Goal: Task Accomplishment & Management: Use online tool/utility

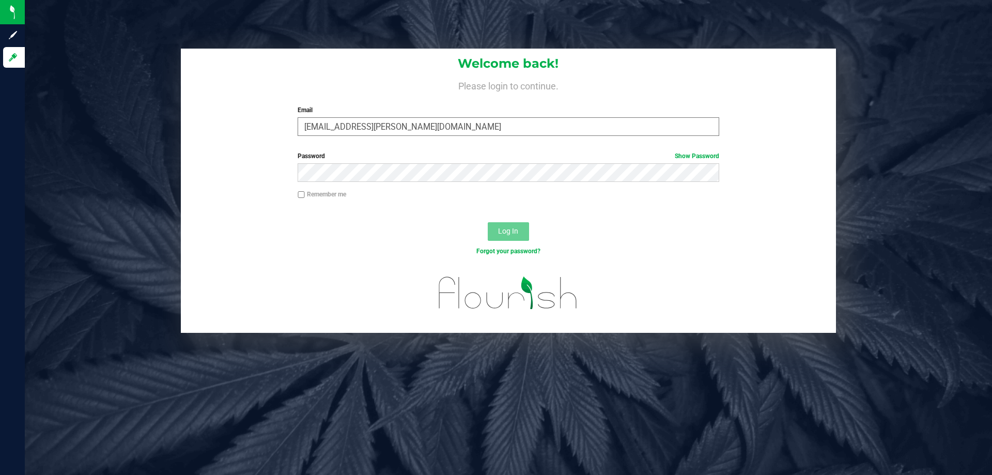
type input "[EMAIL_ADDRESS][PERSON_NAME][DOMAIN_NAME]"
click at [488, 222] on button "Log In" at bounding box center [508, 231] width 41 height 19
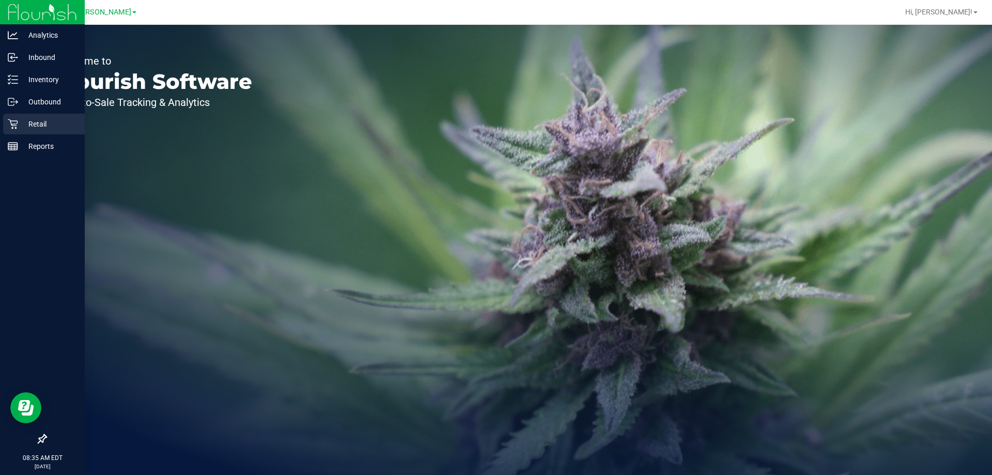
click at [21, 122] on p "Retail" at bounding box center [49, 124] width 62 height 12
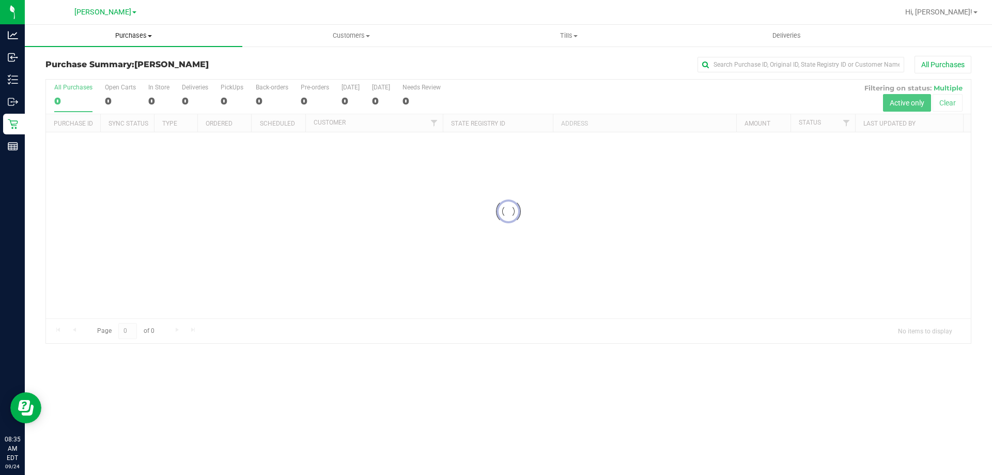
click at [134, 39] on span "Purchases" at bounding box center [134, 35] width 218 height 9
click at [44, 69] on li "Fulfillment" at bounding box center [134, 75] width 218 height 12
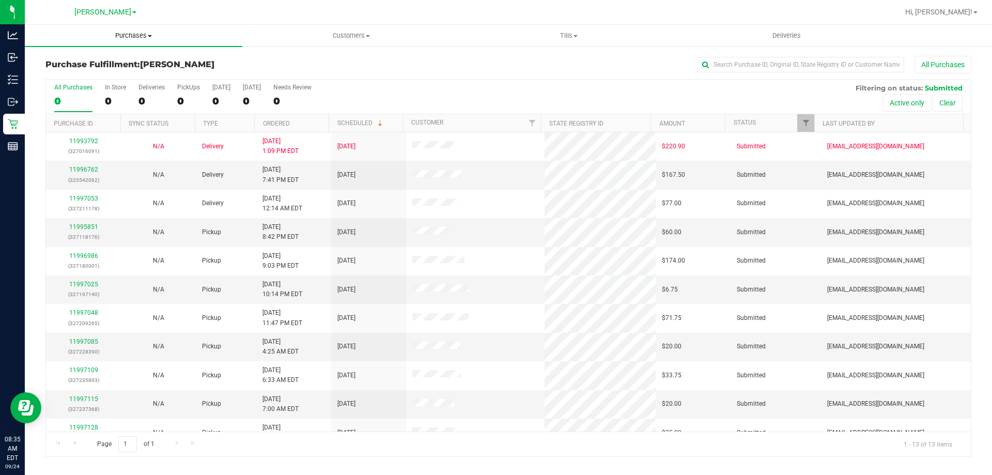
click at [112, 36] on span "Purchases" at bounding box center [134, 35] width 218 height 9
click at [70, 70] on span "Fulfillment" at bounding box center [57, 74] width 64 height 9
click at [137, 34] on span "Purchases" at bounding box center [134, 35] width 218 height 9
click at [106, 72] on li "Fulfillment" at bounding box center [134, 75] width 218 height 12
click at [83, 170] on link "11996762" at bounding box center [83, 169] width 29 height 7
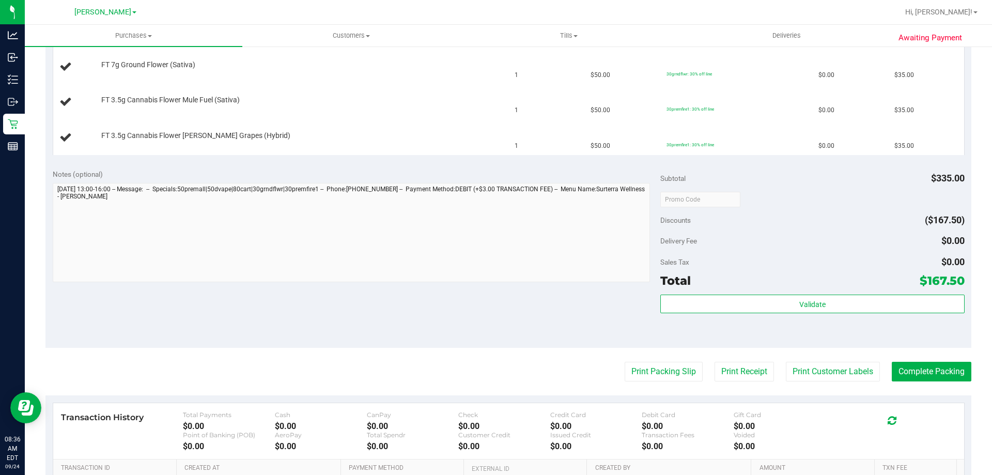
scroll to position [434, 0]
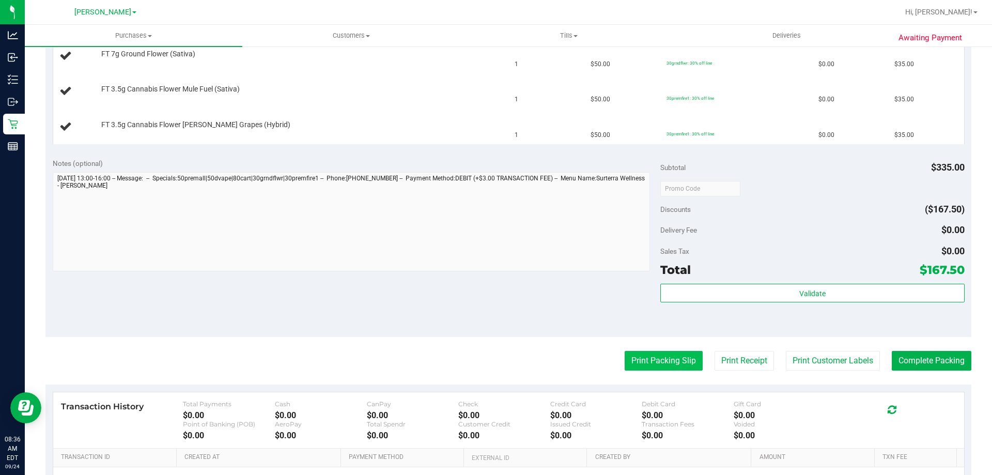
click at [651, 358] on button "Print Packing Slip" at bounding box center [664, 361] width 78 height 20
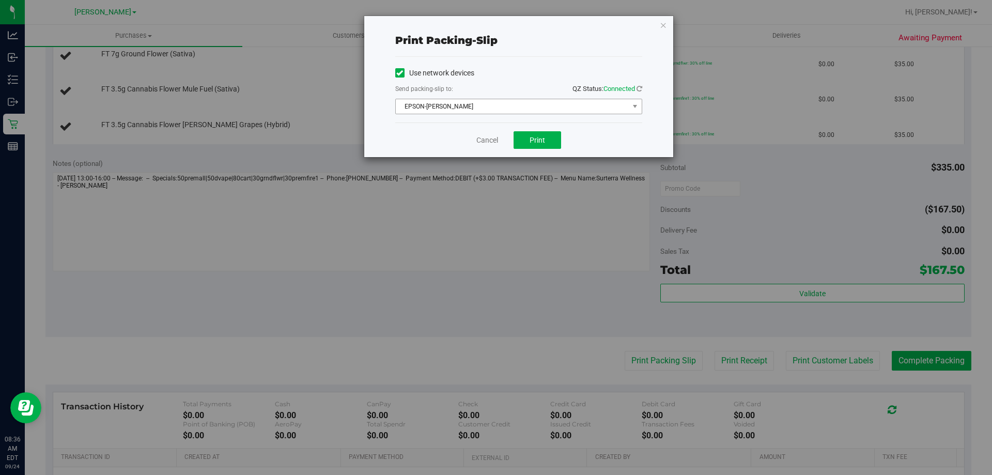
click at [477, 102] on span "EPSON-BECK" at bounding box center [512, 106] width 233 height 14
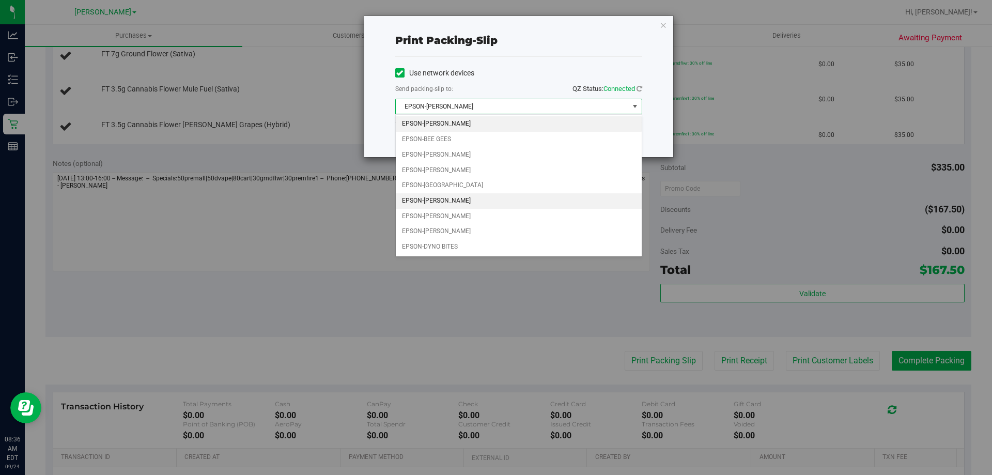
click at [468, 203] on li "EPSON-CONNIE SMITH" at bounding box center [519, 201] width 246 height 16
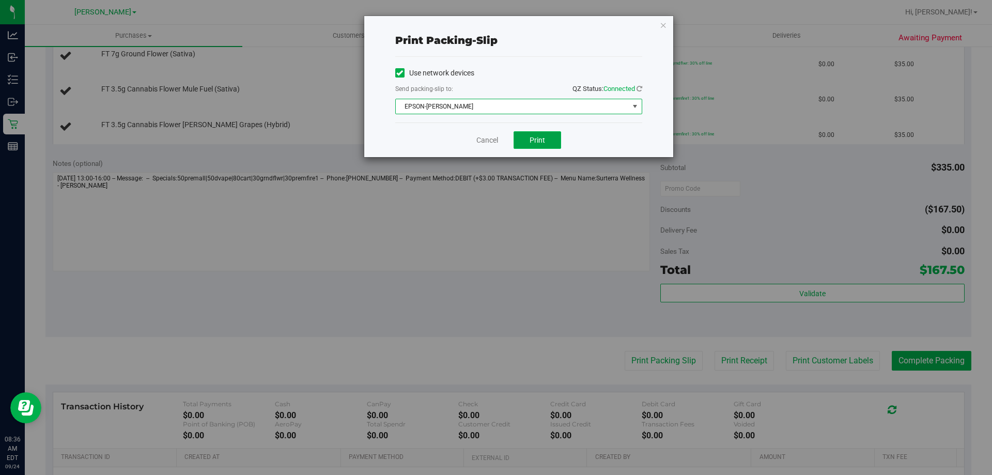
click at [552, 148] on button "Print" at bounding box center [538, 140] width 48 height 18
click at [492, 142] on link "Cancel" at bounding box center [488, 140] width 22 height 11
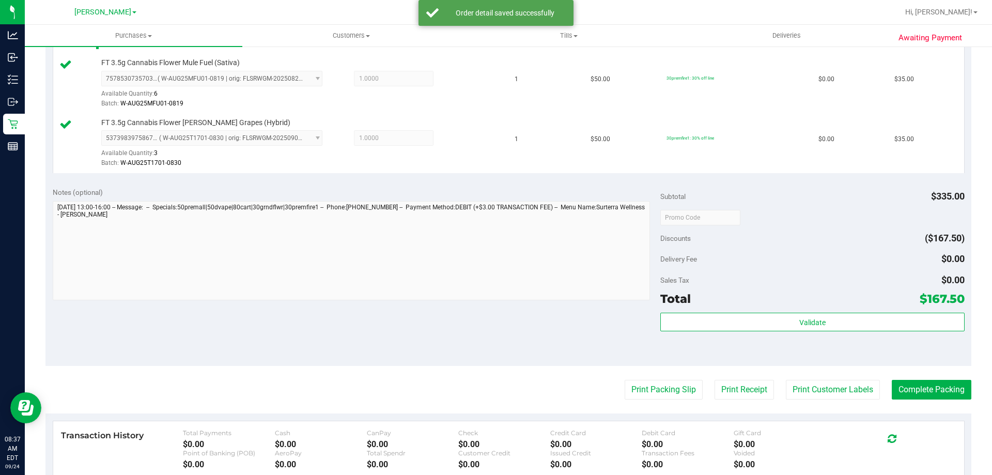
scroll to position [592, 0]
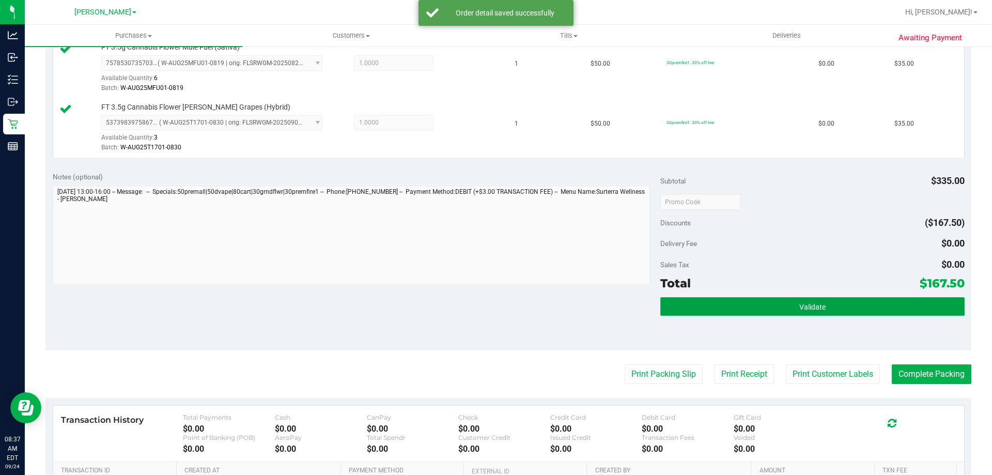
click at [814, 298] on button "Validate" at bounding box center [813, 306] width 304 height 19
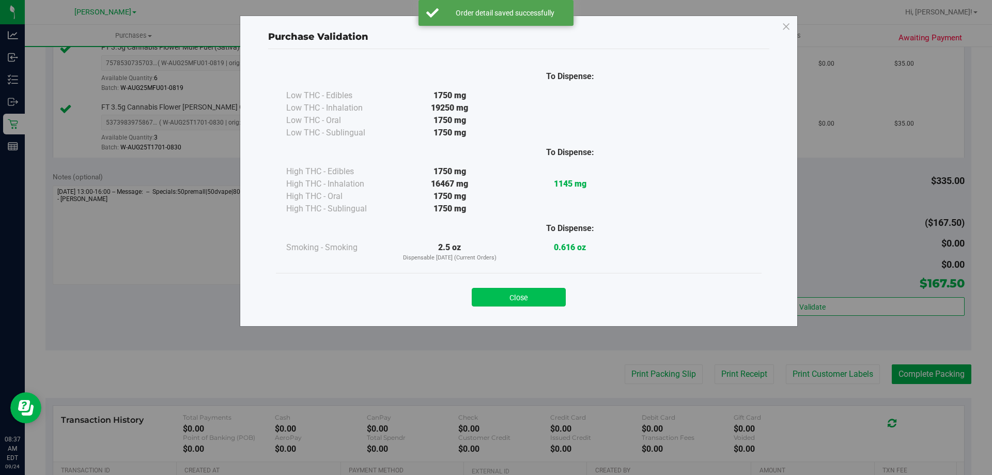
click at [513, 292] on button "Close" at bounding box center [519, 297] width 94 height 19
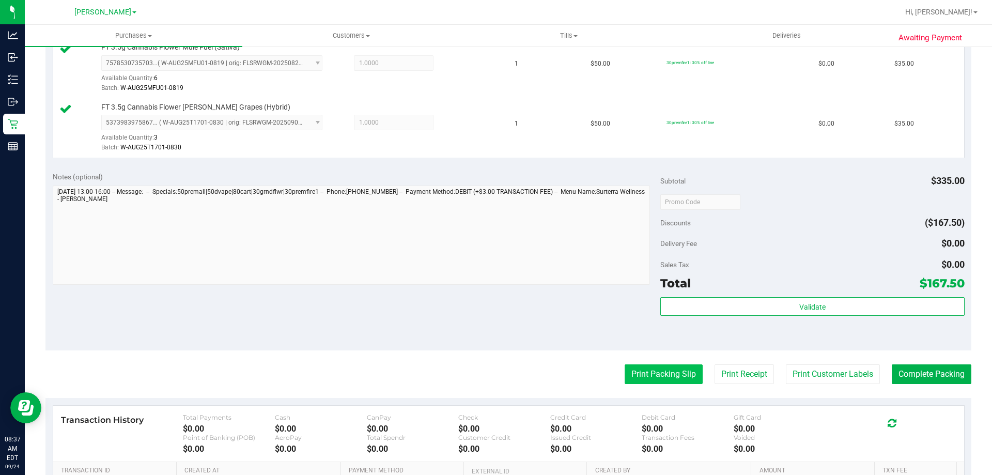
click at [657, 364] on button "Print Packing Slip" at bounding box center [664, 374] width 78 height 20
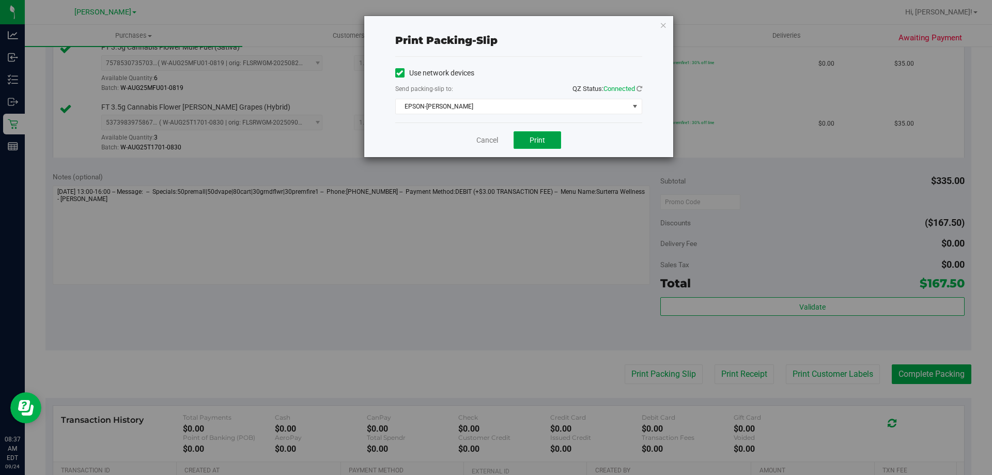
click at [537, 147] on button "Print" at bounding box center [538, 140] width 48 height 18
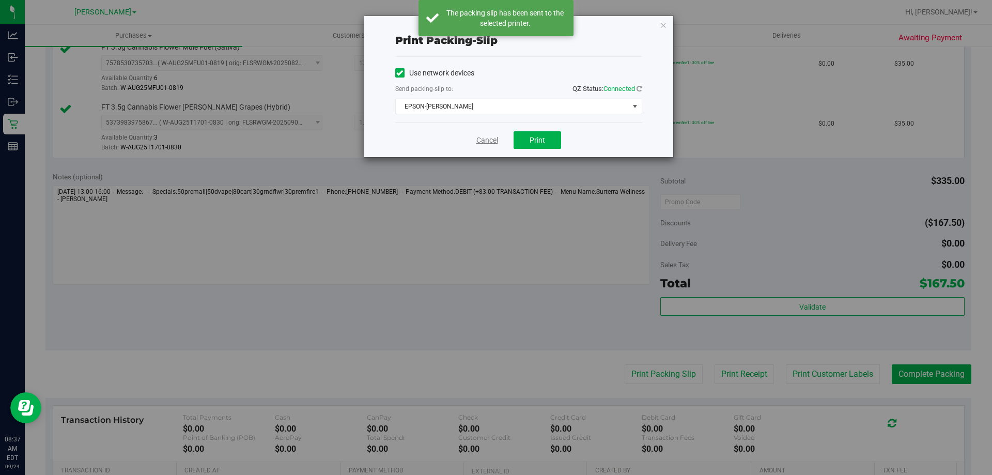
click at [491, 142] on link "Cancel" at bounding box center [488, 140] width 22 height 11
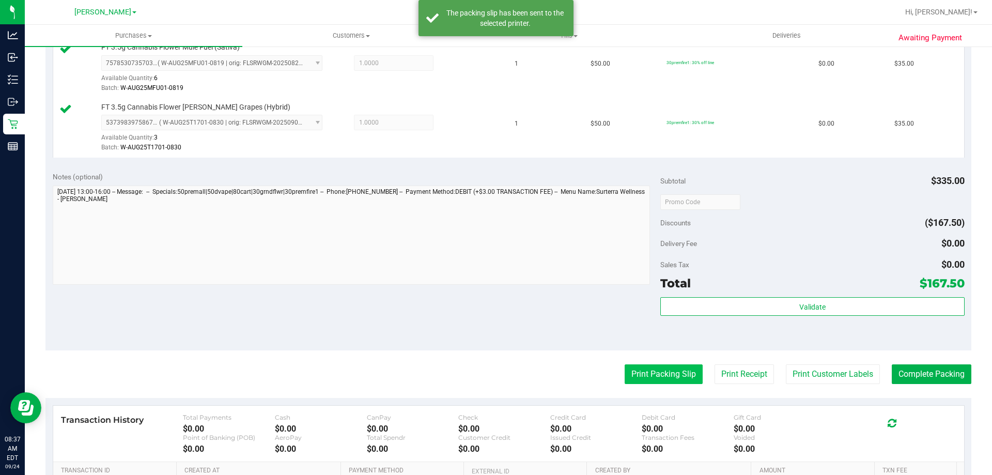
click at [667, 377] on button "Print Packing Slip" at bounding box center [664, 374] width 78 height 20
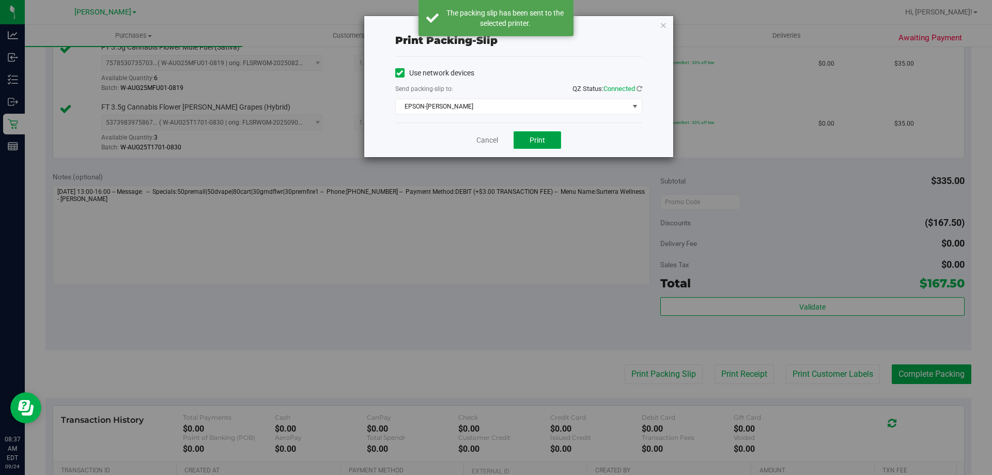
click at [549, 139] on button "Print" at bounding box center [538, 140] width 48 height 18
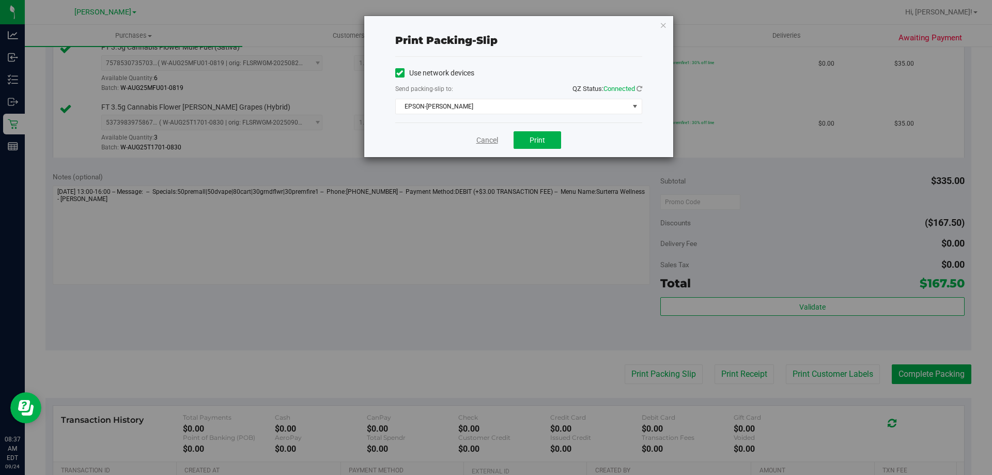
click at [489, 143] on link "Cancel" at bounding box center [488, 140] width 22 height 11
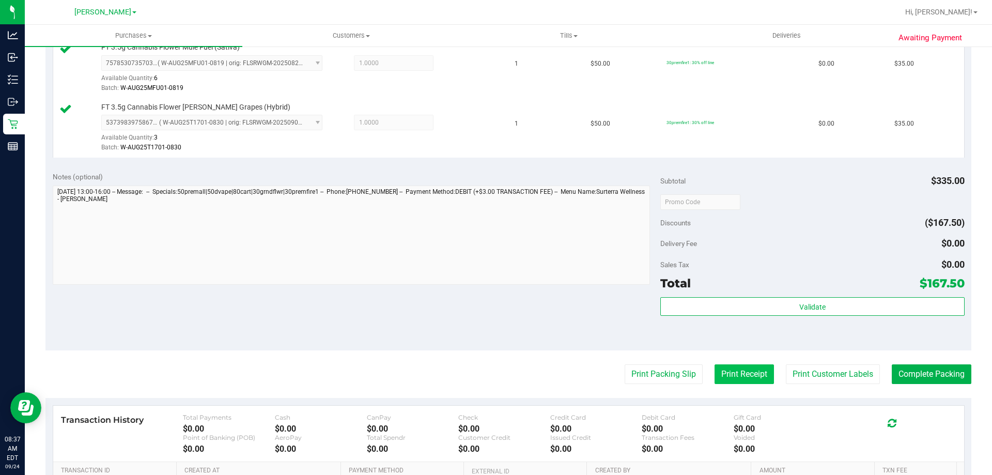
click at [752, 380] on button "Print Receipt" at bounding box center [744, 374] width 59 height 20
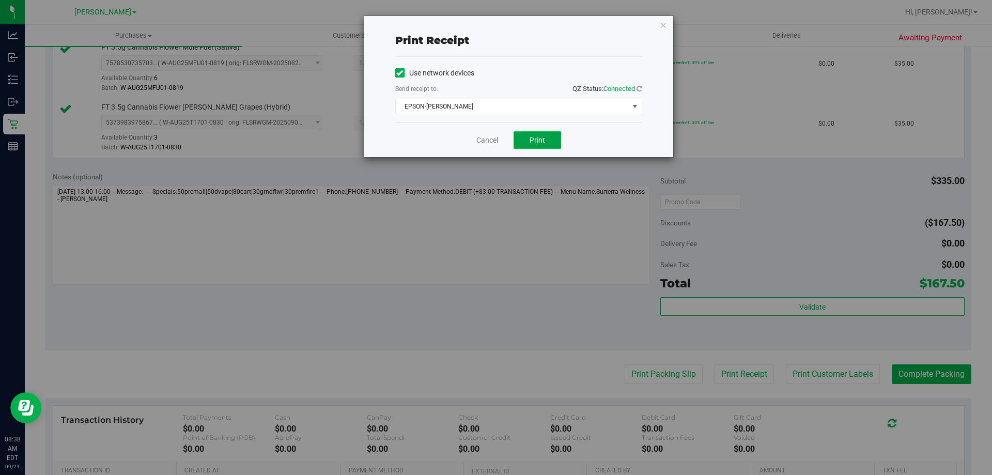
click at [531, 148] on button "Print" at bounding box center [538, 140] width 48 height 18
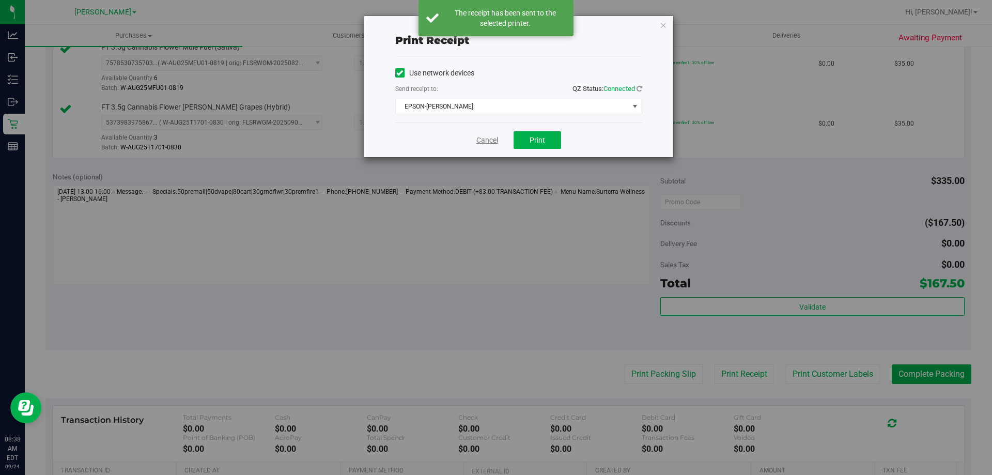
click at [497, 140] on link "Cancel" at bounding box center [488, 140] width 22 height 11
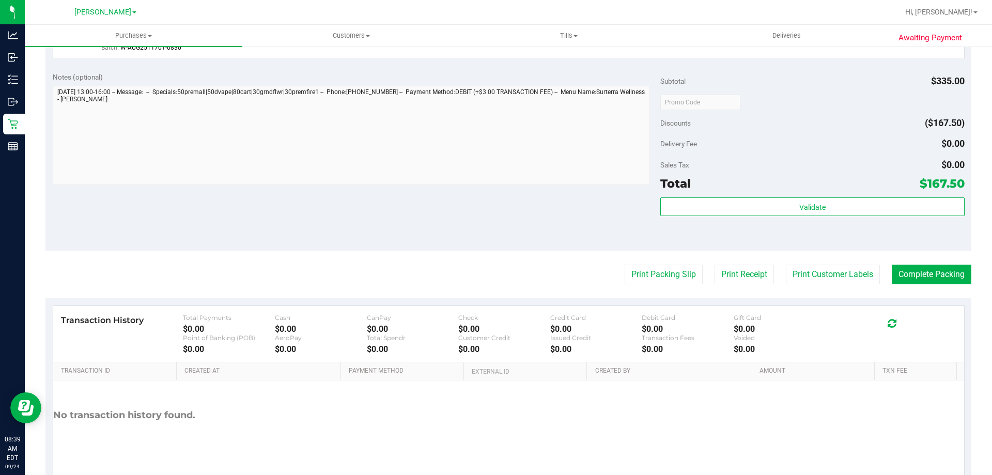
scroll to position [692, 0]
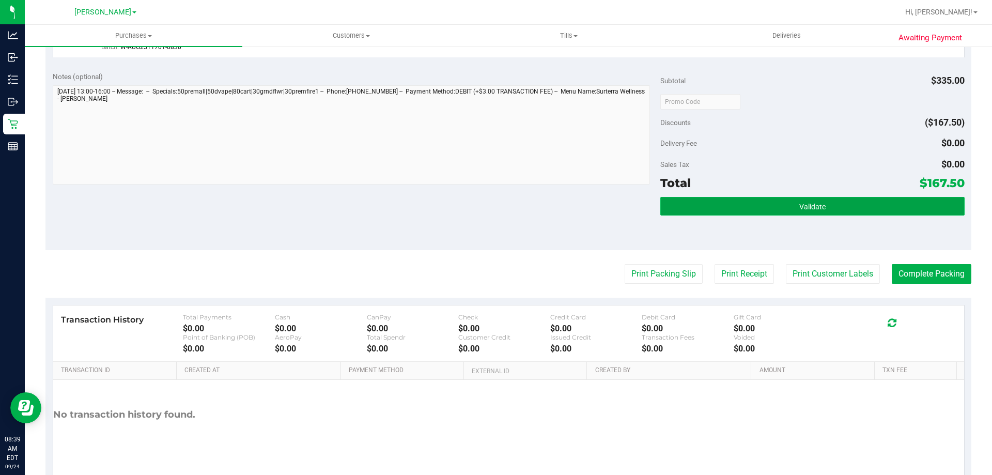
click at [825, 209] on button "Validate" at bounding box center [813, 206] width 304 height 19
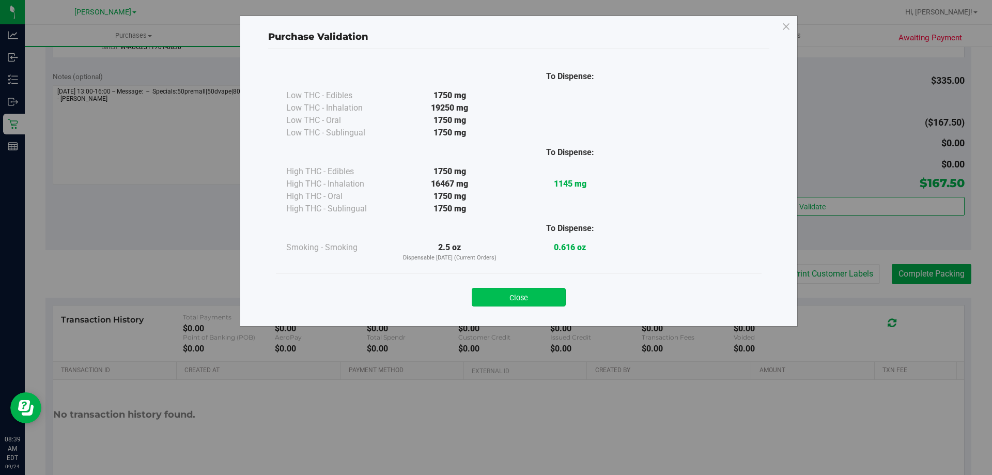
click at [528, 289] on button "Close" at bounding box center [519, 297] width 94 height 19
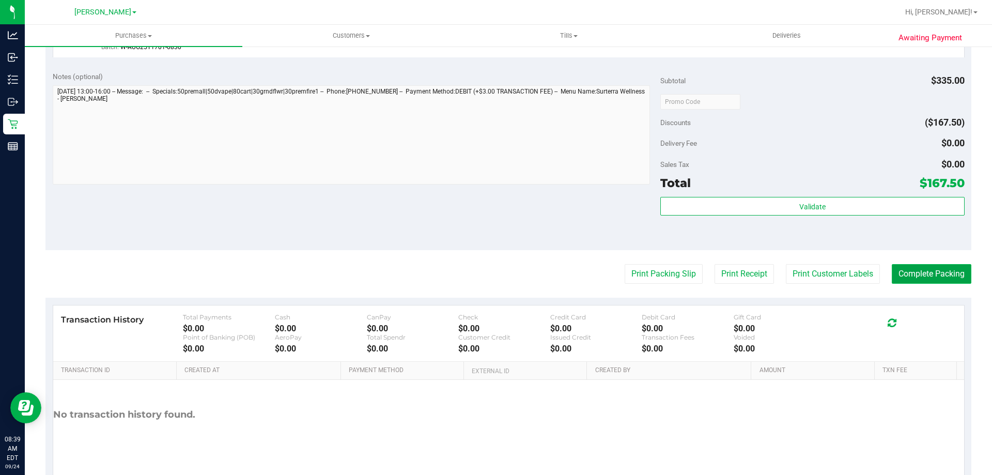
click at [924, 270] on button "Complete Packing" at bounding box center [932, 274] width 80 height 20
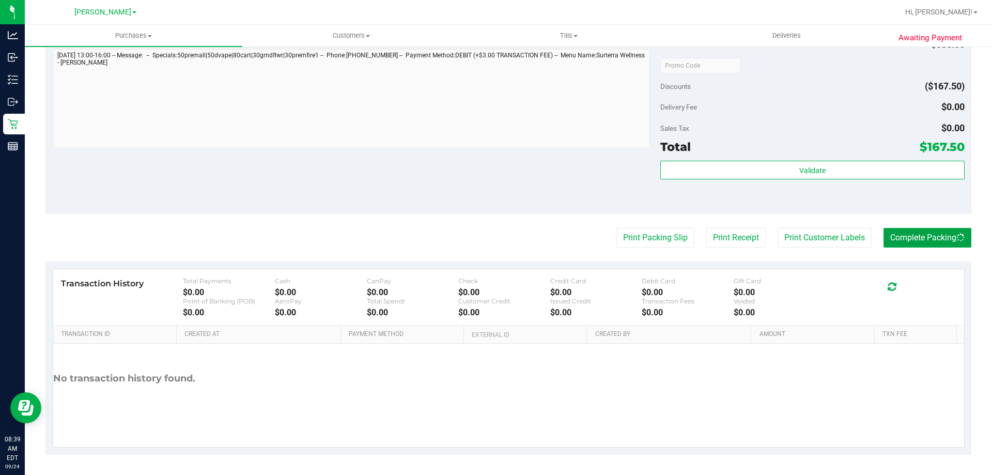
scroll to position [729, 0]
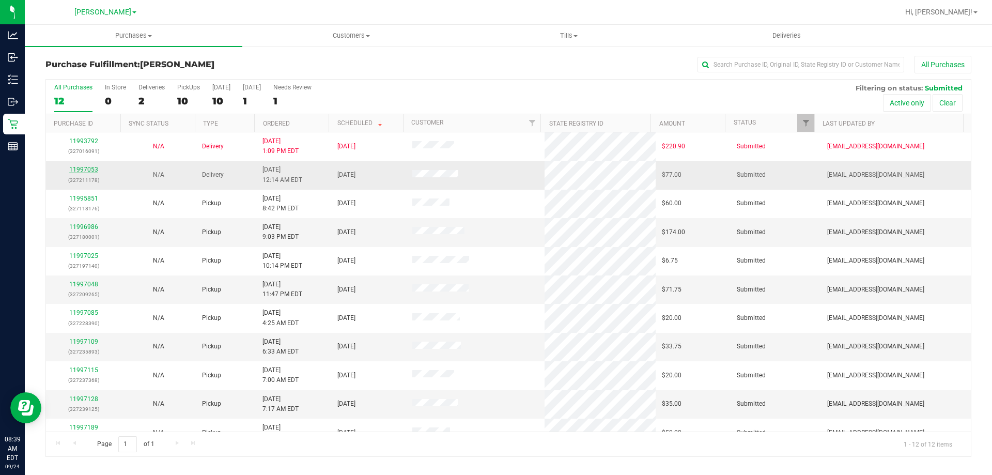
click at [88, 166] on link "11997053" at bounding box center [83, 169] width 29 height 7
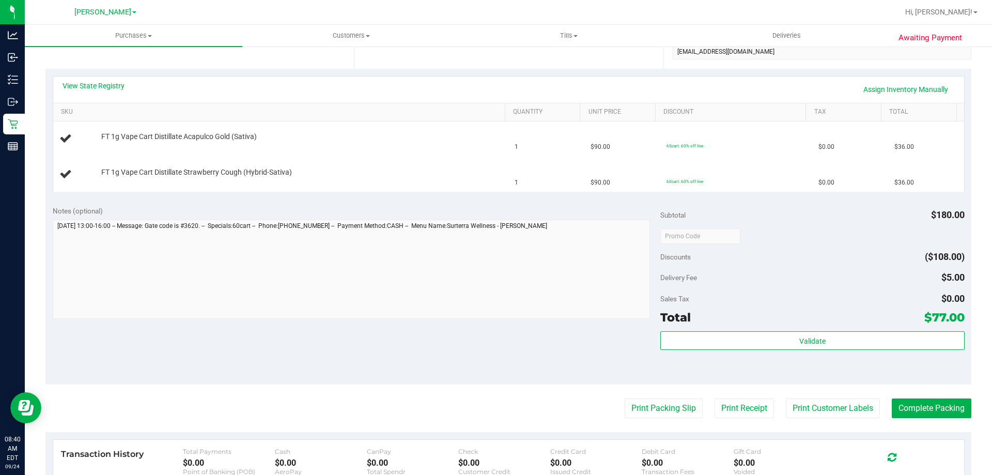
scroll to position [256, 0]
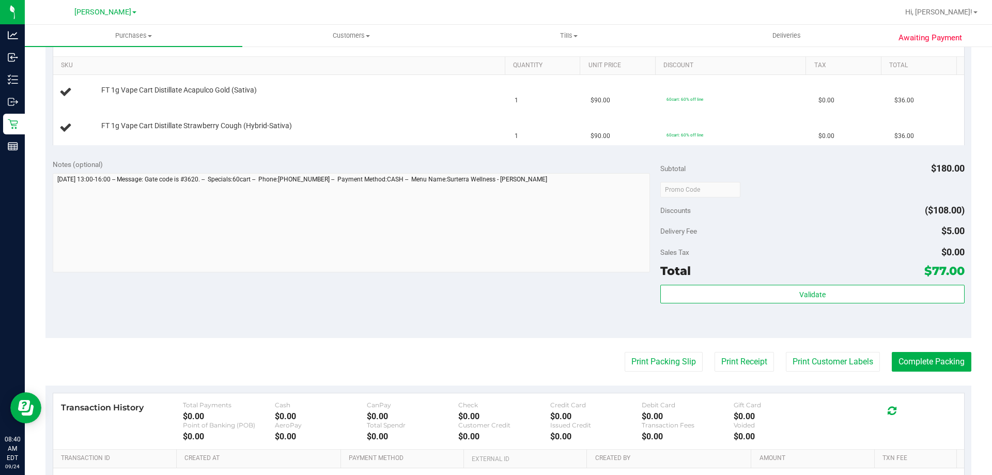
click at [861, 318] on div "Validate" at bounding box center [813, 308] width 304 height 47
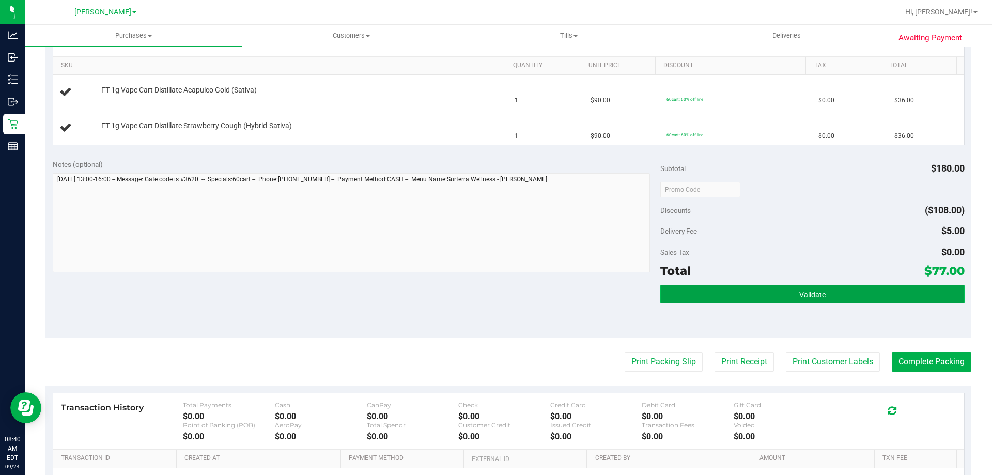
click at [860, 287] on button "Validate" at bounding box center [813, 294] width 304 height 19
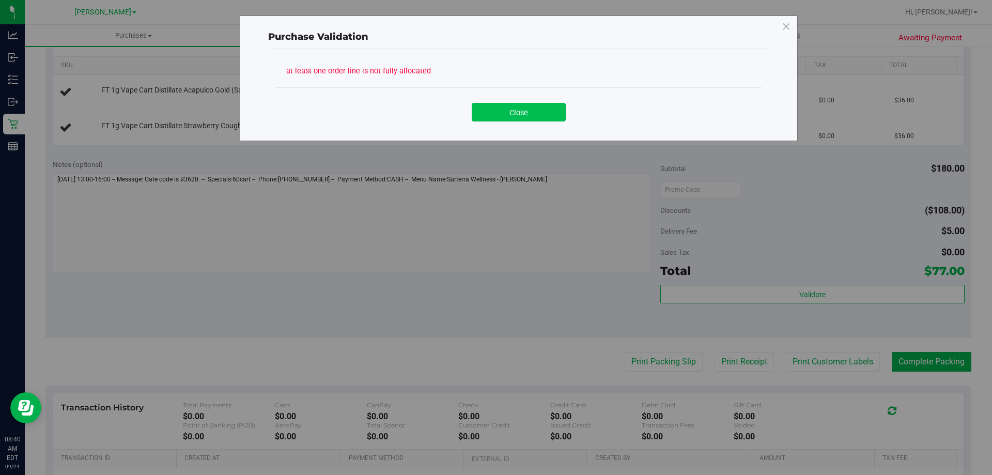
click at [543, 115] on button "Close" at bounding box center [519, 112] width 94 height 19
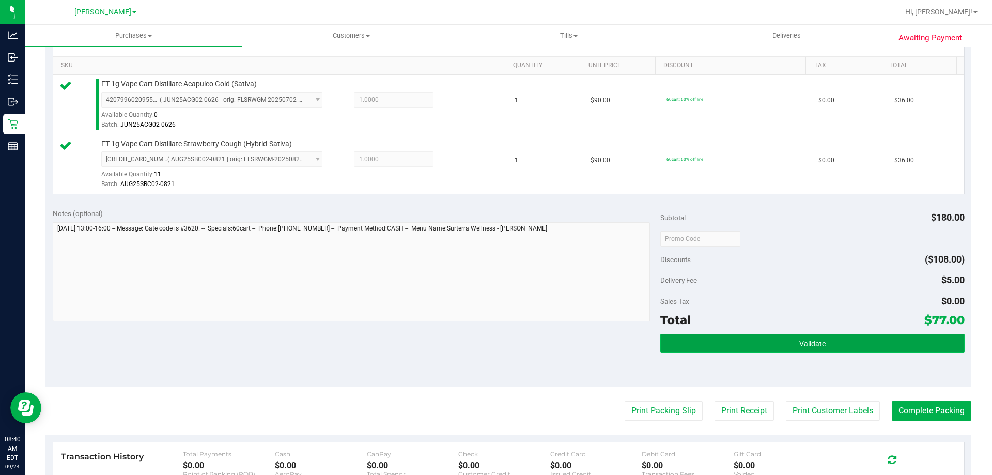
click at [835, 344] on button "Validate" at bounding box center [813, 343] width 304 height 19
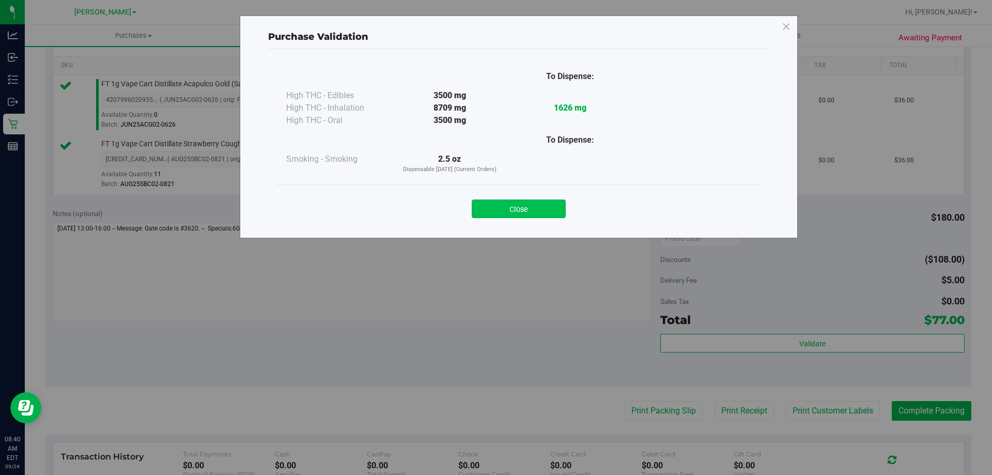
click at [530, 206] on button "Close" at bounding box center [519, 209] width 94 height 19
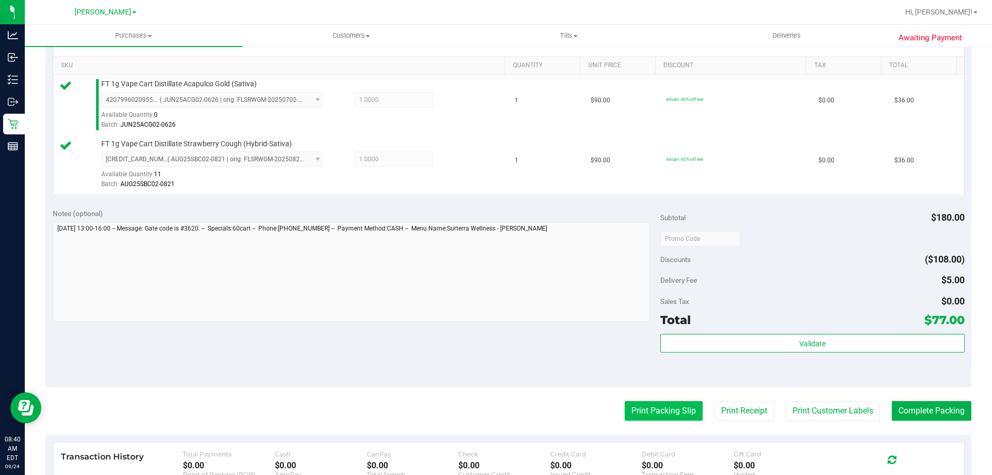
click at [664, 406] on button "Print Packing Slip" at bounding box center [664, 411] width 78 height 20
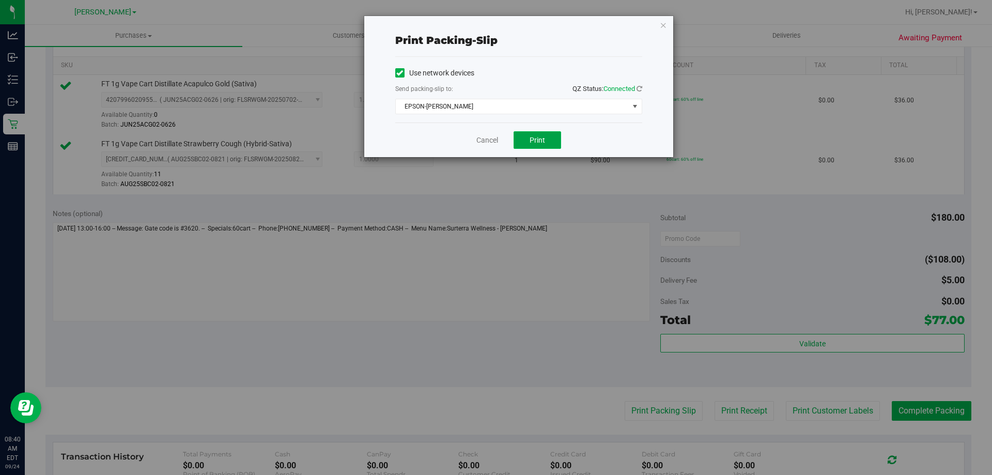
click at [531, 134] on button "Print" at bounding box center [538, 140] width 48 height 18
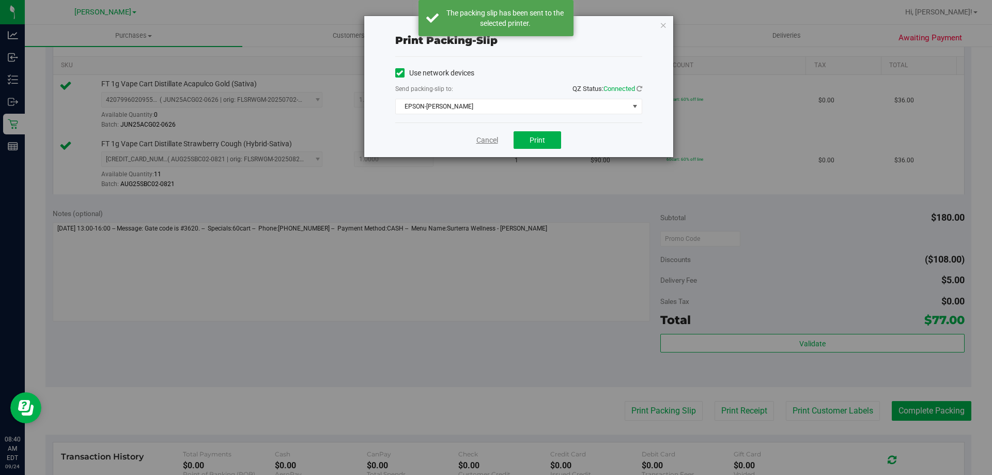
click at [489, 140] on link "Cancel" at bounding box center [488, 140] width 22 height 11
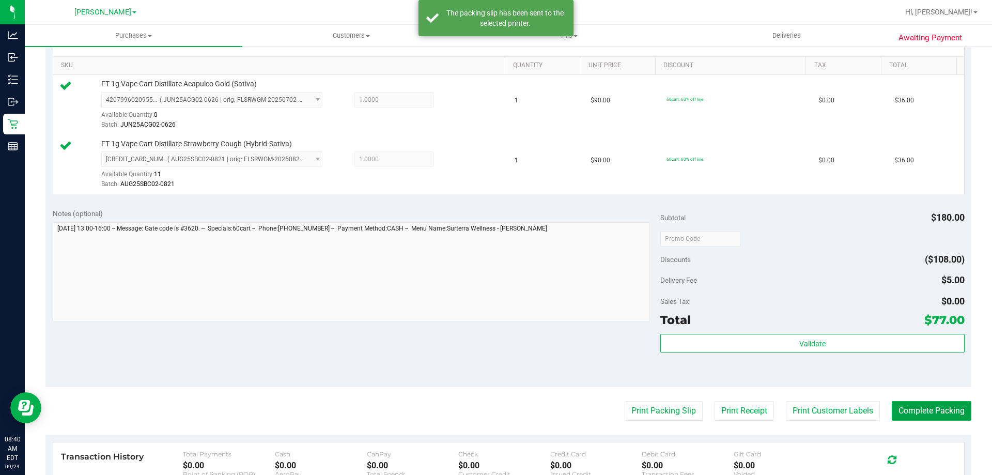
click at [914, 405] on button "Complete Packing" at bounding box center [932, 411] width 80 height 20
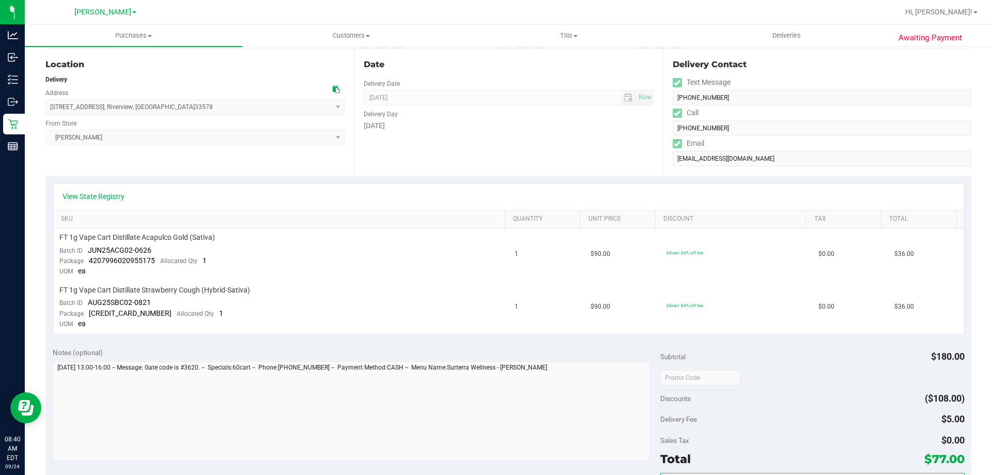
scroll to position [236, 0]
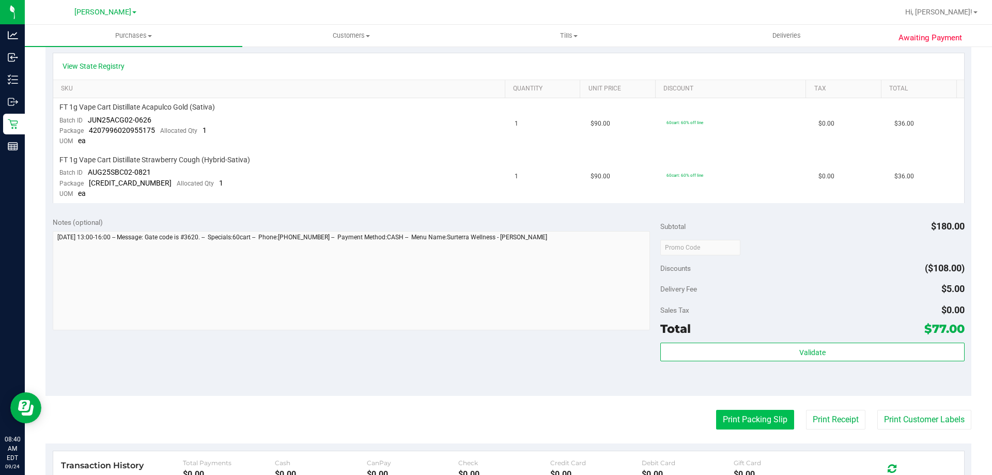
click at [747, 427] on button "Print Packing Slip" at bounding box center [755, 420] width 78 height 20
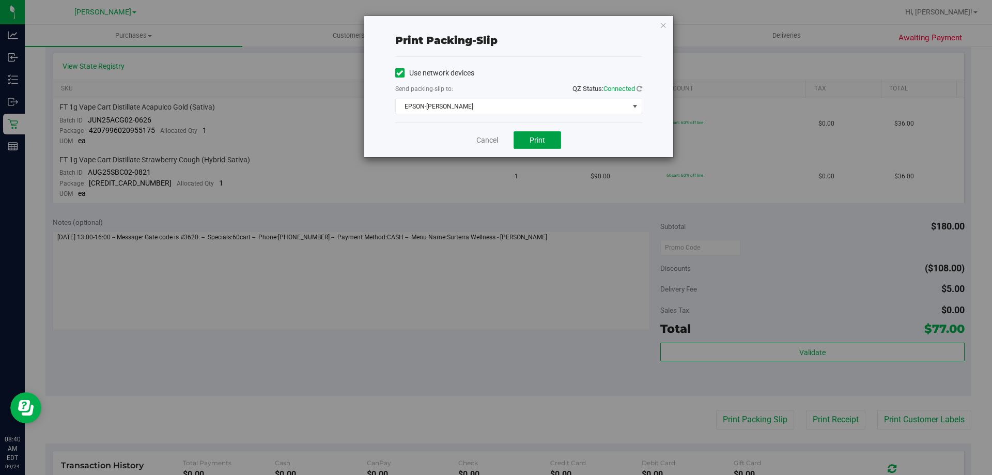
click at [530, 147] on button "Print" at bounding box center [538, 140] width 48 height 18
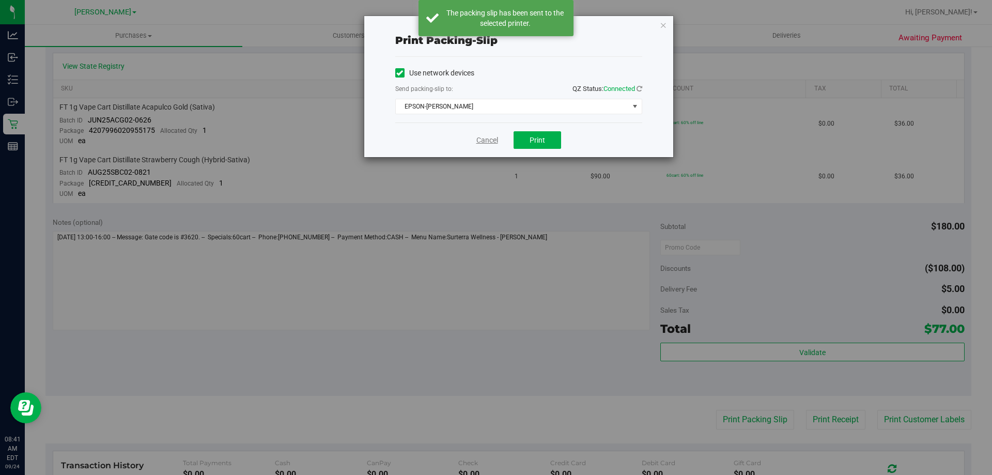
click at [493, 142] on link "Cancel" at bounding box center [488, 140] width 22 height 11
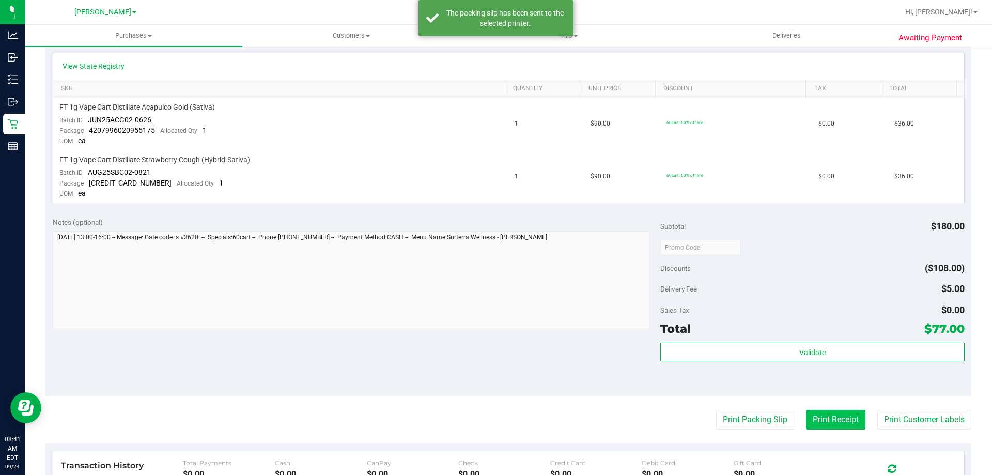
click at [839, 428] on button "Print Receipt" at bounding box center [835, 420] width 59 height 20
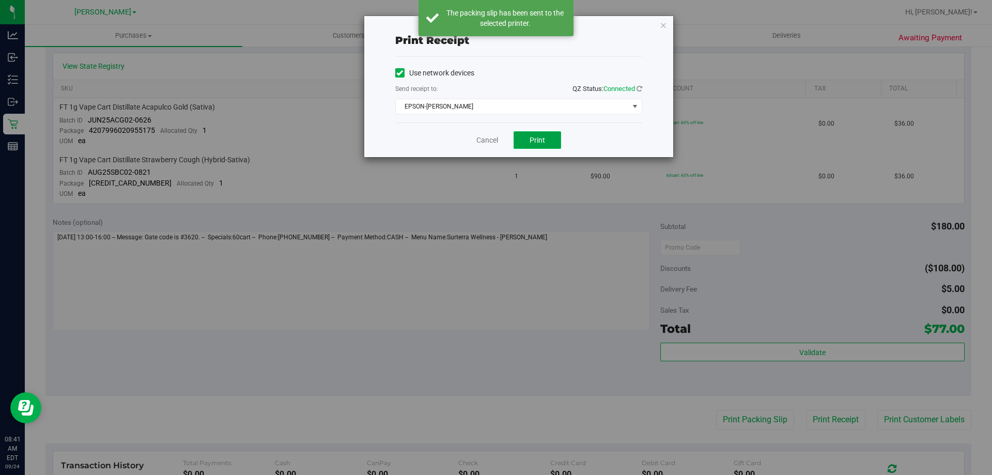
click at [546, 136] on button "Print" at bounding box center [538, 140] width 48 height 18
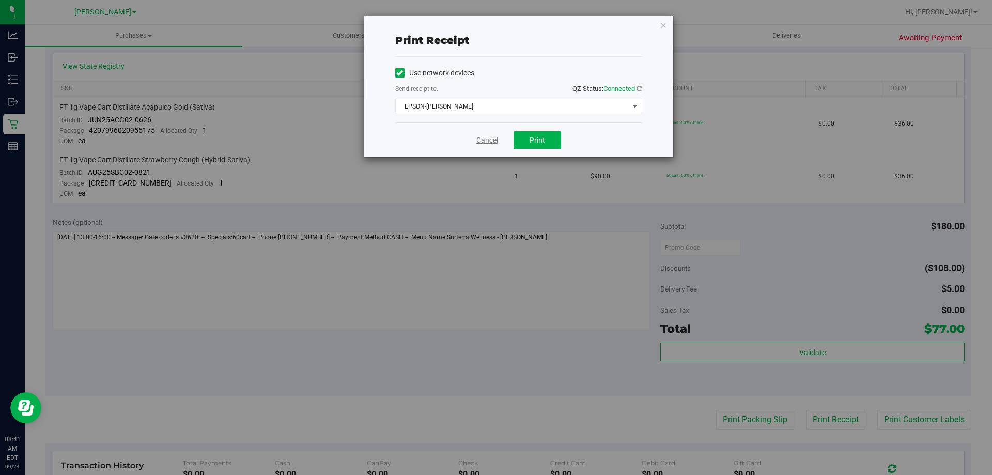
click at [488, 145] on link "Cancel" at bounding box center [488, 140] width 22 height 11
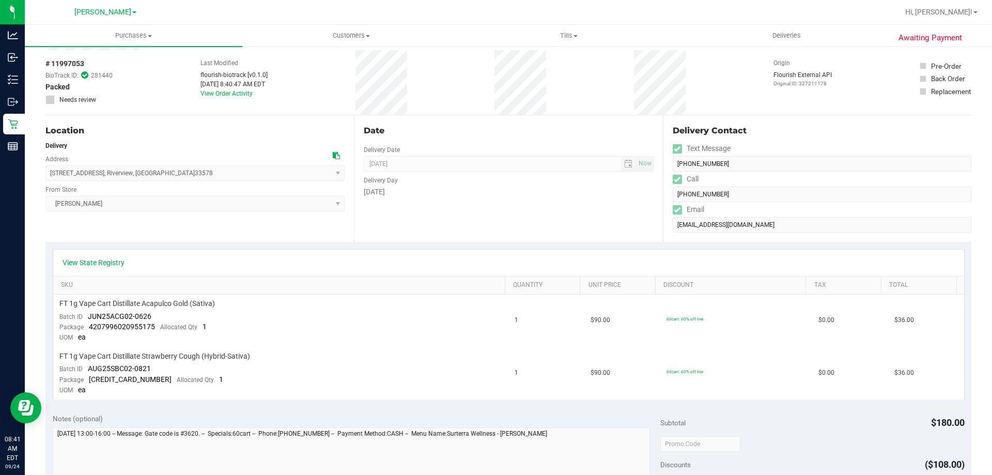
scroll to position [52, 0]
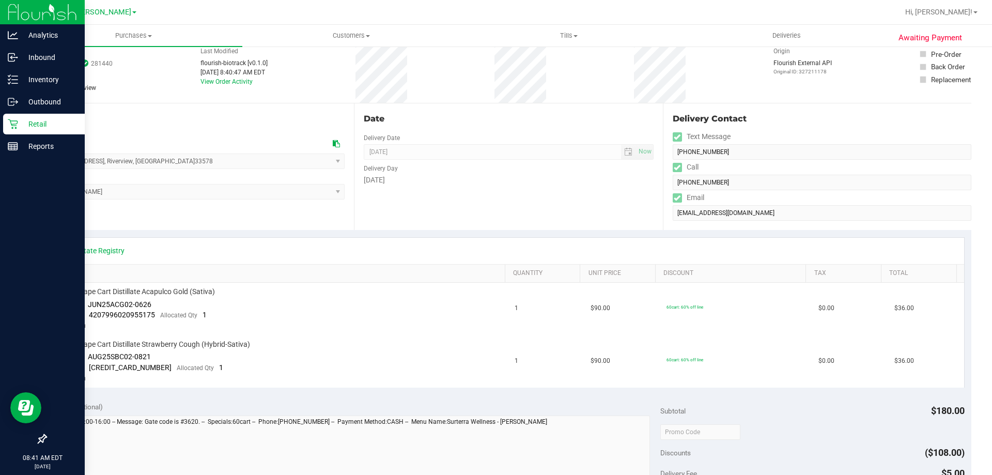
click at [17, 123] on icon at bounding box center [13, 124] width 10 height 10
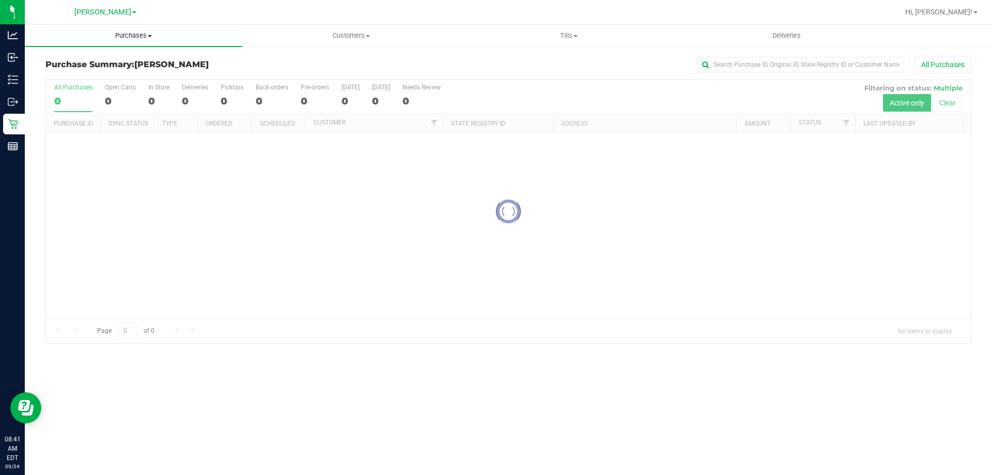
click at [134, 35] on span "Purchases" at bounding box center [134, 35] width 218 height 9
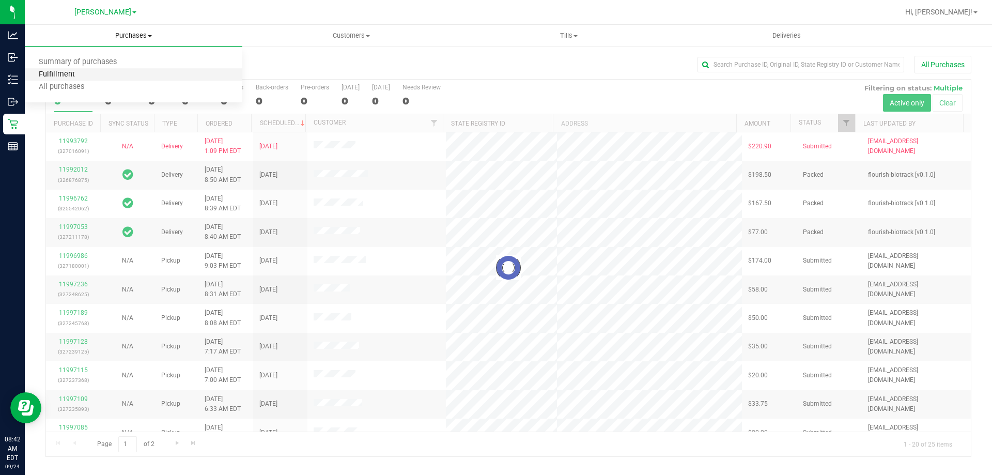
click at [85, 75] on span "Fulfillment" at bounding box center [57, 74] width 64 height 9
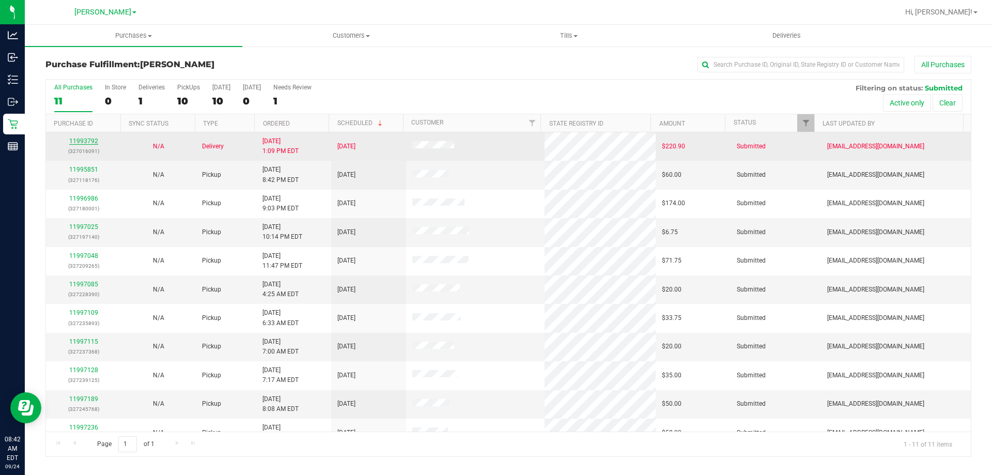
click at [73, 141] on link "11993792" at bounding box center [83, 140] width 29 height 7
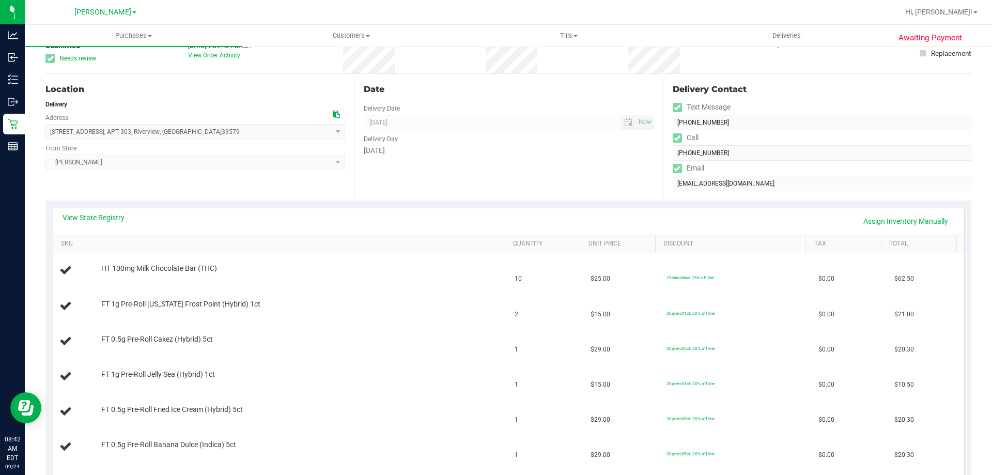
scroll to position [103, 0]
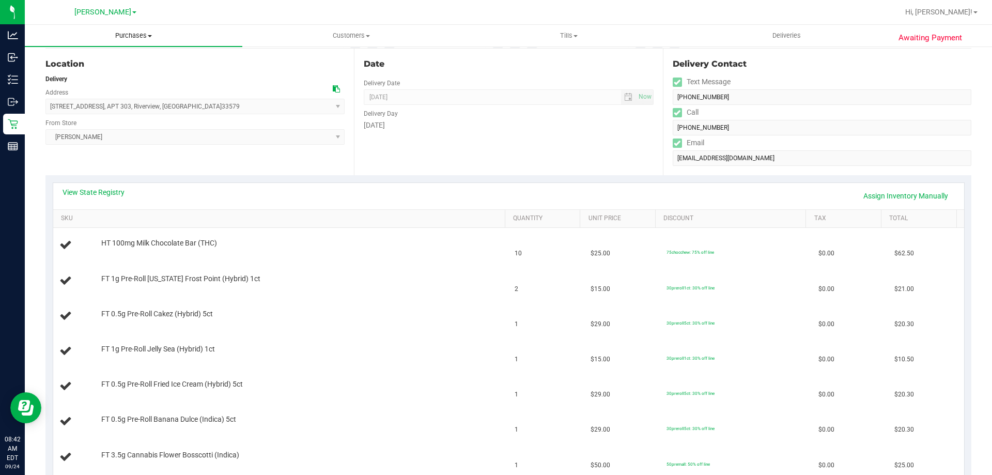
drag, startPoint x: 121, startPoint y: 35, endPoint x: 102, endPoint y: 40, distance: 19.5
click at [121, 35] on span "Purchases" at bounding box center [134, 35] width 218 height 9
click at [62, 76] on span "Fulfillment" at bounding box center [57, 74] width 64 height 9
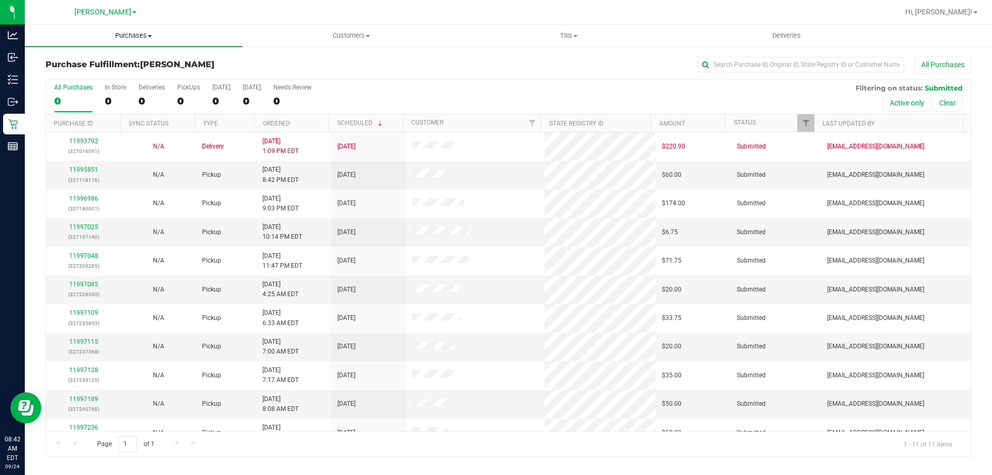
click at [135, 27] on uib-tab-heading "Purchases Summary of purchases Fulfillment All purchases" at bounding box center [134, 36] width 218 height 22
click at [134, 35] on span "Purchases" at bounding box center [134, 35] width 218 height 9
click at [102, 34] on span "Purchases" at bounding box center [134, 35] width 218 height 9
click at [74, 70] on span "Fulfillment" at bounding box center [57, 74] width 64 height 9
click at [85, 167] on link "11995851" at bounding box center [83, 169] width 29 height 7
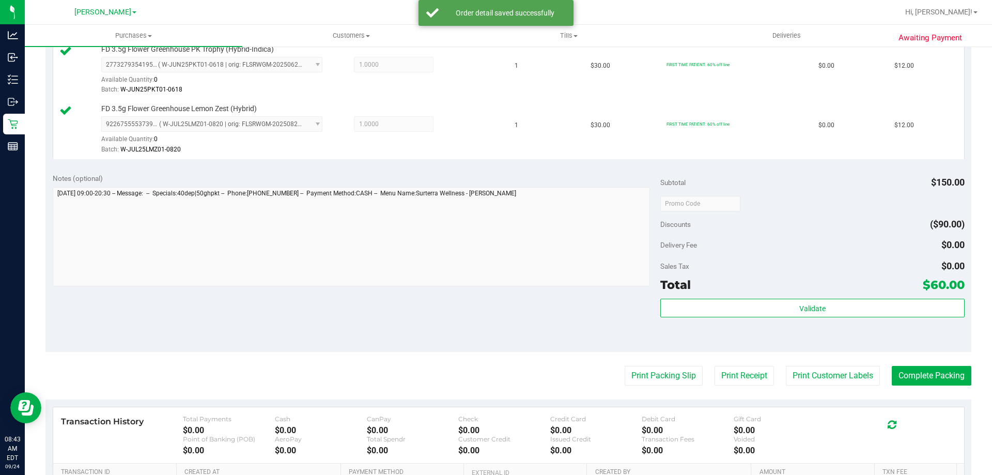
scroll to position [415, 0]
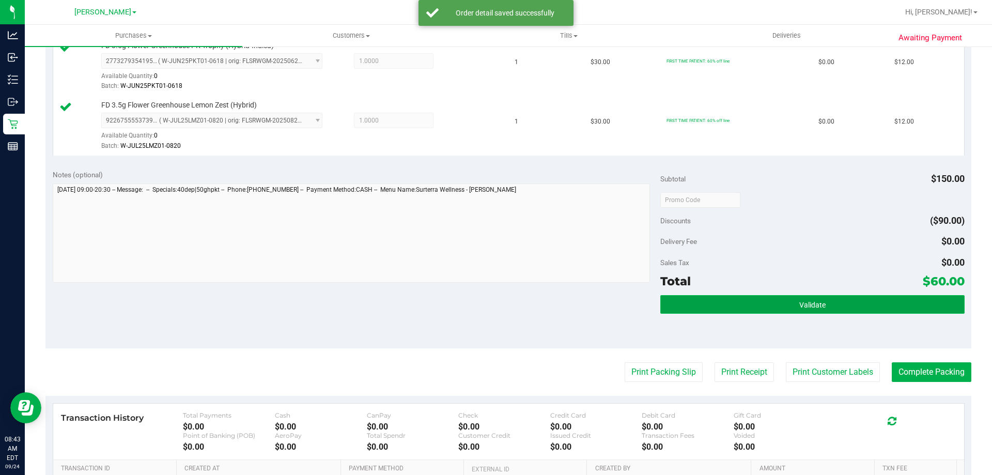
click at [851, 311] on button "Validate" at bounding box center [813, 304] width 304 height 19
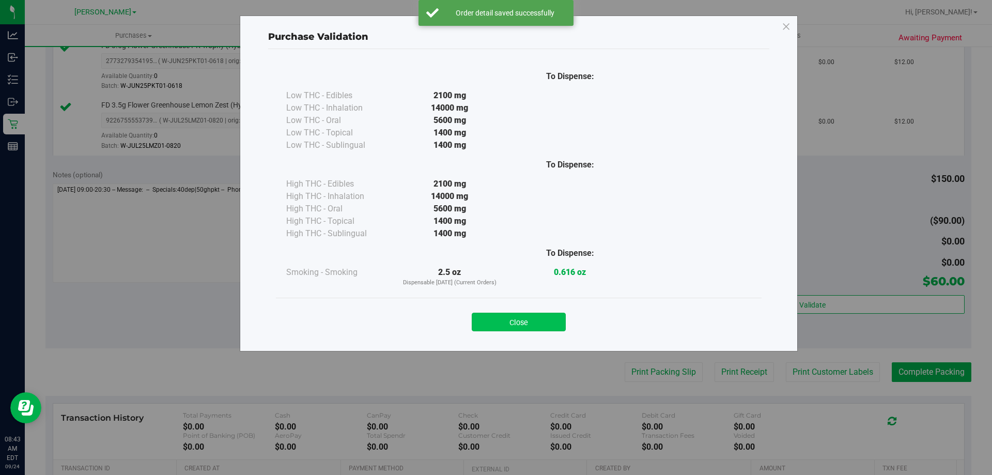
click at [506, 316] on button "Close" at bounding box center [519, 322] width 94 height 19
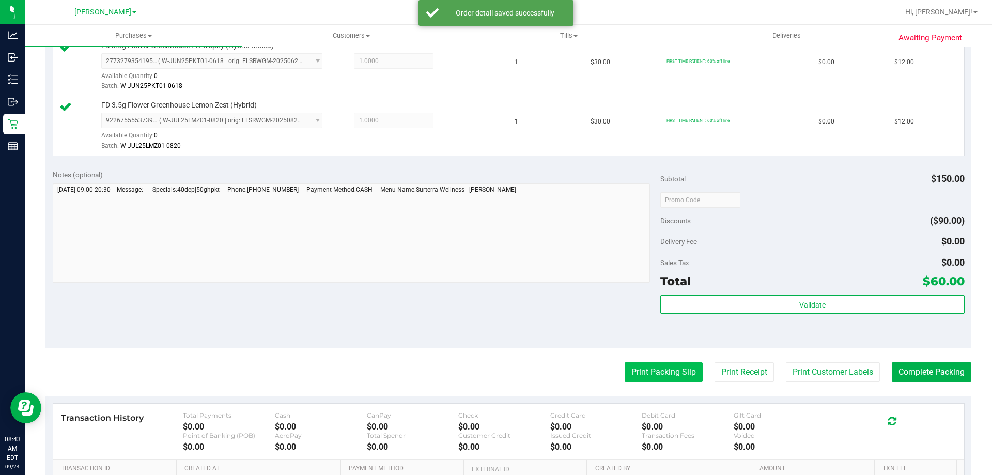
click at [656, 373] on button "Print Packing Slip" at bounding box center [664, 372] width 78 height 20
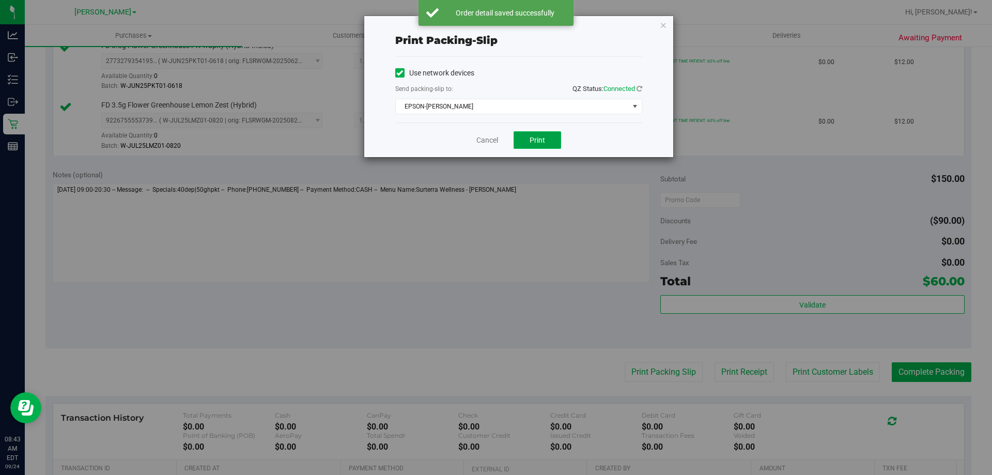
click at [527, 148] on button "Print" at bounding box center [538, 140] width 48 height 18
click at [481, 142] on link "Cancel" at bounding box center [488, 140] width 22 height 11
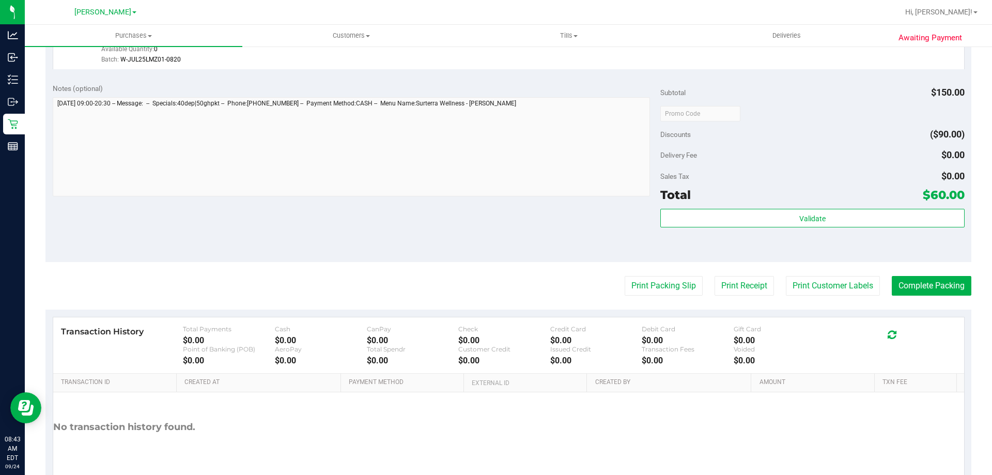
scroll to position [549, 0]
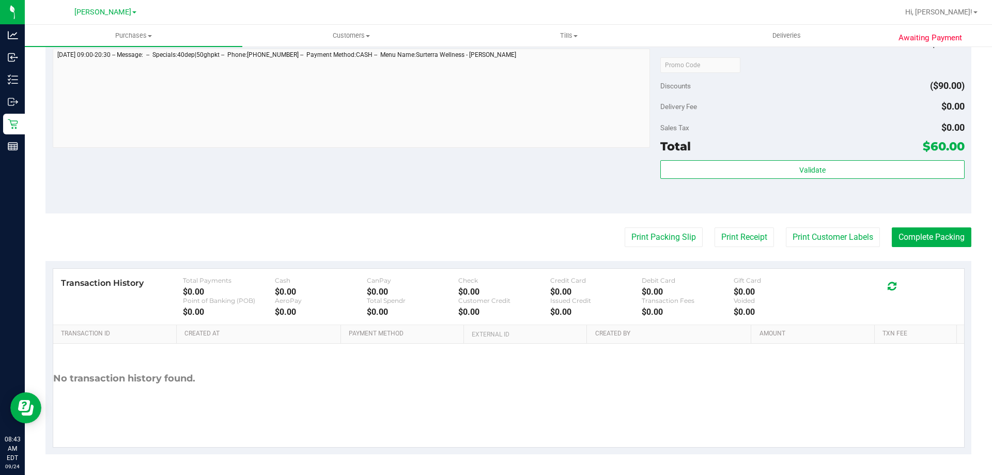
click at [723, 145] on div "Total $60.00" at bounding box center [813, 146] width 304 height 19
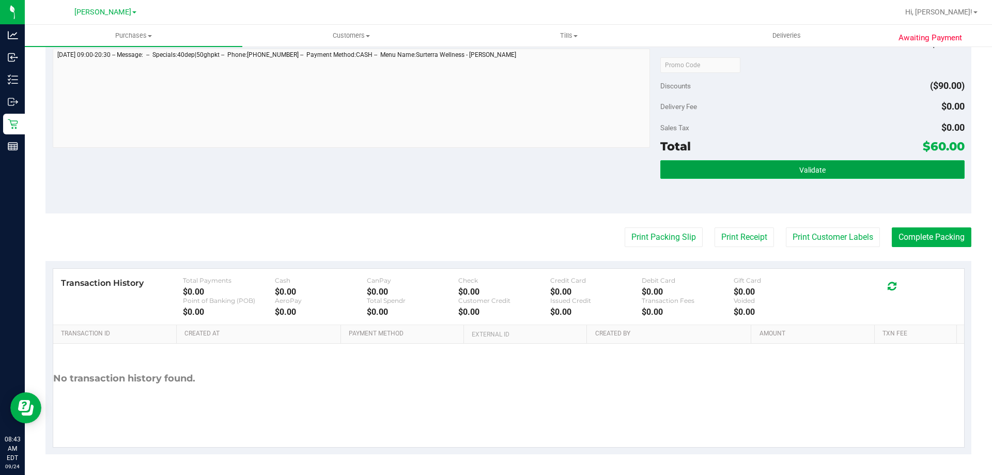
click at [738, 175] on button "Validate" at bounding box center [813, 169] width 304 height 19
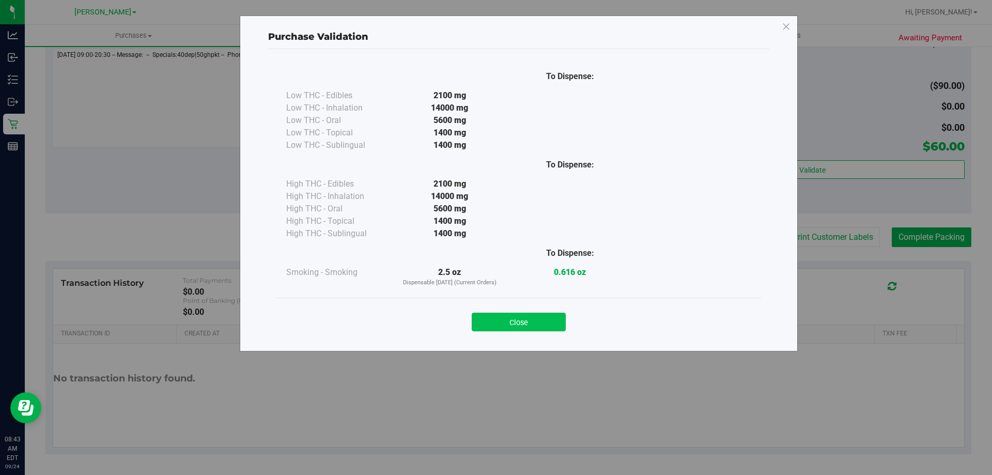
click at [527, 321] on button "Close" at bounding box center [519, 322] width 94 height 19
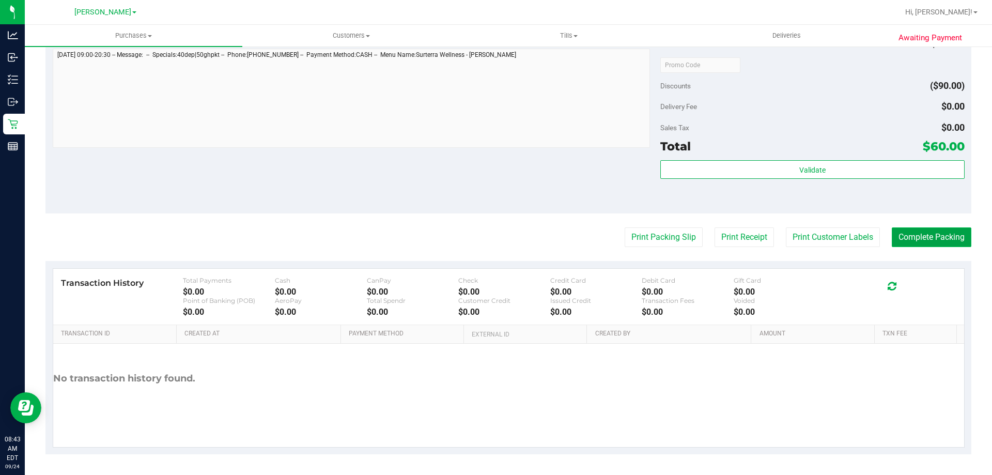
click at [917, 235] on button "Complete Packing" at bounding box center [932, 237] width 80 height 20
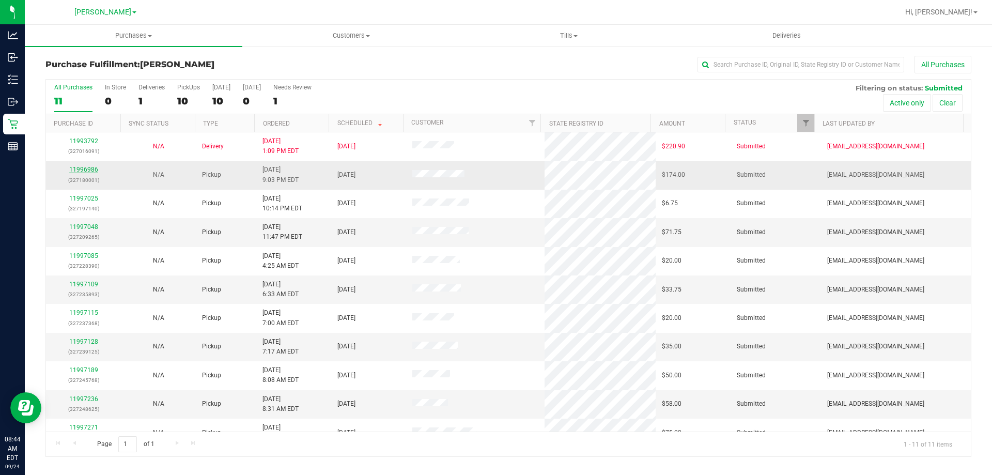
click at [80, 170] on link "11996986" at bounding box center [83, 169] width 29 height 7
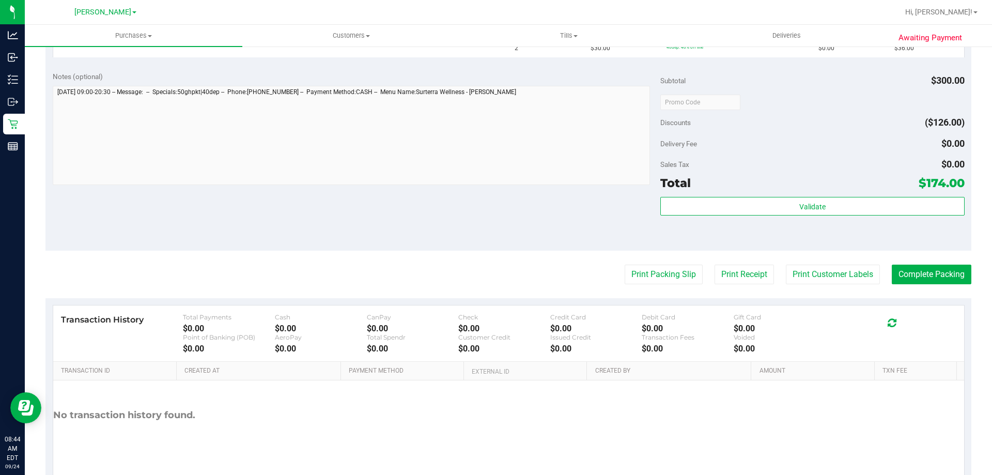
scroll to position [451, 0]
click at [666, 266] on button "Print Packing Slip" at bounding box center [664, 273] width 78 height 20
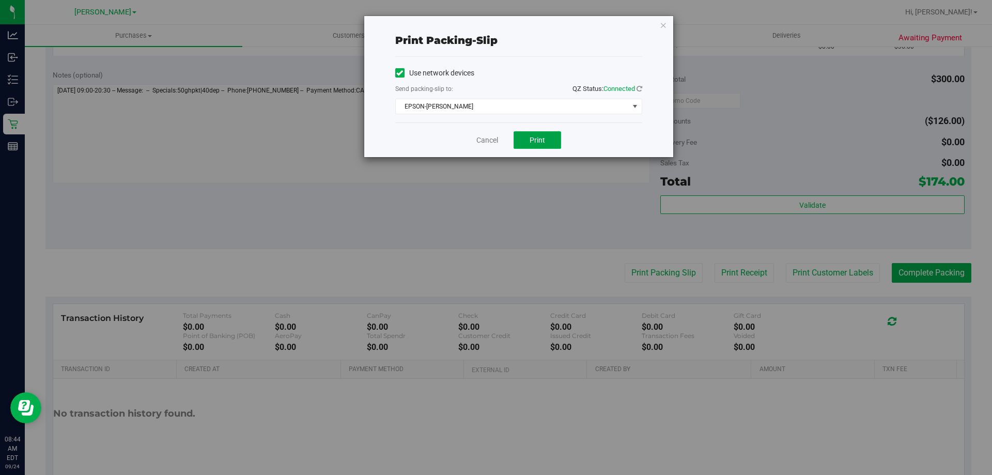
click at [544, 147] on button "Print" at bounding box center [538, 140] width 48 height 18
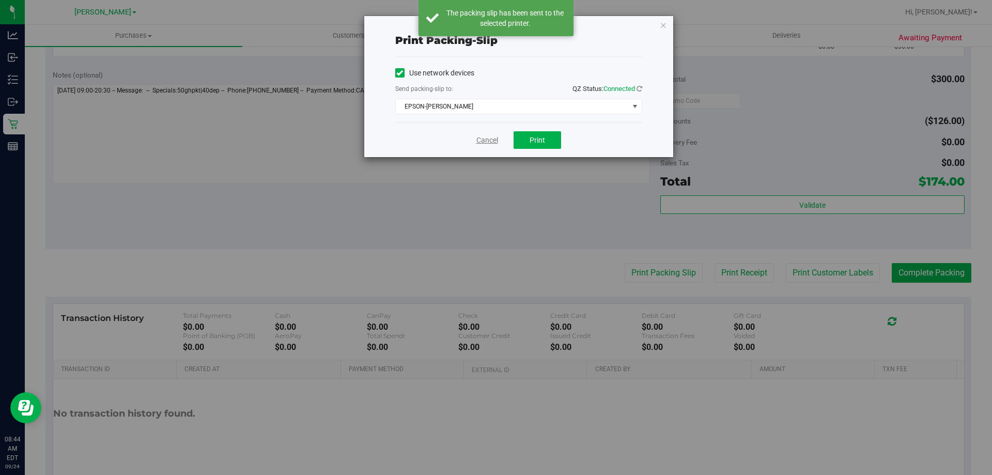
click at [495, 136] on link "Cancel" at bounding box center [488, 140] width 22 height 11
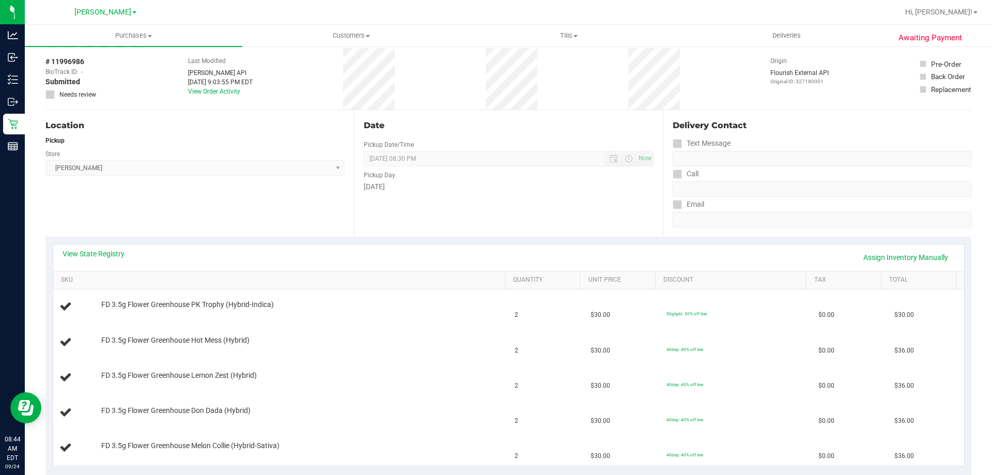
scroll to position [0, 0]
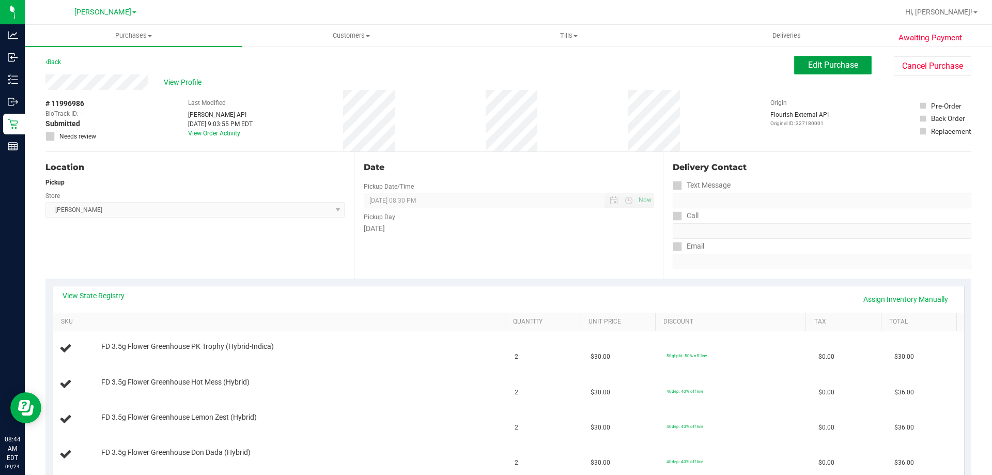
click at [837, 57] on button "Edit Purchase" at bounding box center [833, 65] width 78 height 19
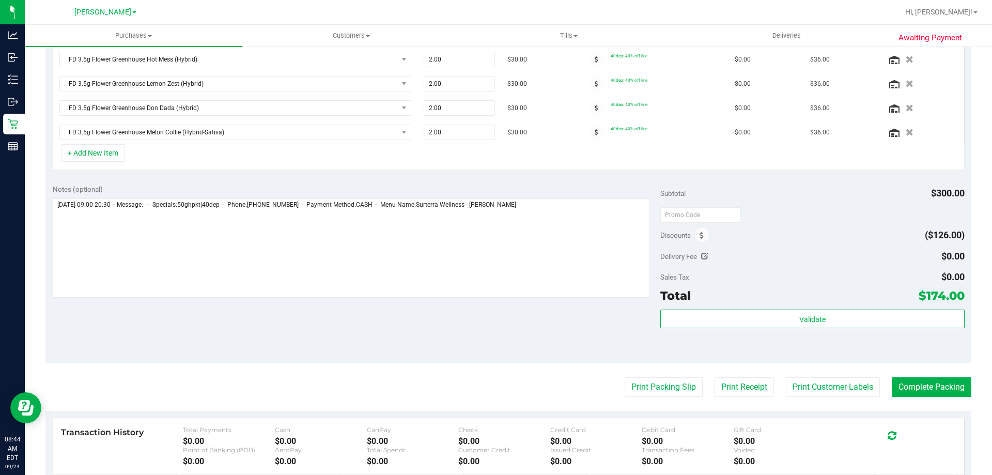
scroll to position [310, 0]
click at [700, 232] on icon at bounding box center [702, 233] width 4 height 7
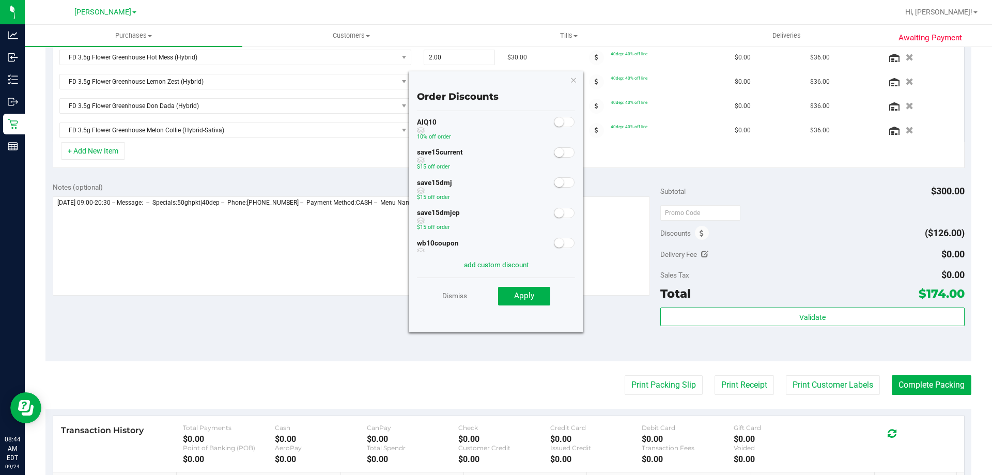
scroll to position [57, 0]
click at [450, 293] on link "Dismiss" at bounding box center [454, 295] width 25 height 19
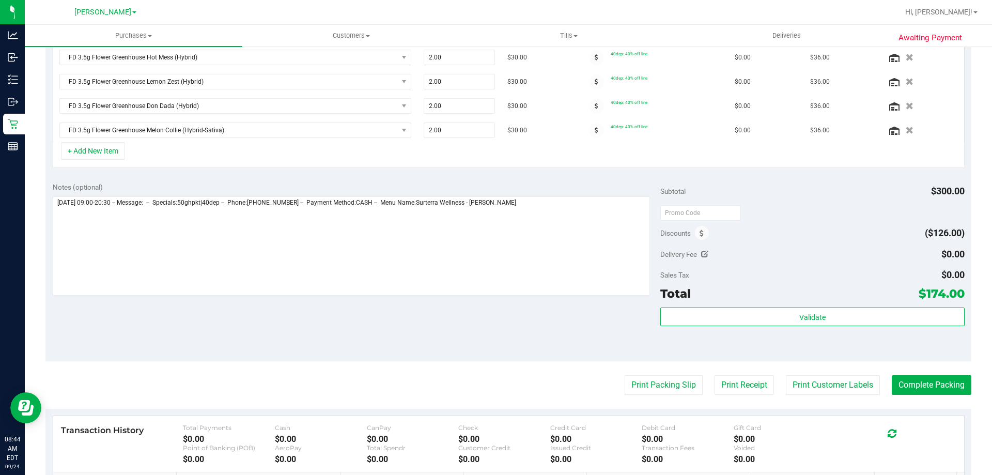
scroll to position [0, 0]
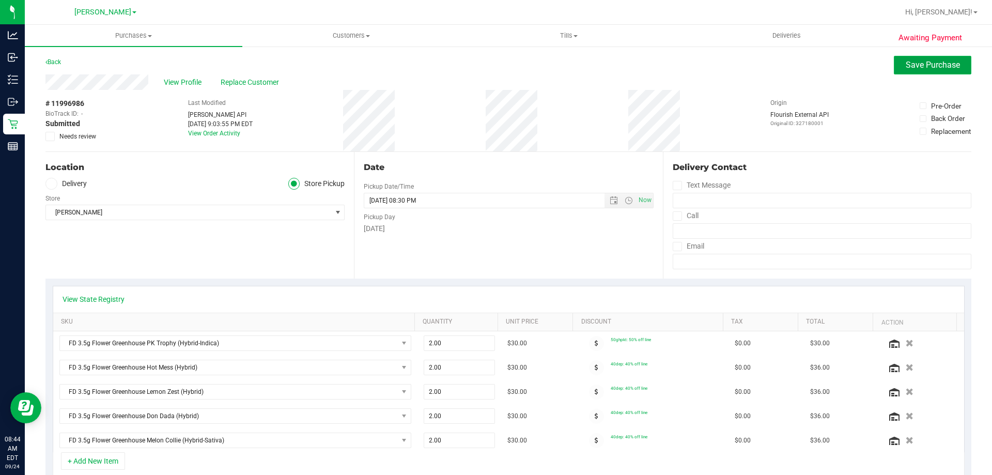
click at [932, 62] on span "Save Purchase" at bounding box center [933, 65] width 54 height 10
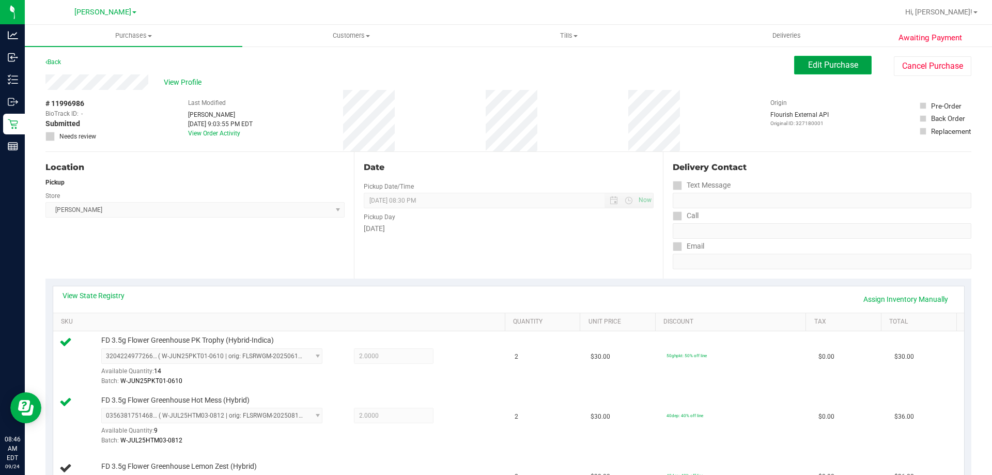
click at [811, 67] on span "Edit Purchase" at bounding box center [833, 65] width 50 height 10
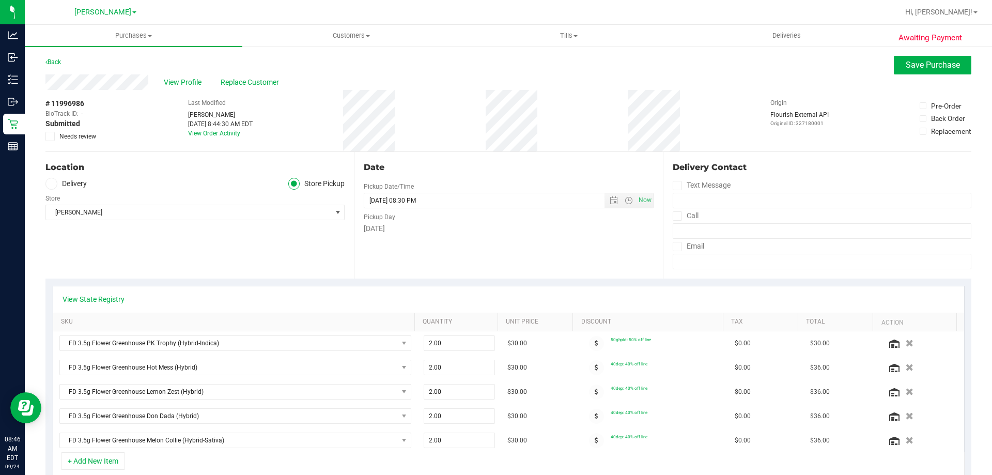
click at [78, 136] on span "Needs review" at bounding box center [77, 136] width 37 height 9
click at [0, 0] on input "Needs review" at bounding box center [0, 0] width 0 height 0
click at [922, 58] on button "Save Purchase" at bounding box center [933, 65] width 78 height 19
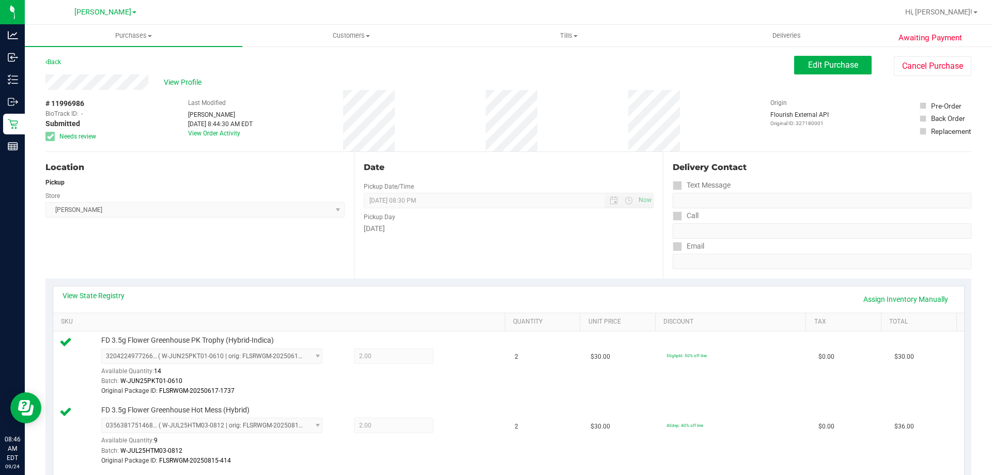
click at [55, 66] on div "Back" at bounding box center [53, 62] width 16 height 12
click at [61, 58] on div "Back" at bounding box center [53, 62] width 16 height 12
click at [61, 60] on link "Back" at bounding box center [53, 61] width 16 height 7
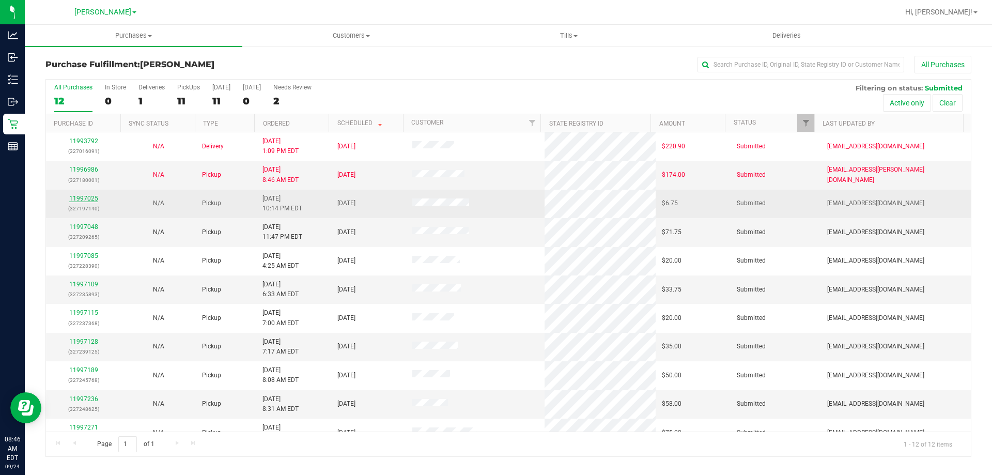
drag, startPoint x: 88, startPoint y: 197, endPoint x: 72, endPoint y: 198, distance: 15.5
drag, startPoint x: 72, startPoint y: 198, endPoint x: 81, endPoint y: 198, distance: 8.3
click at [81, 198] on link "11997025" at bounding box center [83, 198] width 29 height 7
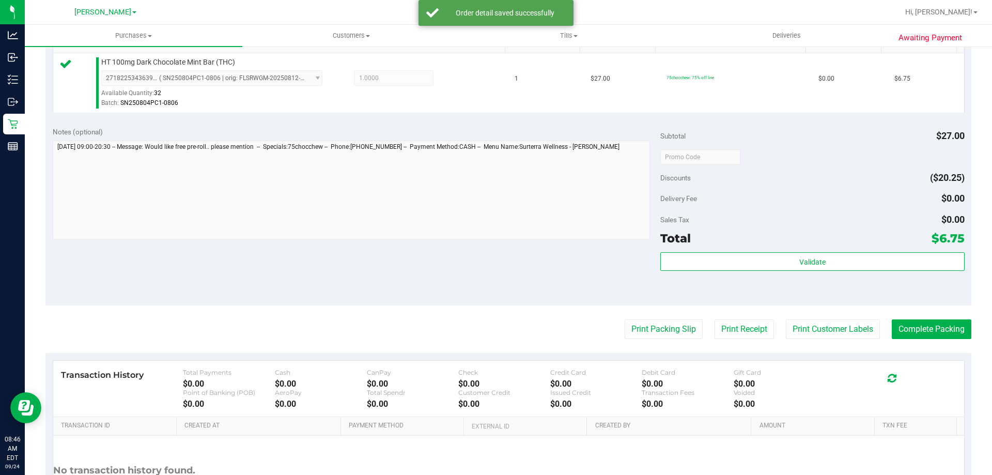
scroll to position [283, 0]
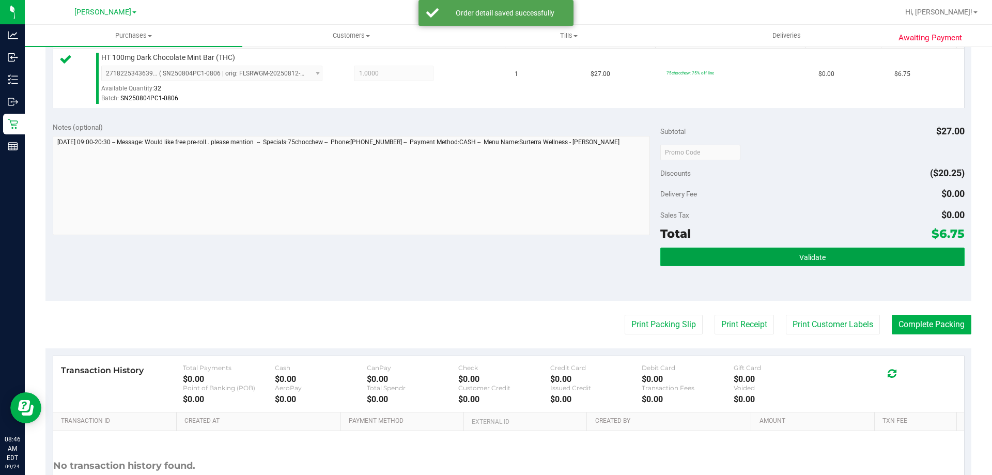
click at [835, 260] on button "Validate" at bounding box center [813, 257] width 304 height 19
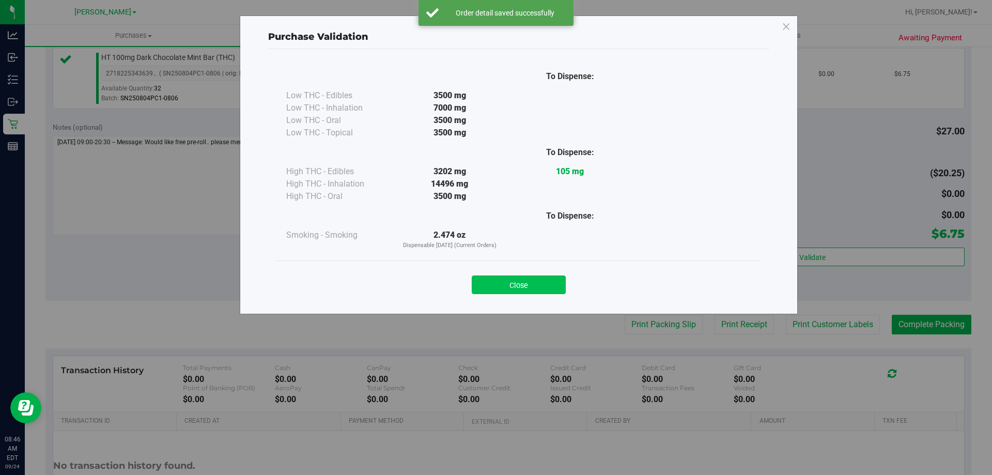
click at [522, 279] on button "Close" at bounding box center [519, 284] width 94 height 19
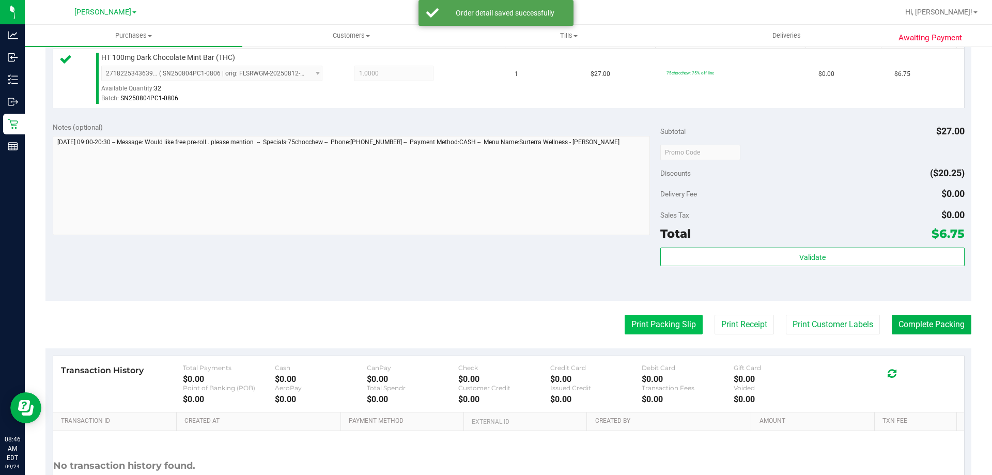
click at [670, 318] on button "Print Packing Slip" at bounding box center [664, 325] width 78 height 20
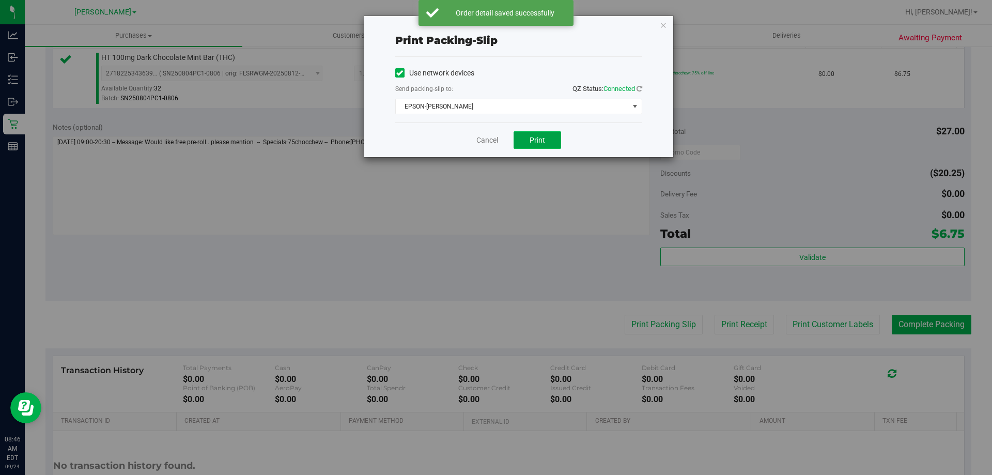
click at [542, 142] on span "Print" at bounding box center [538, 140] width 16 height 8
click at [492, 137] on link "Cancel" at bounding box center [488, 140] width 22 height 11
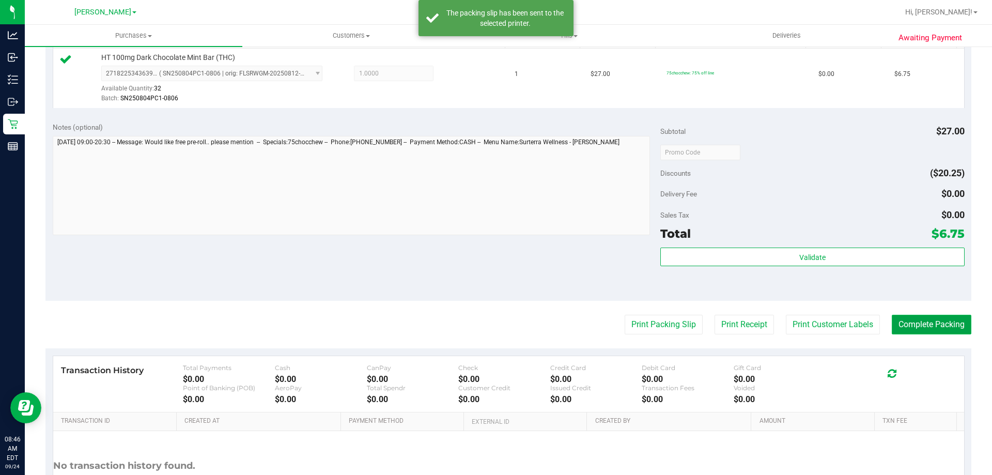
click at [929, 333] on button "Complete Packing" at bounding box center [932, 325] width 80 height 20
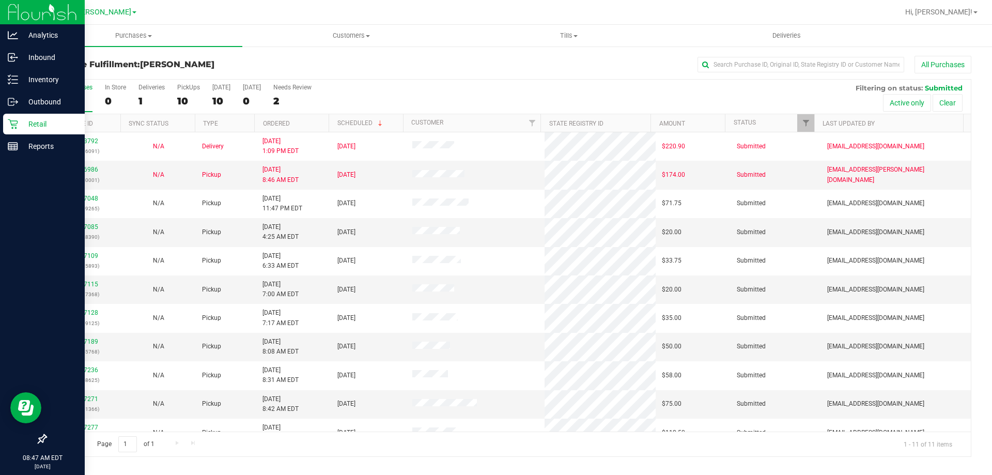
click at [24, 124] on p "Retail" at bounding box center [49, 124] width 62 height 12
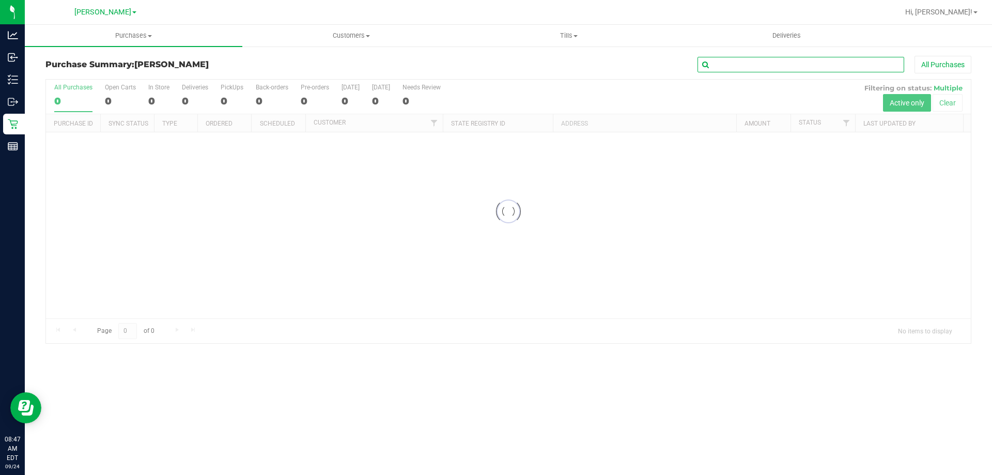
click at [761, 65] on input "text" at bounding box center [801, 65] width 207 height 16
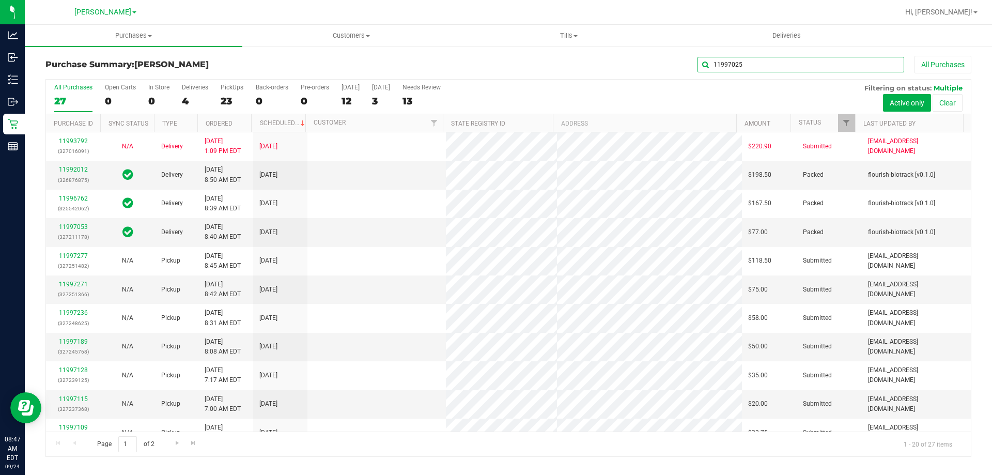
type input "11997025"
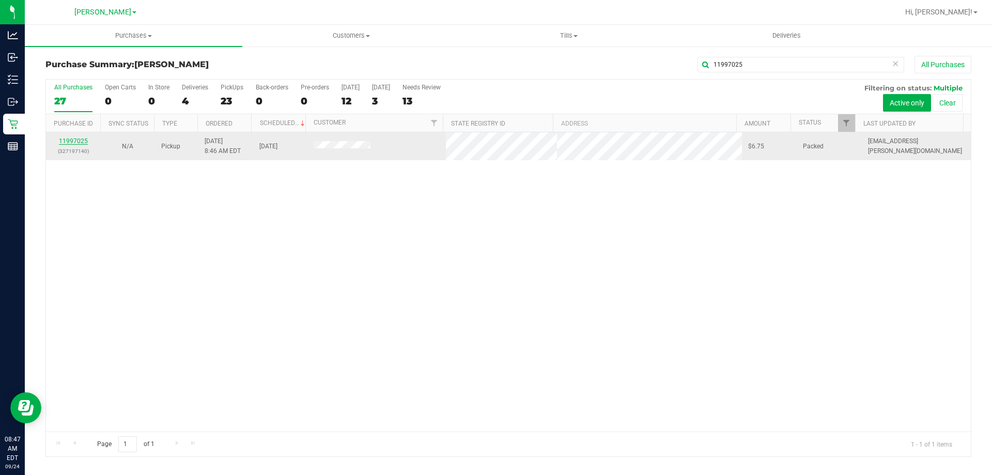
click at [76, 141] on link "11997025" at bounding box center [73, 140] width 29 height 7
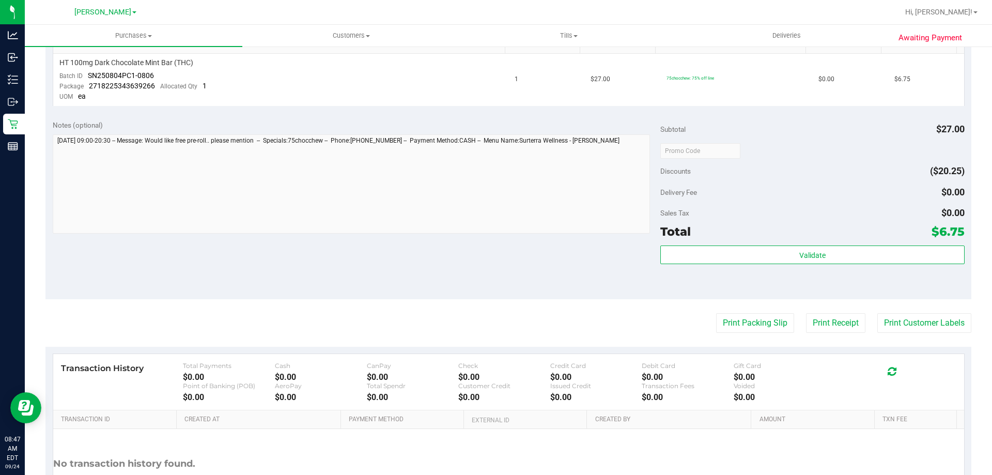
scroll to position [363, 0]
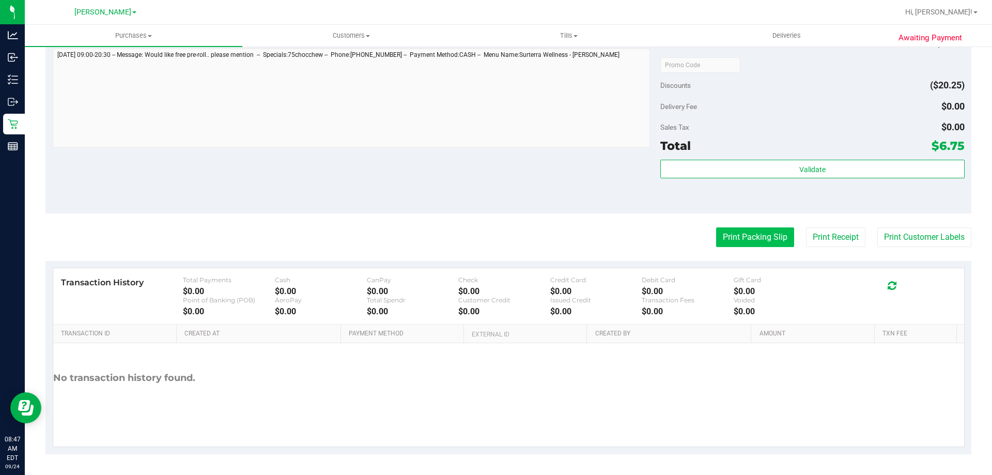
click at [769, 232] on button "Print Packing Slip" at bounding box center [755, 237] width 78 height 20
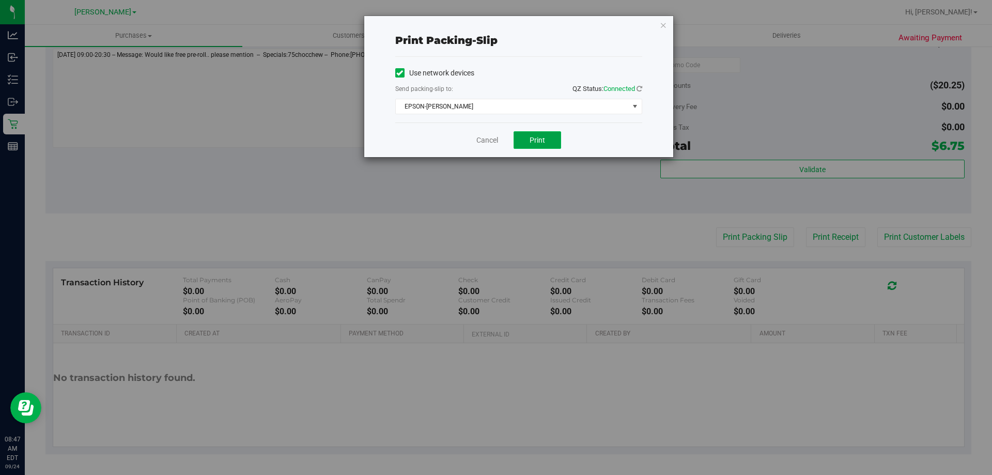
click at [538, 142] on span "Print" at bounding box center [538, 140] width 16 height 8
click at [482, 141] on link "Cancel" at bounding box center [488, 140] width 22 height 11
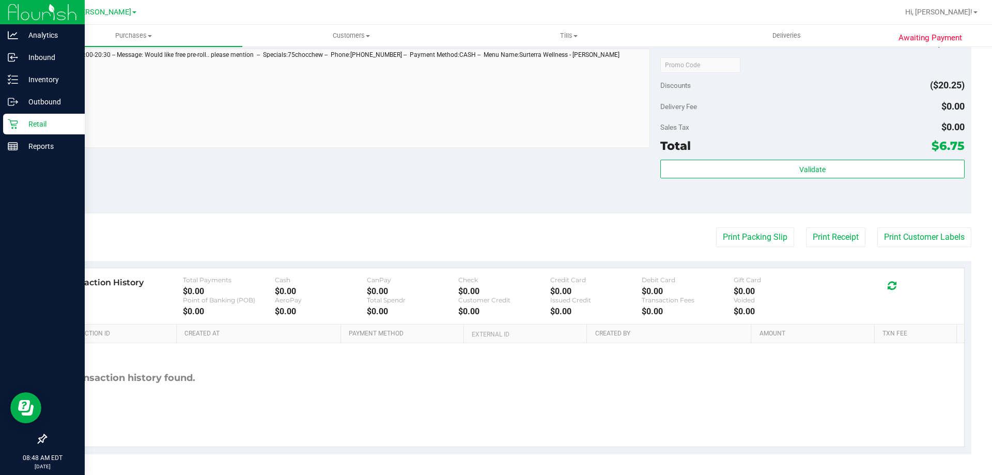
click at [34, 126] on p "Retail" at bounding box center [49, 124] width 62 height 12
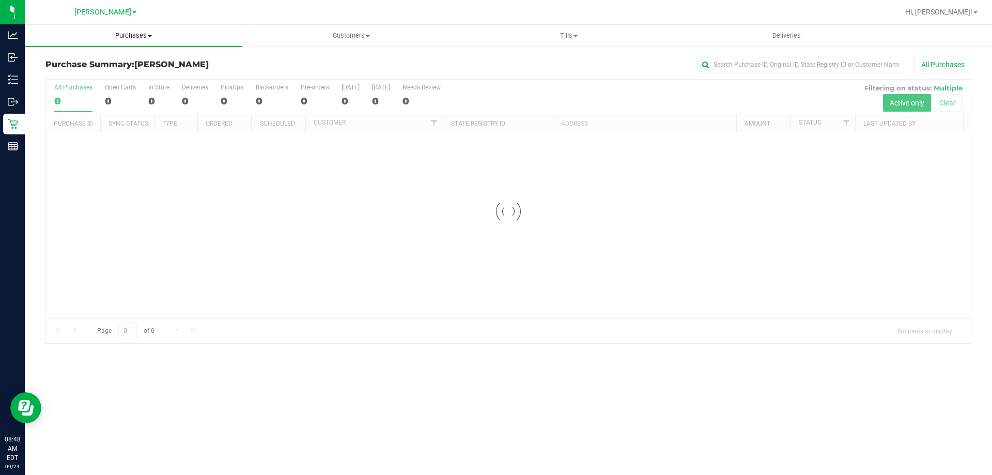
click at [135, 39] on span "Purchases" at bounding box center [134, 35] width 218 height 9
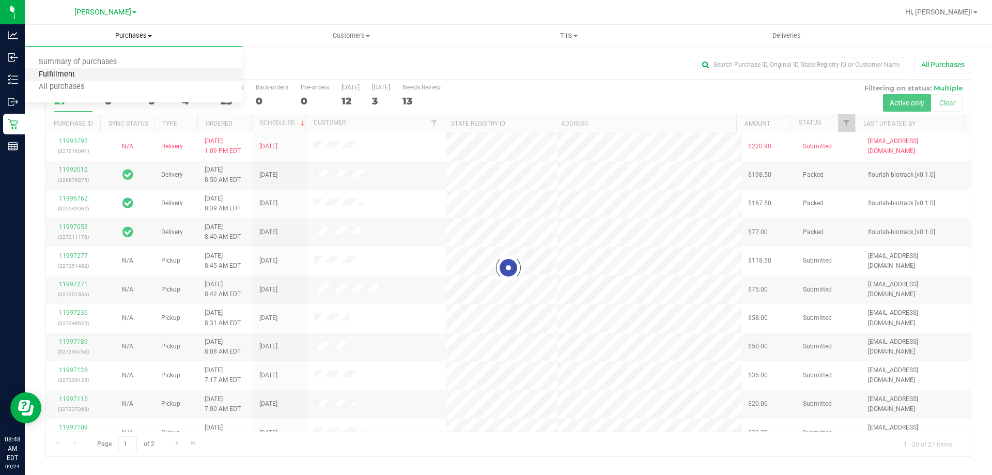
click at [63, 71] on span "Fulfillment" at bounding box center [57, 74] width 64 height 9
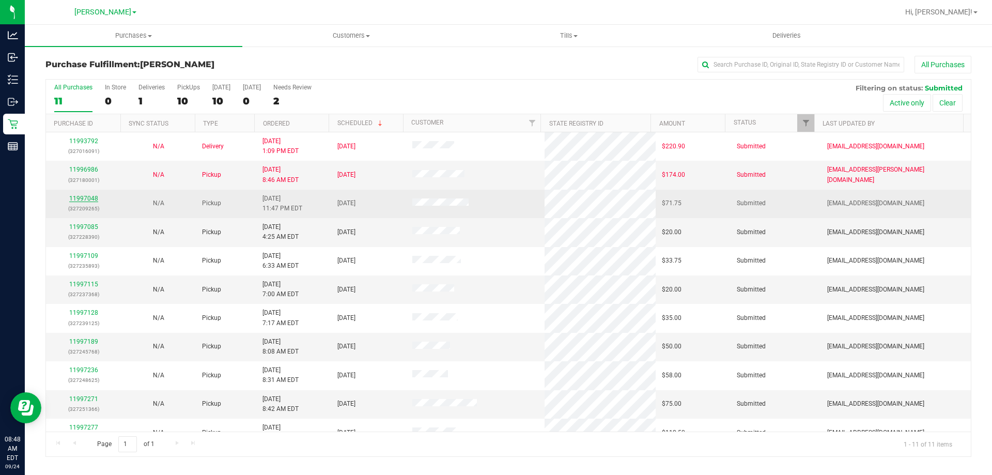
click at [84, 196] on link "11997048" at bounding box center [83, 198] width 29 height 7
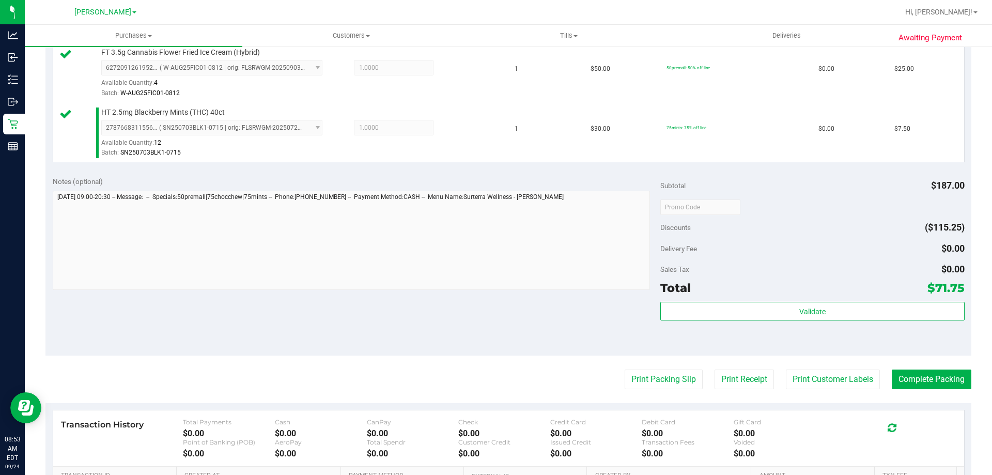
scroll to position [471, 0]
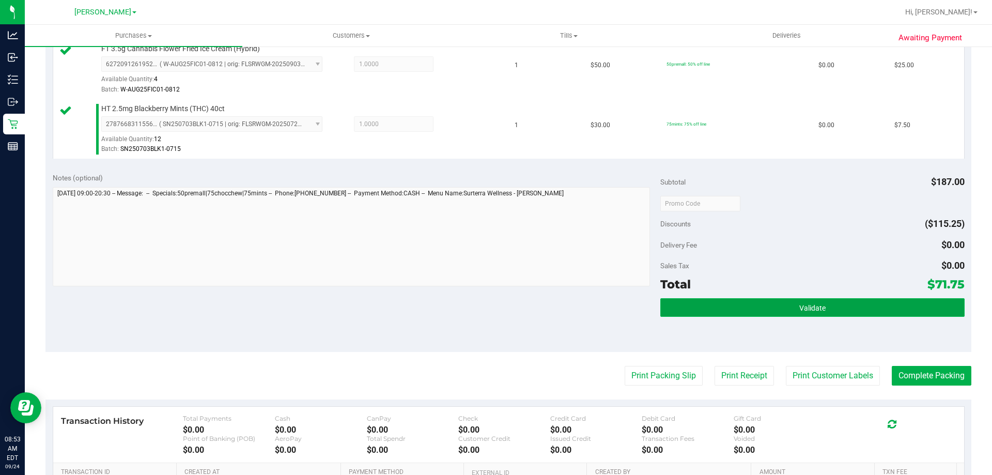
click at [884, 314] on button "Validate" at bounding box center [813, 307] width 304 height 19
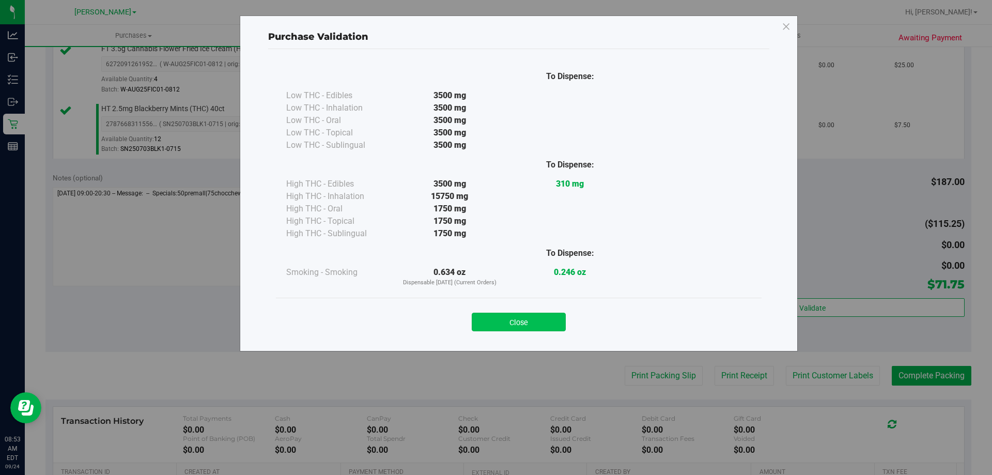
click at [536, 323] on button "Close" at bounding box center [519, 322] width 94 height 19
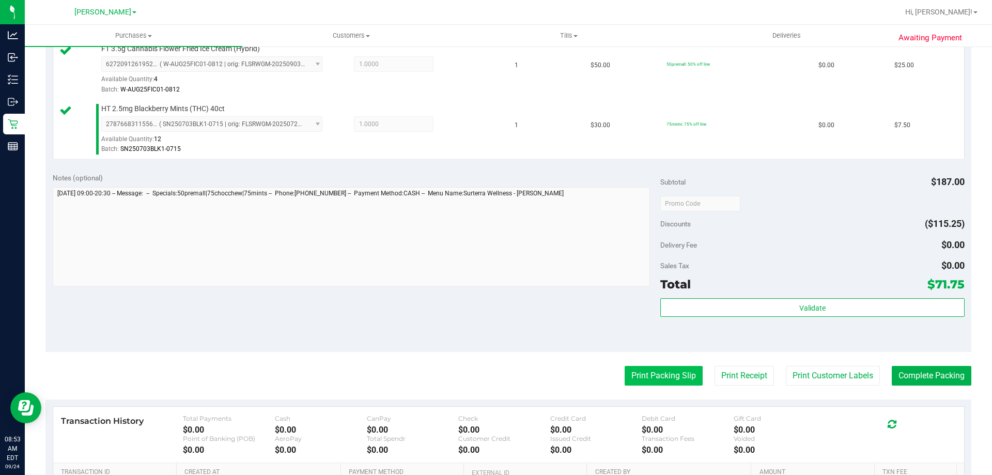
click at [664, 366] on button "Print Packing Slip" at bounding box center [664, 376] width 78 height 20
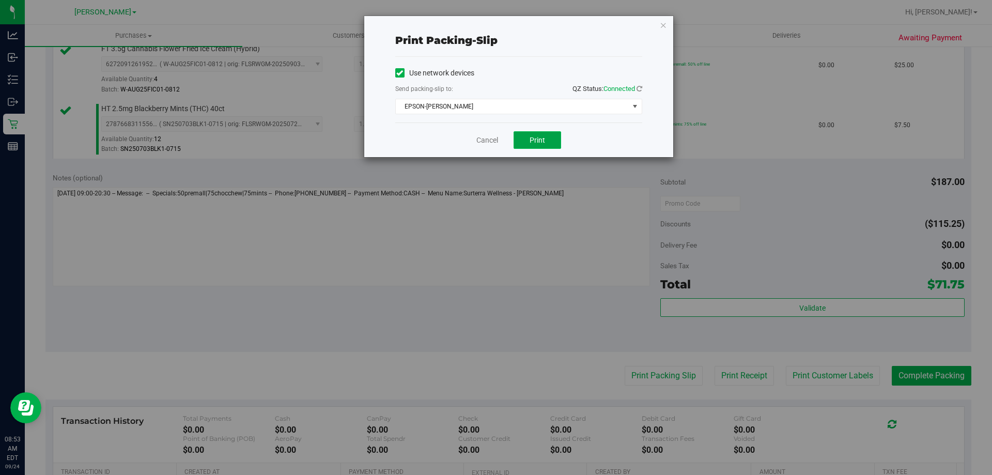
click at [539, 139] on span "Print" at bounding box center [538, 140] width 16 height 8
click at [486, 144] on link "Cancel" at bounding box center [488, 140] width 22 height 11
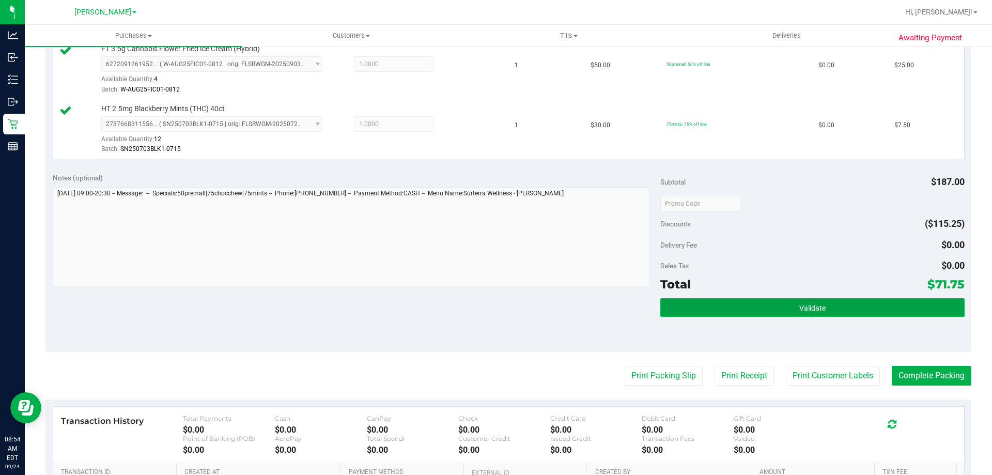
click at [830, 315] on button "Validate" at bounding box center [813, 307] width 304 height 19
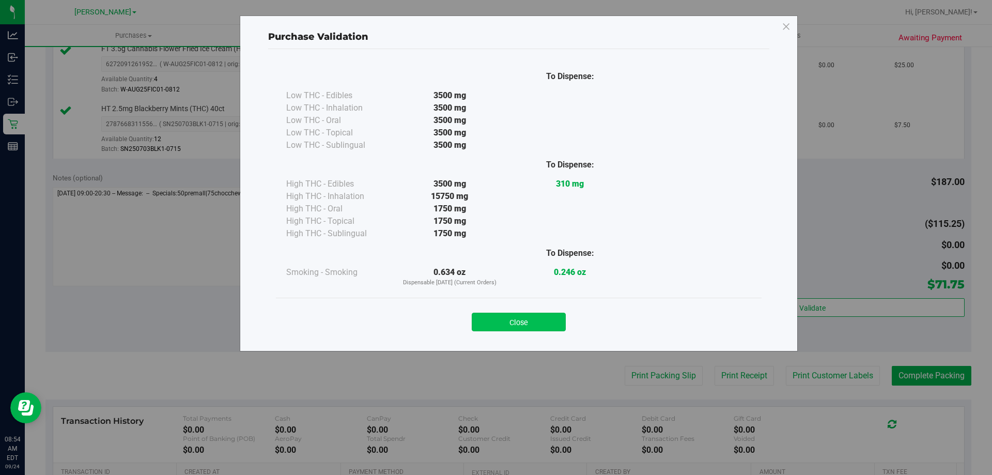
click at [531, 315] on button "Close" at bounding box center [519, 322] width 94 height 19
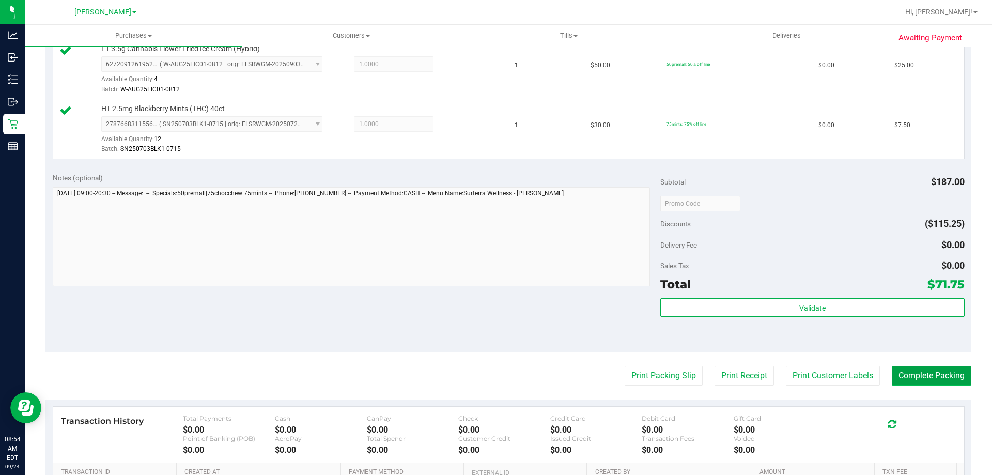
click at [897, 368] on button "Complete Packing" at bounding box center [932, 376] width 80 height 20
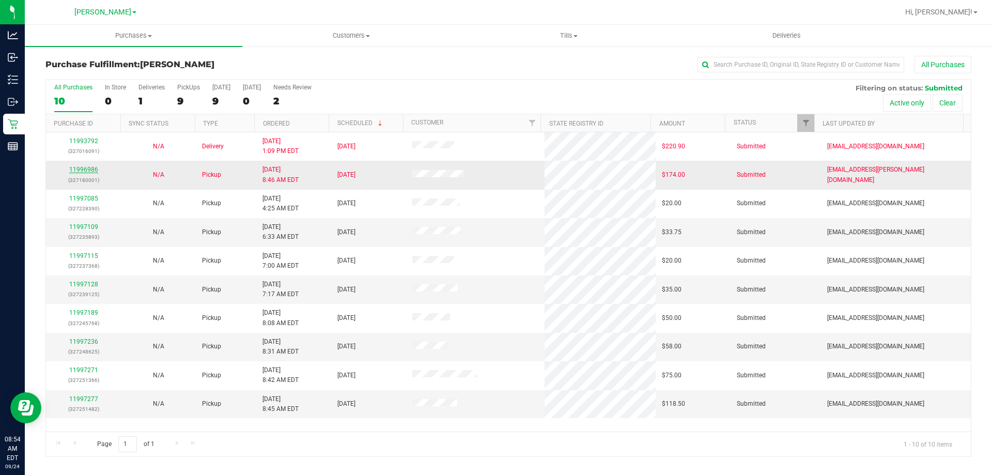
click at [85, 169] on link "11996986" at bounding box center [83, 169] width 29 height 7
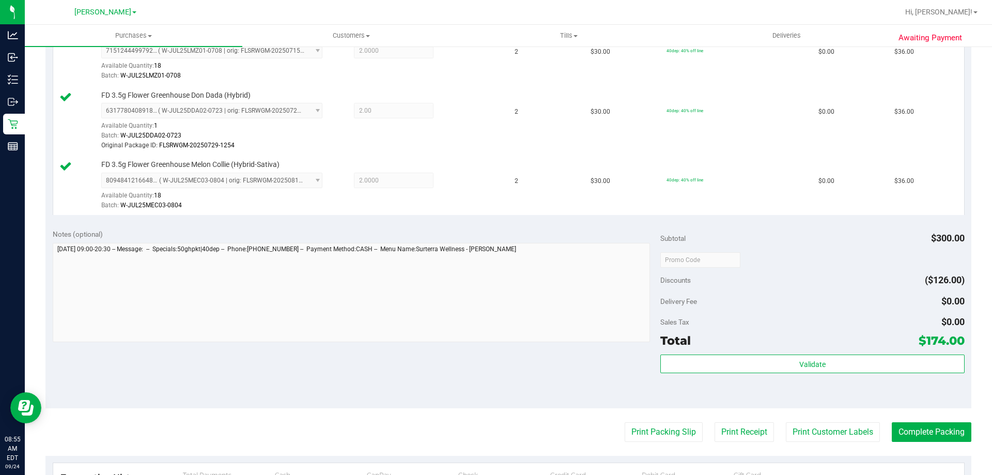
scroll to position [464, 0]
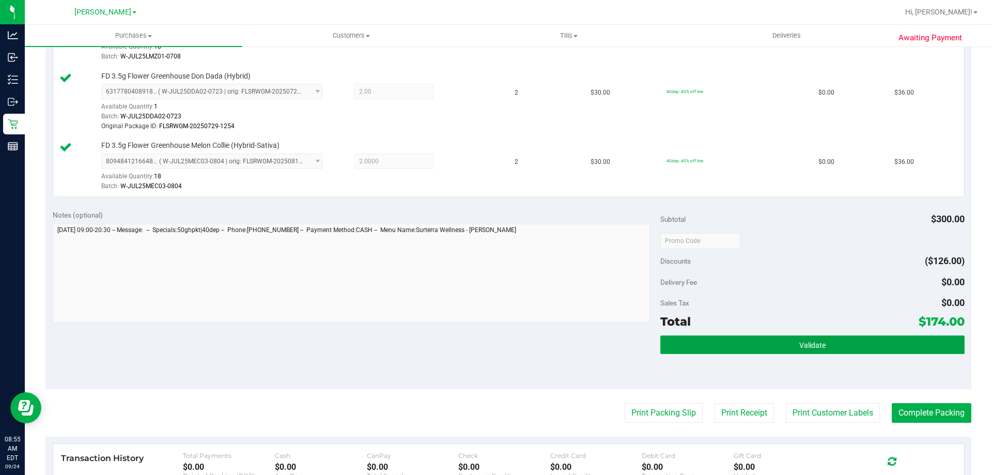
click at [823, 343] on button "Validate" at bounding box center [813, 344] width 304 height 19
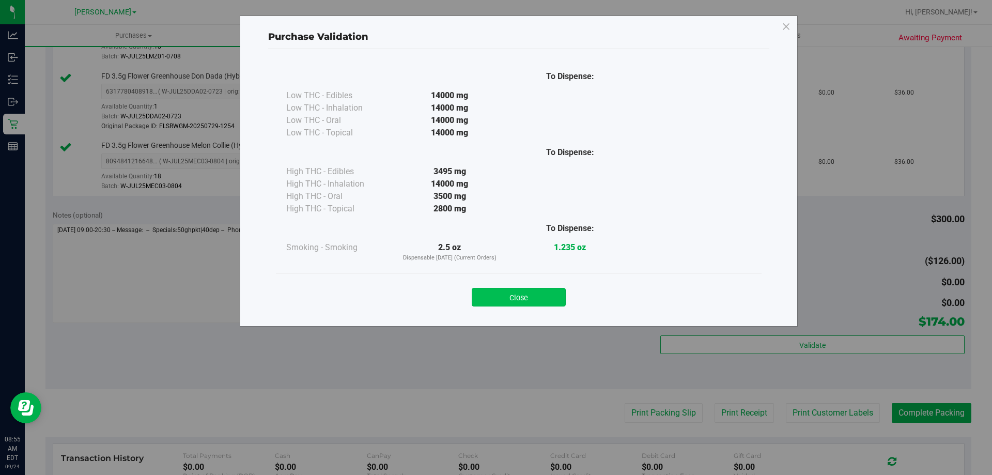
click at [512, 298] on button "Close" at bounding box center [519, 297] width 94 height 19
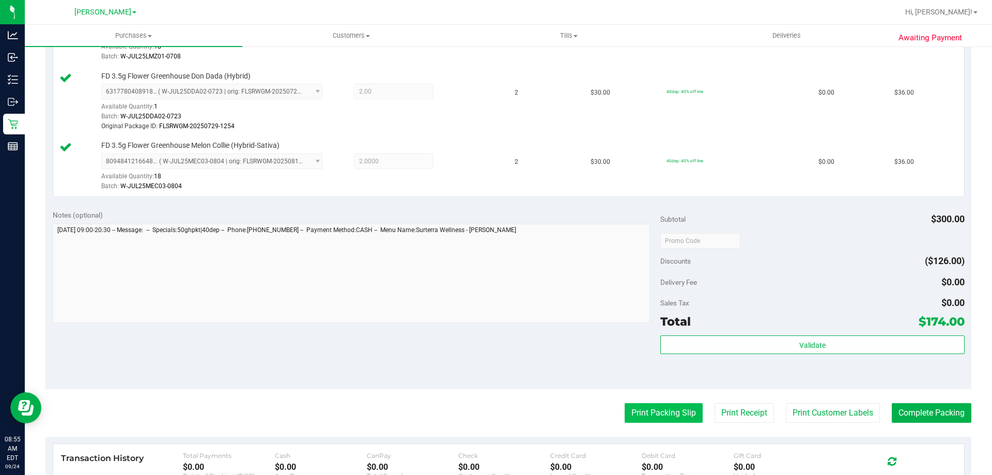
click at [668, 406] on button "Print Packing Slip" at bounding box center [664, 413] width 78 height 20
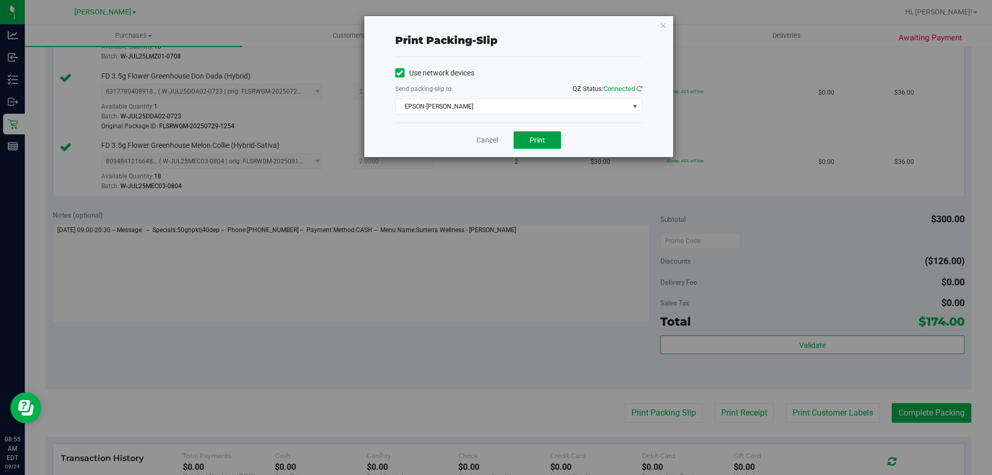
click at [545, 140] on button "Print" at bounding box center [538, 140] width 48 height 18
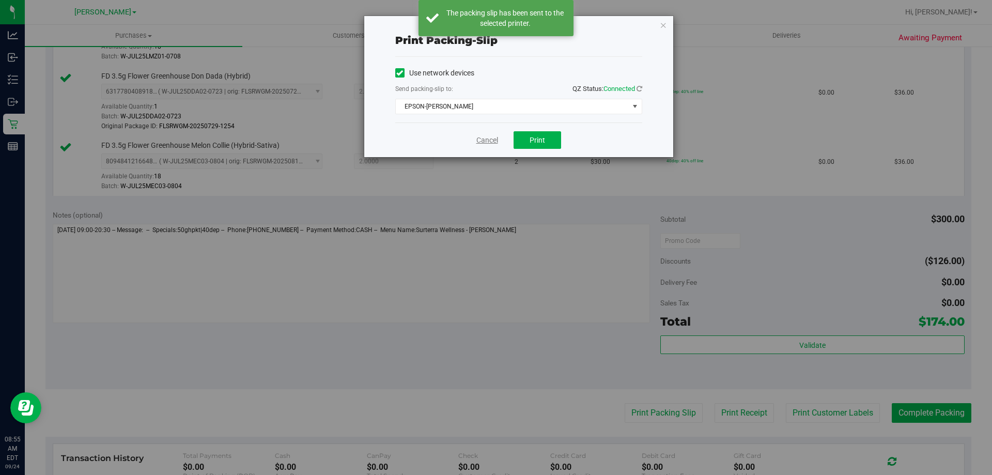
click at [486, 139] on link "Cancel" at bounding box center [488, 140] width 22 height 11
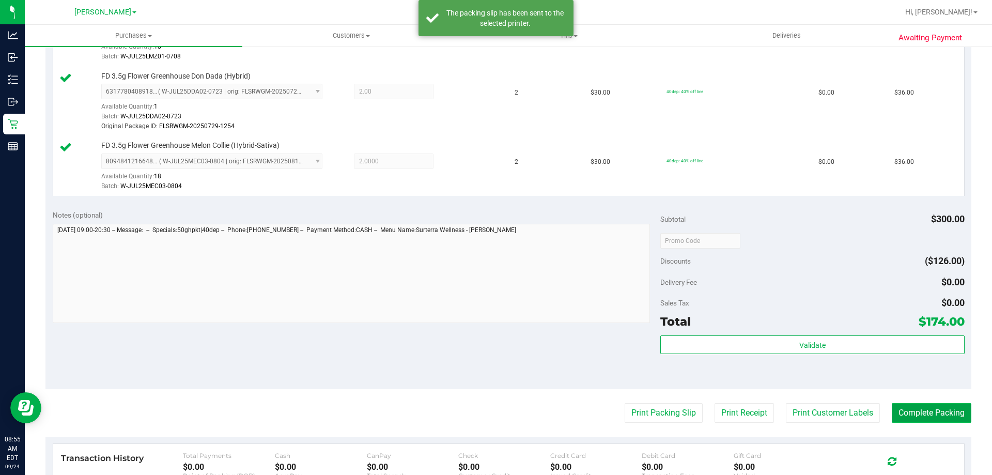
click at [940, 422] on button "Complete Packing" at bounding box center [932, 413] width 80 height 20
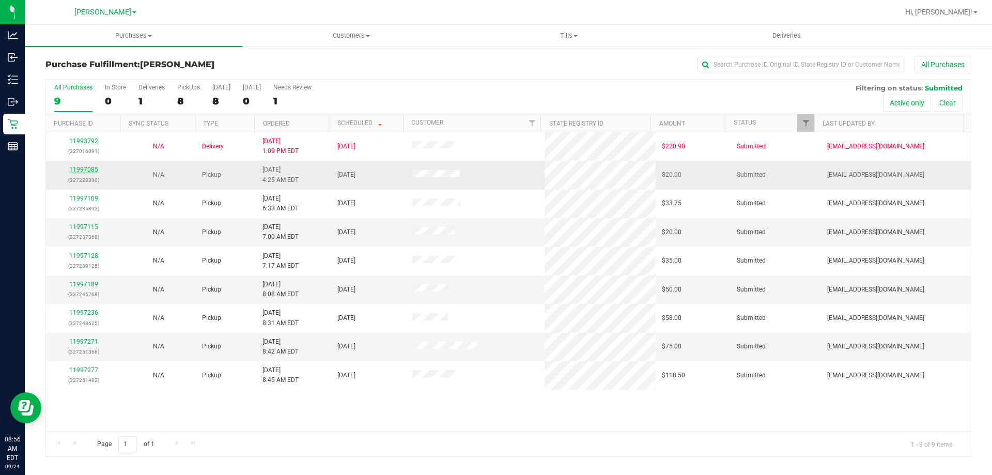
click at [87, 170] on link "11997085" at bounding box center [83, 169] width 29 height 7
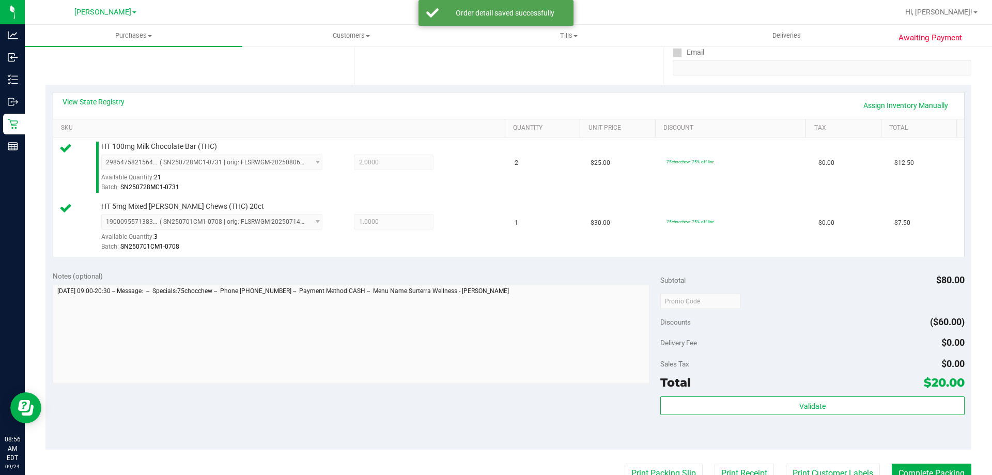
scroll to position [200, 0]
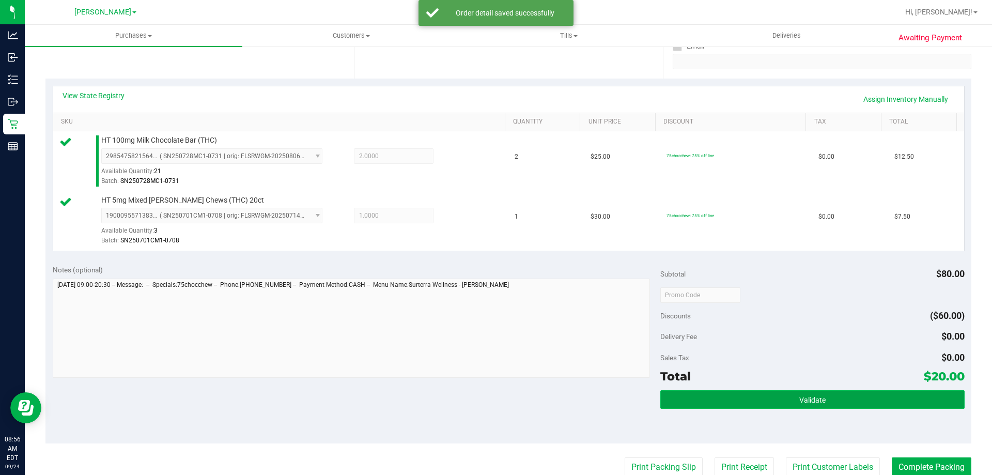
click at [854, 404] on button "Validate" at bounding box center [813, 399] width 304 height 19
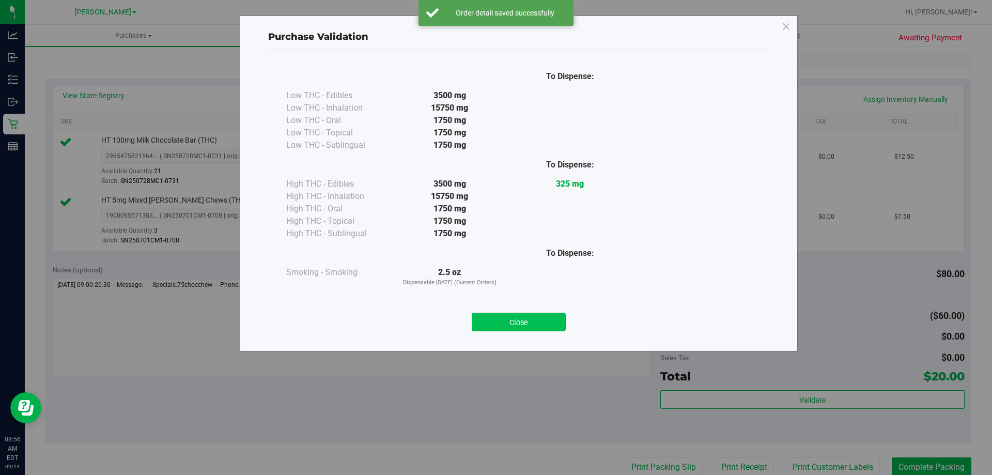
click at [524, 330] on button "Close" at bounding box center [519, 322] width 94 height 19
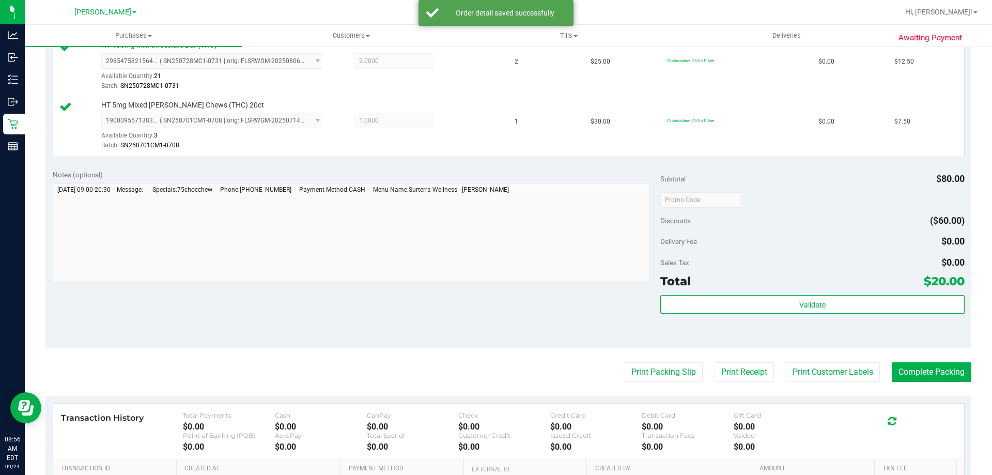
scroll to position [298, 0]
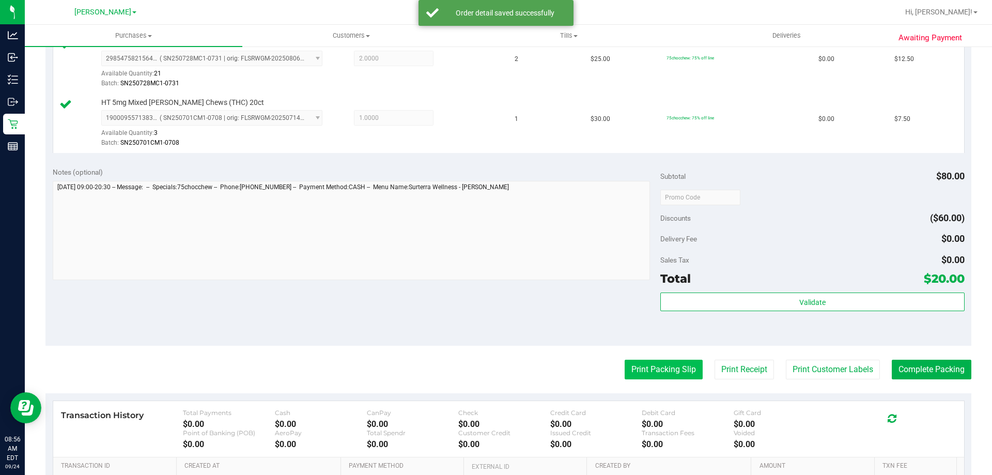
click at [677, 374] on button "Print Packing Slip" at bounding box center [664, 370] width 78 height 20
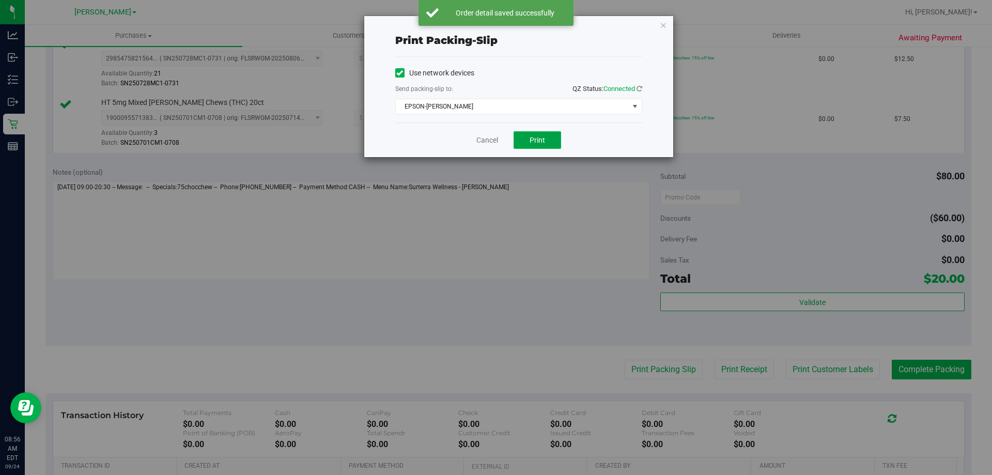
click at [540, 141] on span "Print" at bounding box center [538, 140] width 16 height 8
click at [485, 144] on link "Cancel" at bounding box center [488, 140] width 22 height 11
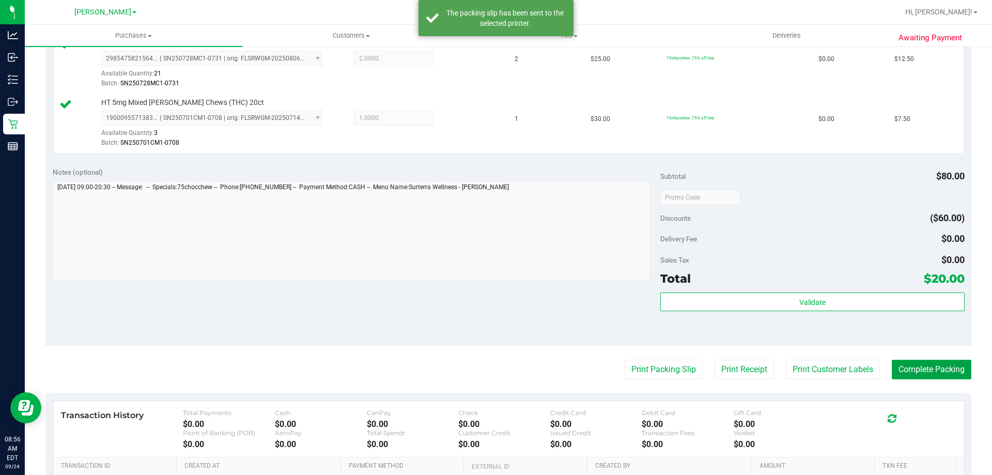
click at [930, 369] on button "Complete Packing" at bounding box center [932, 370] width 80 height 20
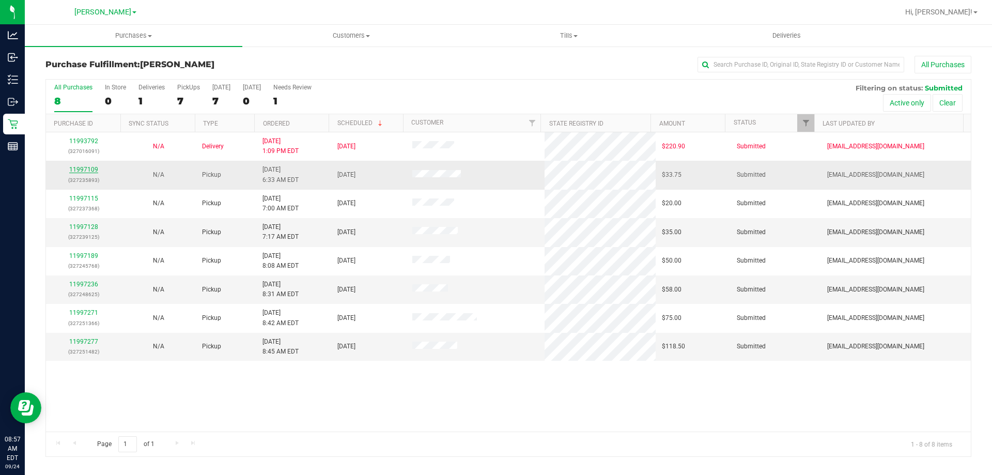
click at [94, 167] on link "11997109" at bounding box center [83, 169] width 29 height 7
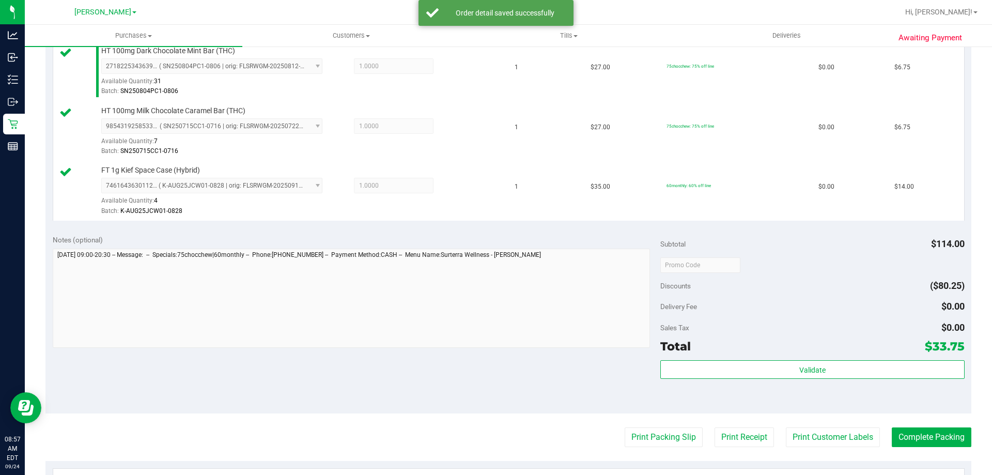
scroll to position [368, 0]
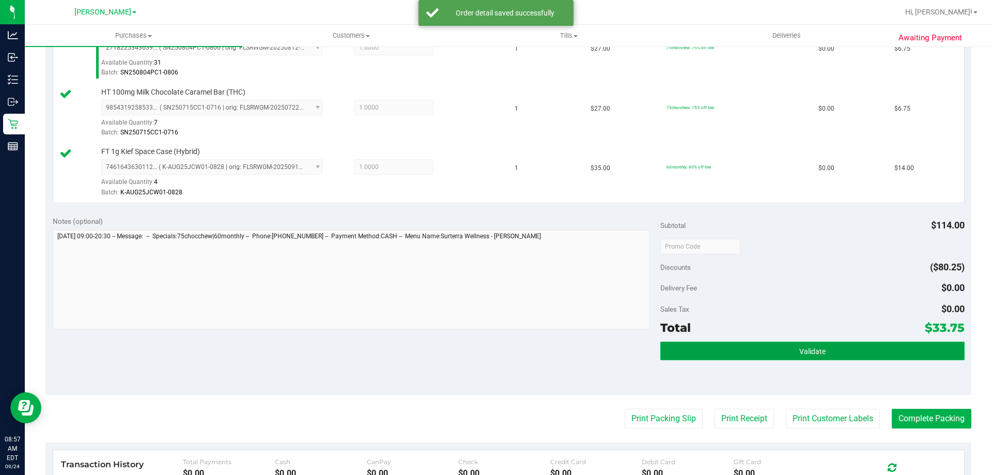
click at [787, 355] on button "Validate" at bounding box center [813, 351] width 304 height 19
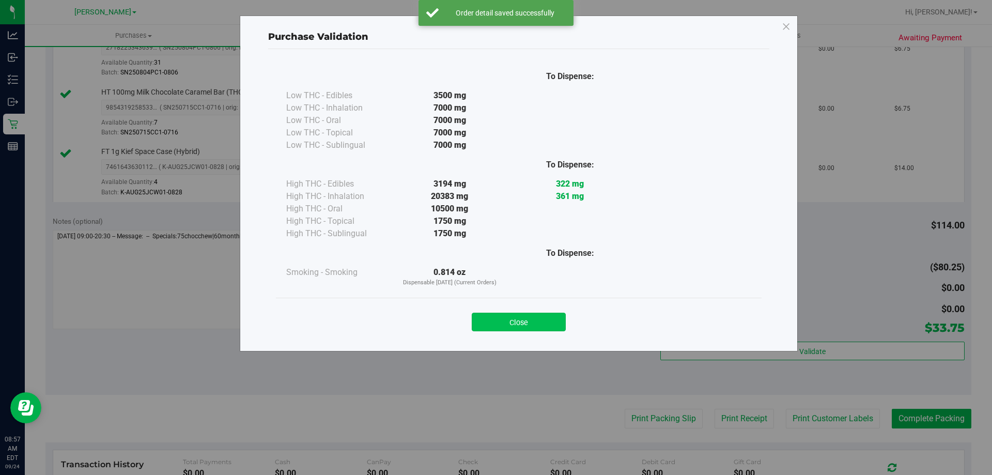
click at [541, 316] on button "Close" at bounding box center [519, 322] width 94 height 19
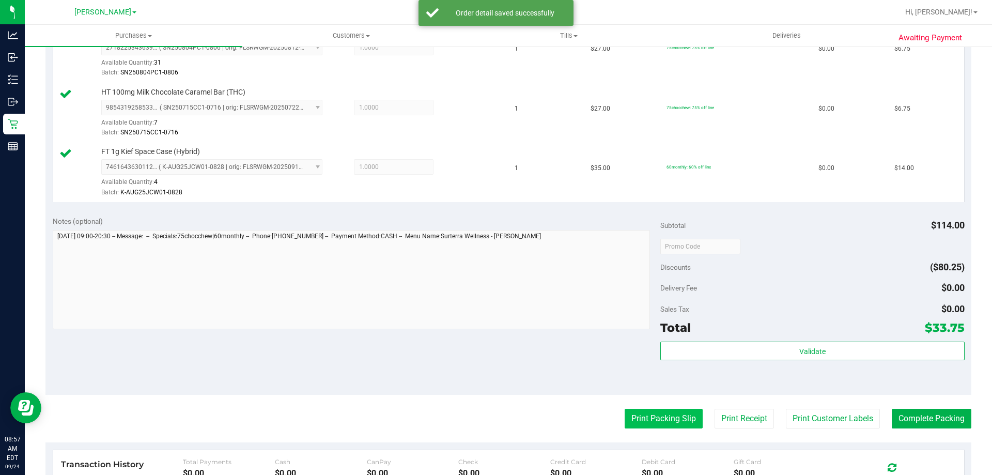
click at [658, 426] on button "Print Packing Slip" at bounding box center [664, 419] width 78 height 20
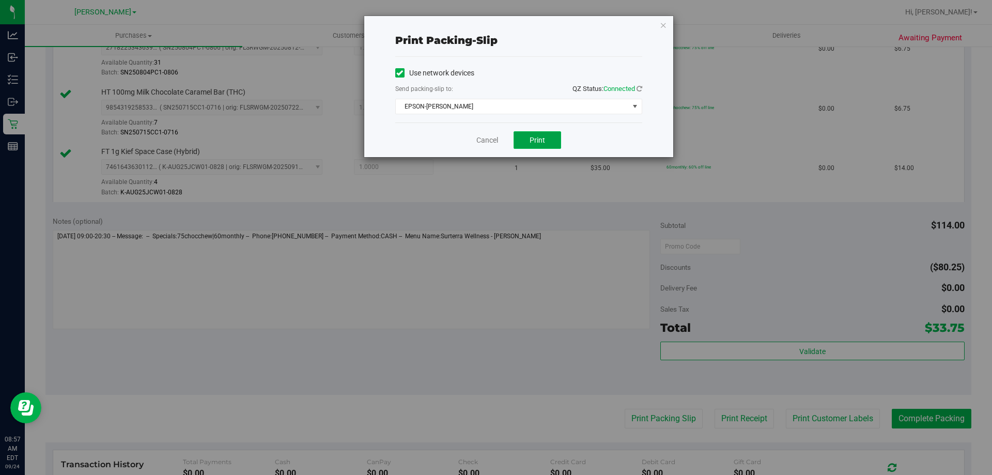
click at [539, 138] on span "Print" at bounding box center [538, 140] width 16 height 8
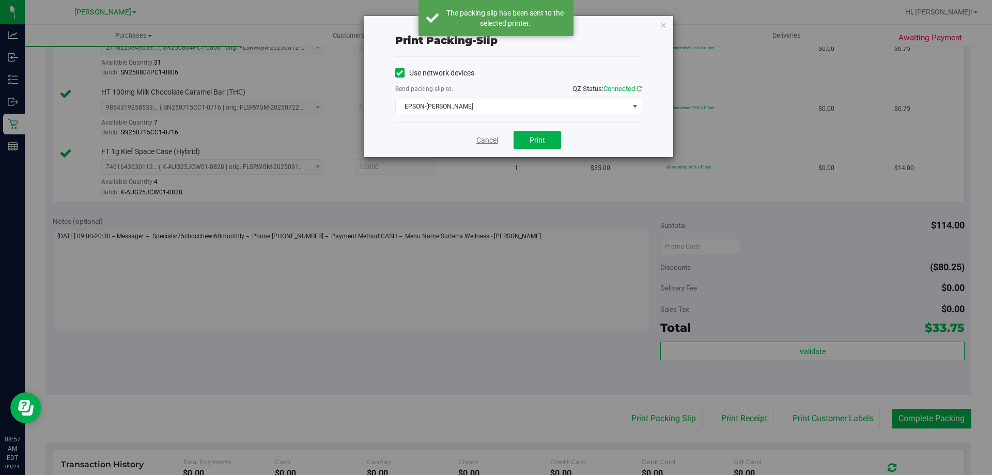
click at [492, 141] on link "Cancel" at bounding box center [488, 140] width 22 height 11
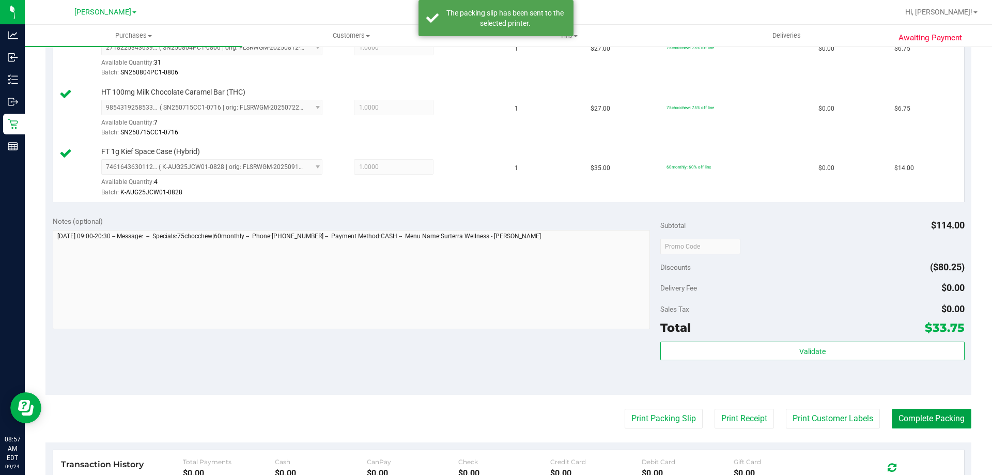
click at [911, 427] on button "Complete Packing" at bounding box center [932, 419] width 80 height 20
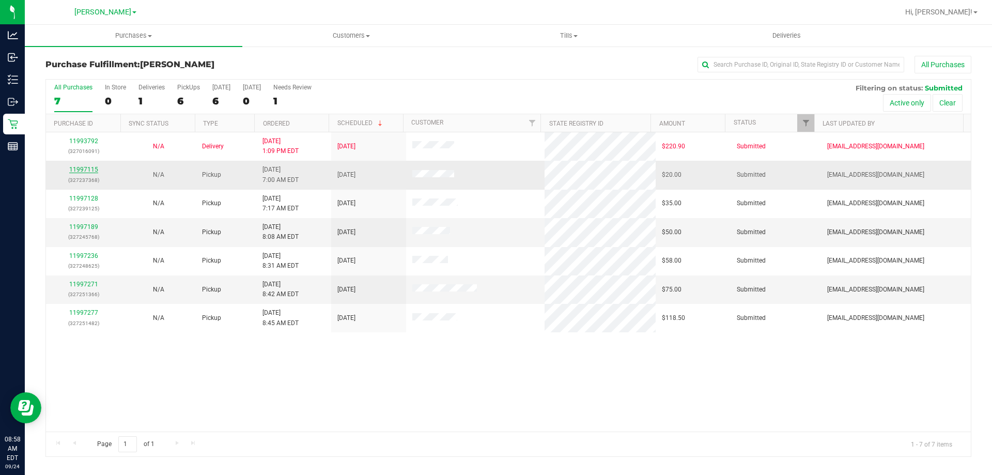
click at [82, 170] on link "11997115" at bounding box center [83, 169] width 29 height 7
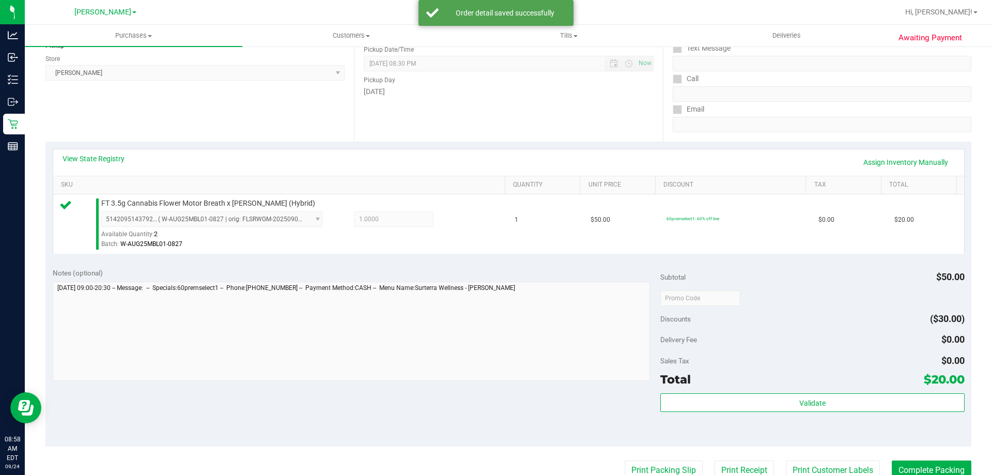
scroll to position [141, 0]
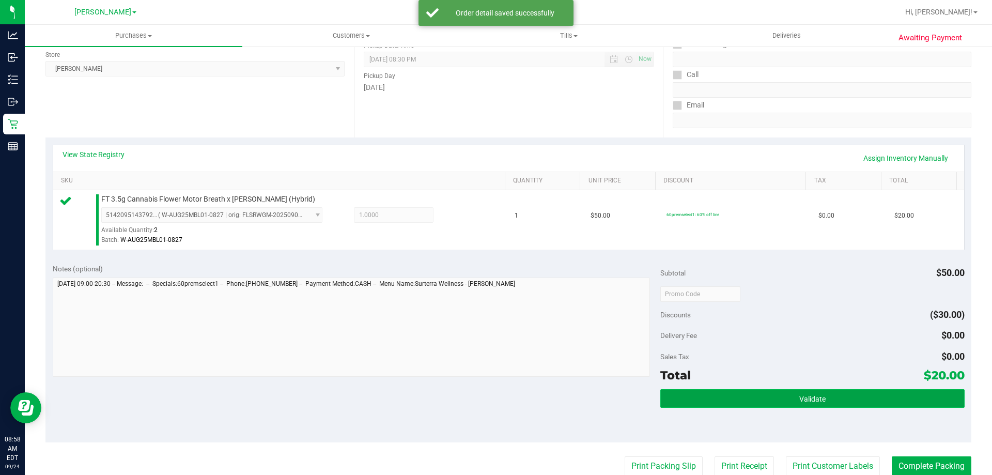
click at [816, 401] on span "Validate" at bounding box center [813, 399] width 26 height 8
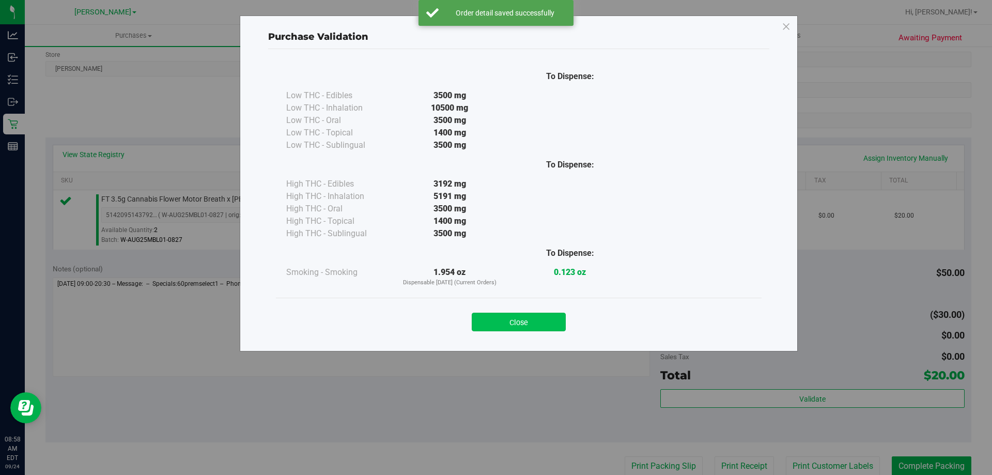
click at [532, 320] on button "Close" at bounding box center [519, 322] width 94 height 19
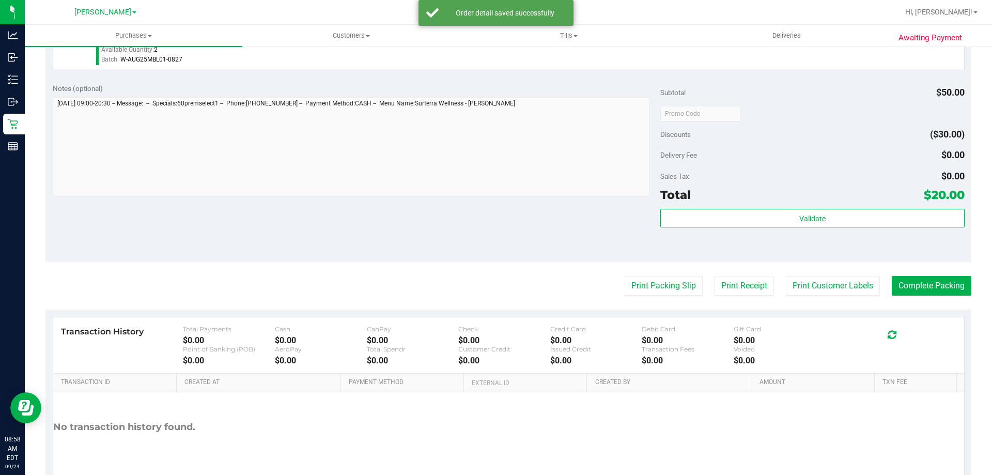
scroll to position [370, 0]
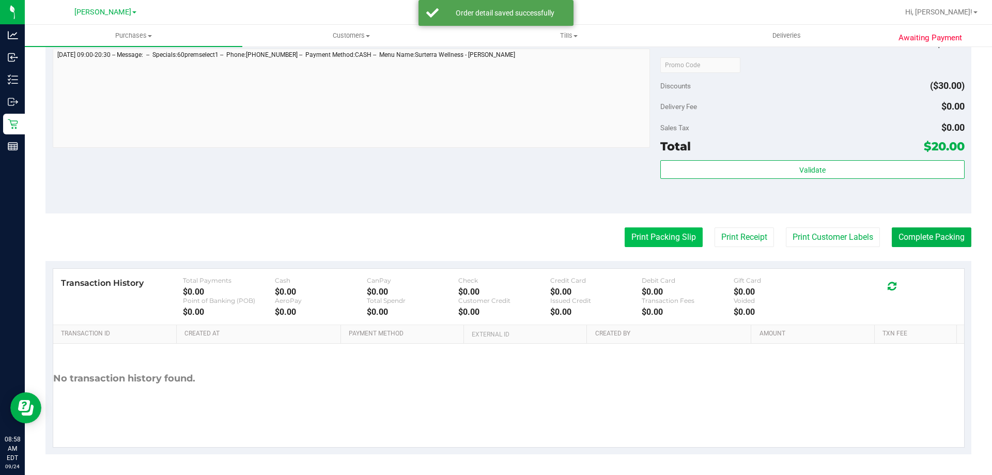
click at [668, 237] on button "Print Packing Slip" at bounding box center [664, 237] width 78 height 20
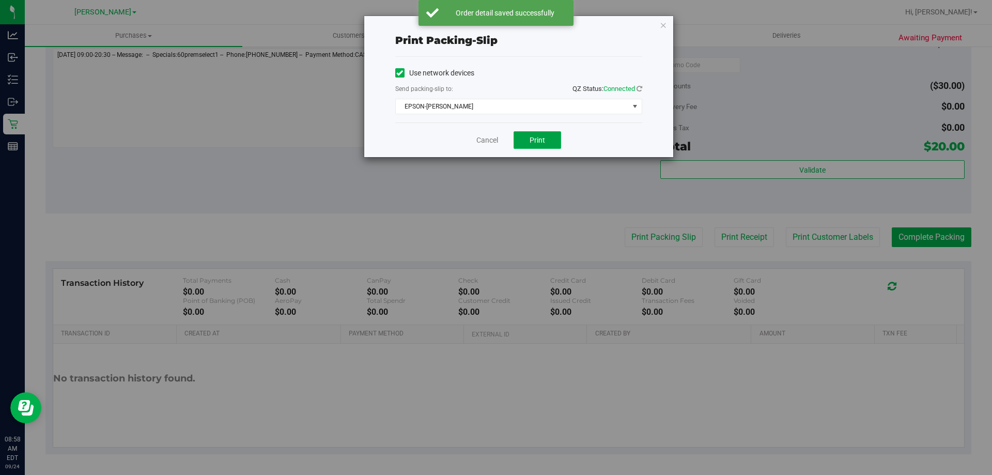
click at [536, 144] on span "Print" at bounding box center [538, 140] width 16 height 8
click at [488, 142] on link "Cancel" at bounding box center [488, 140] width 22 height 11
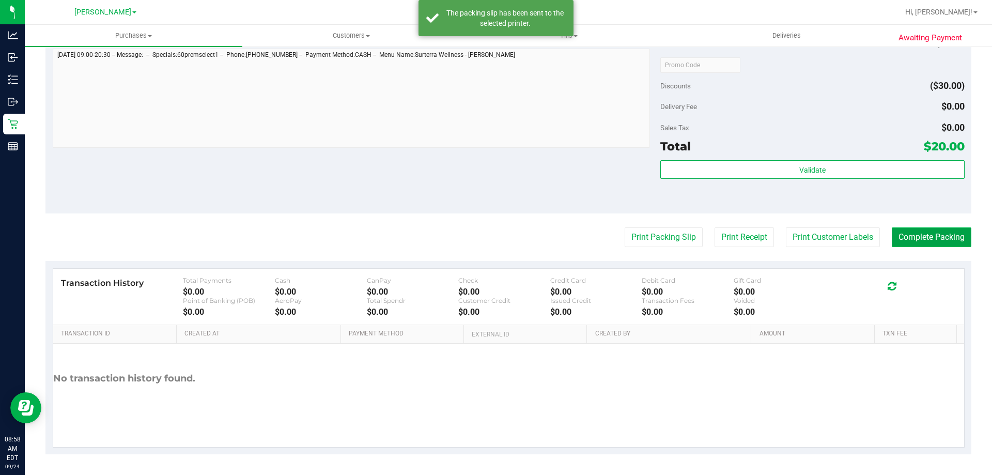
click at [938, 241] on button "Complete Packing" at bounding box center [932, 237] width 80 height 20
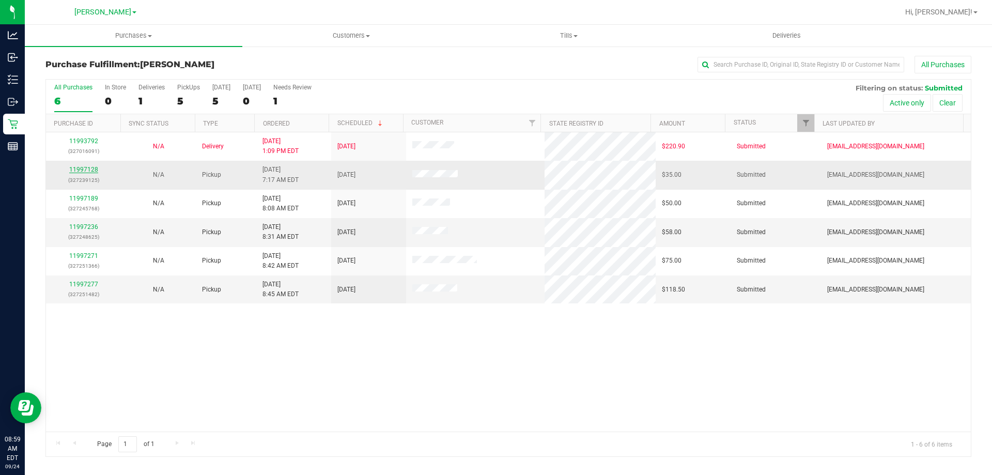
click at [85, 168] on link "11997128" at bounding box center [83, 169] width 29 height 7
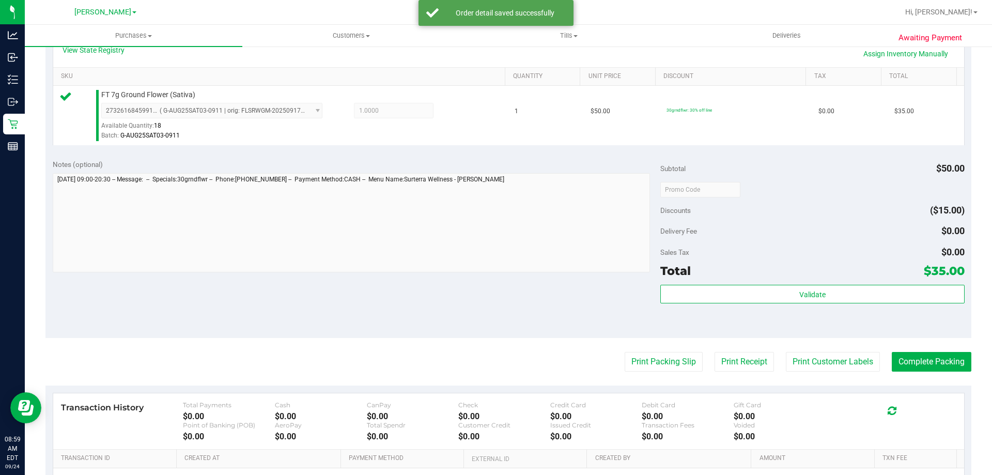
scroll to position [251, 0]
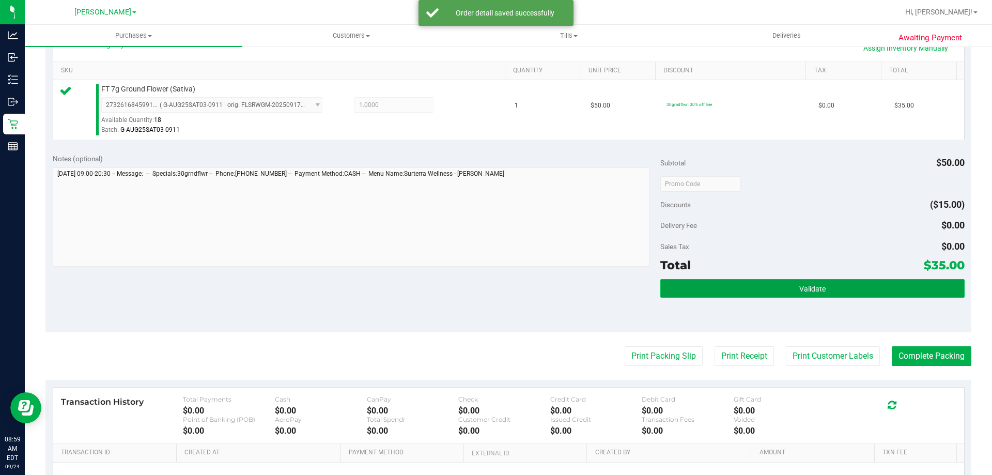
click at [816, 290] on span "Validate" at bounding box center [813, 289] width 26 height 8
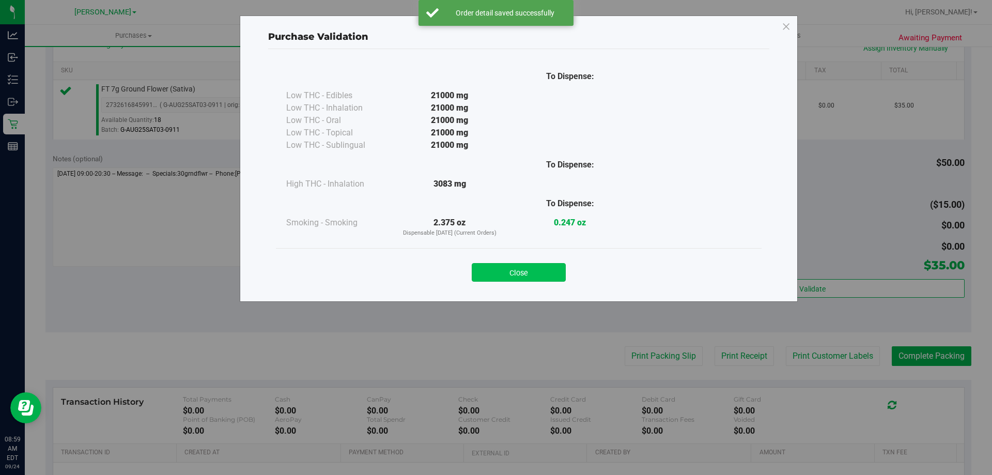
click at [512, 272] on button "Close" at bounding box center [519, 272] width 94 height 19
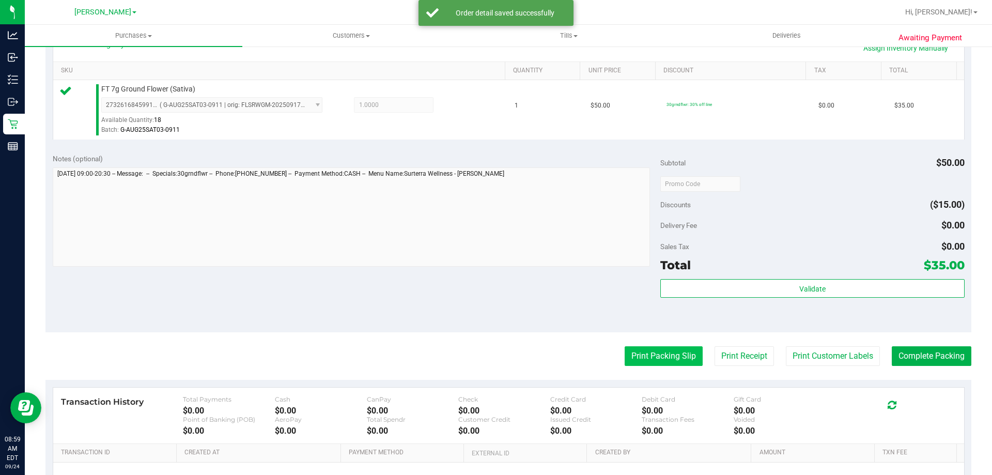
click at [648, 357] on button "Print Packing Slip" at bounding box center [664, 356] width 78 height 20
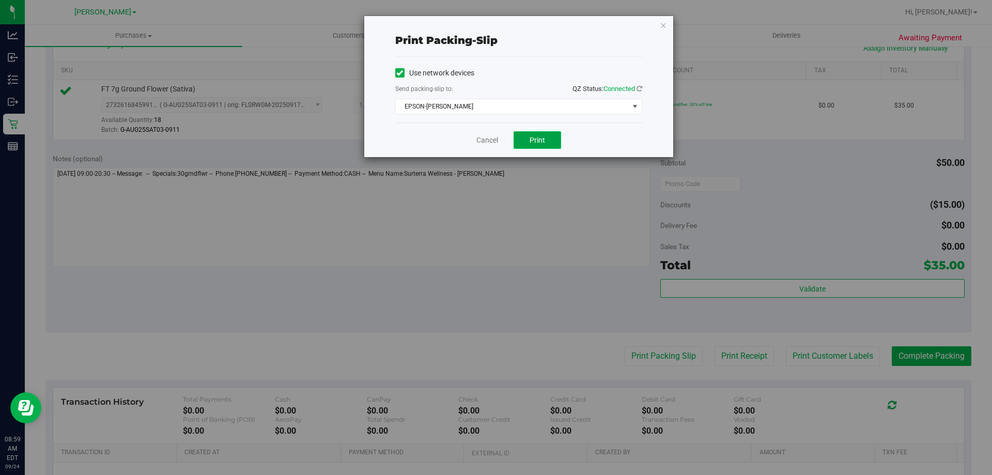
click at [527, 143] on button "Print" at bounding box center [538, 140] width 48 height 18
click at [488, 139] on link "Cancel" at bounding box center [488, 140] width 22 height 11
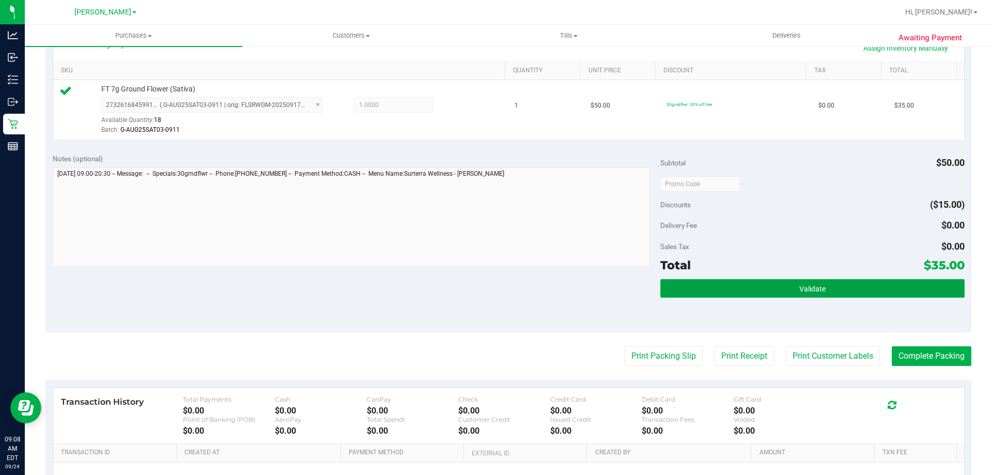
click at [800, 286] on span "Validate" at bounding box center [813, 289] width 26 height 8
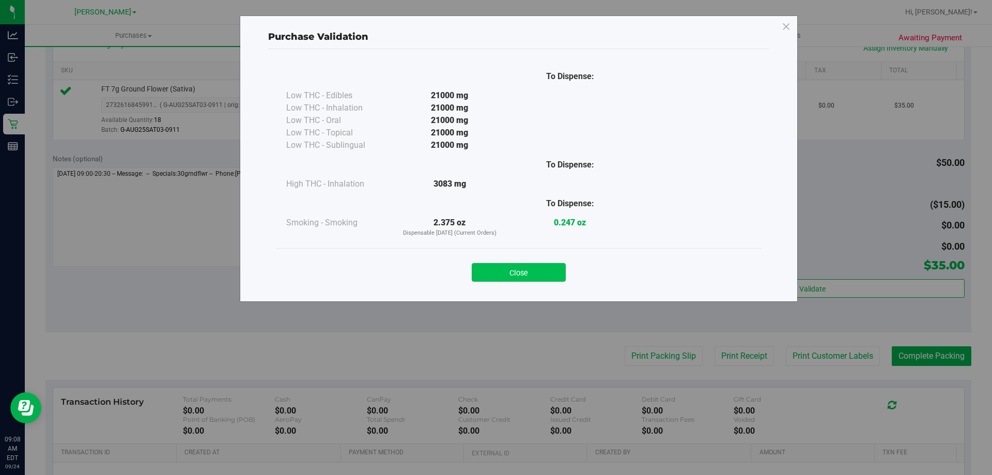
click at [536, 273] on button "Close" at bounding box center [519, 272] width 94 height 19
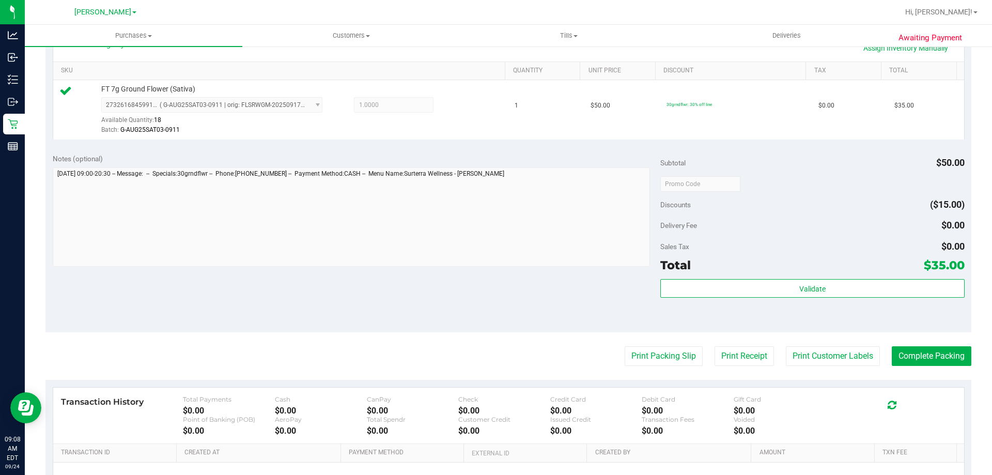
click at [921, 366] on purchase-details "Back Edit Purchase Cancel Purchase View Profile # 11997128 BioTrack ID: - Submi…" at bounding box center [508, 189] width 926 height 769
click at [926, 353] on button "Complete Packing" at bounding box center [932, 356] width 80 height 20
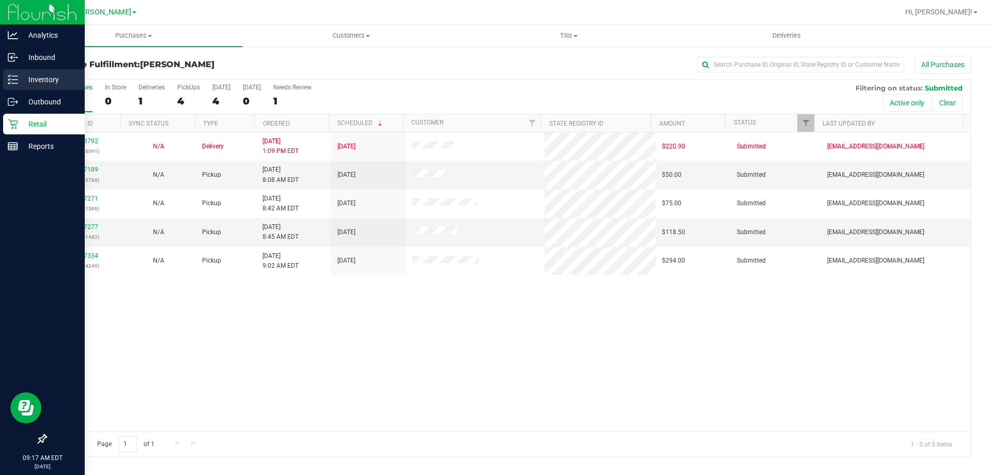
click at [36, 73] on div "Inventory" at bounding box center [44, 79] width 82 height 21
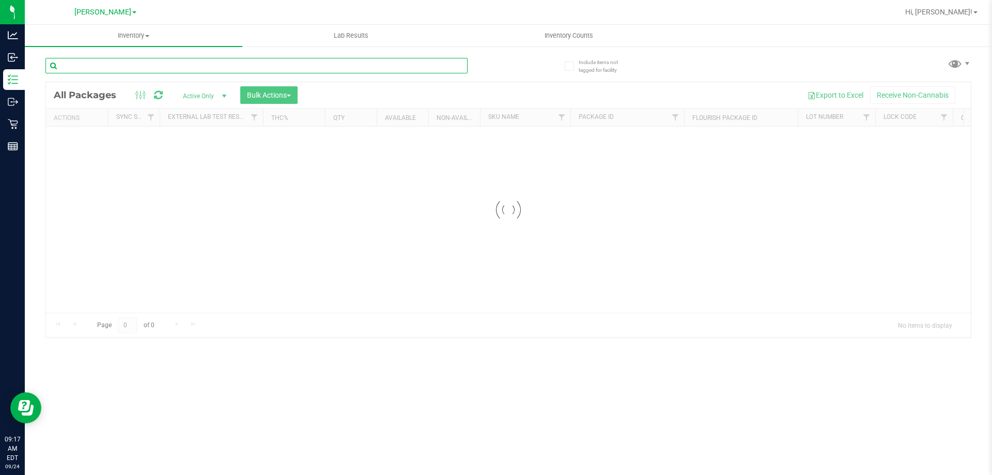
click at [304, 68] on div "Inventory All packages All inventory Waste log Create inventory Lab Results Inv…" at bounding box center [509, 250] width 968 height 450
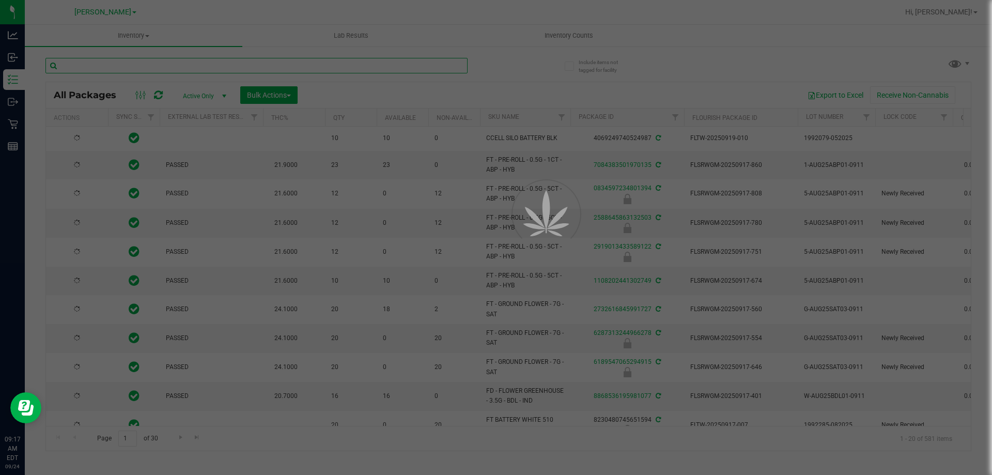
type input "[DATE]"
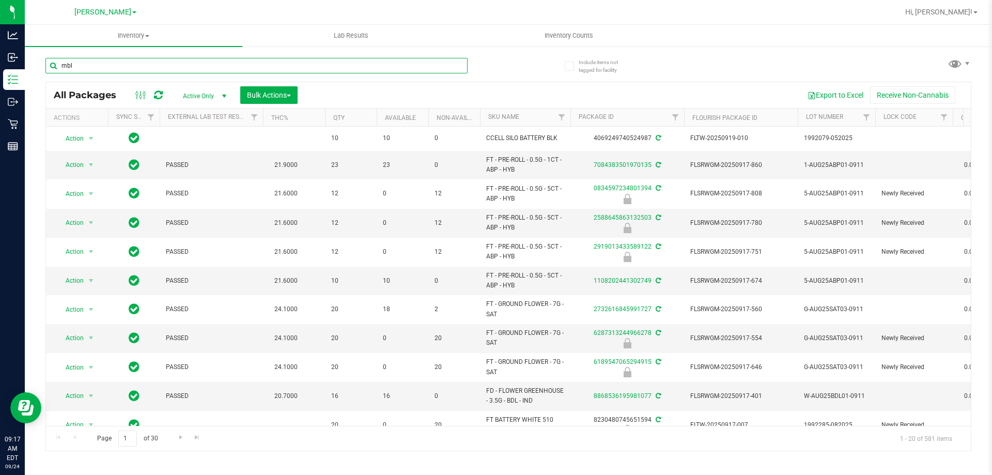
type input "mbl"
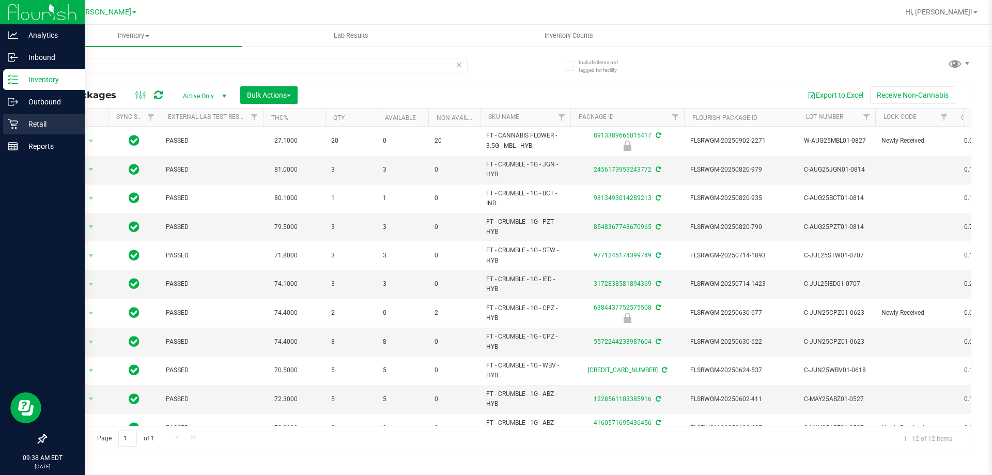
click at [11, 121] on icon at bounding box center [13, 124] width 10 height 10
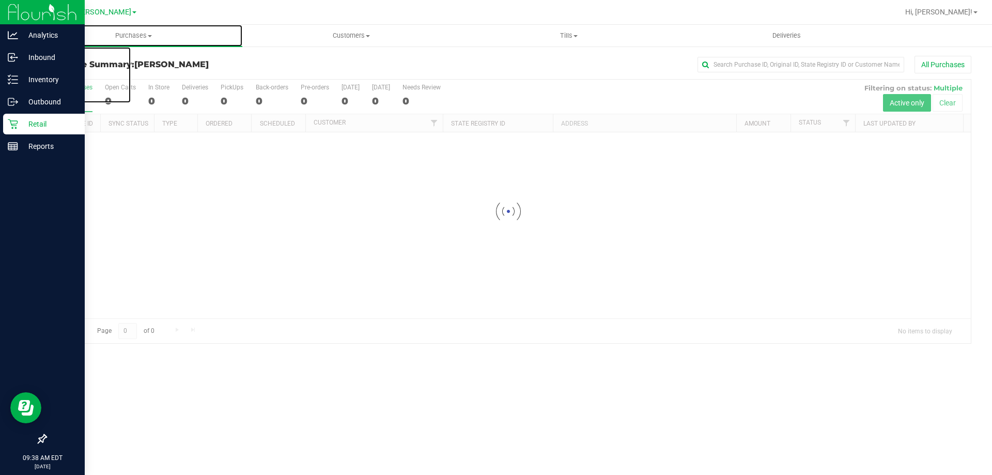
click at [150, 35] on span at bounding box center [150, 36] width 4 height 2
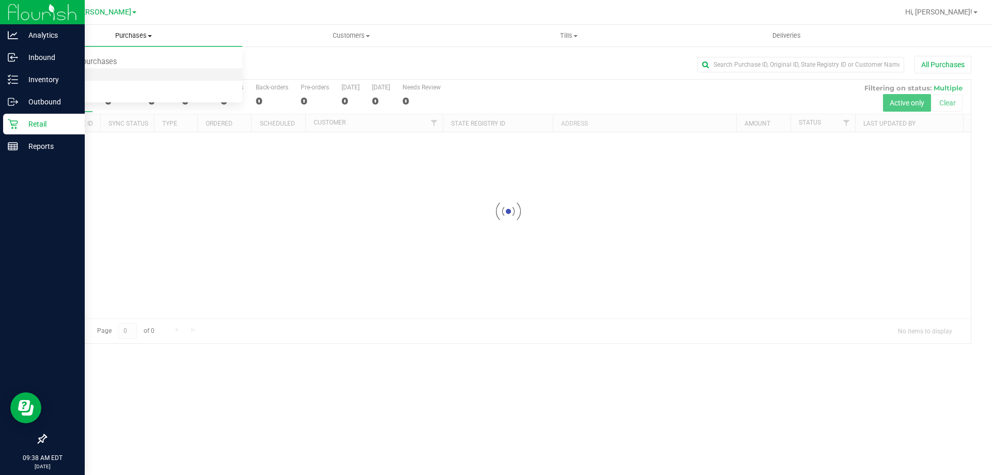
click at [65, 73] on span "Fulfillment" at bounding box center [57, 74] width 64 height 9
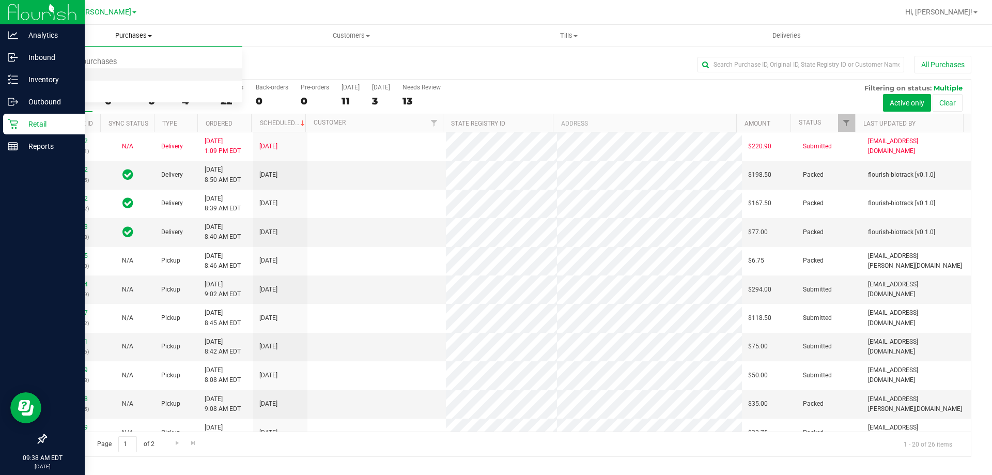
click at [84, 75] on span "Fulfillment" at bounding box center [57, 74] width 64 height 9
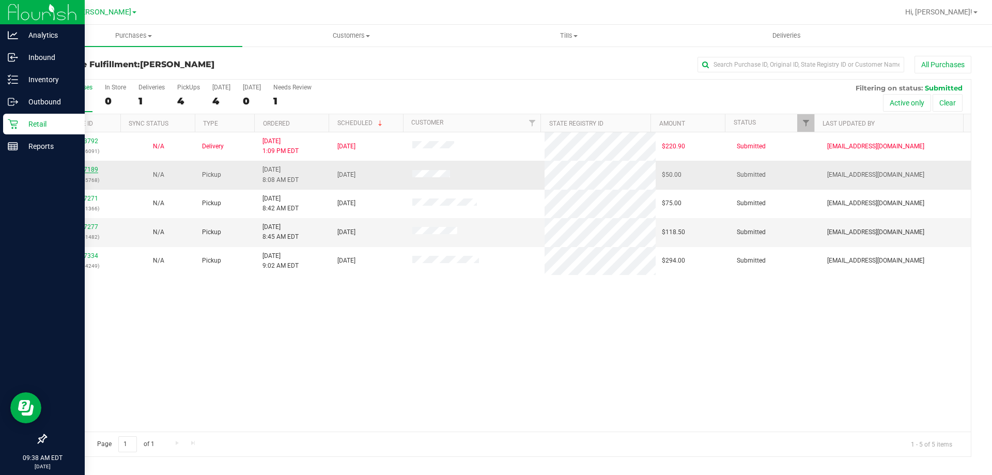
click at [83, 170] on link "11997189" at bounding box center [83, 169] width 29 height 7
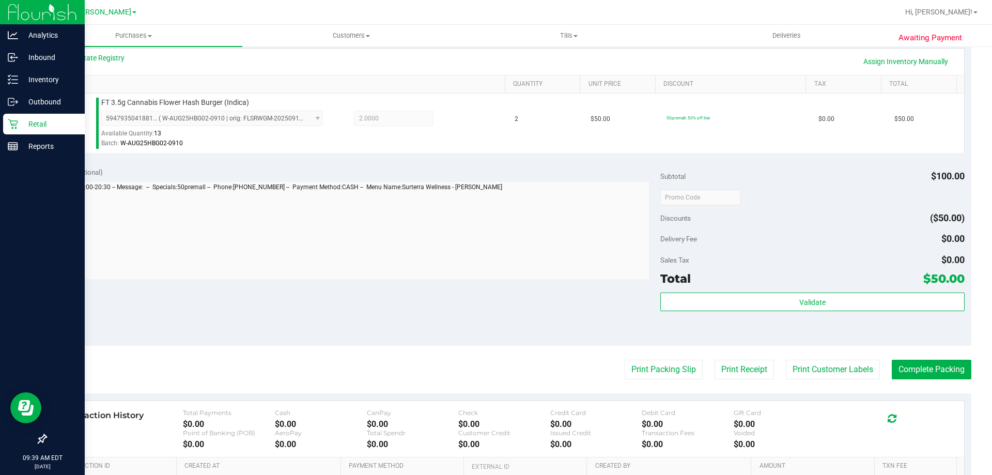
scroll to position [245, 0]
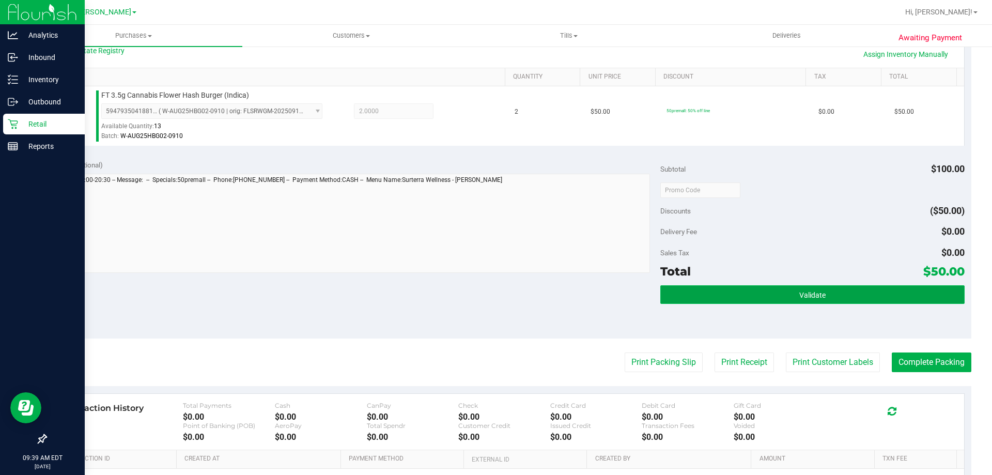
click at [801, 292] on span "Validate" at bounding box center [813, 295] width 26 height 8
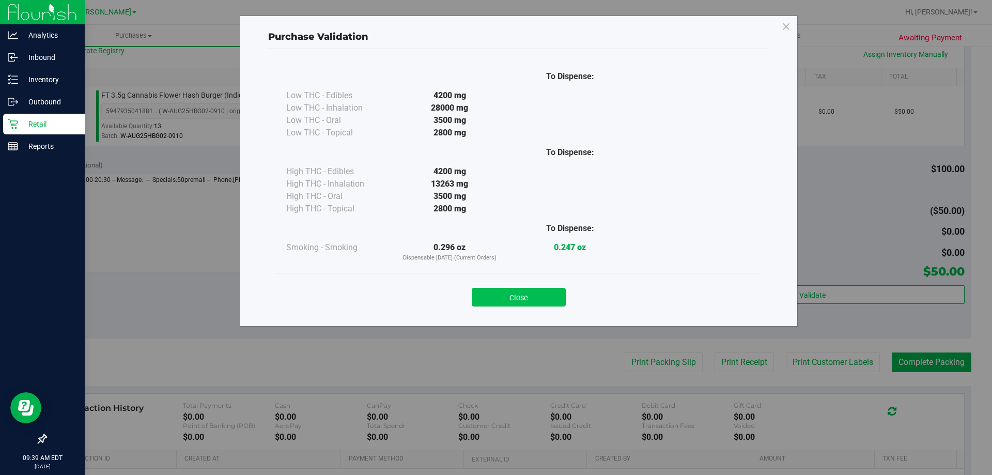
click at [527, 295] on button "Close" at bounding box center [519, 297] width 94 height 19
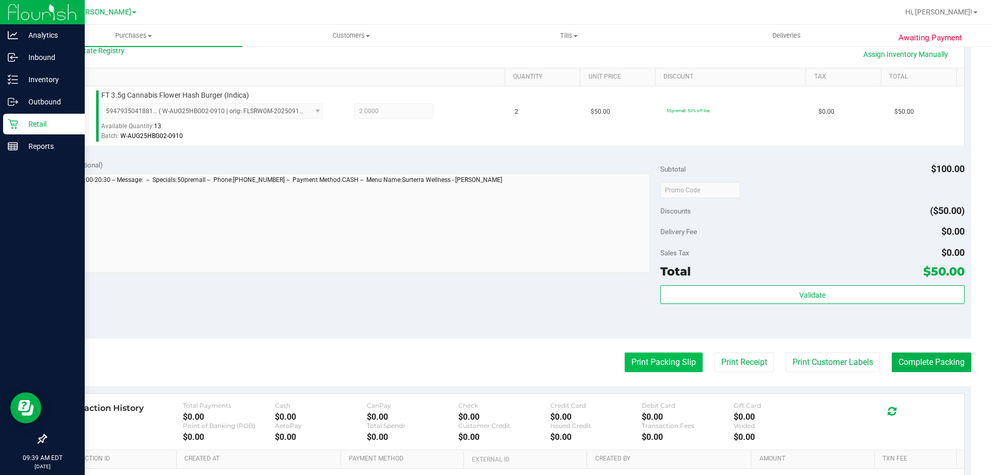
click at [662, 360] on button "Print Packing Slip" at bounding box center [664, 363] width 78 height 20
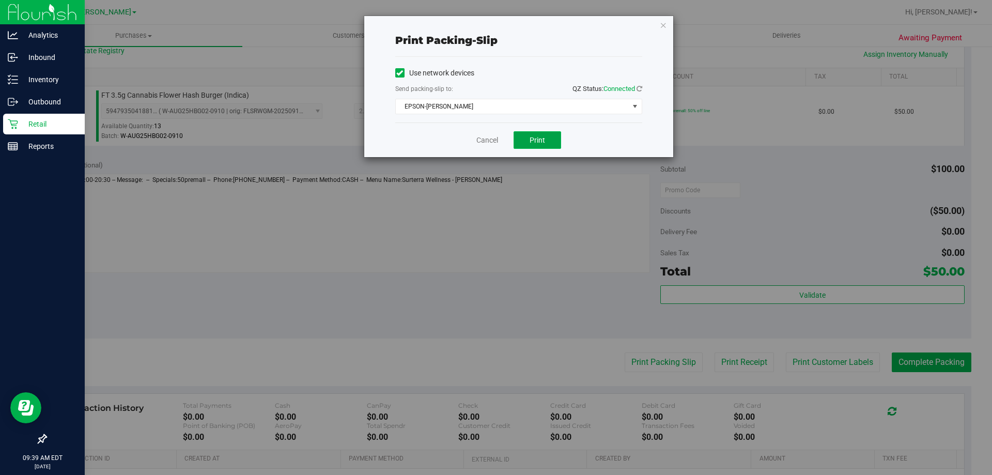
click at [554, 140] on button "Print" at bounding box center [538, 140] width 48 height 18
click at [485, 141] on link "Cancel" at bounding box center [488, 140] width 22 height 11
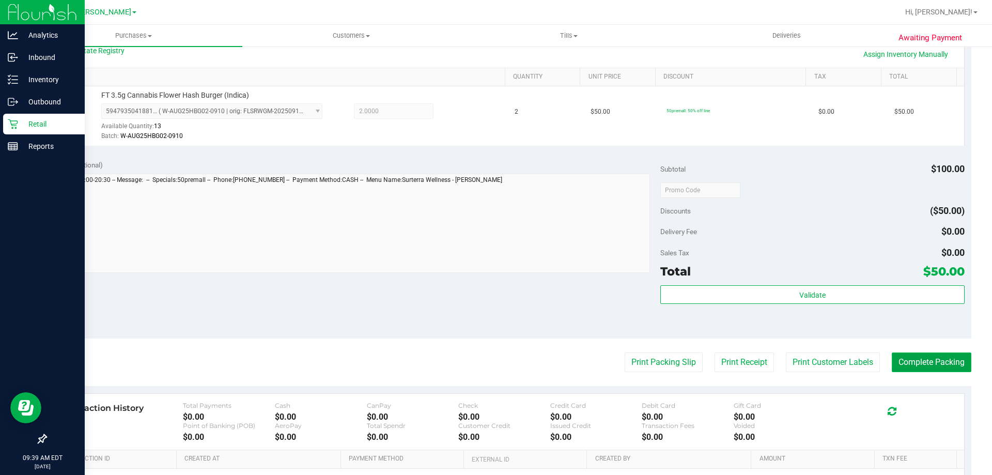
click at [938, 355] on button "Complete Packing" at bounding box center [932, 363] width 80 height 20
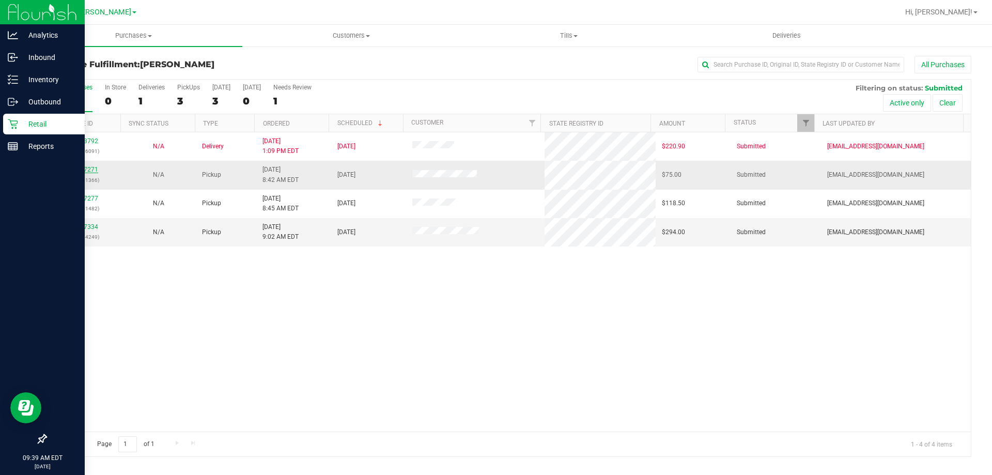
click at [93, 166] on link "11997271" at bounding box center [83, 169] width 29 height 7
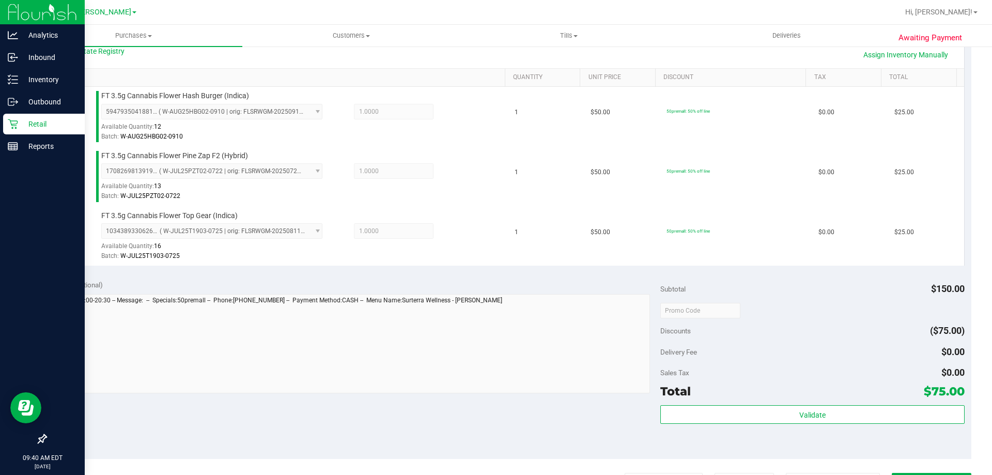
scroll to position [254, 0]
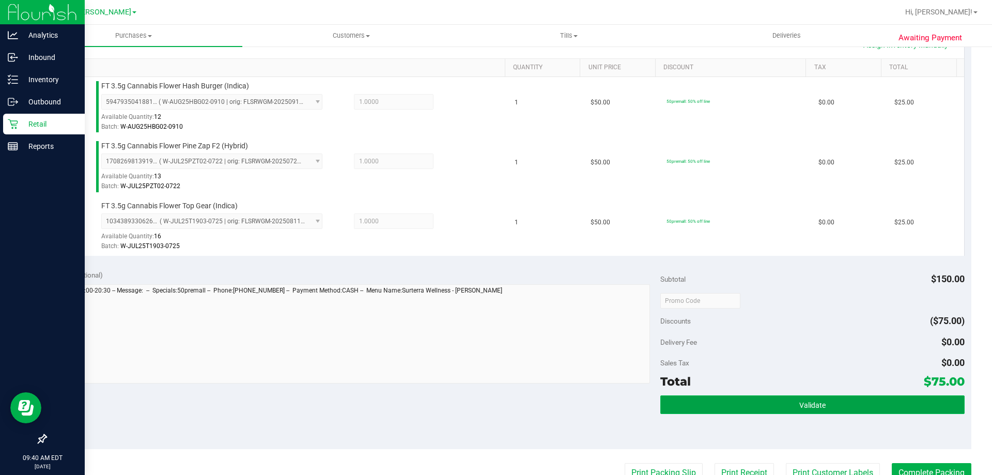
click at [816, 404] on span "Validate" at bounding box center [813, 405] width 26 height 8
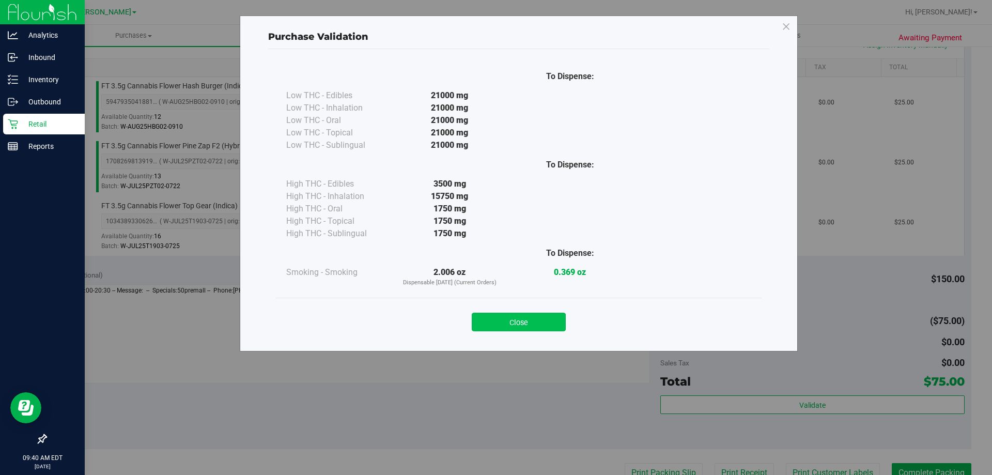
click at [525, 318] on button "Close" at bounding box center [519, 322] width 94 height 19
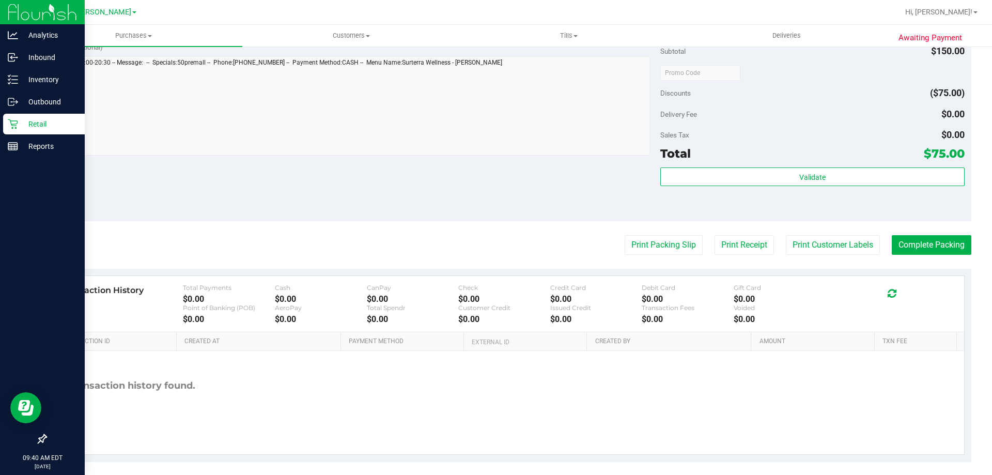
scroll to position [483, 0]
click at [679, 251] on button "Print Packing Slip" at bounding box center [664, 245] width 78 height 20
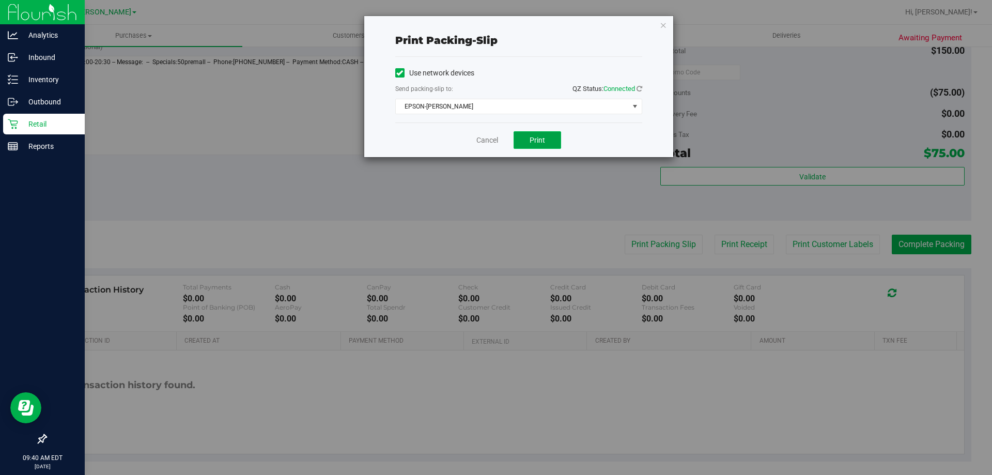
click at [542, 137] on span "Print" at bounding box center [538, 140] width 16 height 8
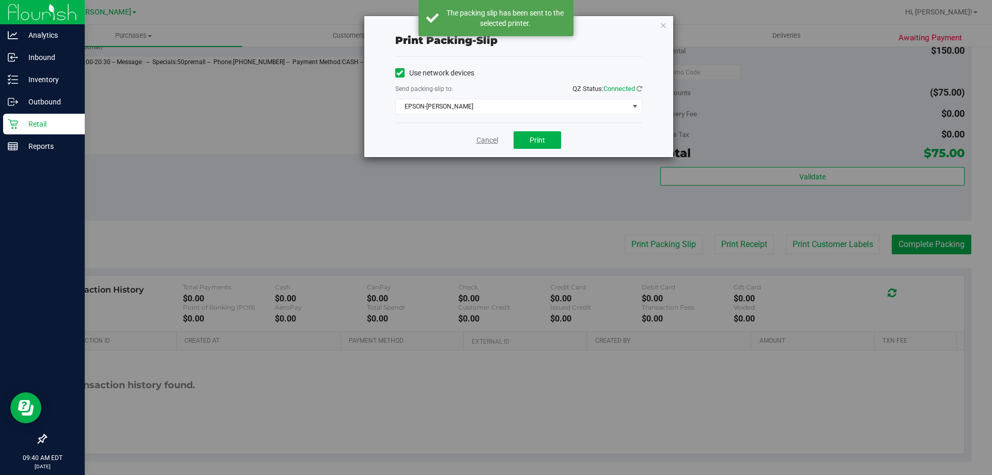
click at [486, 142] on link "Cancel" at bounding box center [488, 140] width 22 height 11
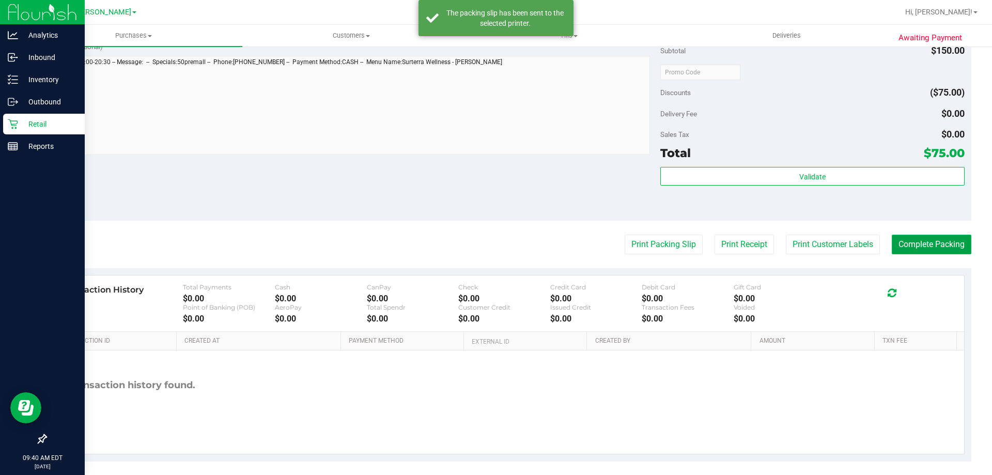
click at [929, 251] on button "Complete Packing" at bounding box center [932, 245] width 80 height 20
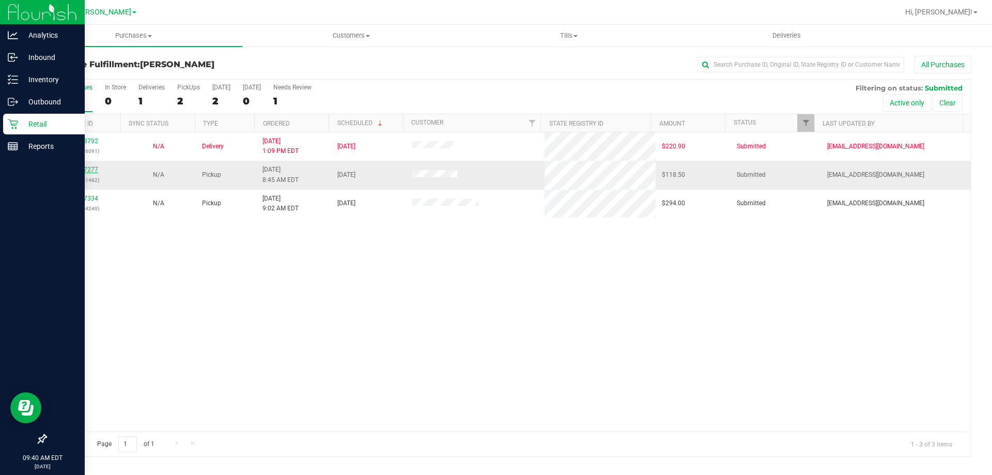
click at [83, 167] on link "11997277" at bounding box center [83, 169] width 29 height 7
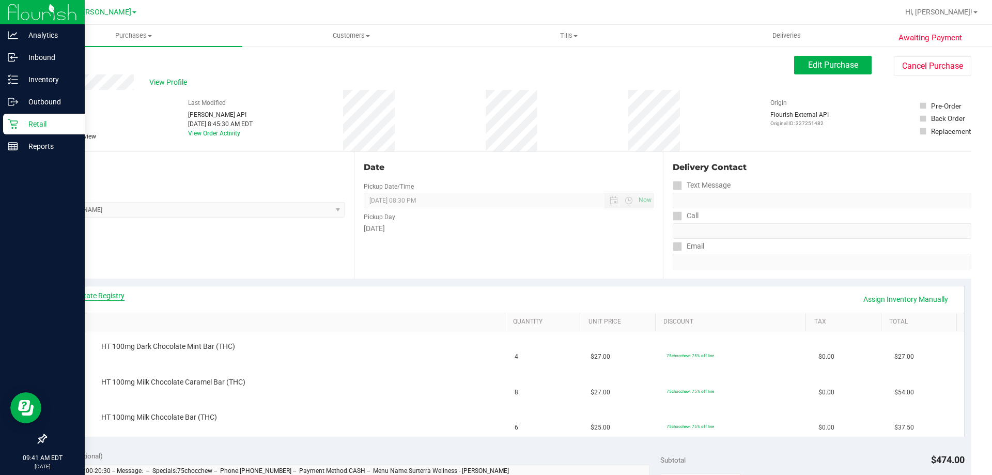
click at [94, 294] on link "View State Registry" at bounding box center [94, 295] width 62 height 10
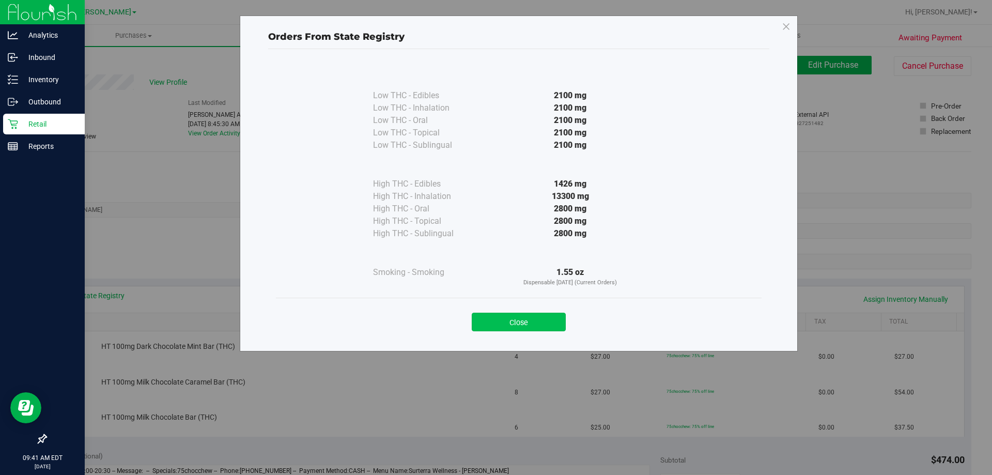
click at [562, 324] on button "Close" at bounding box center [519, 322] width 94 height 19
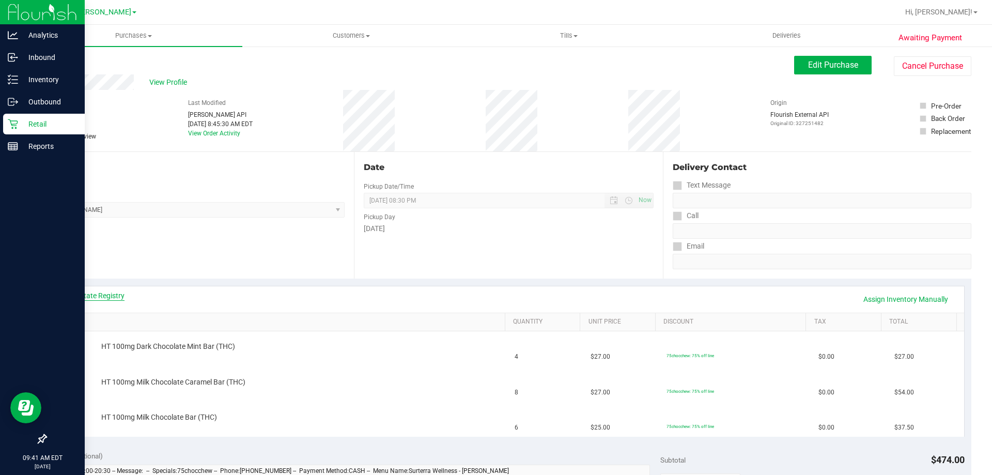
click at [117, 292] on link "View State Registry" at bounding box center [94, 295] width 62 height 10
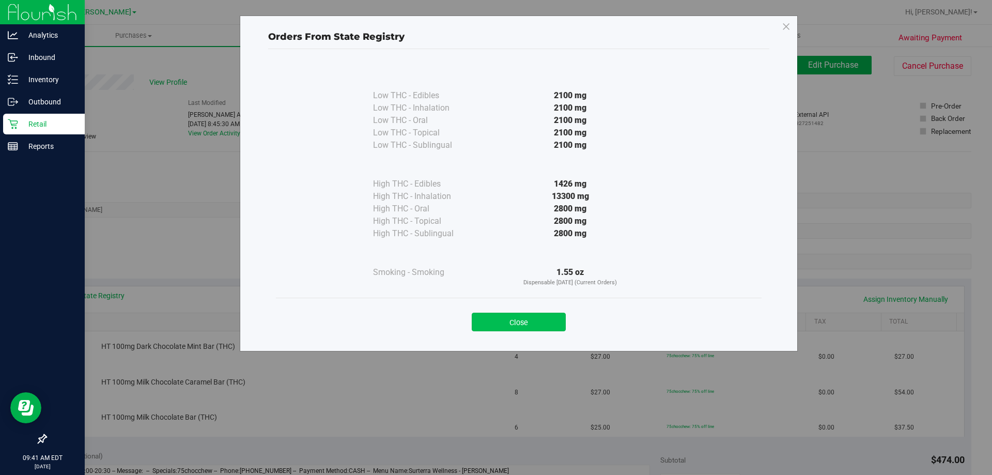
click at [543, 313] on button "Close" at bounding box center [519, 322] width 94 height 19
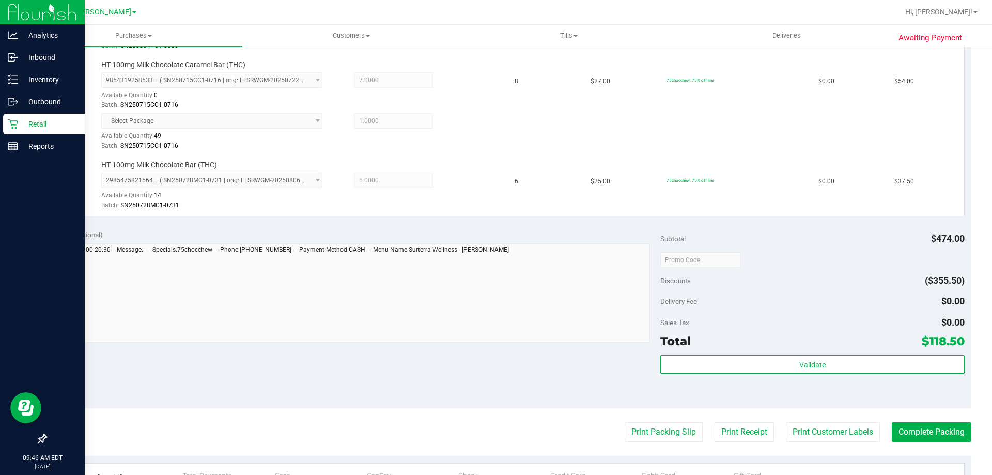
scroll to position [351, 0]
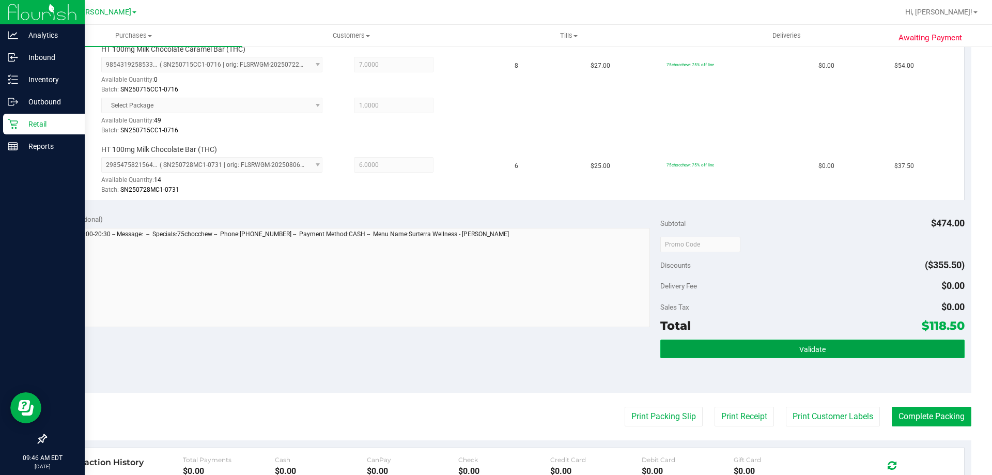
click at [821, 353] on button "Validate" at bounding box center [813, 349] width 304 height 19
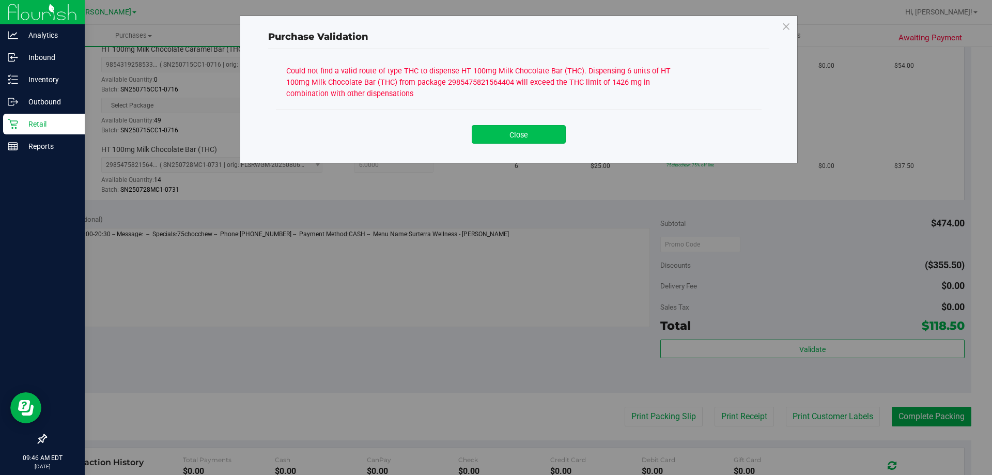
click at [541, 135] on button "Close" at bounding box center [519, 134] width 94 height 19
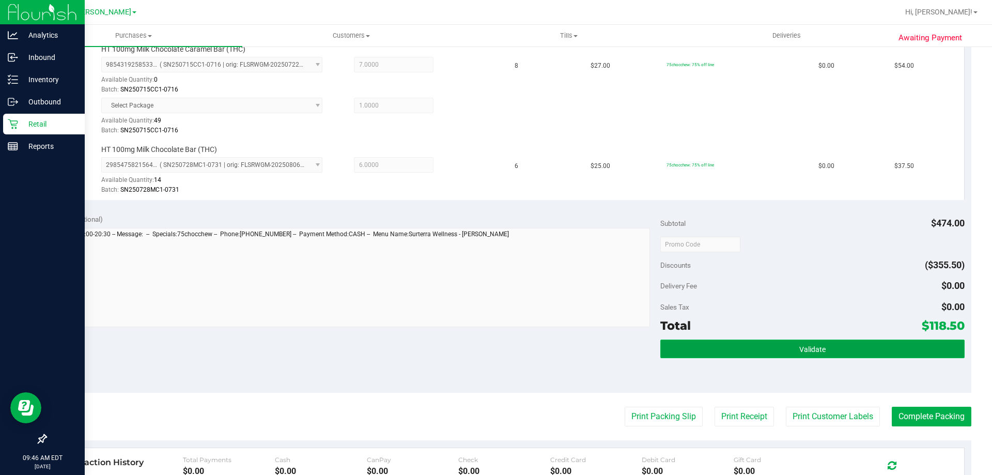
click at [827, 340] on button "Validate" at bounding box center [813, 349] width 304 height 19
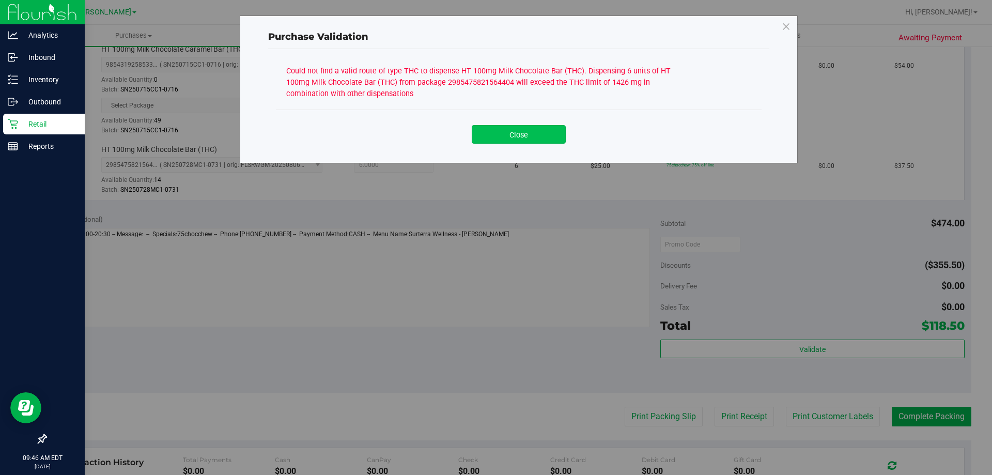
click at [539, 142] on button "Close" at bounding box center [519, 134] width 94 height 19
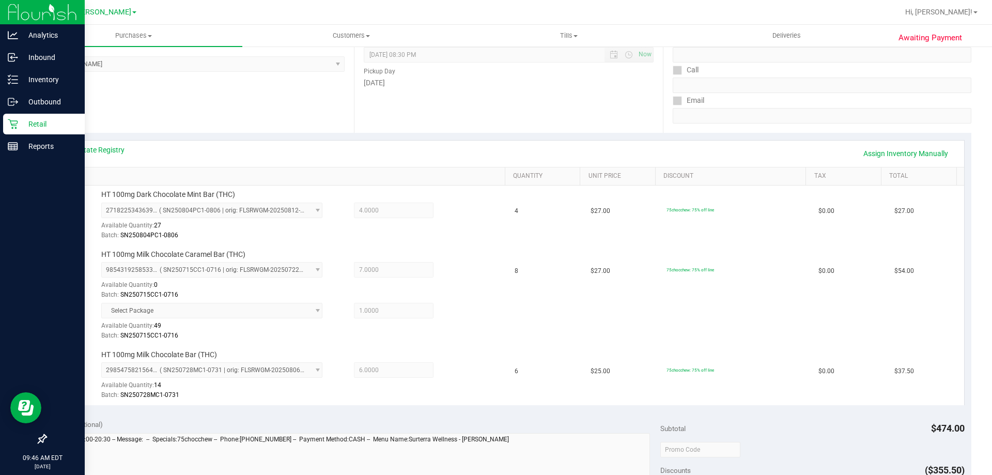
scroll to position [142, 0]
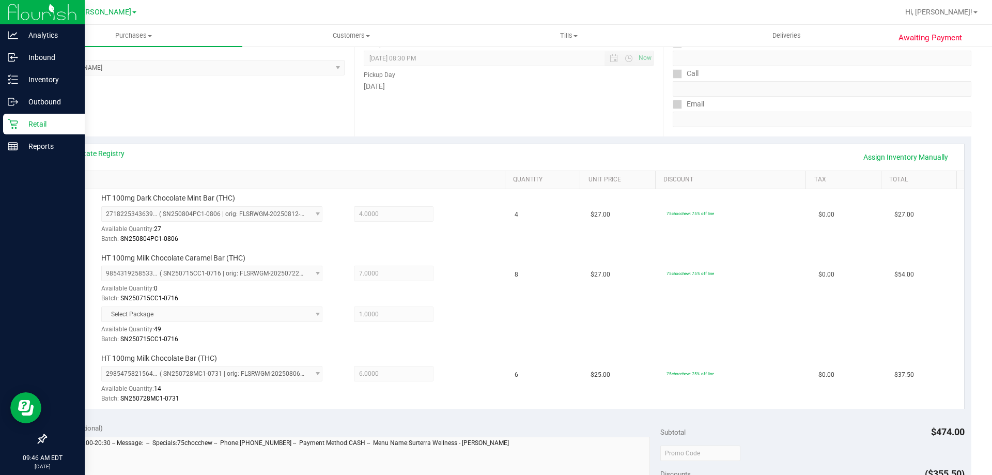
drag, startPoint x: 992, startPoint y: 149, endPoint x: 969, endPoint y: 112, distance: 43.9
click at [969, 112] on div "Awaiting Payment Back Edit Purchase Cancel Purchase View Profile # 11997277 Bio…" at bounding box center [509, 383] width 968 height 960
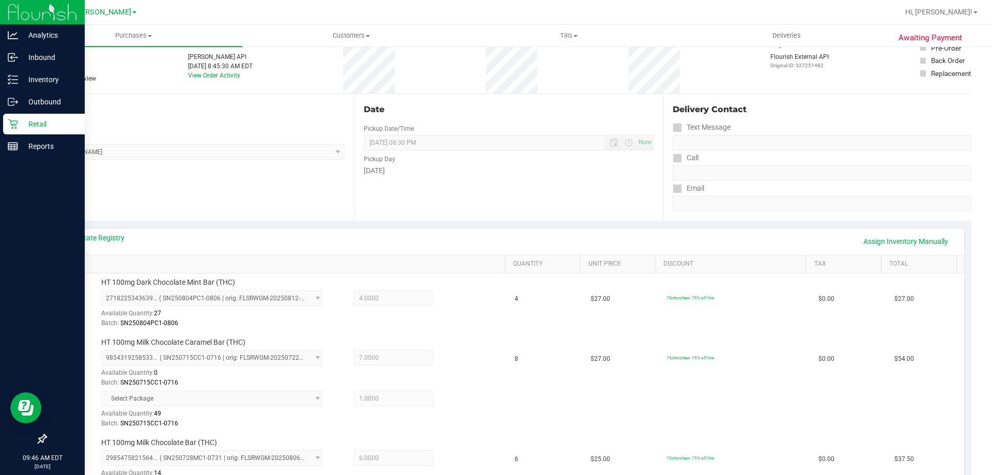
scroll to position [0, 0]
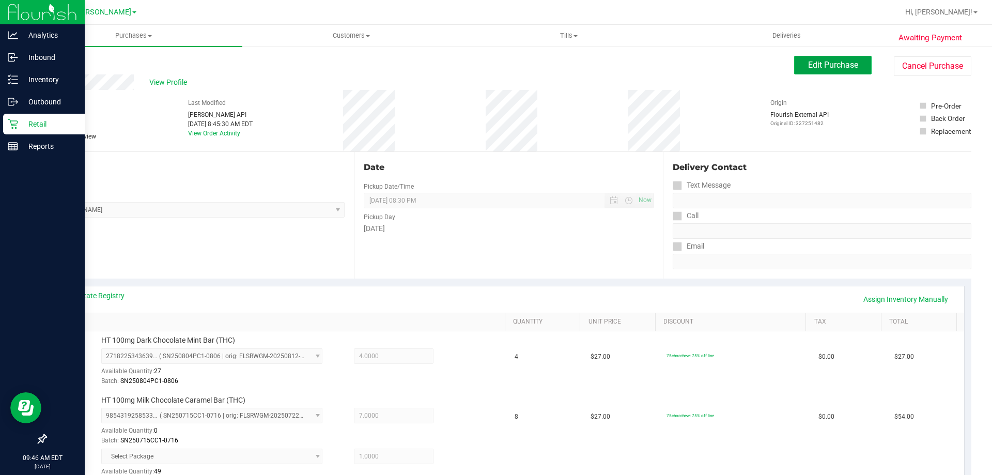
click at [815, 60] on span "Edit Purchase" at bounding box center [833, 65] width 50 height 10
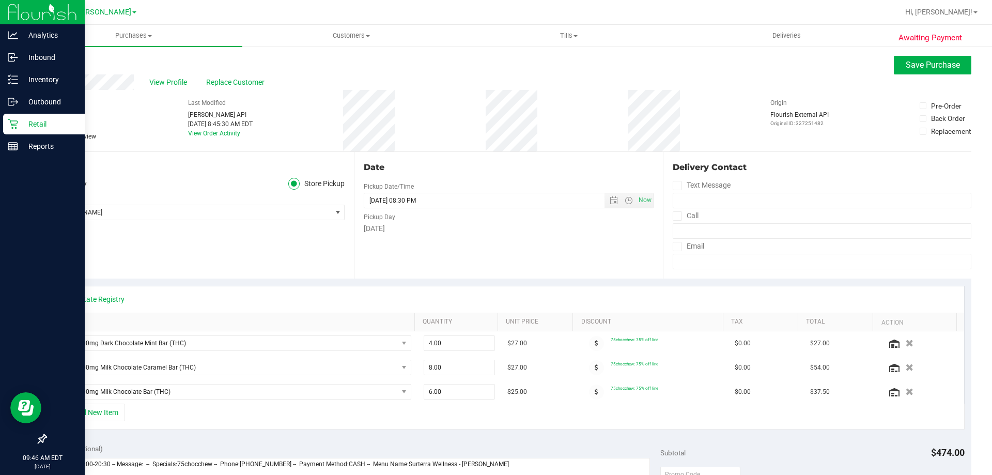
click at [93, 134] on span "Needs review" at bounding box center [77, 136] width 37 height 9
click at [0, 0] on input "Needs review" at bounding box center [0, 0] width 0 height 0
click at [894, 65] on button "Save Purchase" at bounding box center [933, 65] width 78 height 19
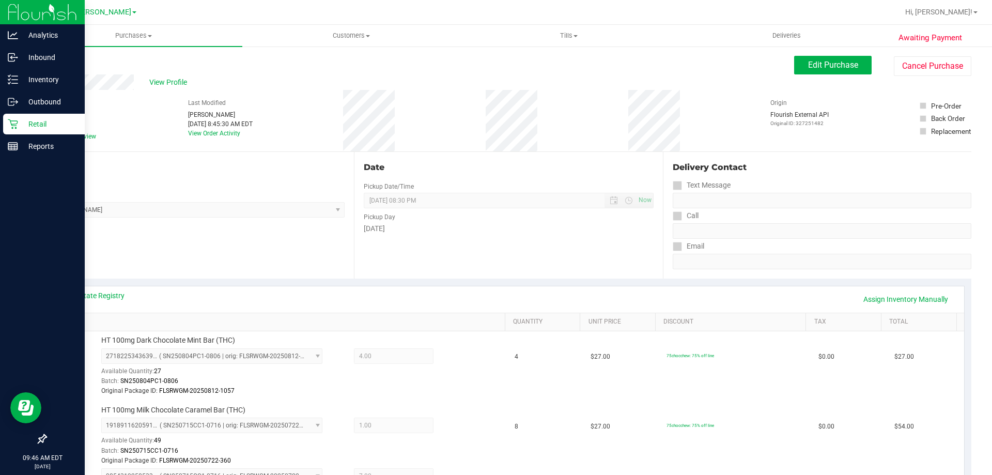
click at [61, 64] on link "Back" at bounding box center [53, 61] width 16 height 7
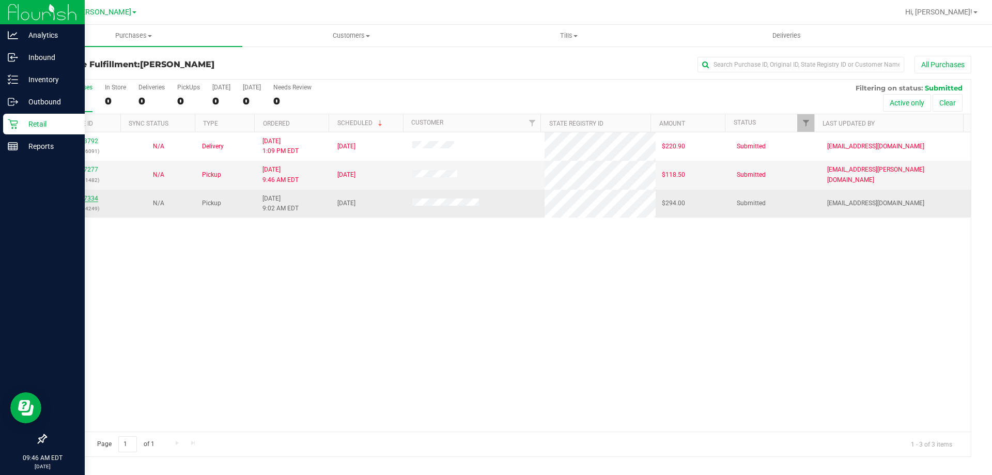
click at [83, 200] on link "11997334" at bounding box center [83, 198] width 29 height 7
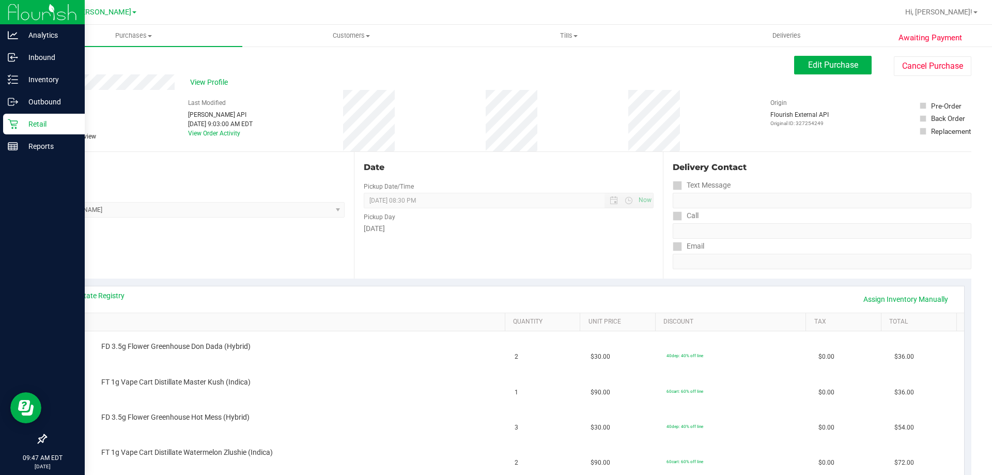
click at [56, 61] on link "Back" at bounding box center [53, 61] width 16 height 7
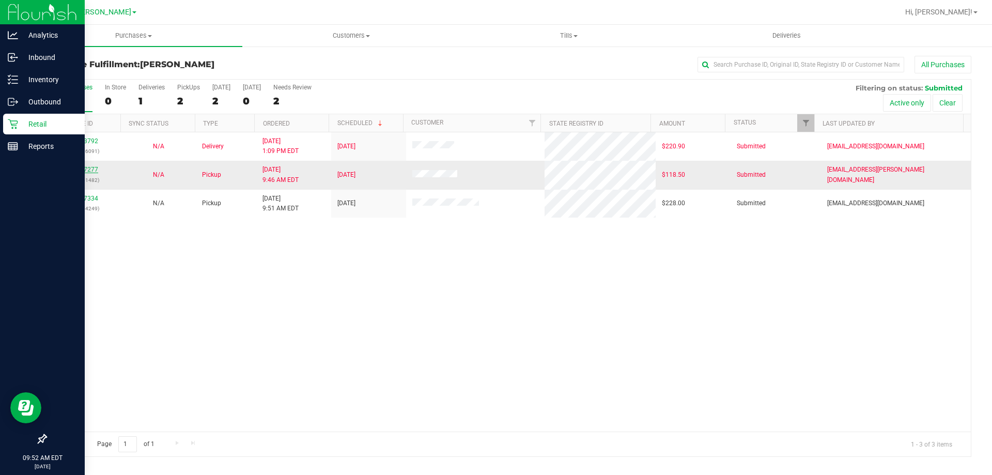
click at [95, 169] on link "11997277" at bounding box center [83, 169] width 29 height 7
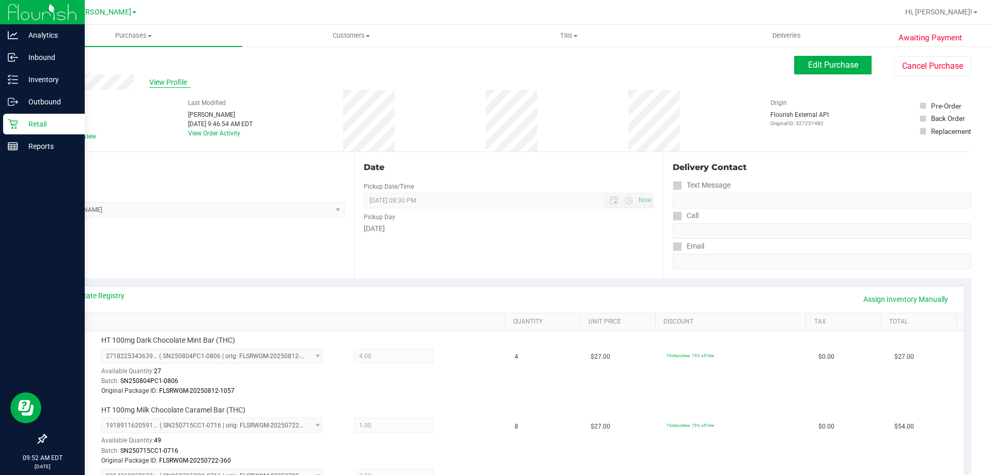
click at [163, 81] on span "View Profile" at bounding box center [169, 82] width 41 height 11
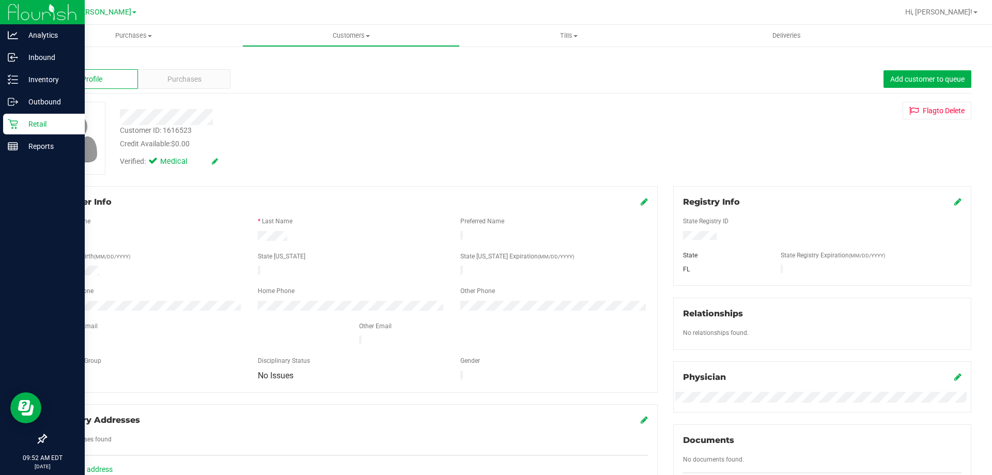
click at [54, 57] on link "Back" at bounding box center [54, 60] width 18 height 7
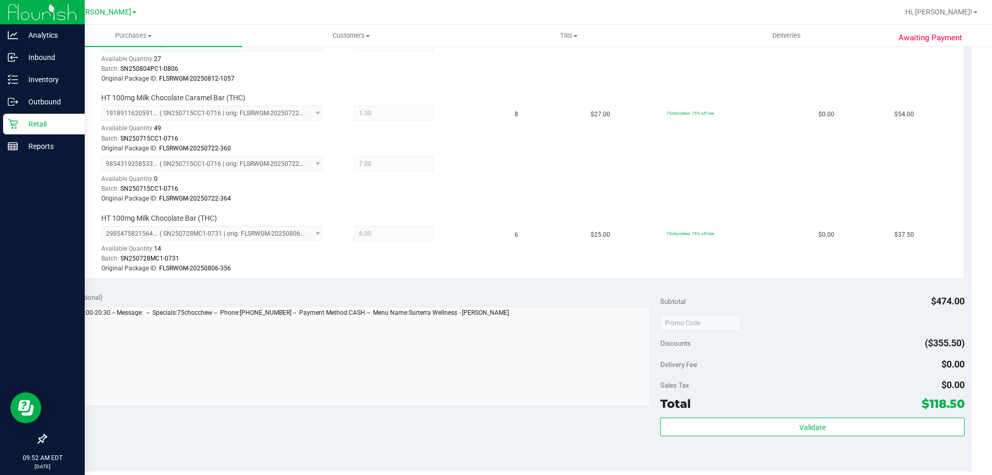
scroll to position [310, 0]
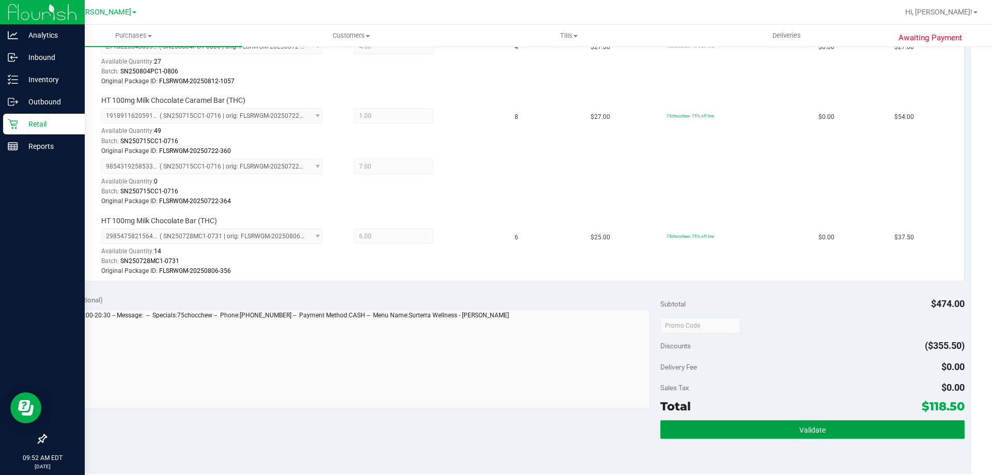
click at [807, 432] on span "Validate" at bounding box center [813, 430] width 26 height 8
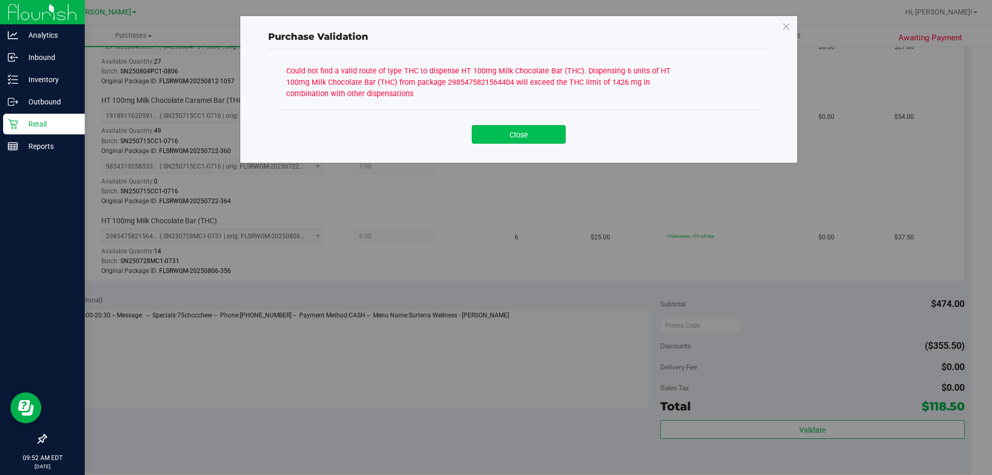
click at [549, 136] on button "Close" at bounding box center [519, 134] width 94 height 19
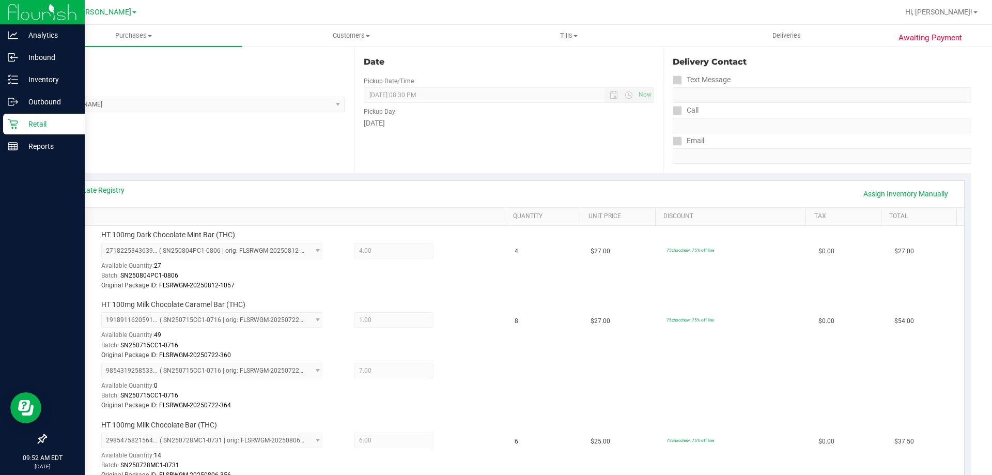
scroll to position [0, 0]
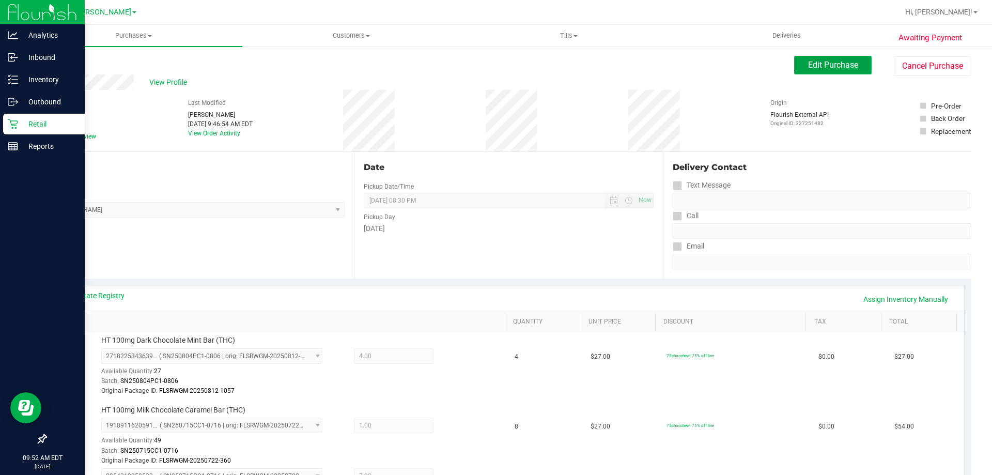
click at [829, 71] on button "Edit Purchase" at bounding box center [833, 65] width 78 height 19
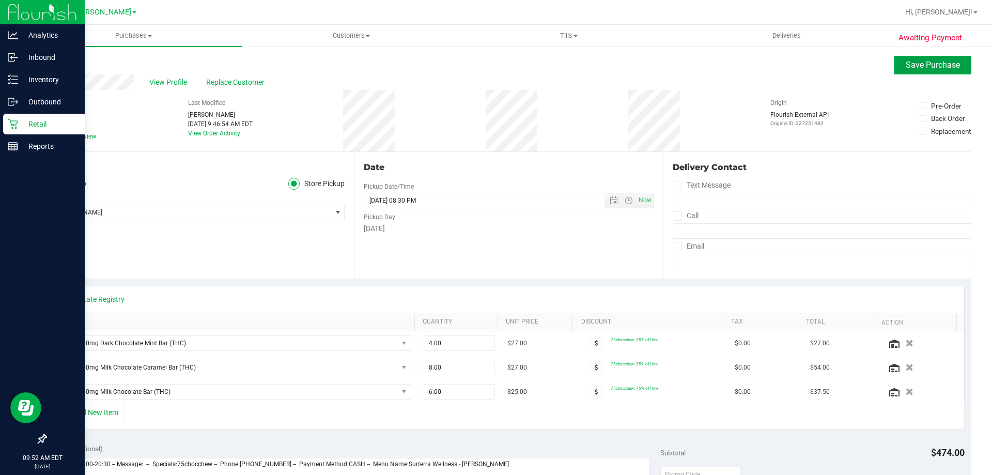
click at [917, 64] on span "Save Purchase" at bounding box center [933, 65] width 54 height 10
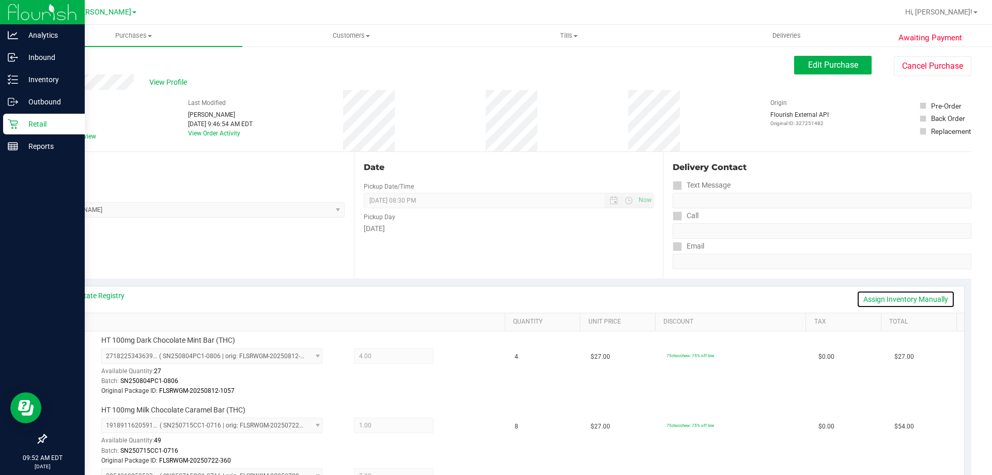
click at [923, 296] on link "Assign Inventory Manually" at bounding box center [906, 299] width 98 height 18
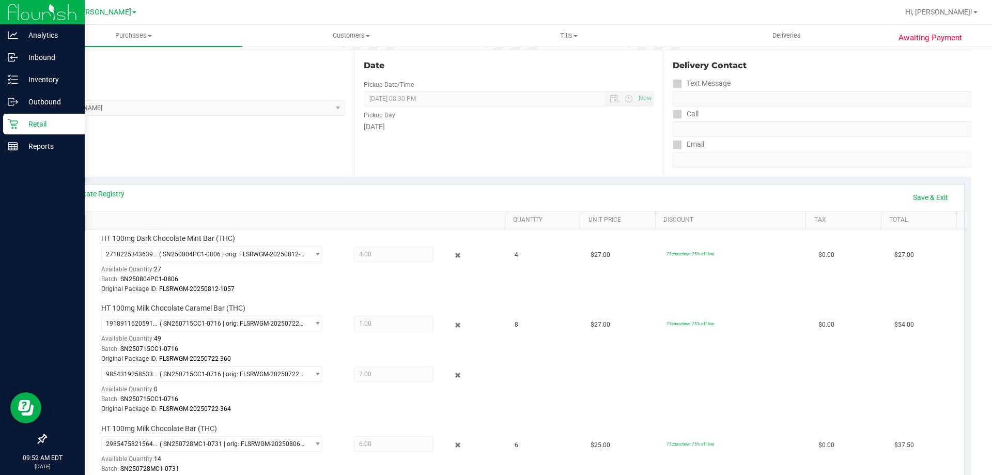
scroll to position [172, 0]
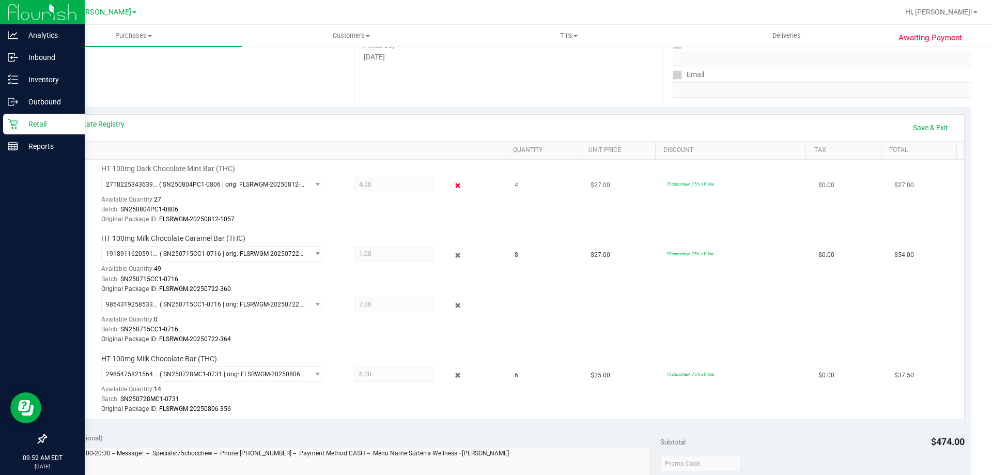
click at [453, 185] on icon at bounding box center [458, 186] width 11 height 12
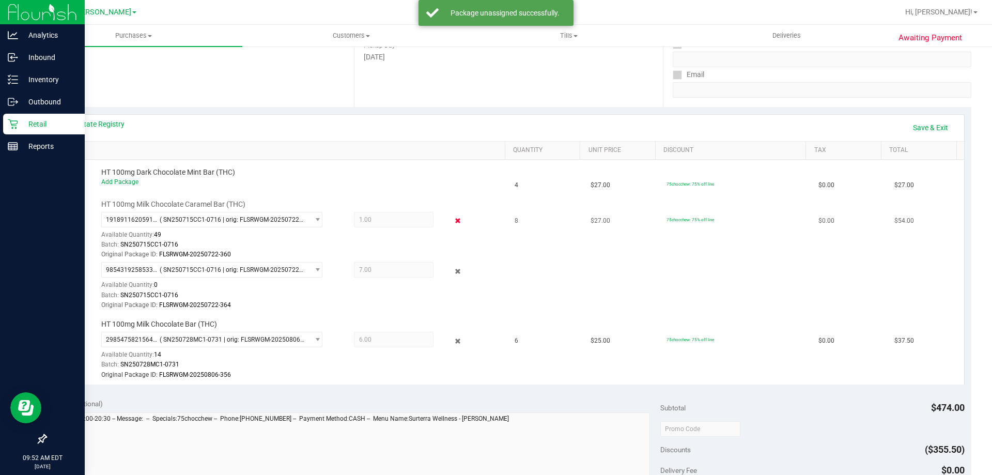
click at [453, 218] on icon at bounding box center [458, 221] width 11 height 12
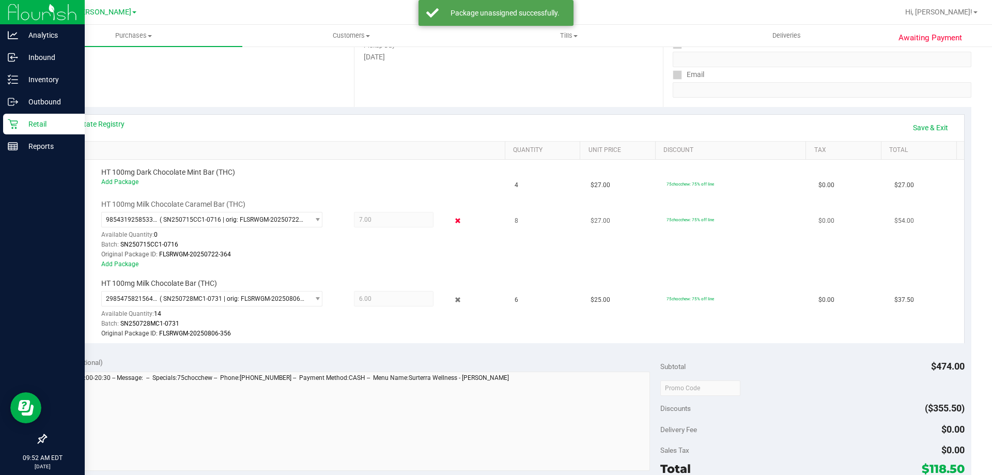
click at [453, 220] on icon at bounding box center [458, 221] width 11 height 12
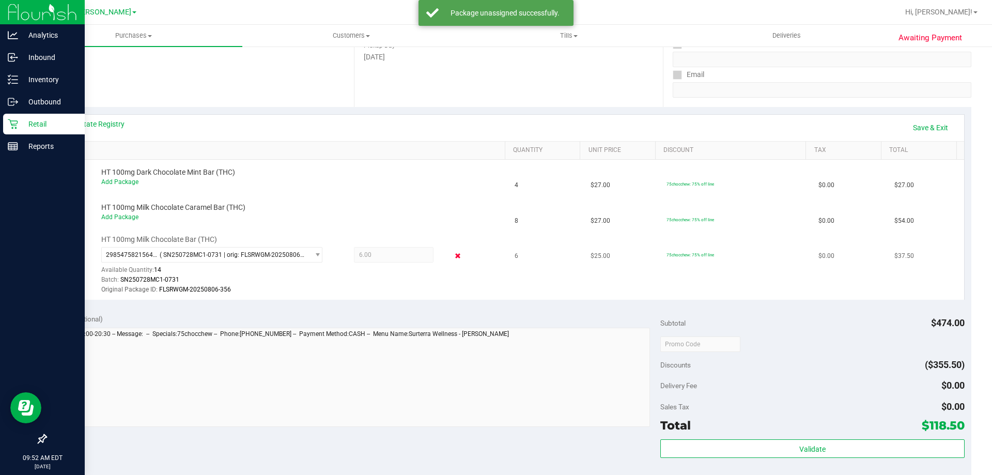
click at [453, 252] on icon at bounding box center [458, 256] width 11 height 12
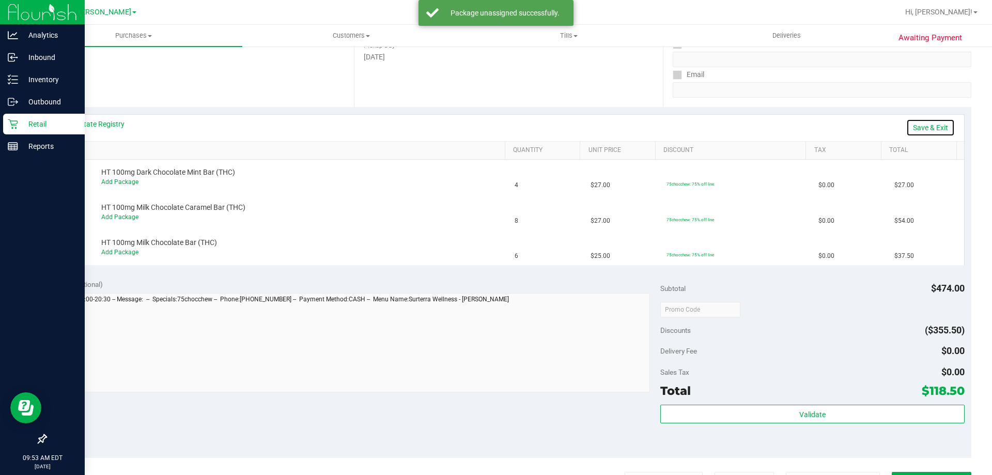
click at [921, 128] on link "Save & Exit" at bounding box center [931, 128] width 49 height 18
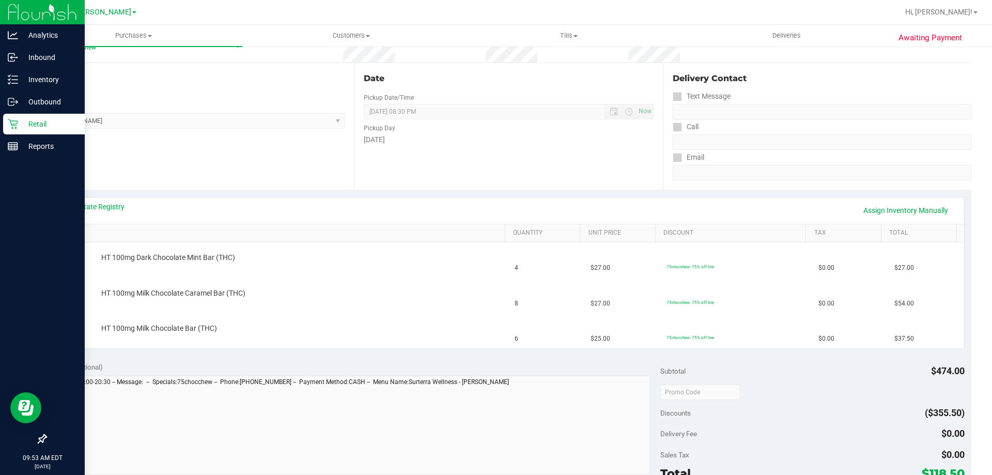
scroll to position [0, 0]
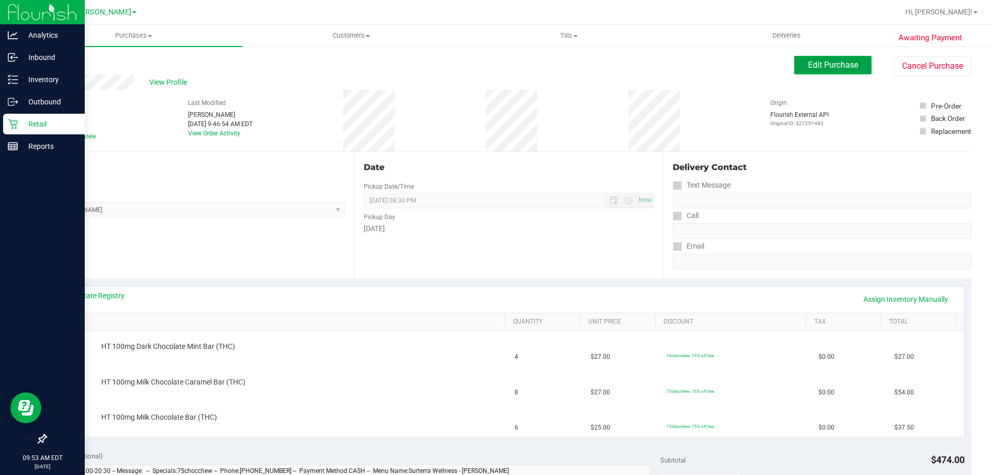
click at [828, 66] on span "Edit Purchase" at bounding box center [833, 65] width 50 height 10
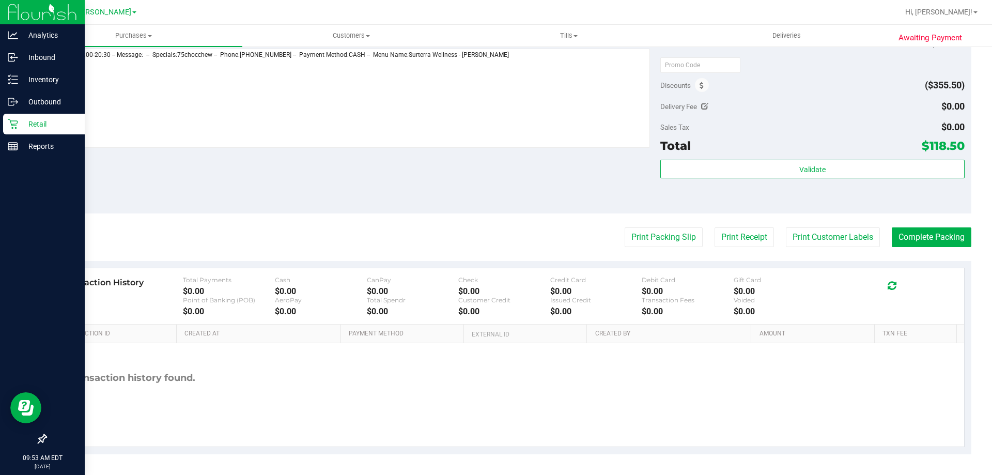
scroll to position [358, 0]
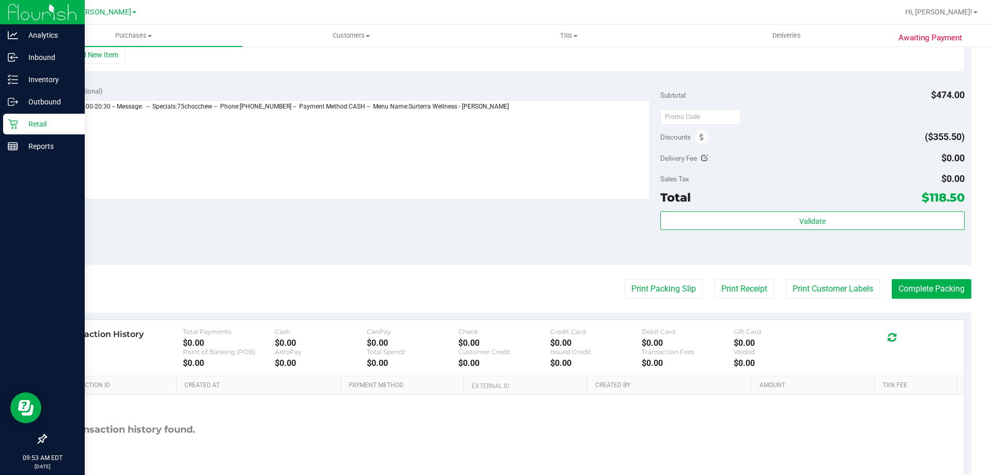
click at [573, 63] on div "+ Add New Item" at bounding box center [509, 59] width 912 height 26
click at [587, 108] on textarea at bounding box center [352, 149] width 598 height 99
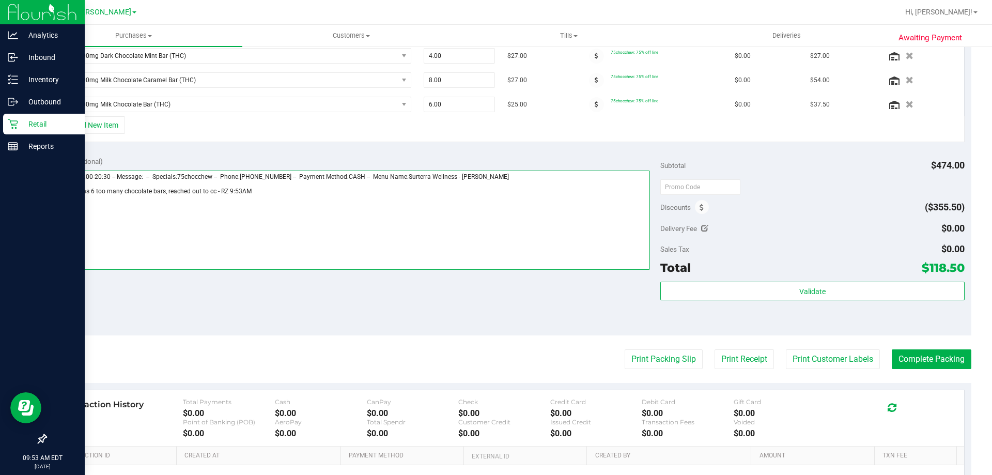
scroll to position [0, 0]
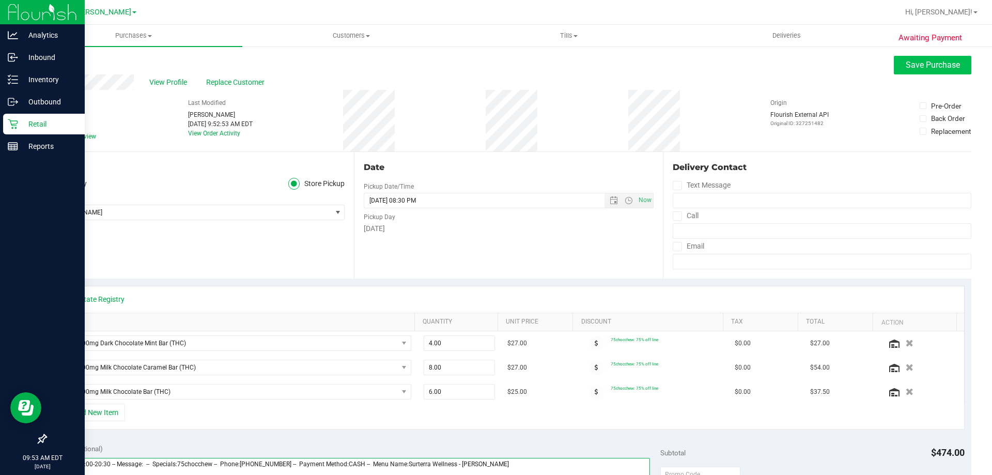
type textarea "Wednesday 09/24/2025 09:00-20:30 -- Message: -- Specials:75chocchew -- Phone:81…"
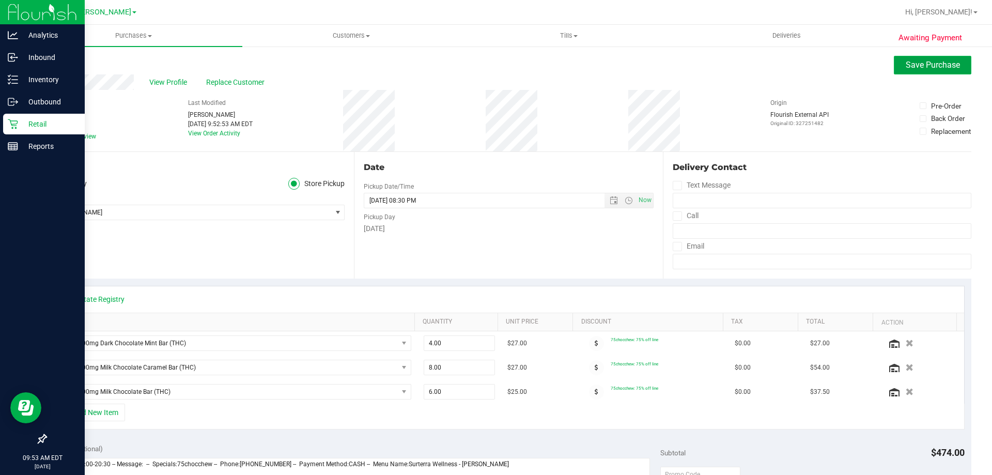
click at [933, 66] on span "Save Purchase" at bounding box center [933, 65] width 54 height 10
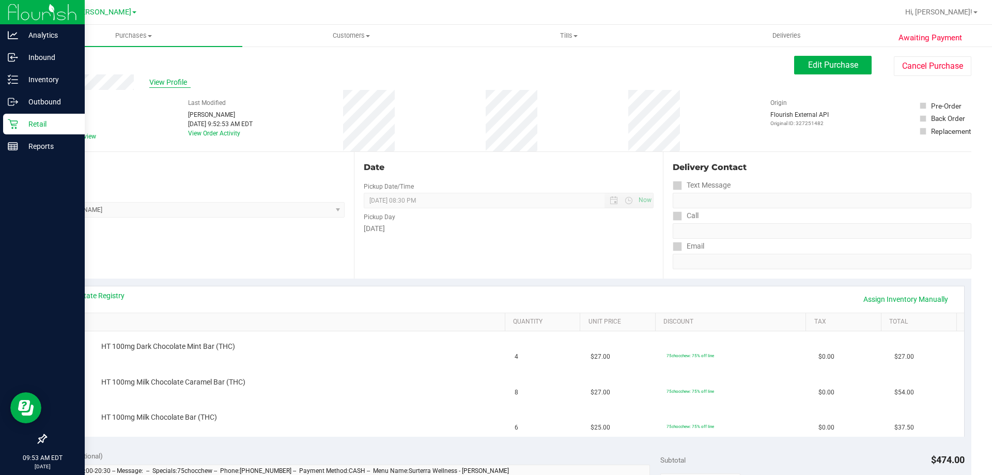
click at [167, 80] on span "View Profile" at bounding box center [169, 82] width 41 height 11
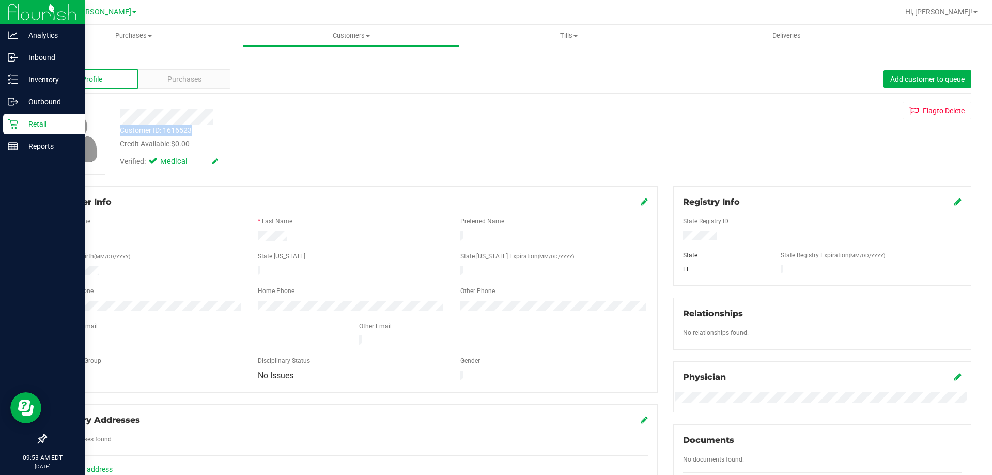
drag, startPoint x: 196, startPoint y: 139, endPoint x: 115, endPoint y: 129, distance: 81.8
click at [115, 129] on div "Customer ID: 1616523 Credit Available: $0.00" at bounding box center [347, 137] width 471 height 24
copy div "Customer ID: 1616523"
click at [60, 59] on link "Back" at bounding box center [54, 60] width 18 height 7
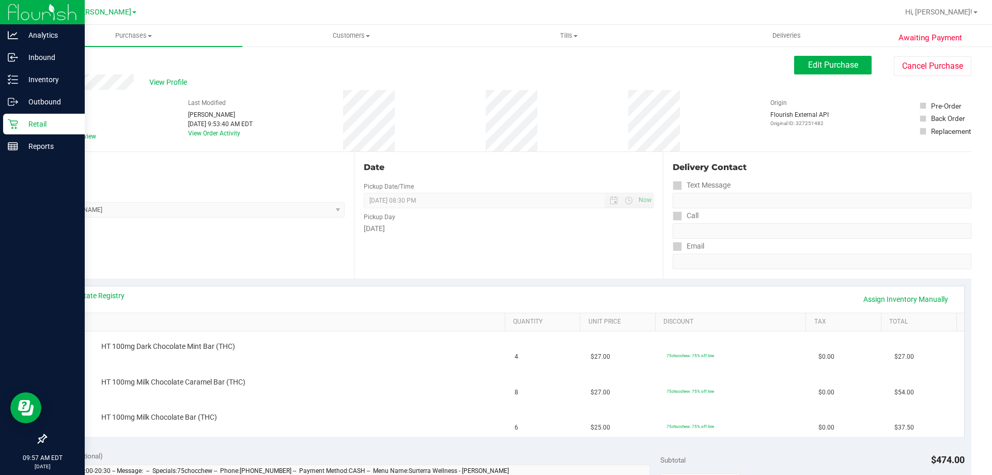
click at [25, 123] on p "Retail" at bounding box center [49, 124] width 62 height 12
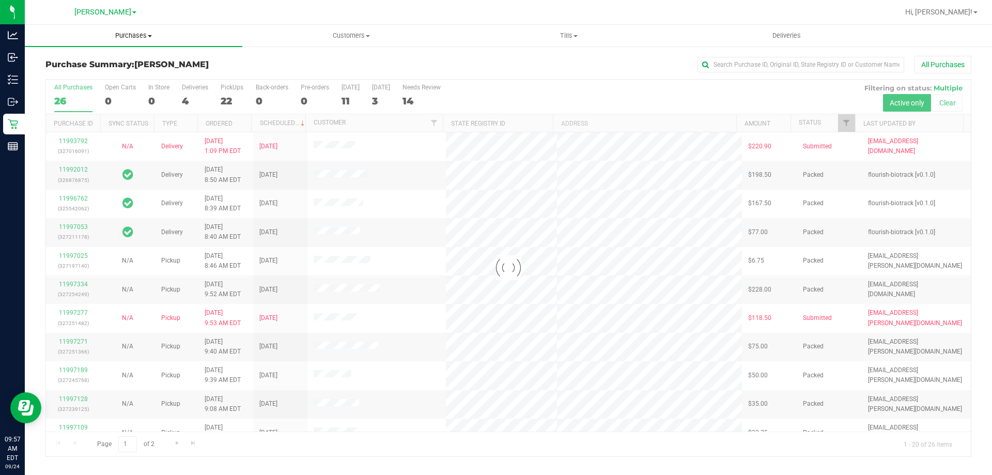
click at [134, 37] on span "Purchases" at bounding box center [134, 35] width 218 height 9
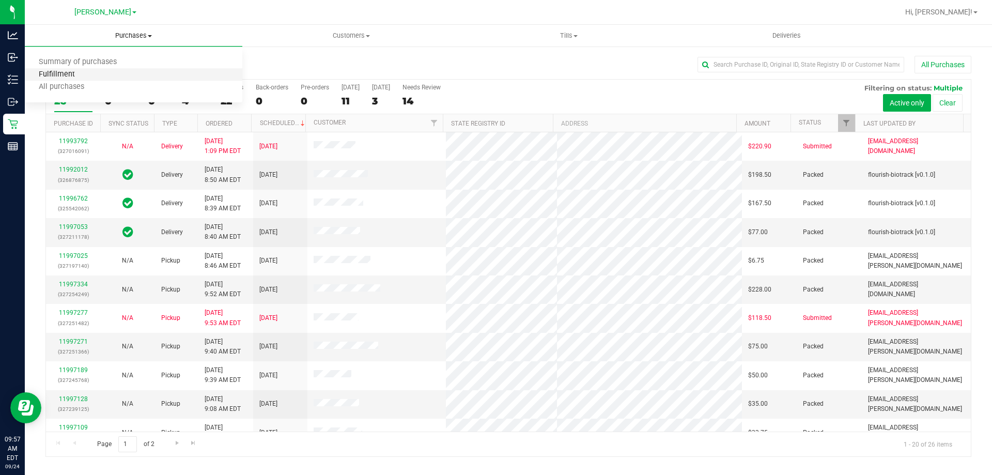
click at [68, 76] on span "Fulfillment" at bounding box center [57, 74] width 64 height 9
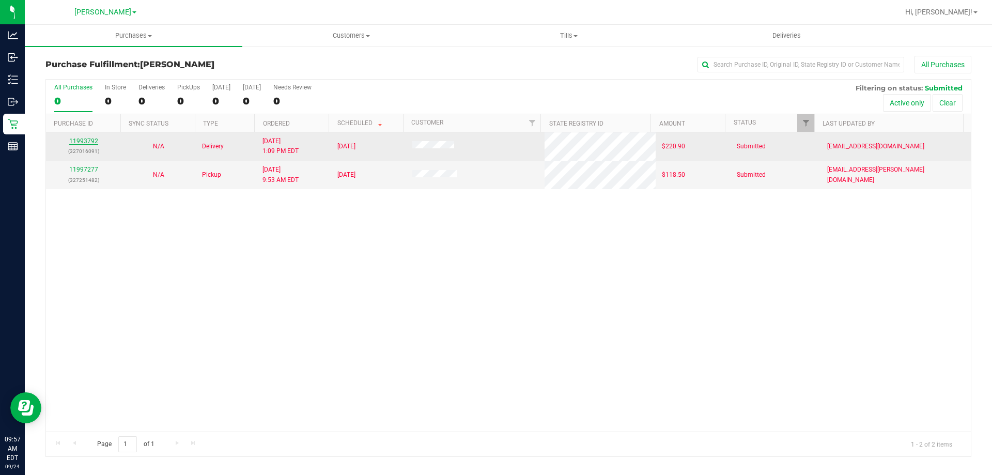
click at [83, 140] on link "11993792" at bounding box center [83, 140] width 29 height 7
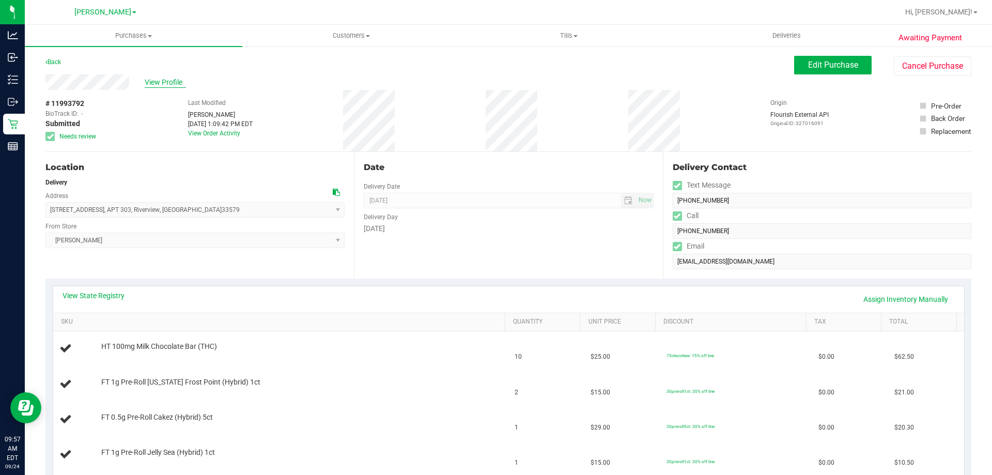
click at [160, 81] on span "View Profile" at bounding box center [165, 82] width 41 height 11
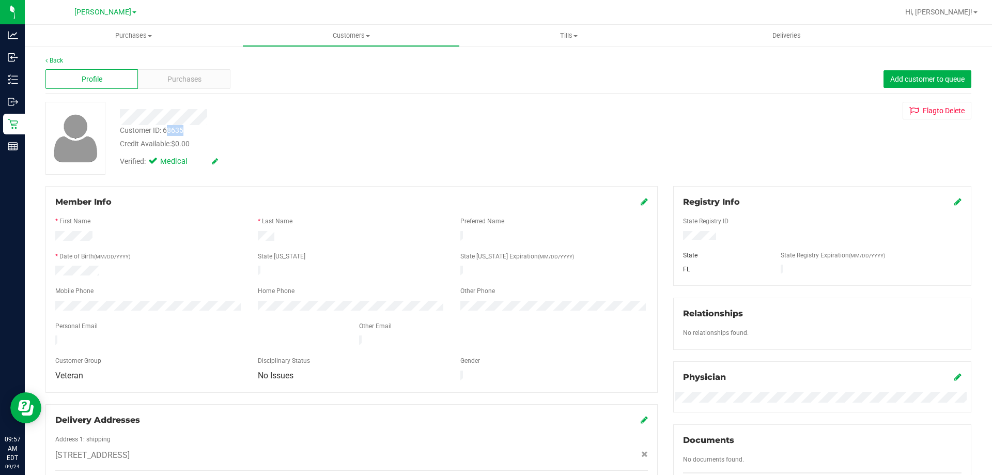
drag, startPoint x: 185, startPoint y: 128, endPoint x: 168, endPoint y: 133, distance: 17.3
click at [168, 133] on div "Customer ID: 68635 Credit Available: $0.00" at bounding box center [347, 137] width 471 height 24
click at [192, 132] on div "Customer ID: 68635 Credit Available: $0.00" at bounding box center [347, 137] width 471 height 24
click at [177, 130] on div "Customer ID: 68635" at bounding box center [152, 130] width 64 height 11
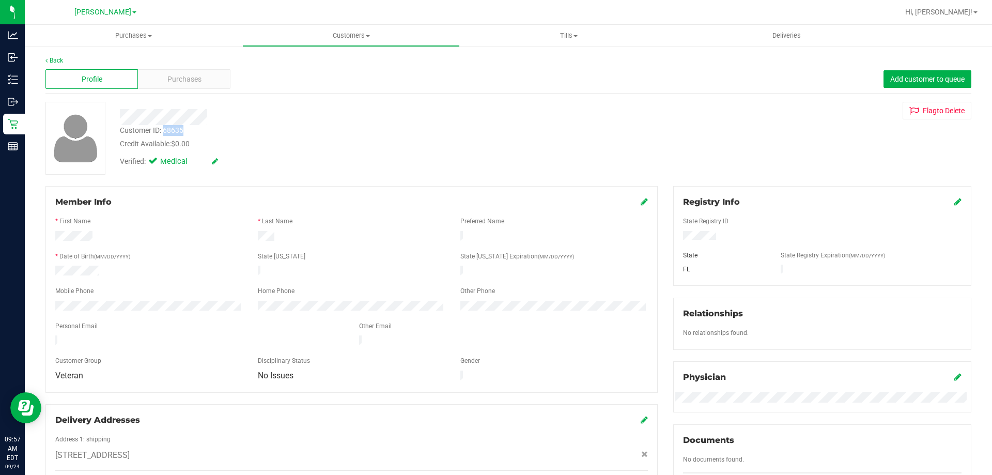
click at [177, 130] on div "Customer ID: 68635" at bounding box center [152, 130] width 64 height 11
copy div "68635"
click at [109, 38] on span "Purchases" at bounding box center [134, 35] width 218 height 9
click at [78, 71] on span "Fulfillment" at bounding box center [57, 74] width 64 height 9
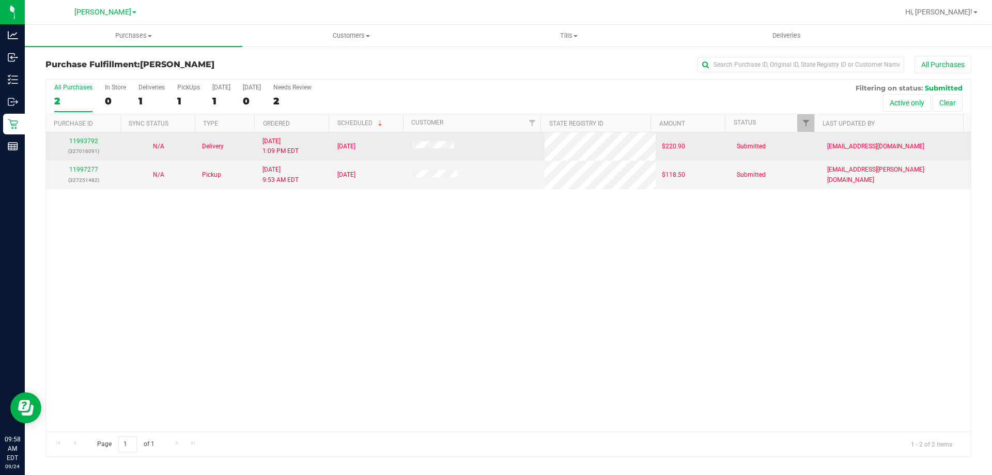
click at [89, 136] on div "11993792 (327016091)" at bounding box center [83, 146] width 63 height 20
click at [81, 141] on link "11993792" at bounding box center [83, 140] width 29 height 7
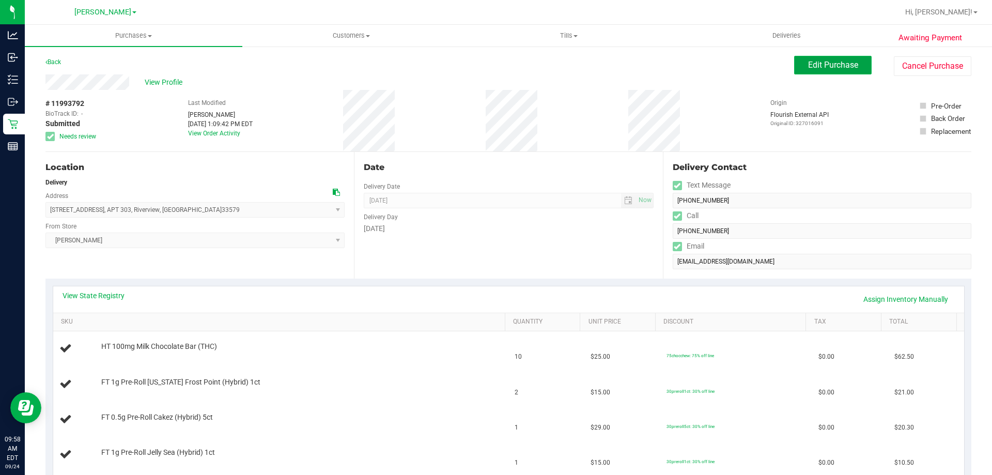
click at [827, 66] on span "Edit Purchase" at bounding box center [833, 65] width 50 height 10
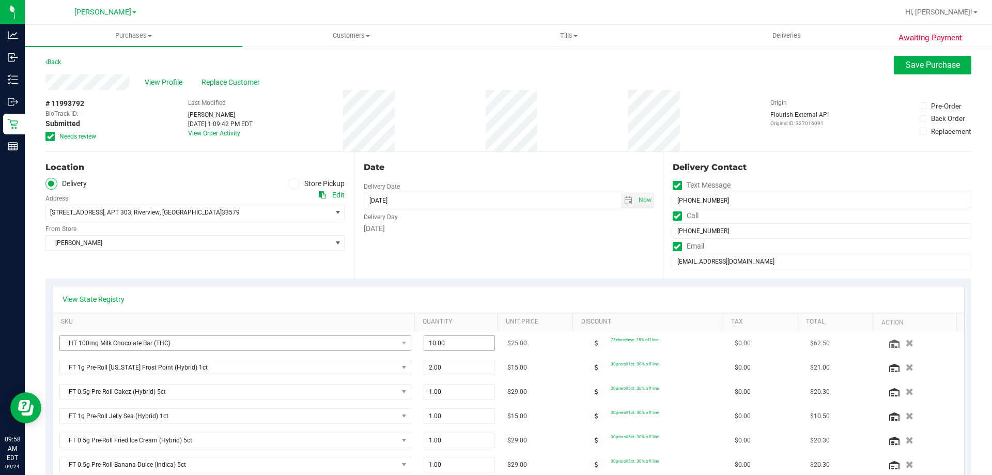
drag, startPoint x: 461, startPoint y: 345, endPoint x: 91, endPoint y: 349, distance: 370.1
click at [103, 349] on tr "HT 100mg Milk Chocolate Bar (THC) 10.00 10 $25.00 75chocchew: 75% off line $0.0…" at bounding box center [508, 343] width 911 height 24
type input "1"
type input "1.00"
click at [522, 259] on div "Date Delivery Date 09/26/2025 Now 09/26/2025 08:00 AM Now Delivery Day Friday" at bounding box center [508, 215] width 309 height 127
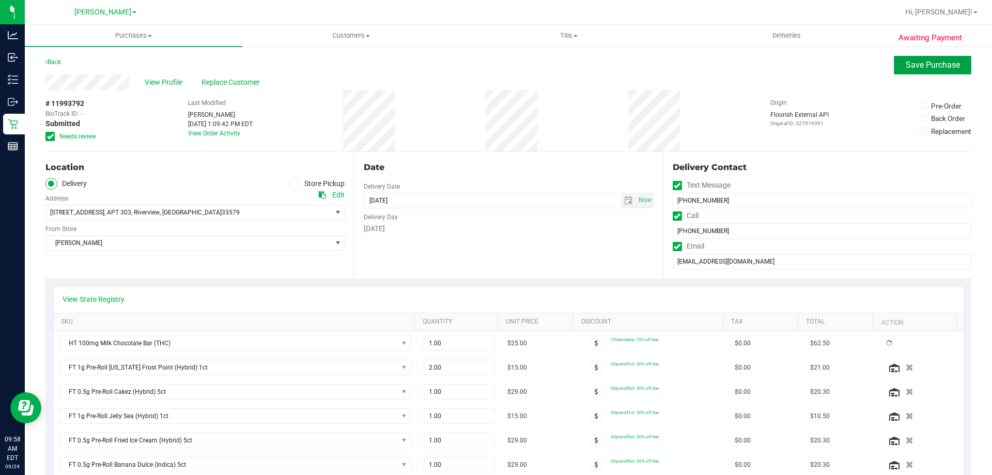
click at [936, 58] on button "Save Purchase" at bounding box center [933, 65] width 78 height 19
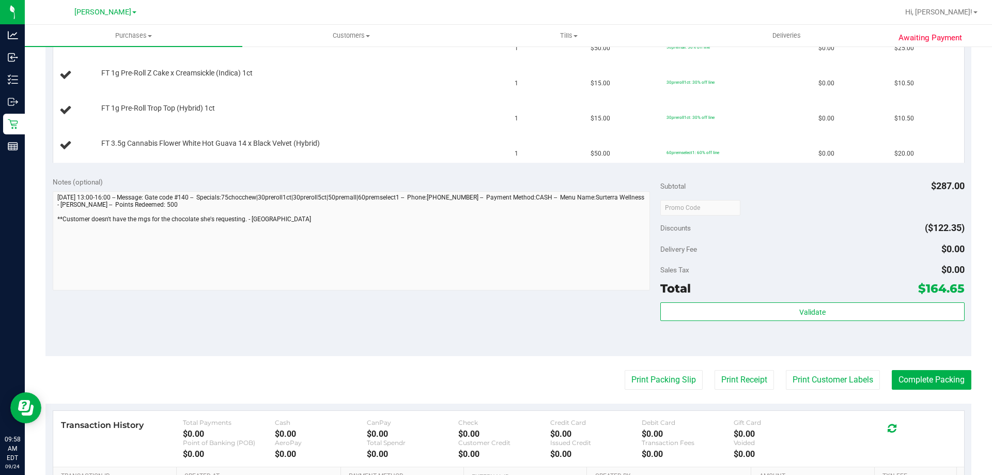
scroll to position [469, 0]
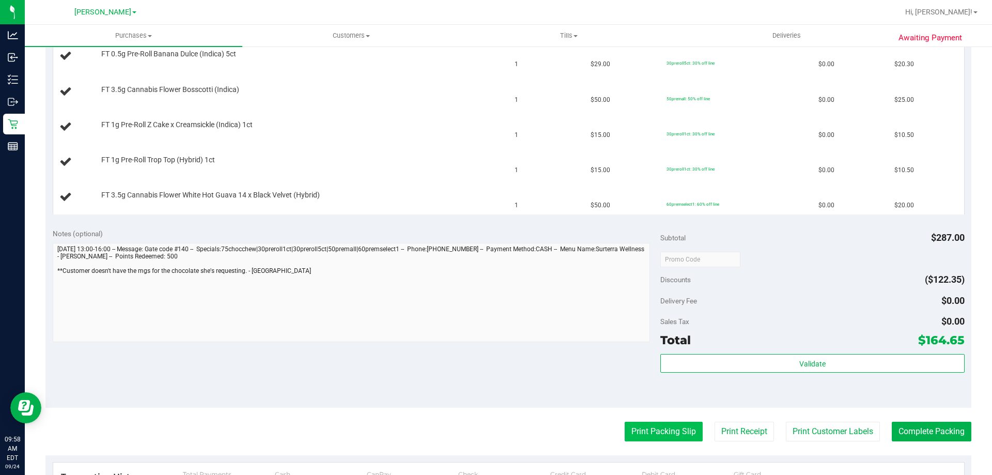
click at [653, 432] on button "Print Packing Slip" at bounding box center [664, 432] width 78 height 20
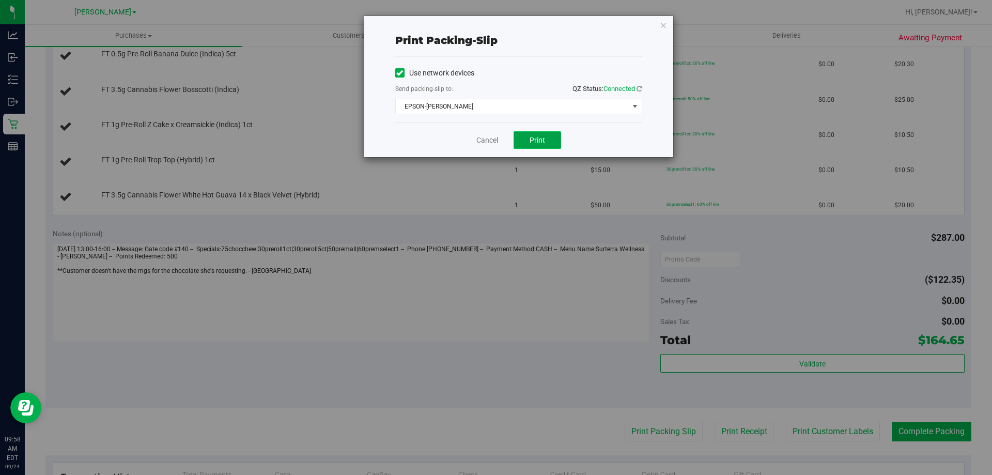
click at [537, 138] on span "Print" at bounding box center [538, 140] width 16 height 8
click at [489, 141] on link "Cancel" at bounding box center [488, 140] width 22 height 11
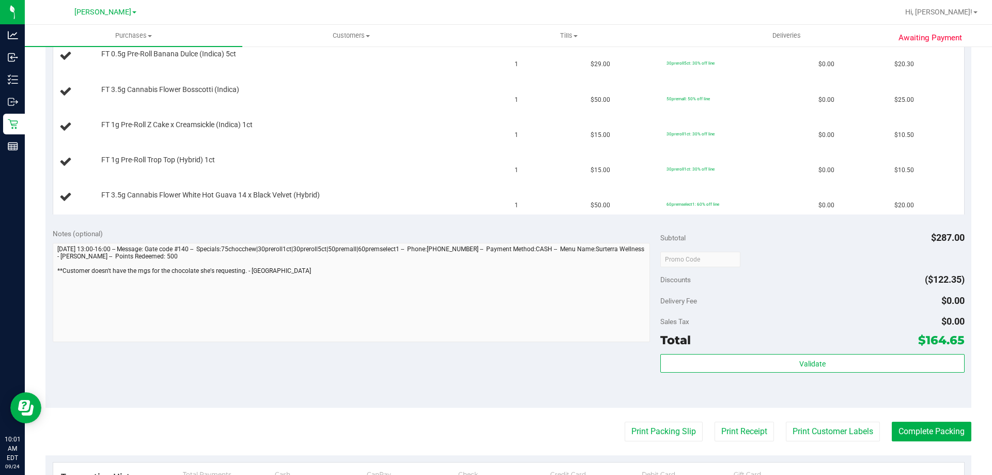
click at [625, 422] on button "Print Packing Slip" at bounding box center [664, 432] width 78 height 20
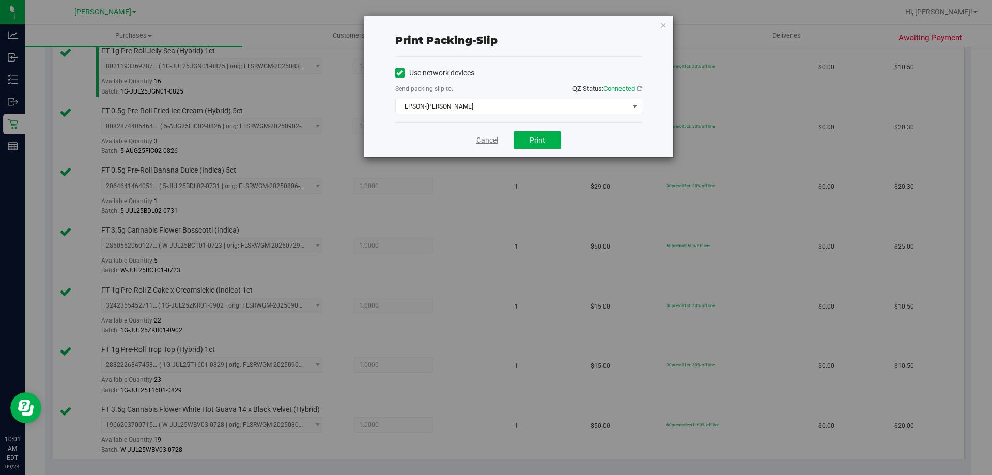
click at [496, 140] on link "Cancel" at bounding box center [488, 140] width 22 height 11
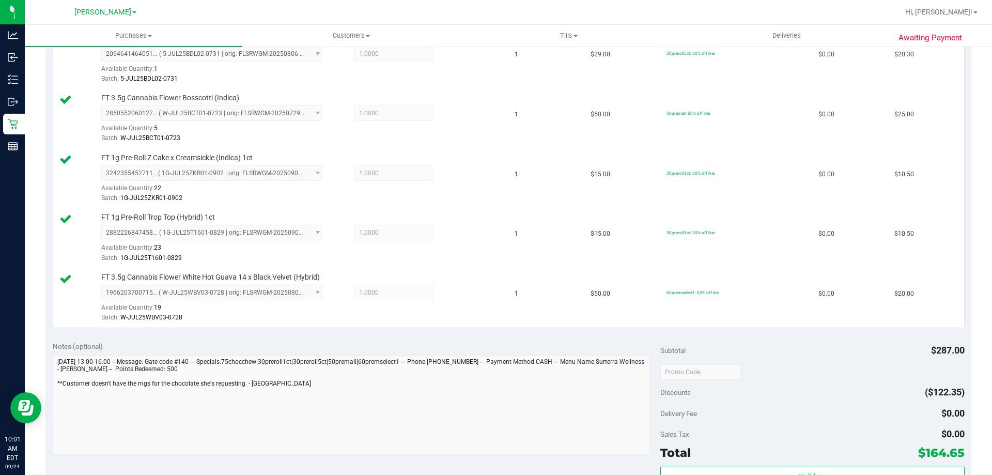
scroll to position [688, 0]
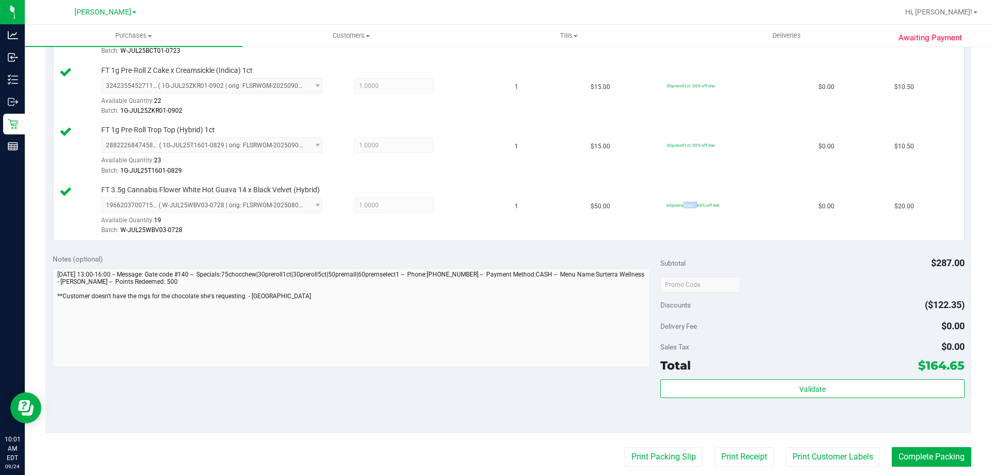
click at [719, 303] on div "Discounts ($122.35)" at bounding box center [813, 305] width 304 height 19
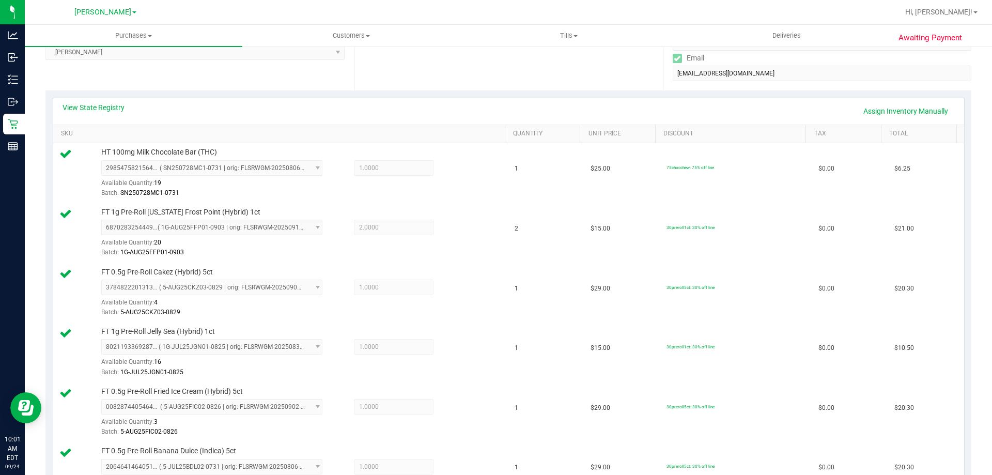
scroll to position [0, 0]
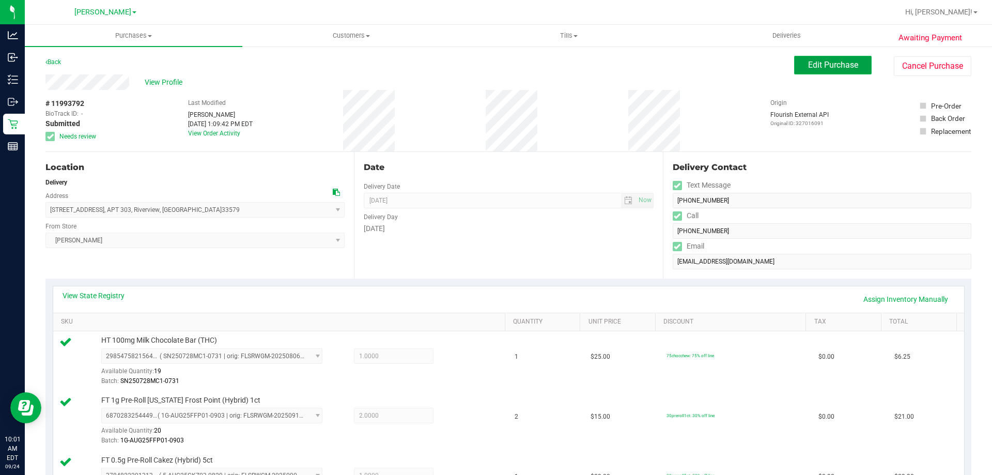
click at [814, 64] on span "Edit Purchase" at bounding box center [833, 65] width 50 height 10
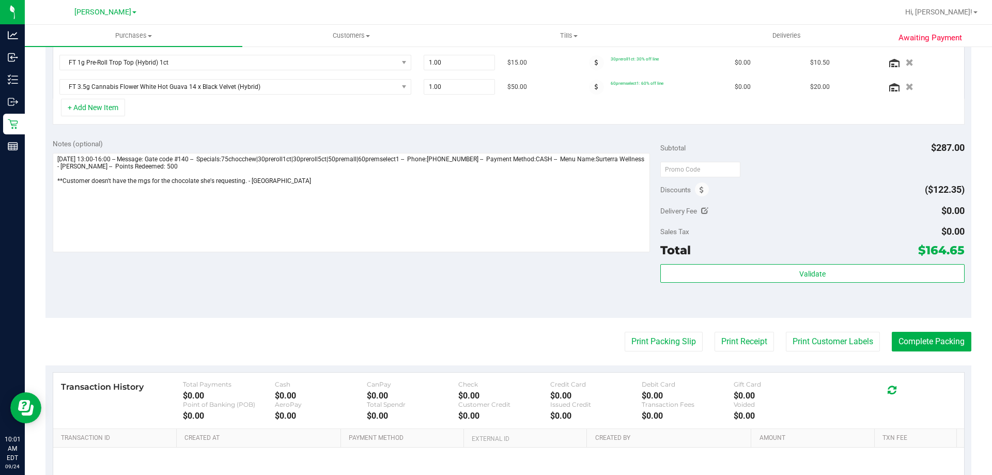
scroll to position [473, 0]
click at [700, 189] on icon at bounding box center [702, 191] width 4 height 7
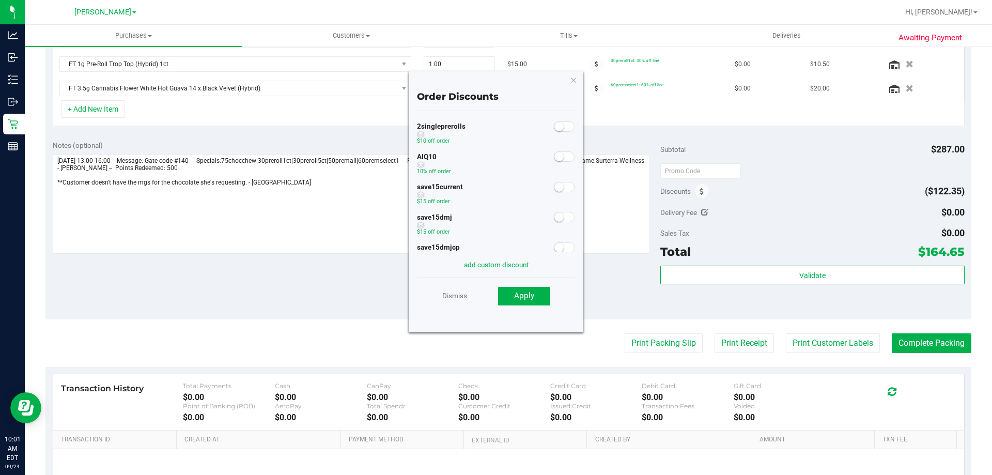
click at [555, 161] on small at bounding box center [559, 156] width 9 height 9
click at [533, 297] on span "Apply" at bounding box center [524, 295] width 20 height 9
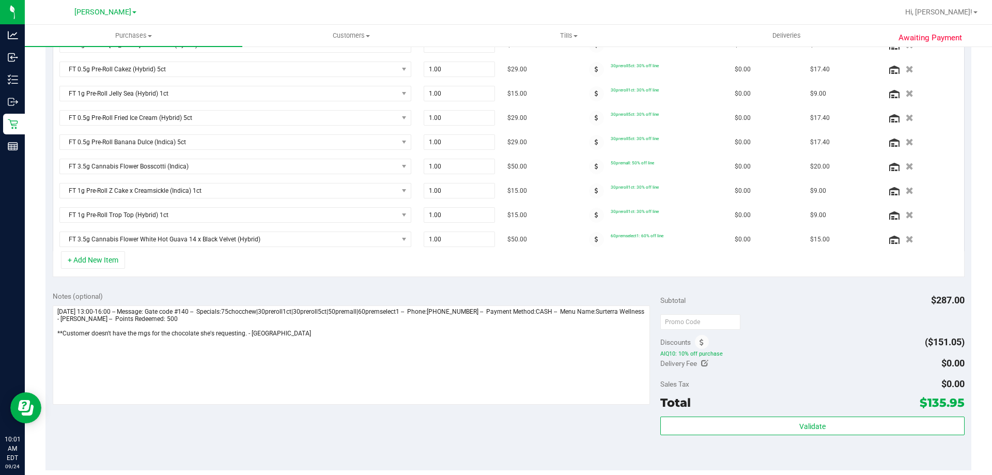
scroll to position [0, 0]
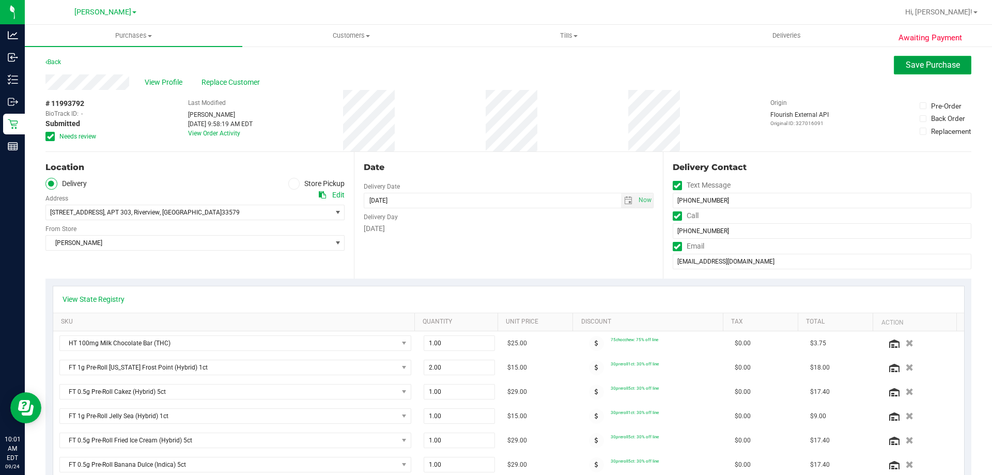
click at [931, 72] on button "Save Purchase" at bounding box center [933, 65] width 78 height 19
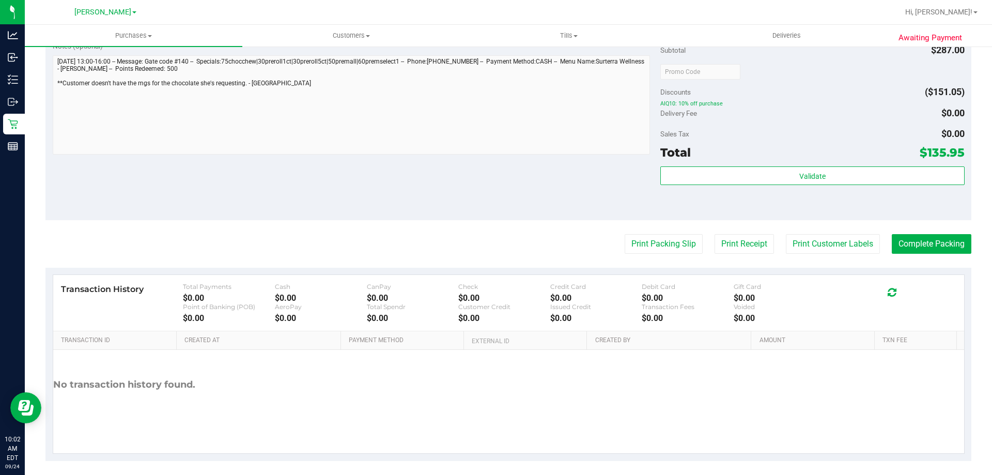
scroll to position [1007, 0]
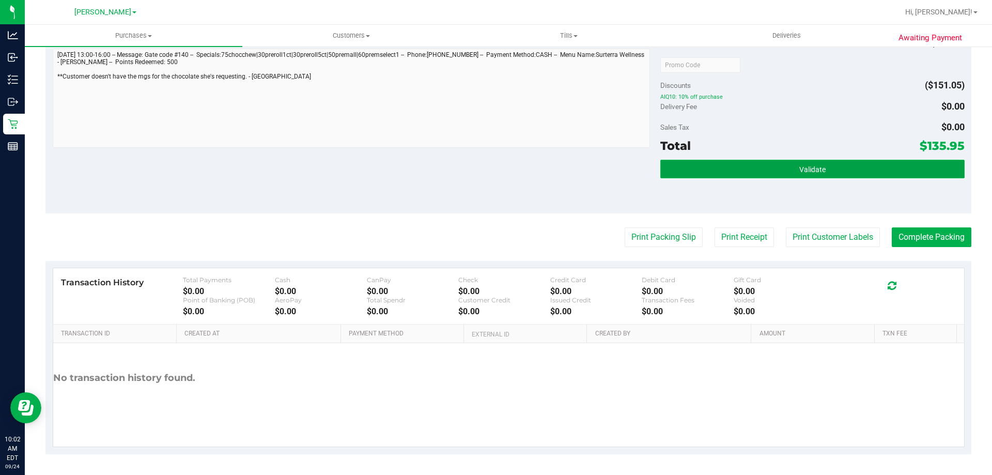
click at [849, 177] on button "Validate" at bounding box center [813, 169] width 304 height 19
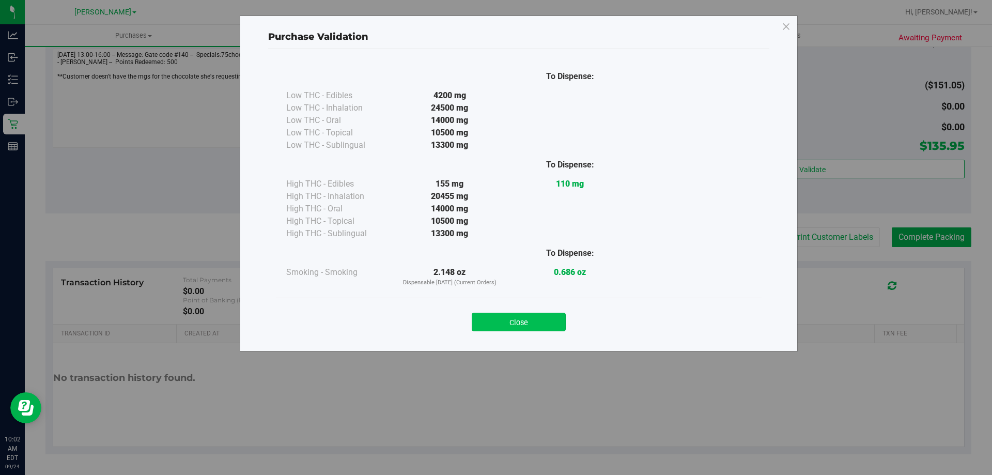
click at [541, 324] on button "Close" at bounding box center [519, 322] width 94 height 19
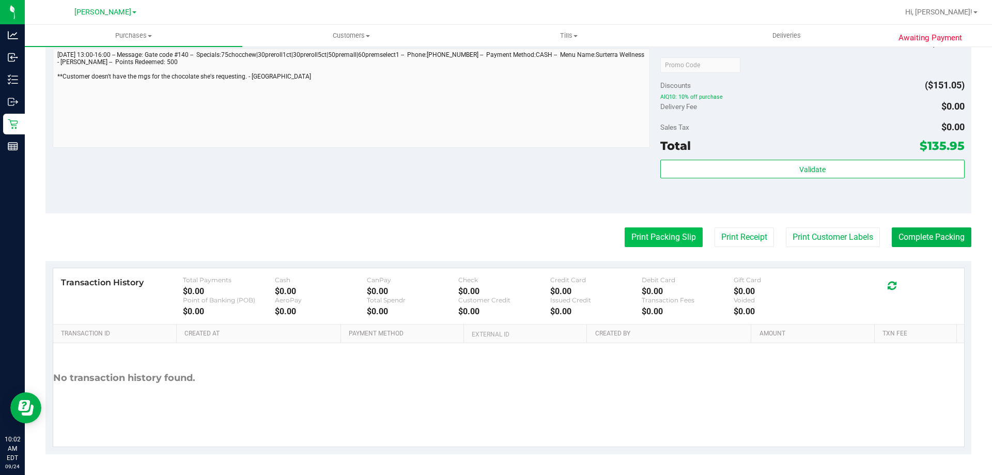
click at [660, 238] on button "Print Packing Slip" at bounding box center [664, 237] width 78 height 20
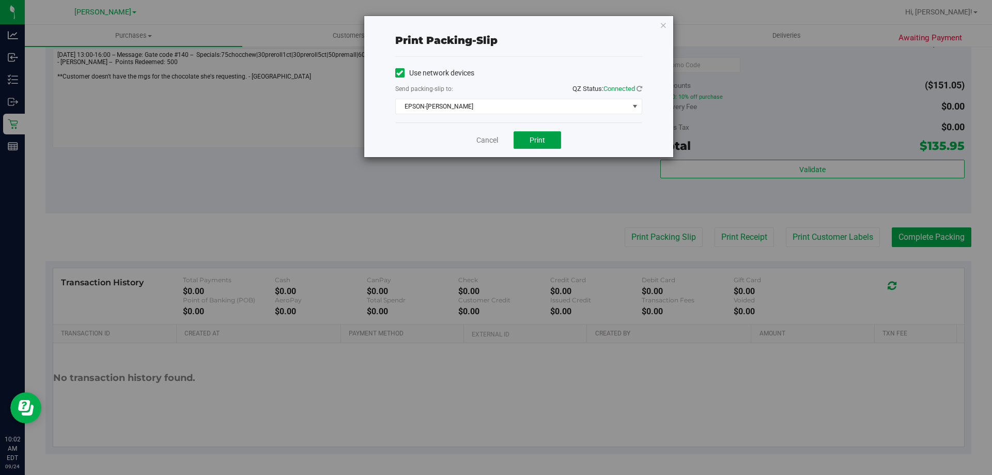
click at [540, 140] on span "Print" at bounding box center [538, 140] width 16 height 8
click at [544, 144] on span "Print" at bounding box center [538, 140] width 16 height 8
click at [488, 139] on link "Cancel" at bounding box center [488, 140] width 22 height 11
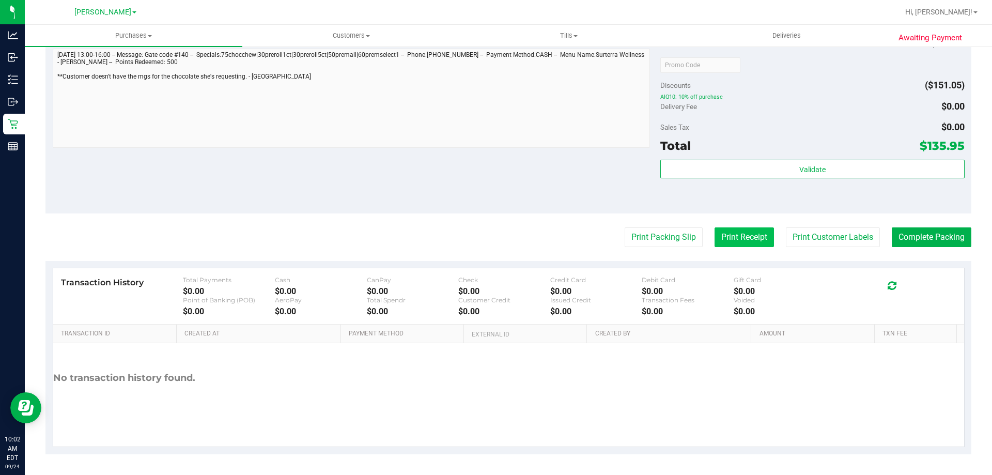
click at [725, 236] on button "Print Receipt" at bounding box center [744, 237] width 59 height 20
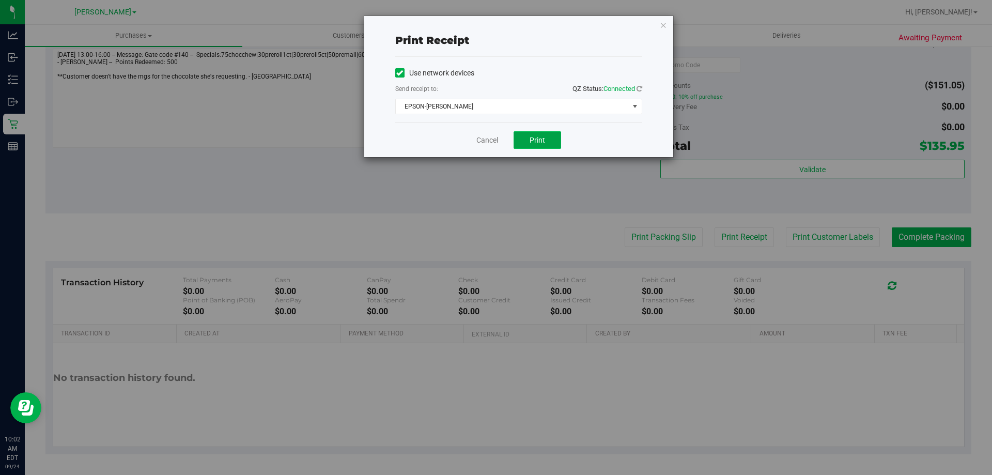
click at [540, 140] on span "Print" at bounding box center [538, 140] width 16 height 8
click at [490, 144] on link "Cancel" at bounding box center [488, 140] width 22 height 11
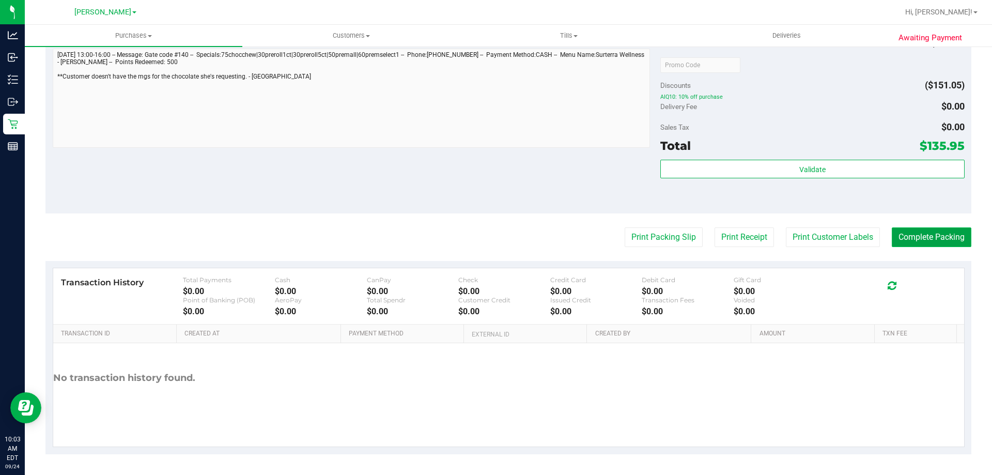
click at [918, 233] on button "Complete Packing" at bounding box center [932, 237] width 80 height 20
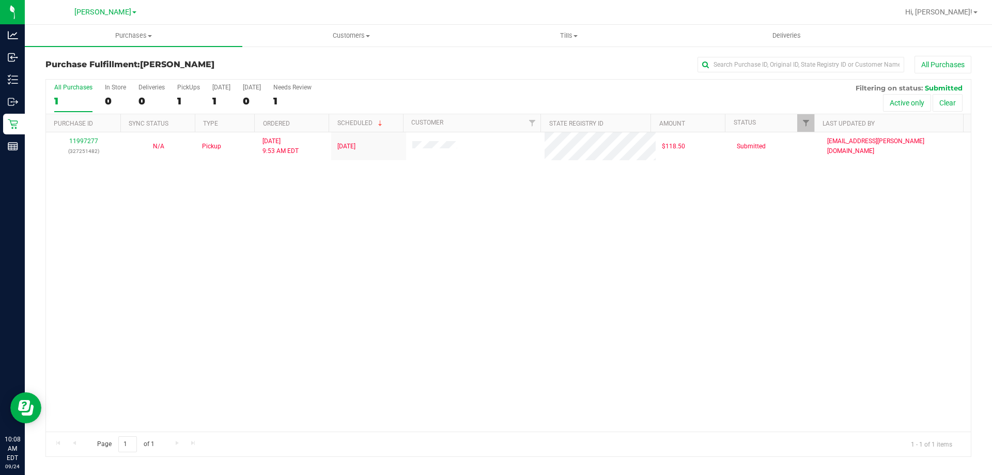
click at [350, 263] on div "11997277 (327251482) N/A Pickup 9/24/2025 9:53 AM EDT 9/24/2025 $118.50 Submitt…" at bounding box center [508, 281] width 925 height 299
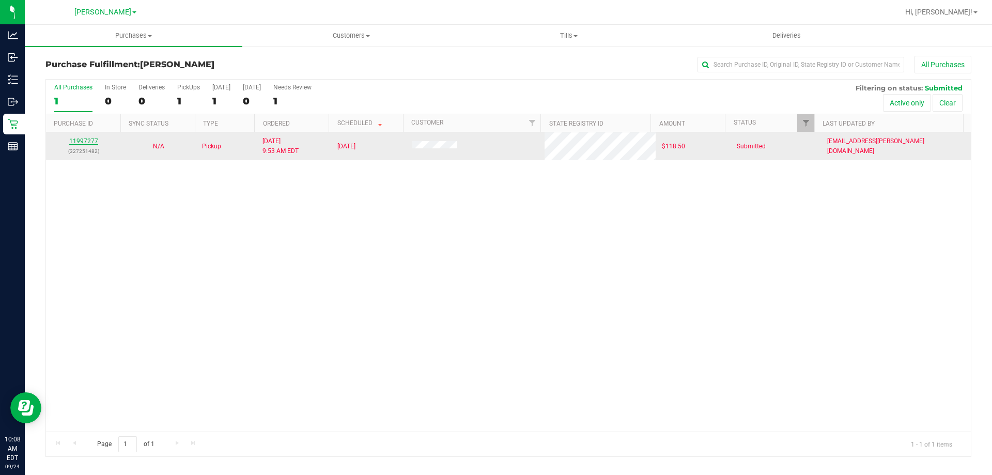
click at [72, 144] on link "11997277" at bounding box center [83, 140] width 29 height 7
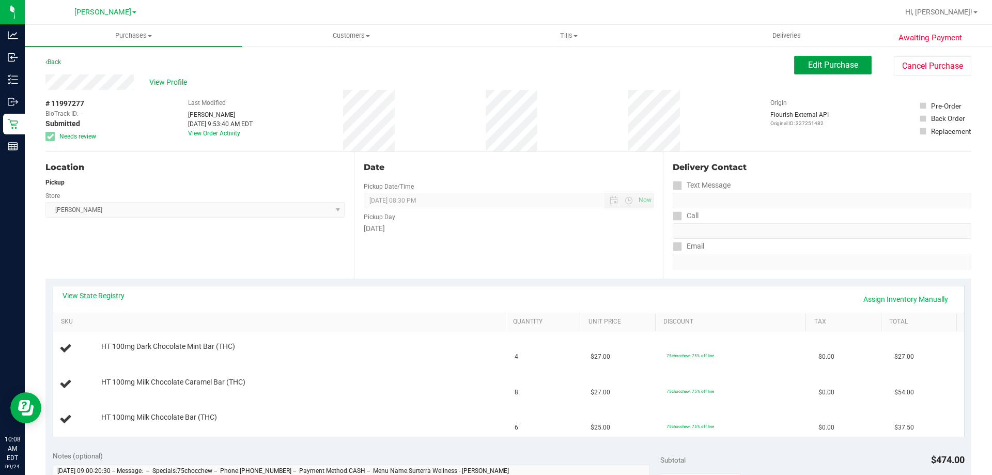
click at [806, 72] on button "Edit Purchase" at bounding box center [833, 65] width 78 height 19
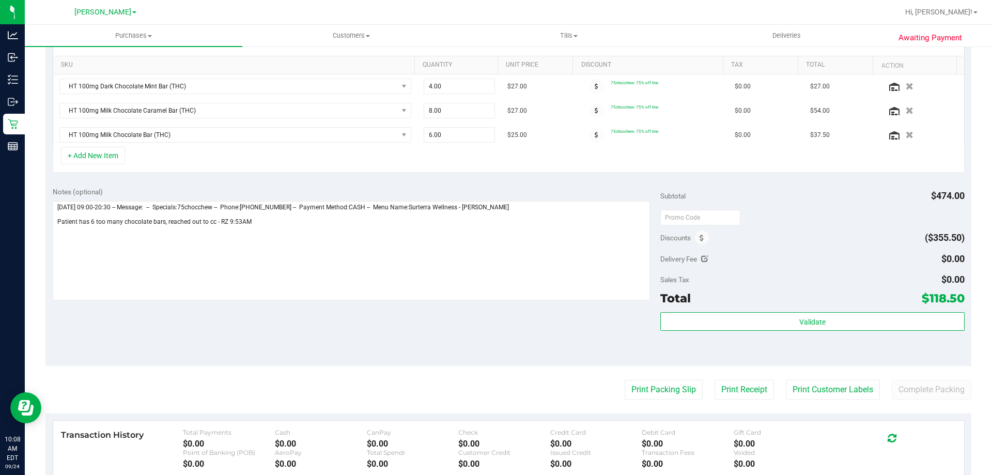
scroll to position [261, 0]
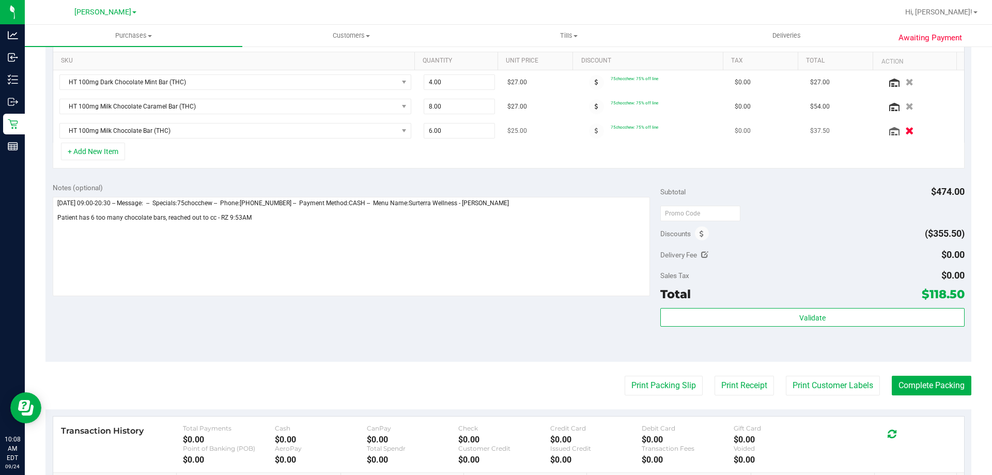
click at [906, 127] on icon "button" at bounding box center [910, 131] width 9 height 8
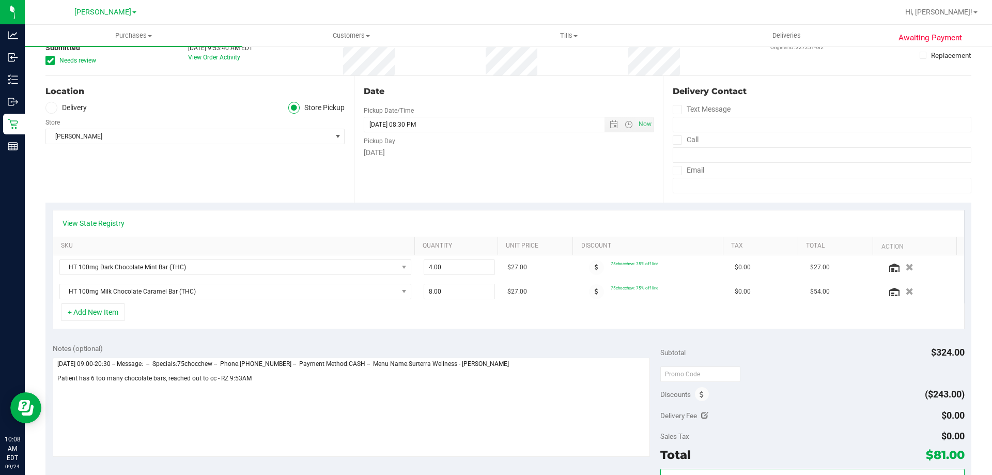
scroll to position [0, 0]
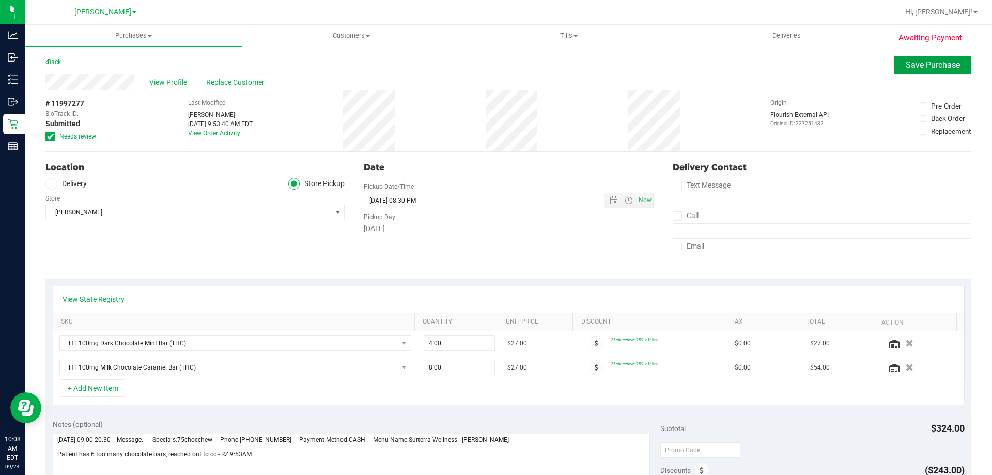
click at [907, 71] on button "Save Purchase" at bounding box center [933, 65] width 78 height 19
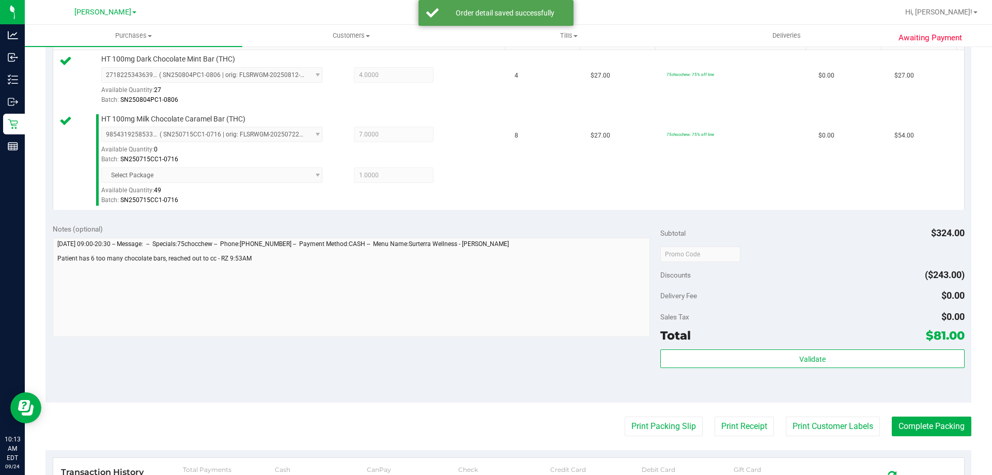
scroll to position [282, 0]
click at [814, 340] on div "Total $81.00" at bounding box center [813, 335] width 304 height 19
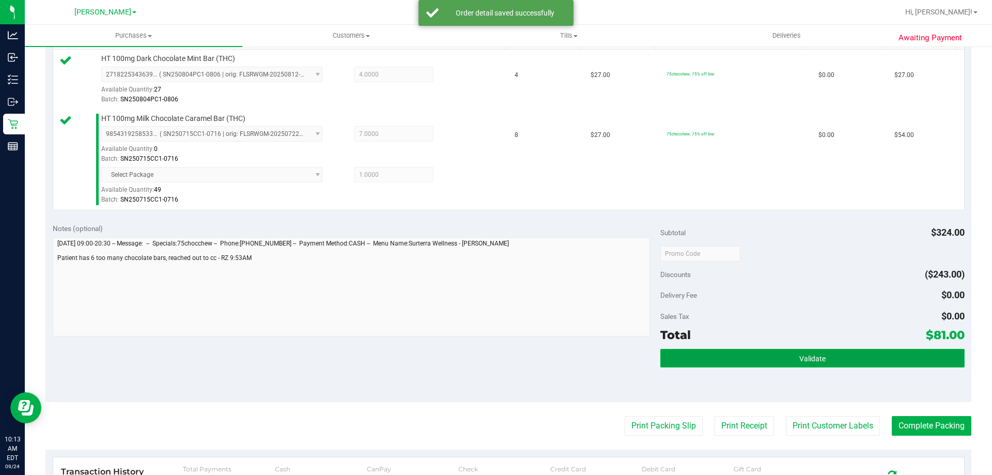
click at [820, 355] on button "Validate" at bounding box center [813, 358] width 304 height 19
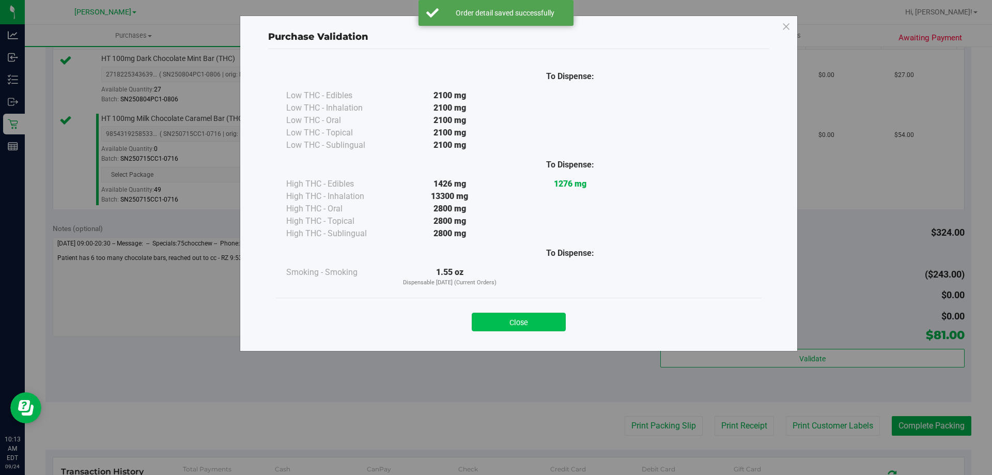
click at [534, 315] on button "Close" at bounding box center [519, 322] width 94 height 19
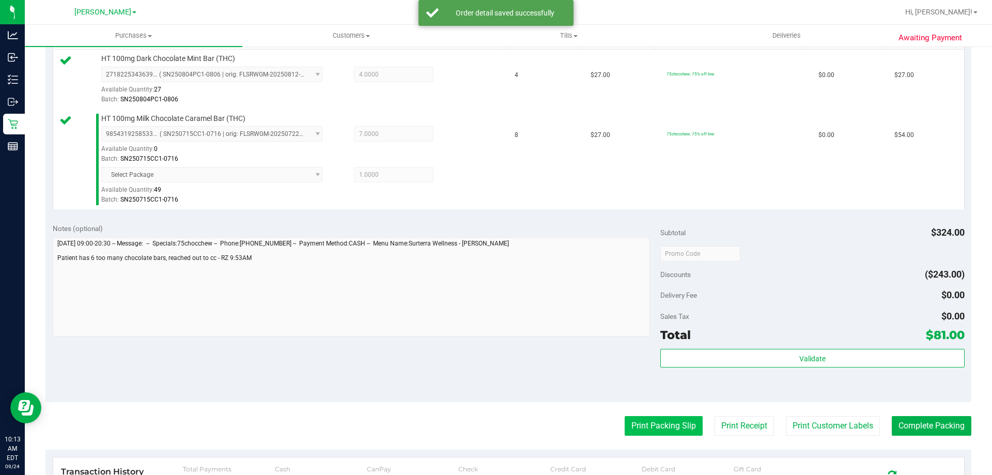
click at [669, 431] on button "Print Packing Slip" at bounding box center [664, 426] width 78 height 20
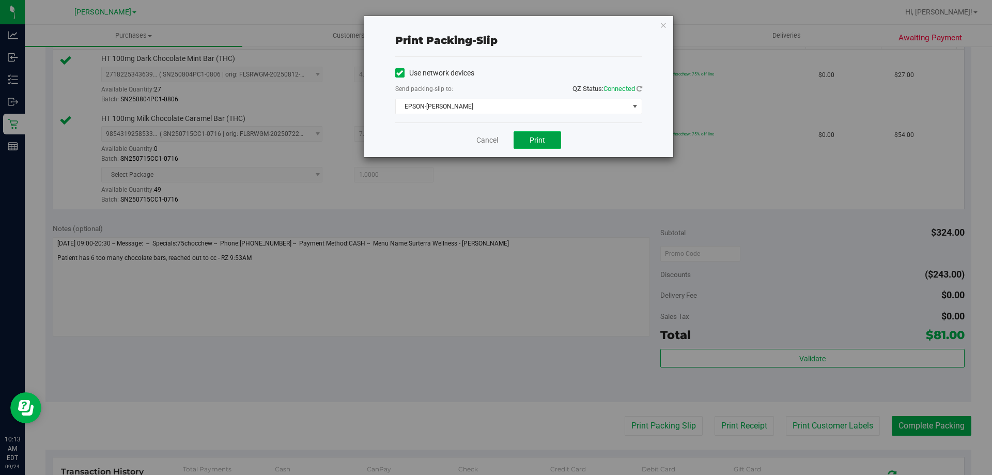
click at [534, 138] on span "Print" at bounding box center [538, 140] width 16 height 8
click at [544, 147] on button "Print" at bounding box center [538, 140] width 48 height 18
click at [540, 142] on span "Print" at bounding box center [538, 140] width 16 height 8
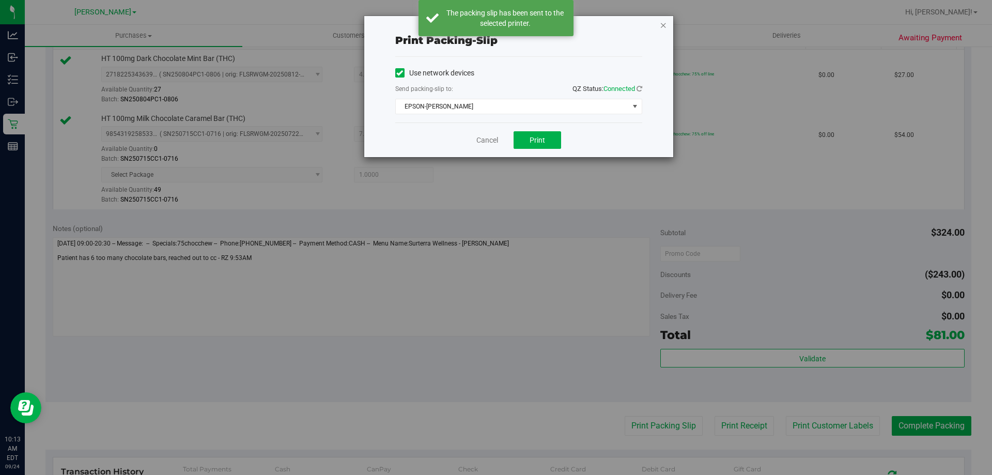
click at [664, 25] on icon "button" at bounding box center [663, 25] width 7 height 12
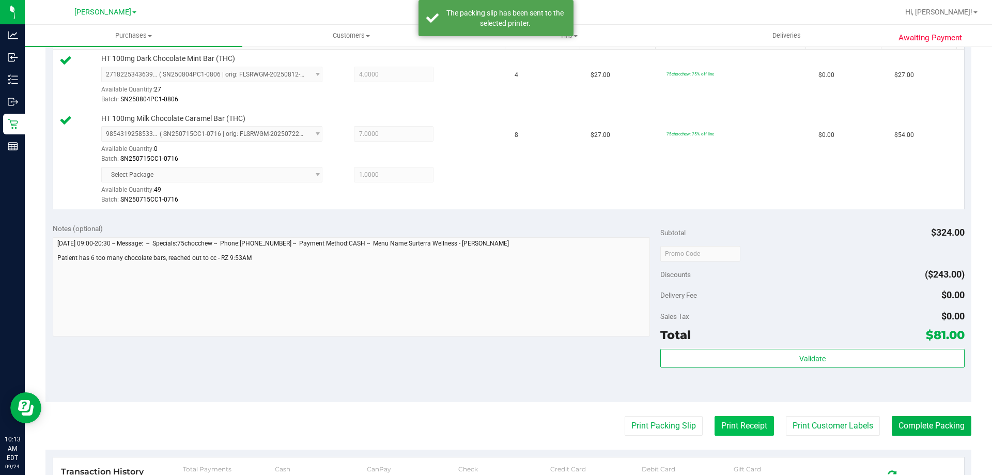
click at [742, 428] on button "Print Receipt" at bounding box center [744, 426] width 59 height 20
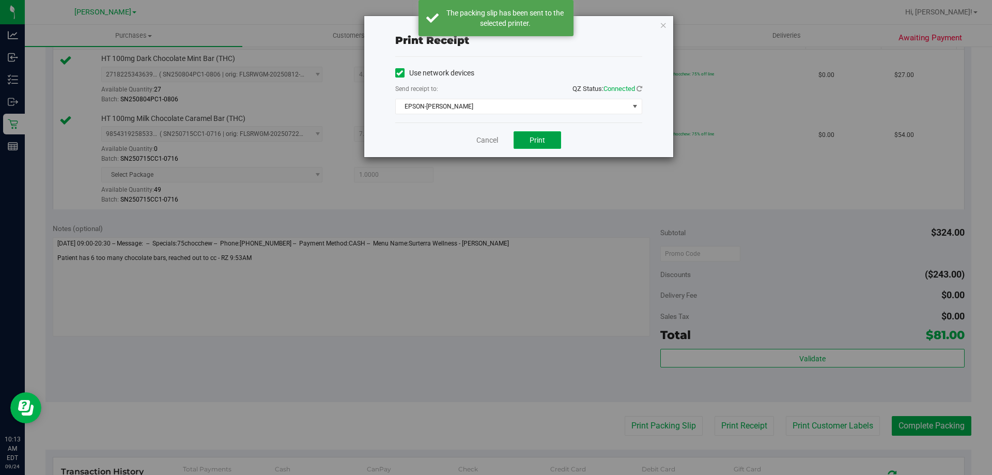
click at [532, 146] on button "Print" at bounding box center [538, 140] width 48 height 18
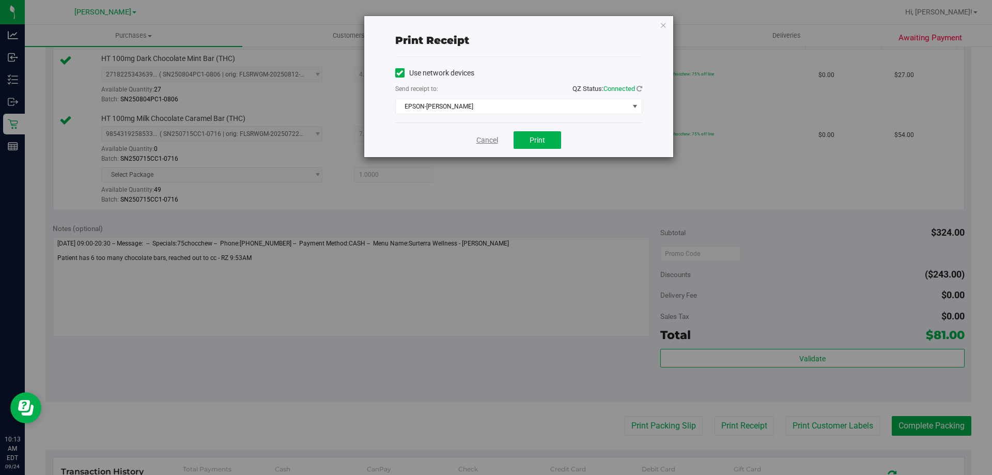
click at [481, 139] on link "Cancel" at bounding box center [488, 140] width 22 height 11
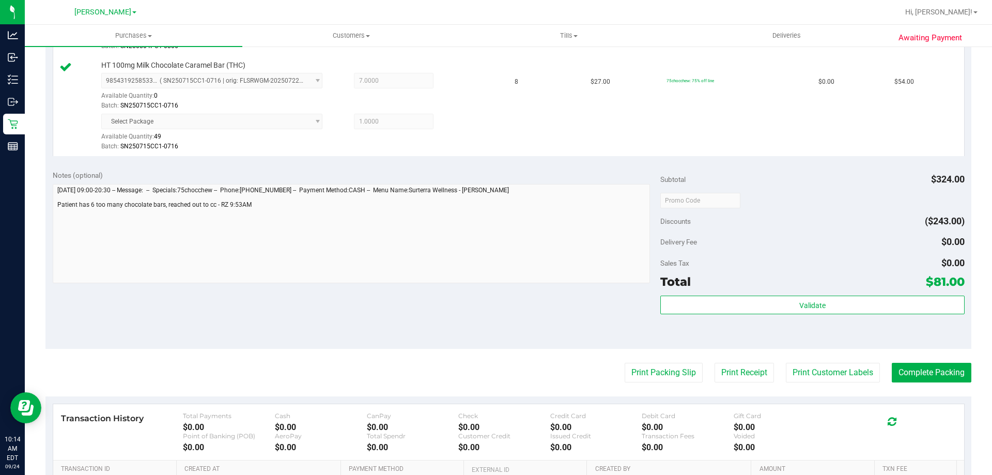
scroll to position [388, 0]
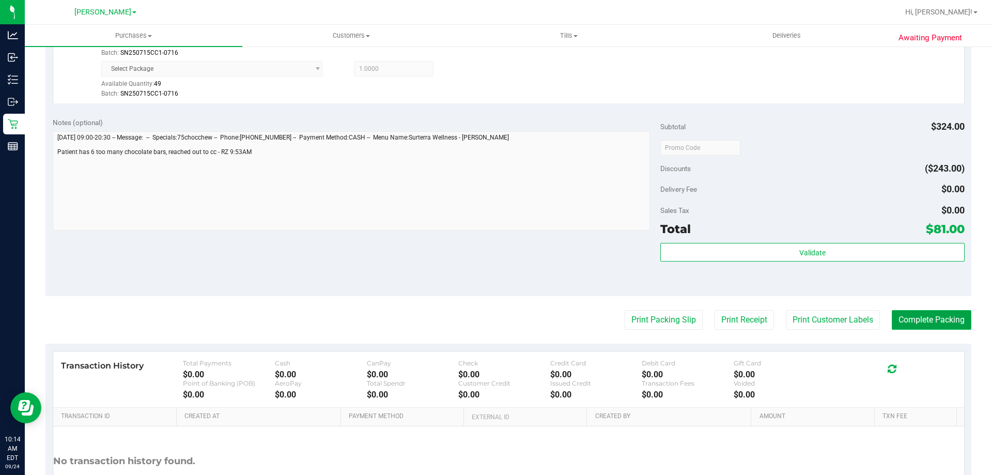
click at [942, 323] on button "Complete Packing" at bounding box center [932, 320] width 80 height 20
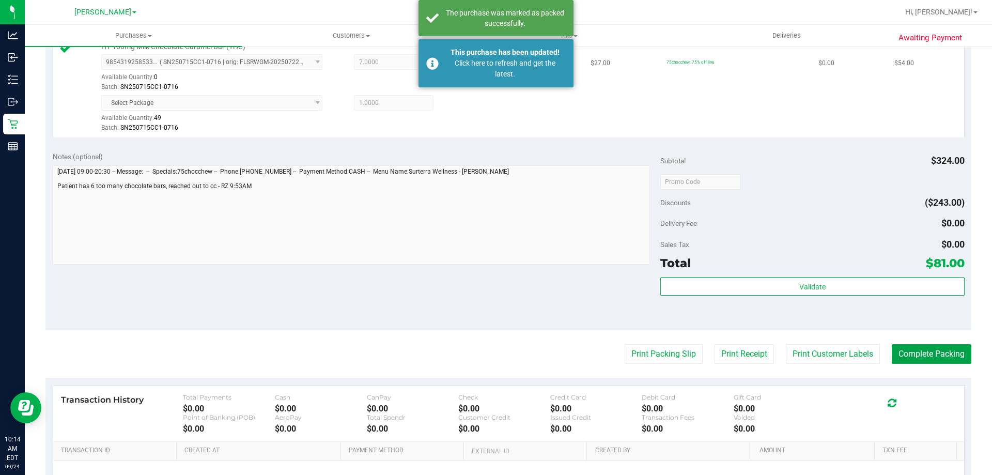
scroll to position [336, 0]
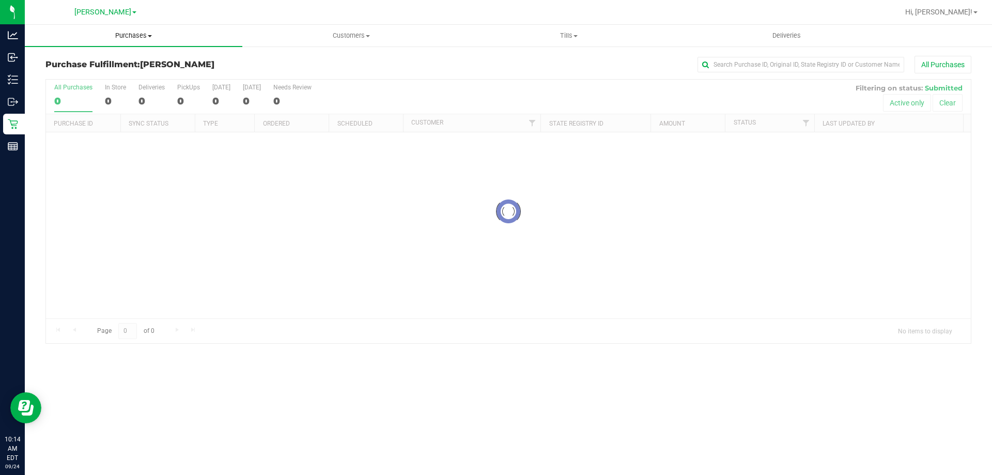
click at [136, 36] on span "Purchases" at bounding box center [134, 35] width 218 height 9
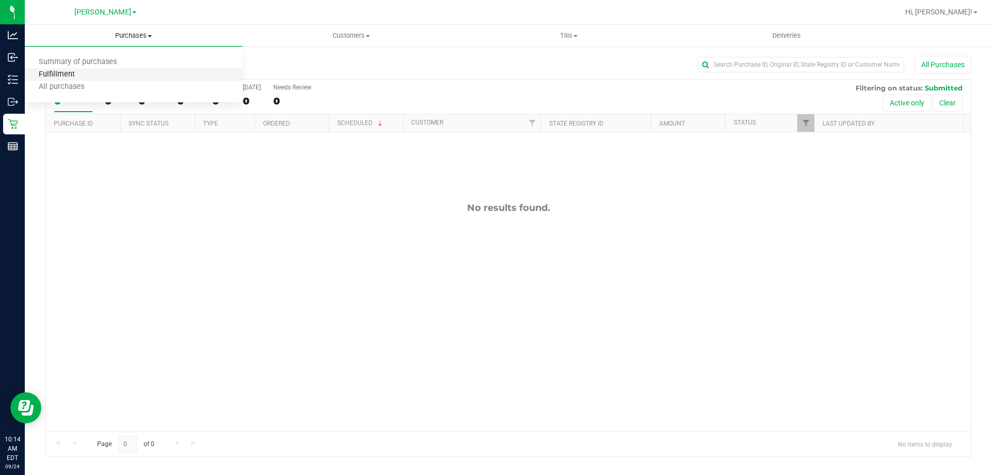
click at [62, 73] on span "Fulfillment" at bounding box center [57, 74] width 64 height 9
click at [147, 37] on span "Purchases" at bounding box center [134, 35] width 218 height 9
click at [86, 75] on span "Fulfillment" at bounding box center [57, 74] width 64 height 9
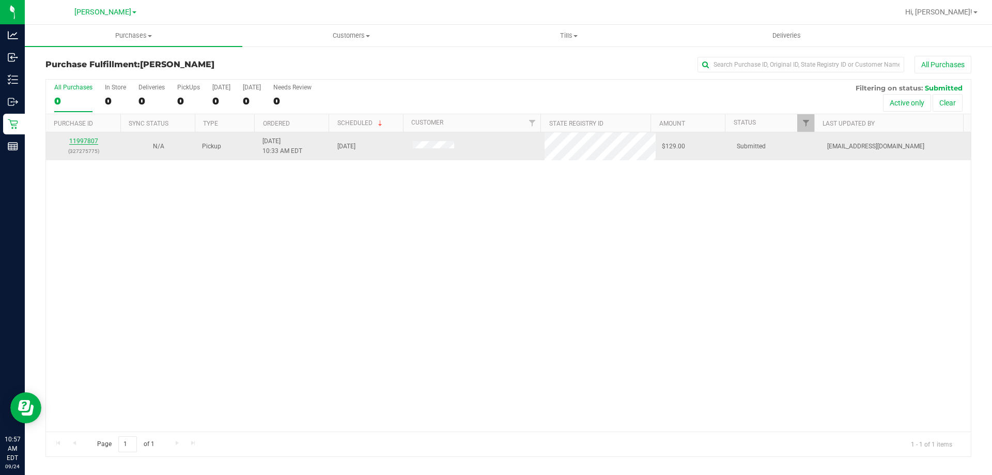
click at [83, 138] on link "11997807" at bounding box center [83, 140] width 29 height 7
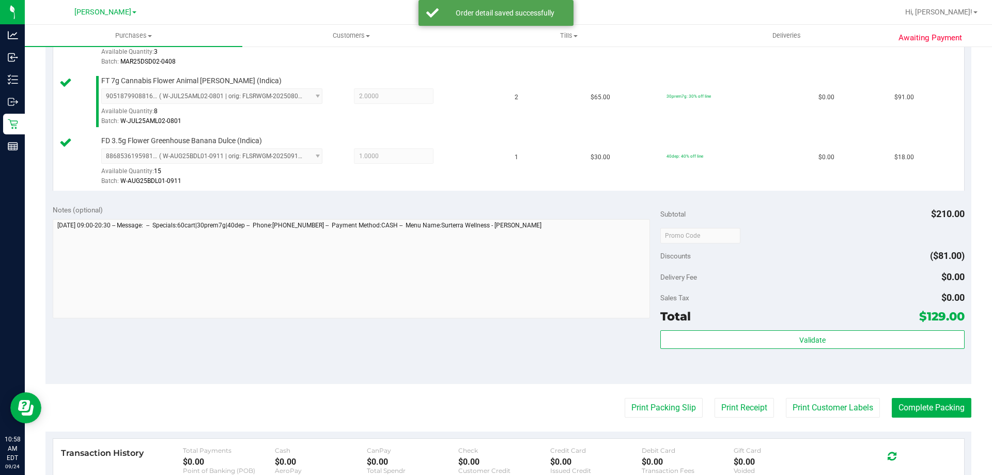
scroll to position [322, 0]
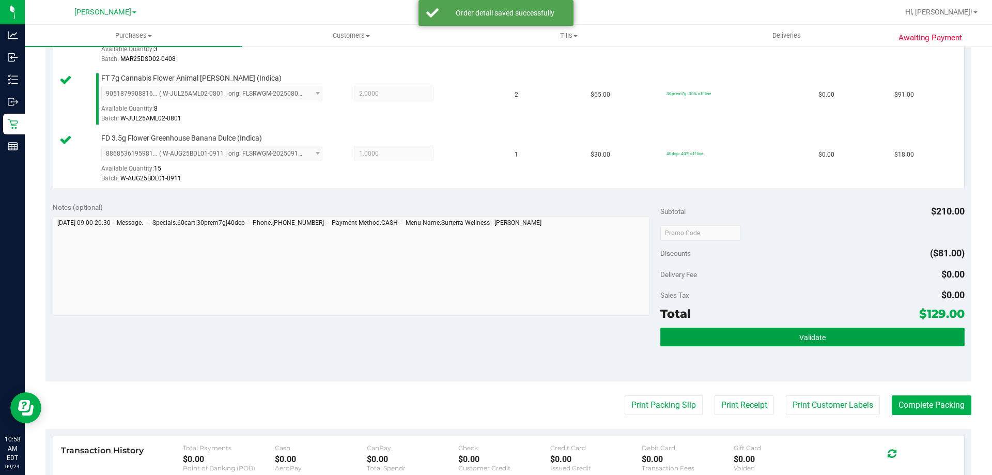
click at [810, 331] on button "Validate" at bounding box center [813, 337] width 304 height 19
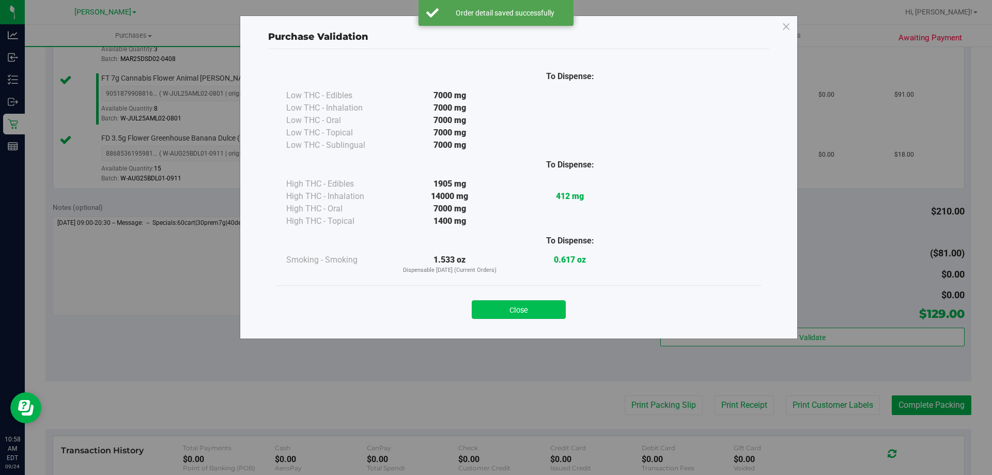
click at [520, 300] on button "Close" at bounding box center [519, 309] width 94 height 19
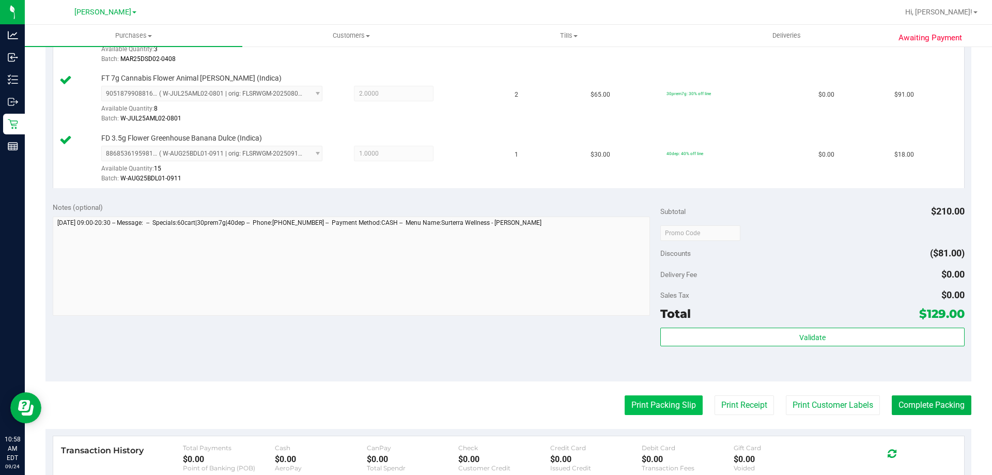
click at [658, 406] on button "Print Packing Slip" at bounding box center [664, 405] width 78 height 20
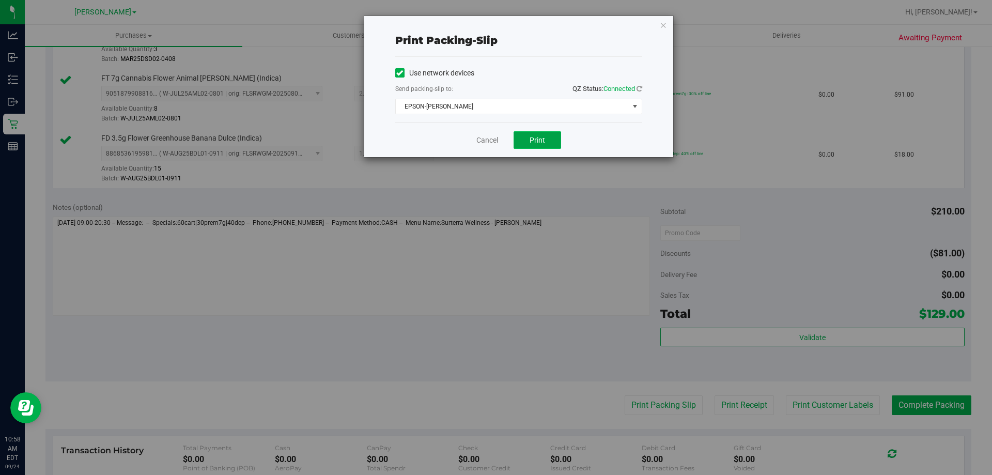
click at [554, 140] on button "Print" at bounding box center [538, 140] width 48 height 18
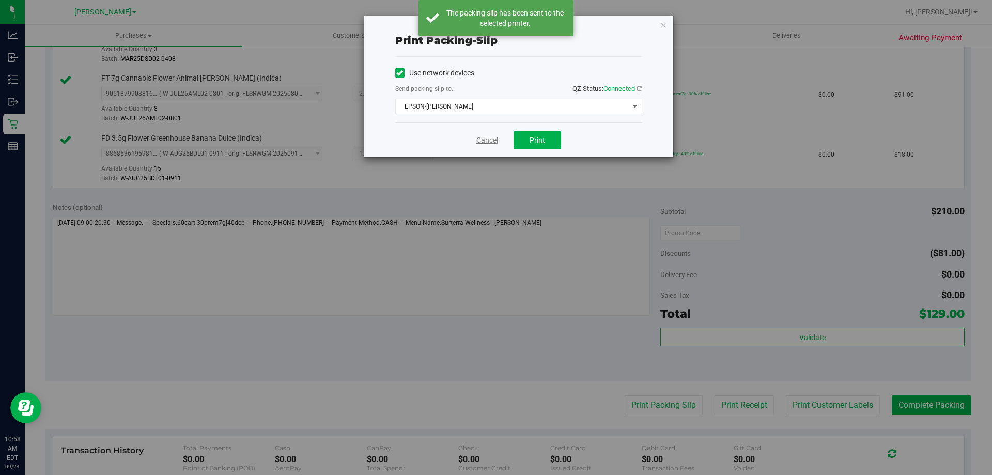
click at [489, 141] on link "Cancel" at bounding box center [488, 140] width 22 height 11
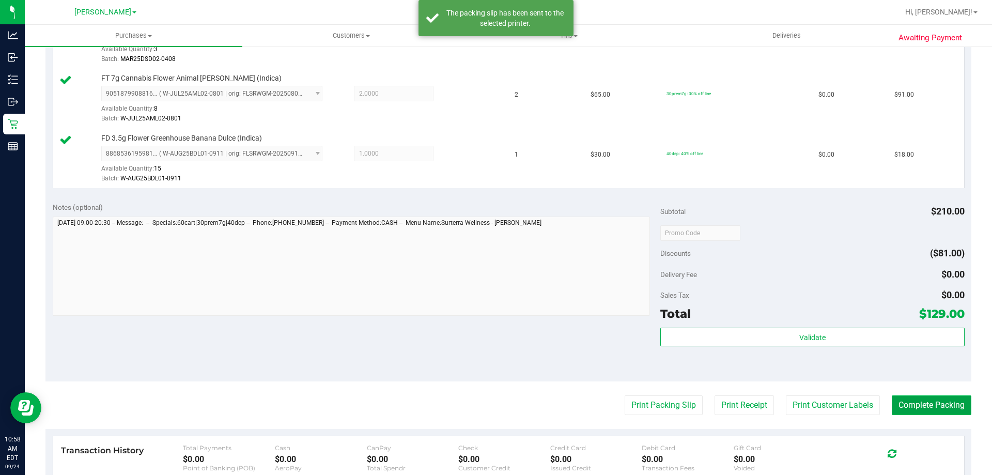
click at [912, 395] on button "Complete Packing" at bounding box center [932, 405] width 80 height 20
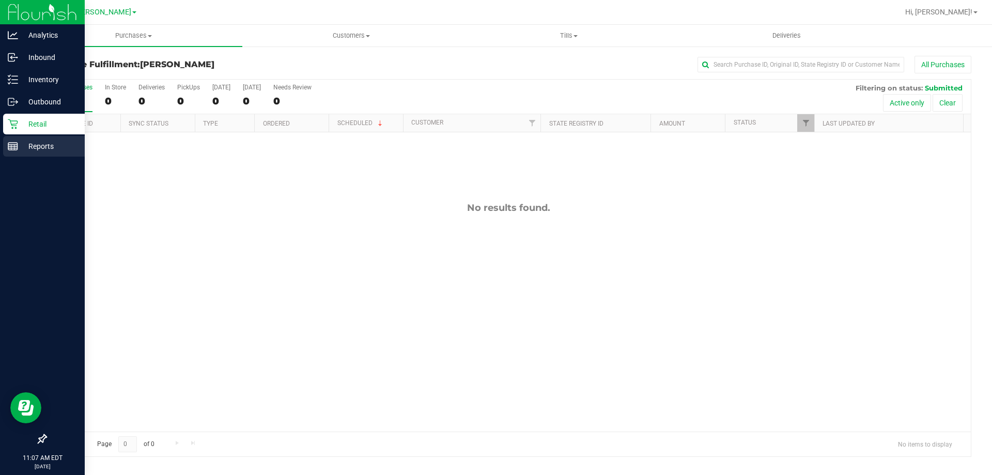
click at [15, 151] on icon at bounding box center [13, 146] width 10 height 10
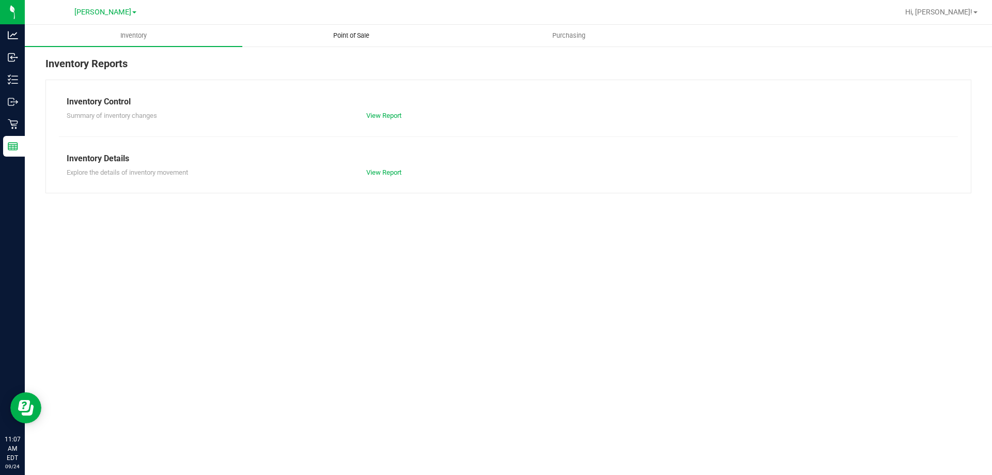
click at [350, 43] on uib-tab-heading "Point of Sale" at bounding box center [351, 35] width 217 height 21
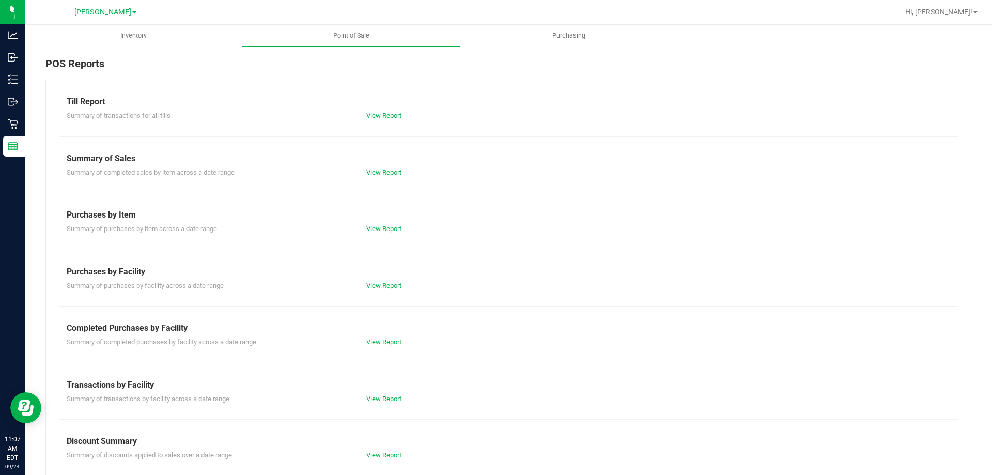
click at [381, 342] on link "View Report" at bounding box center [383, 342] width 35 height 8
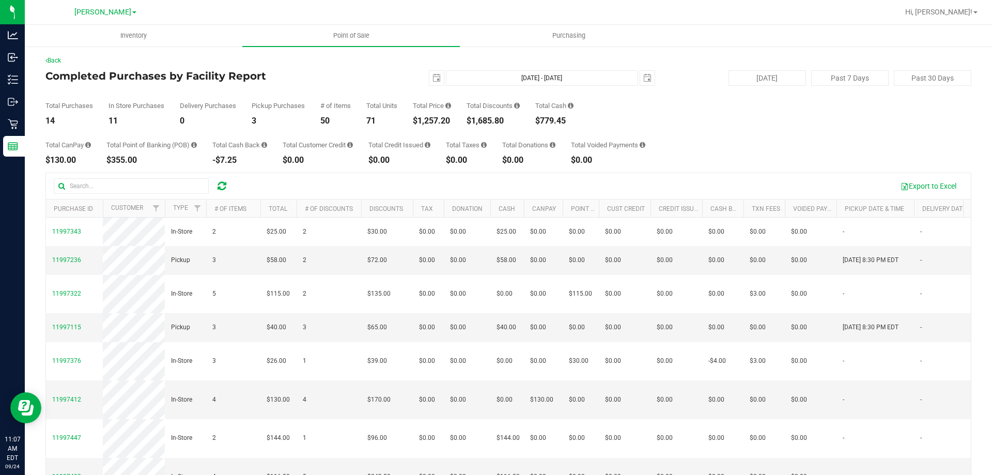
click at [731, 139] on div "Total CanPay $130.00 Total Point of Banking (POB) $355.00 Total Cash Back -$7.2…" at bounding box center [508, 144] width 926 height 39
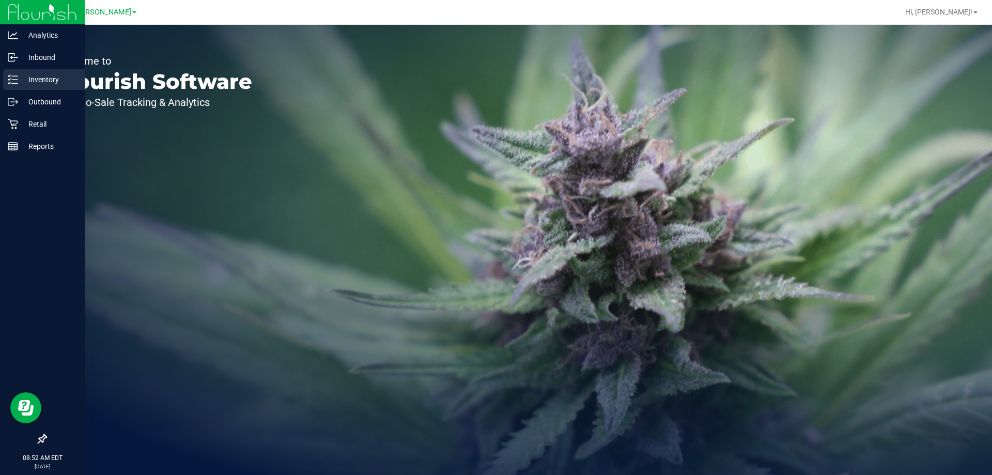
click at [44, 80] on p "Inventory" at bounding box center [49, 79] width 62 height 12
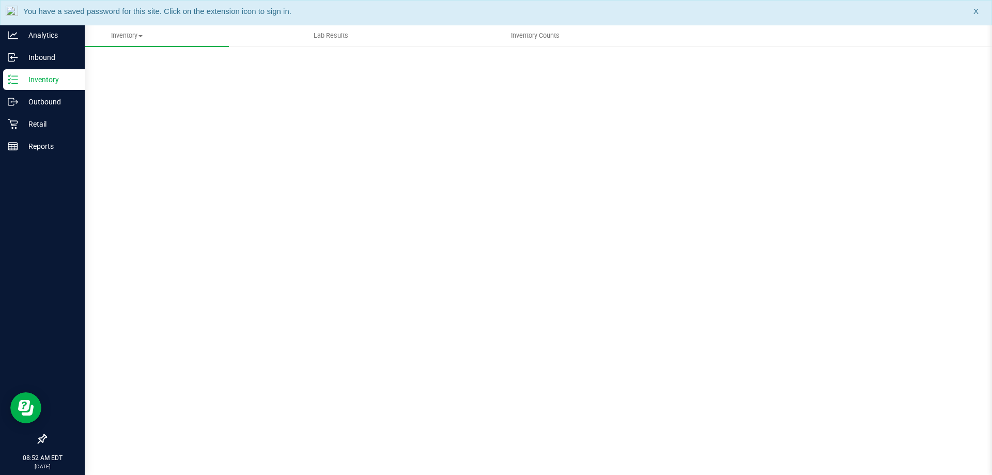
click at [44, 80] on p "Inventory" at bounding box center [49, 79] width 62 height 12
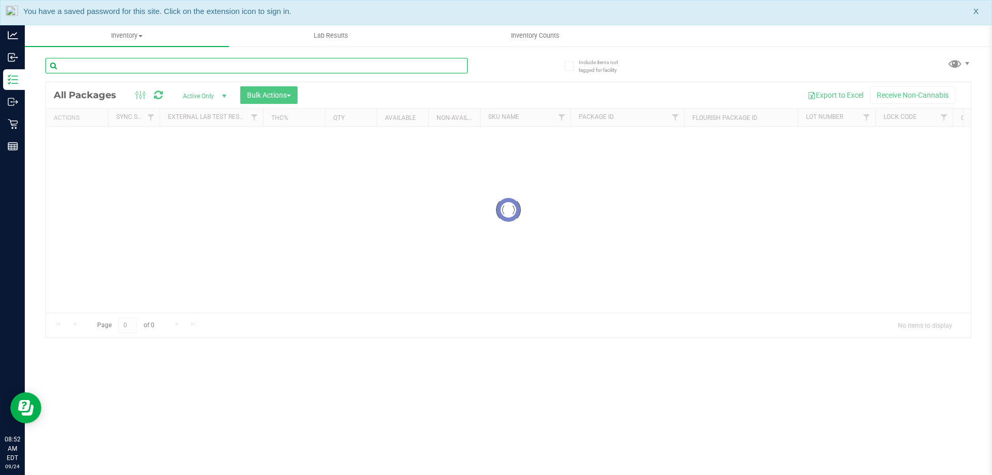
click at [215, 68] on input "text" at bounding box center [256, 66] width 422 height 16
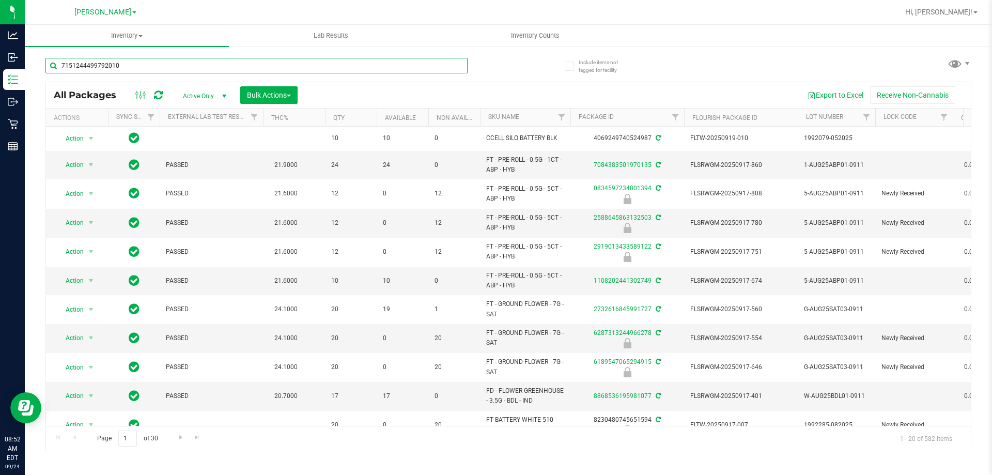
type input "7151244499792010"
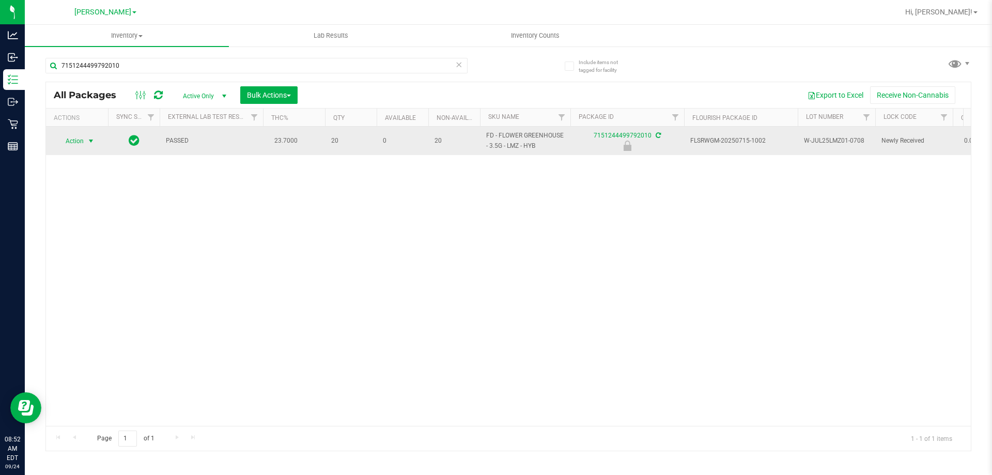
click at [80, 143] on span "Action" at bounding box center [70, 141] width 28 height 14
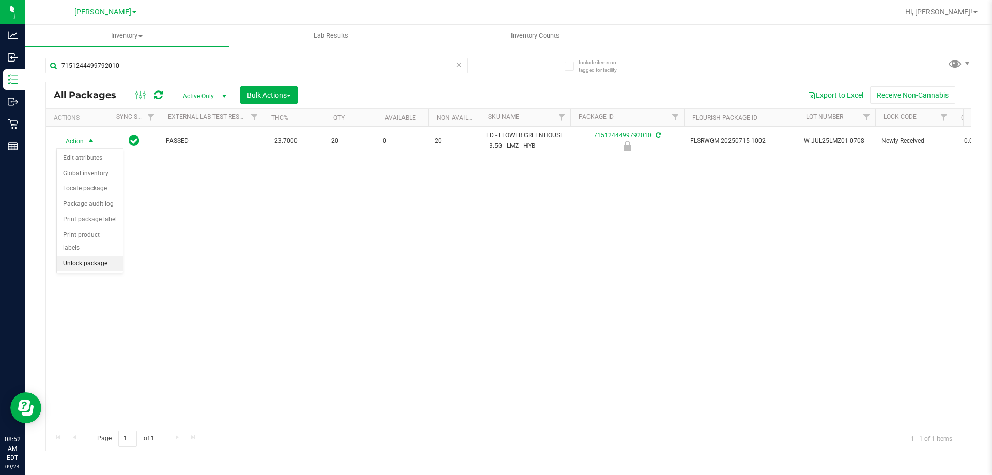
click at [91, 256] on li "Unlock package" at bounding box center [90, 264] width 66 height 16
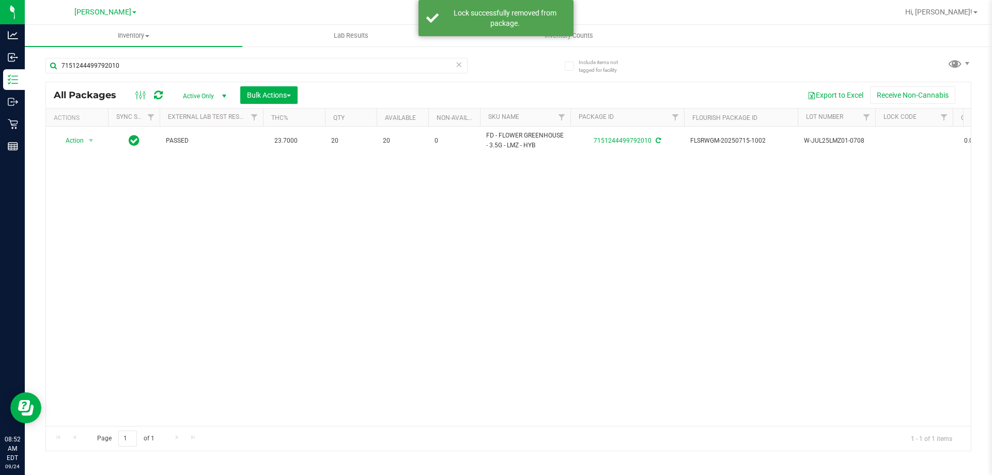
click at [456, 65] on icon at bounding box center [458, 64] width 7 height 12
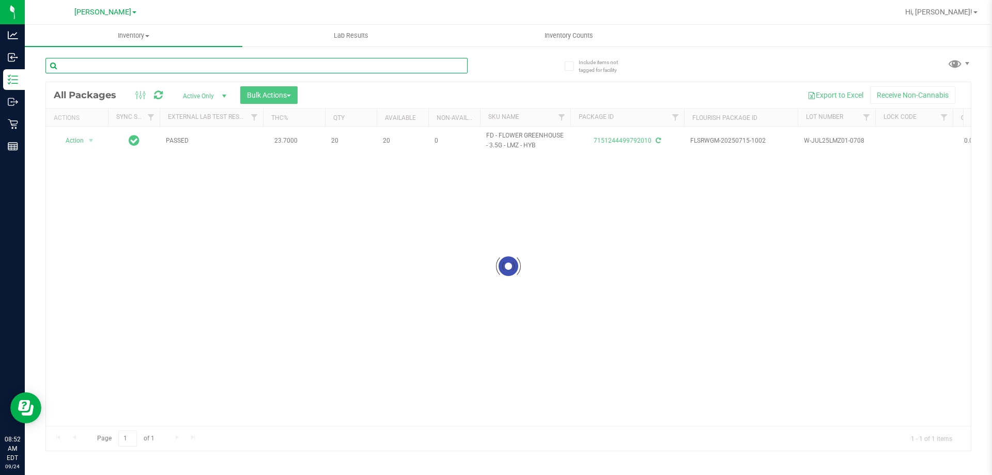
click at [456, 65] on input "text" at bounding box center [256, 66] width 422 height 16
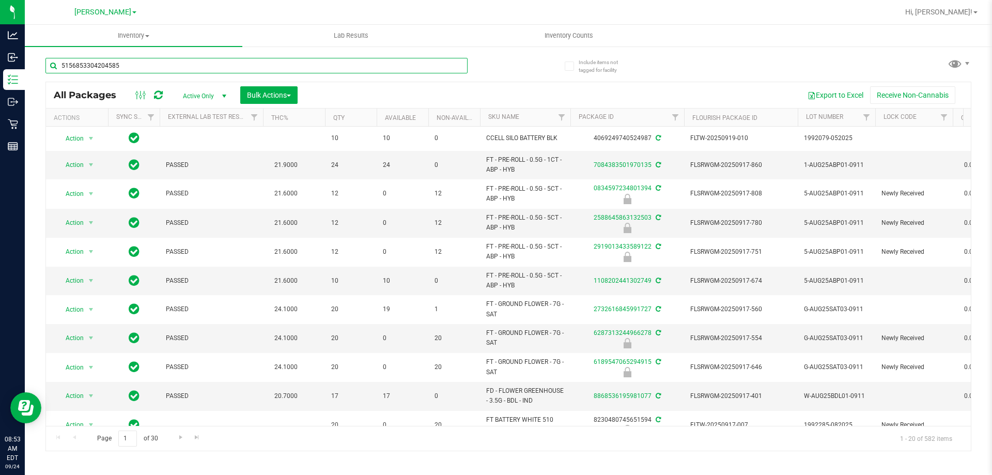
type input "5156853304204585"
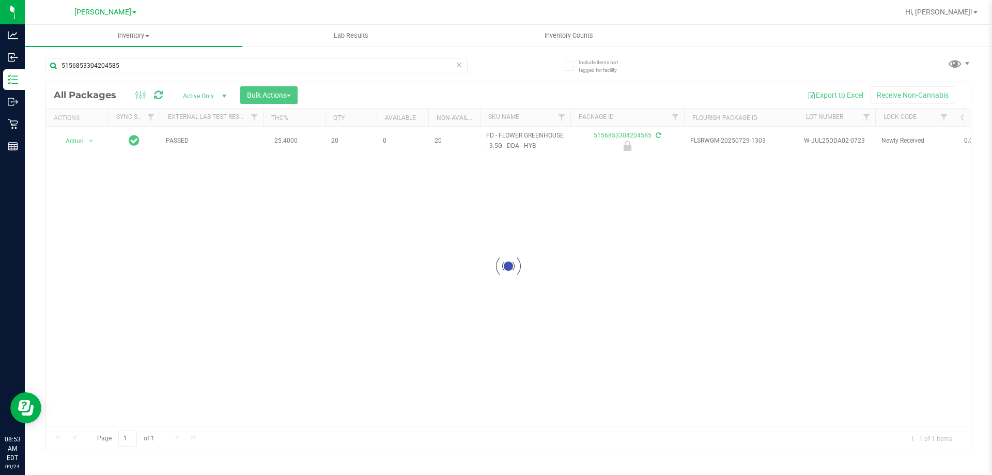
click at [87, 139] on div at bounding box center [508, 266] width 925 height 369
click at [87, 139] on div at bounding box center [77, 141] width 50 height 10
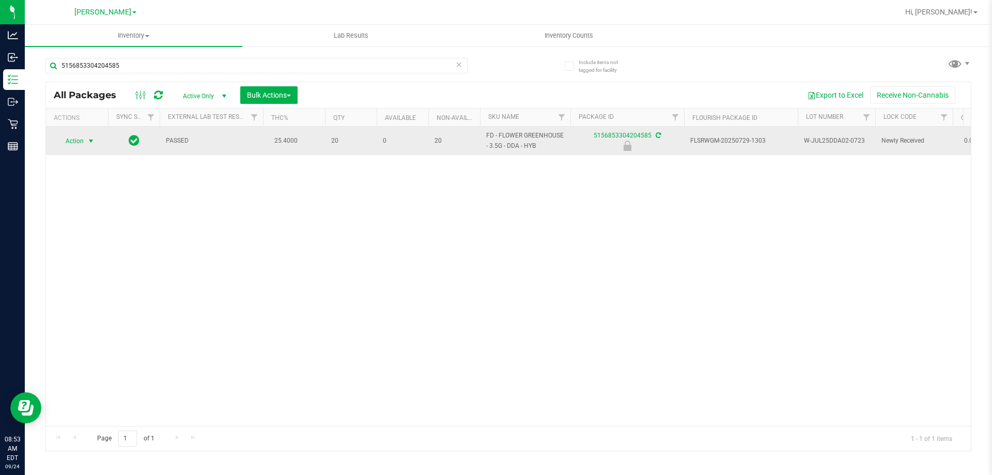
click at [73, 141] on span "Action" at bounding box center [70, 141] width 28 height 14
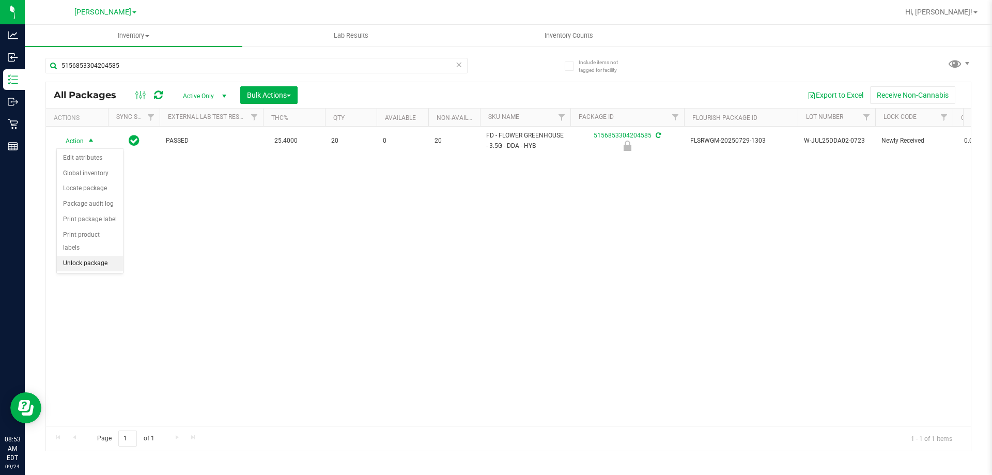
click at [100, 256] on li "Unlock package" at bounding box center [90, 264] width 66 height 16
click at [460, 67] on icon at bounding box center [458, 64] width 7 height 12
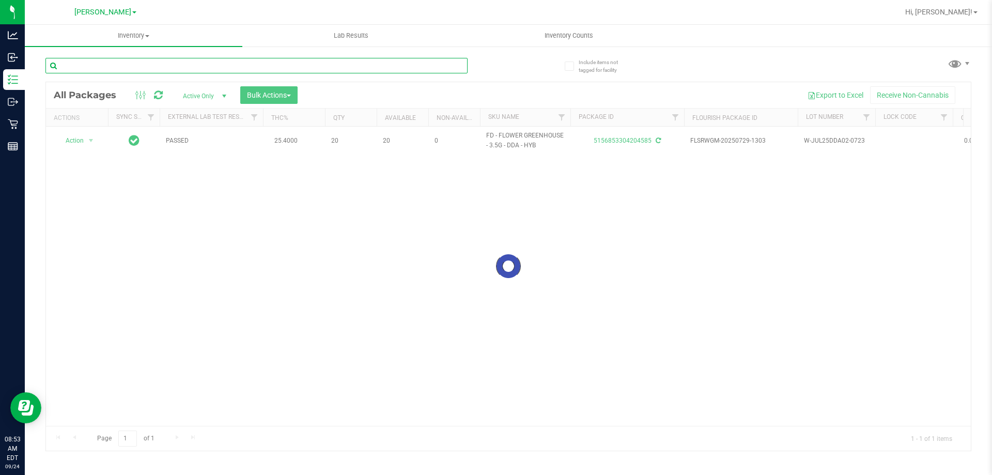
click at [448, 69] on input "text" at bounding box center [256, 66] width 422 height 16
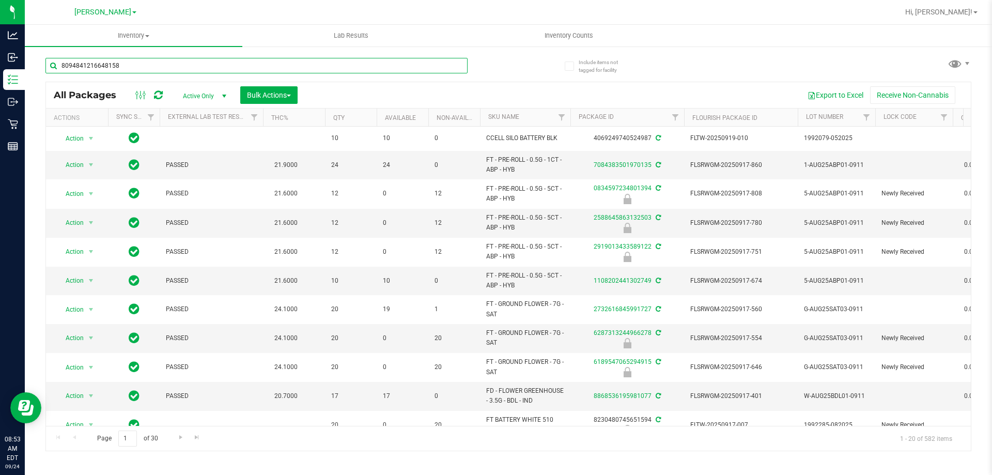
type input "8094841216648158"
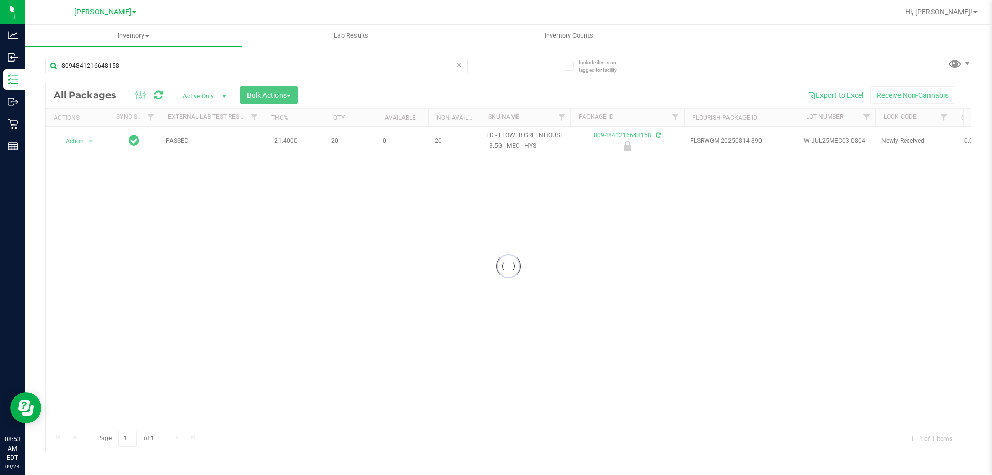
click at [82, 140] on div at bounding box center [508, 266] width 925 height 369
click at [82, 140] on span "Action" at bounding box center [70, 141] width 28 height 14
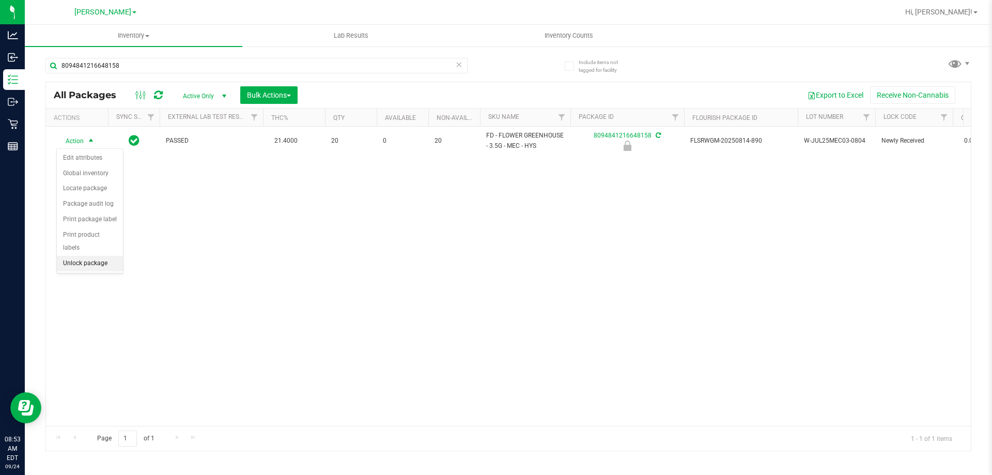
click at [98, 256] on li "Unlock package" at bounding box center [90, 264] width 66 height 16
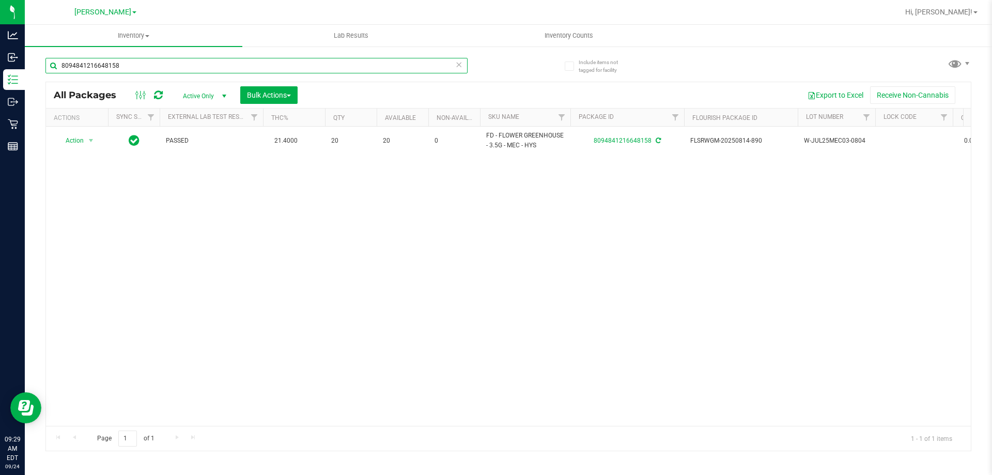
click at [455, 64] on input "8094841216648158" at bounding box center [256, 66] width 422 height 16
click at [457, 64] on icon at bounding box center [458, 64] width 7 height 12
click at [440, 65] on input "text" at bounding box center [256, 66] width 422 height 16
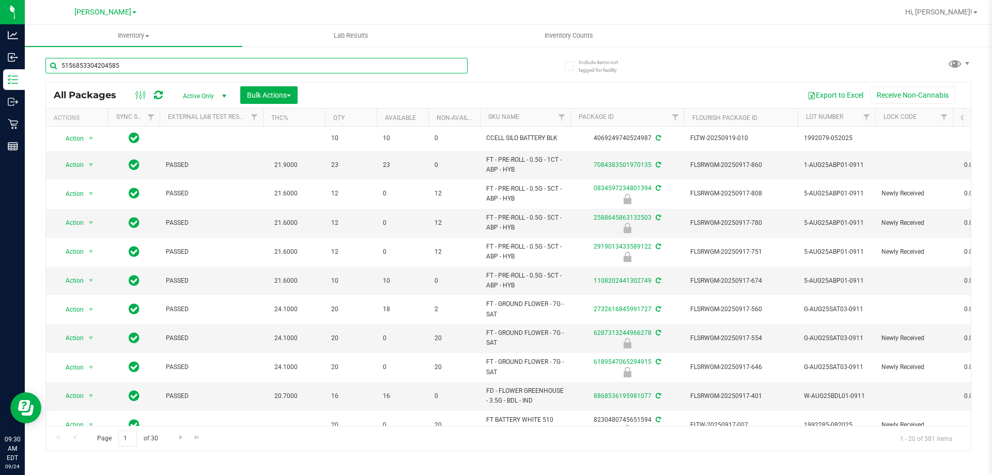
type input "5156853304204585"
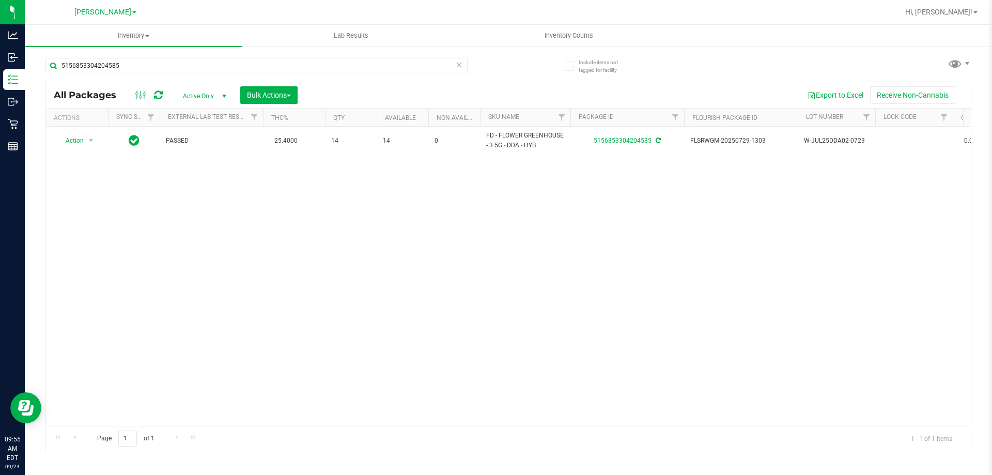
click at [457, 63] on icon at bounding box center [458, 64] width 7 height 12
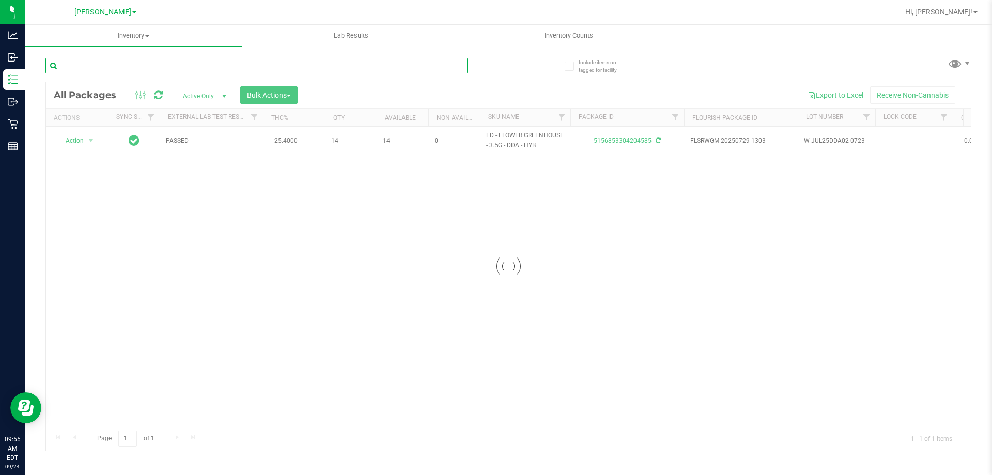
click at [433, 65] on input "text" at bounding box center [256, 66] width 422 height 16
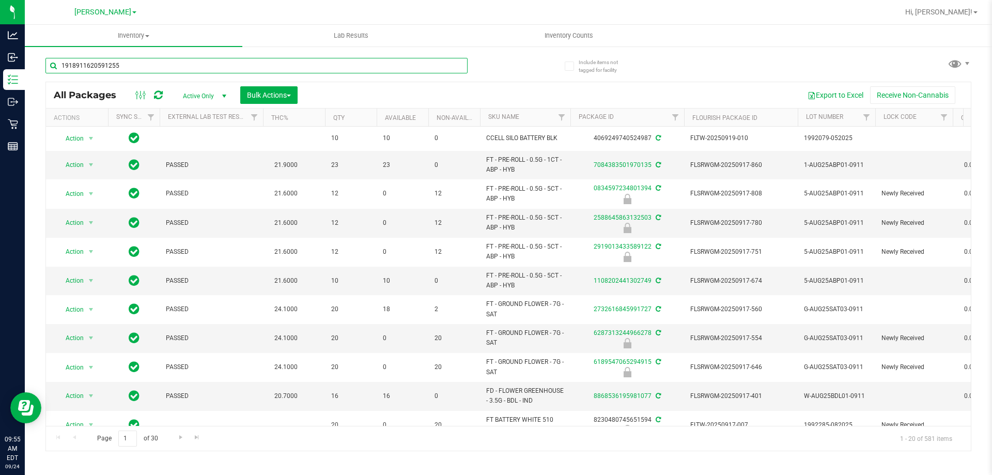
type input "1918911620591255"
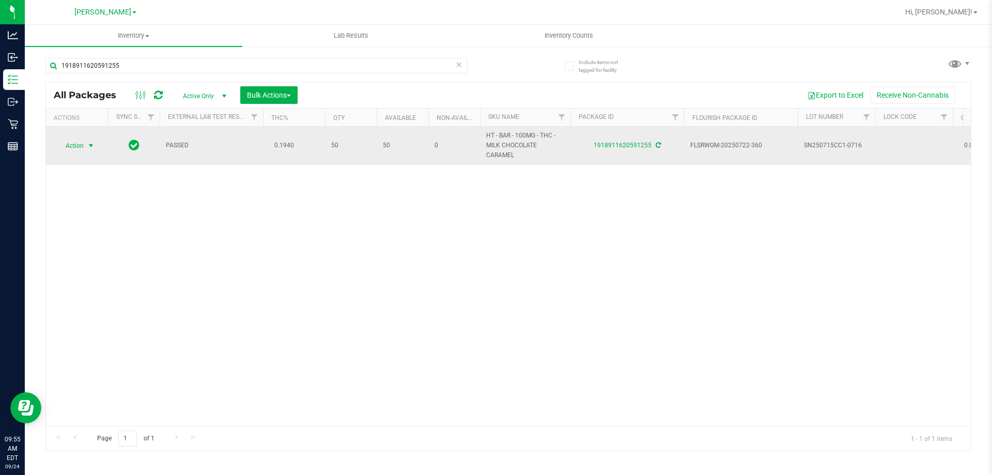
click at [79, 149] on span "Action" at bounding box center [70, 146] width 28 height 14
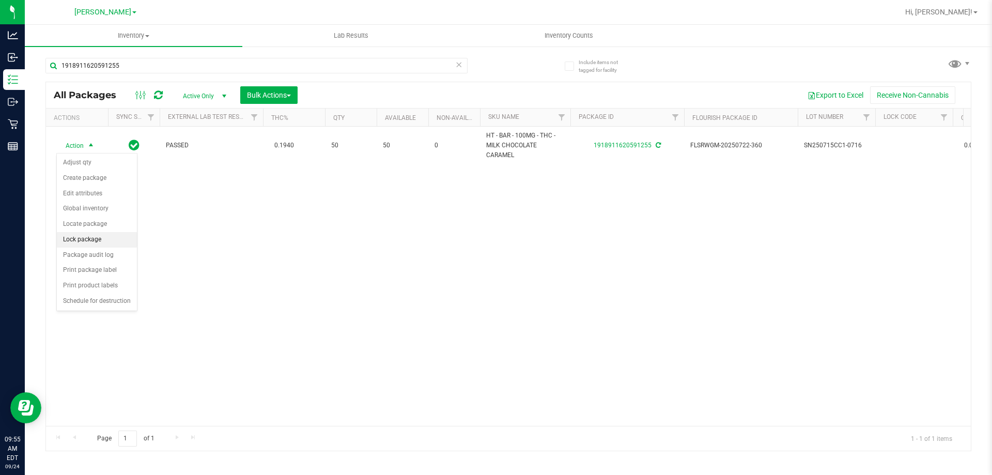
click at [85, 237] on li "Lock package" at bounding box center [97, 240] width 80 height 16
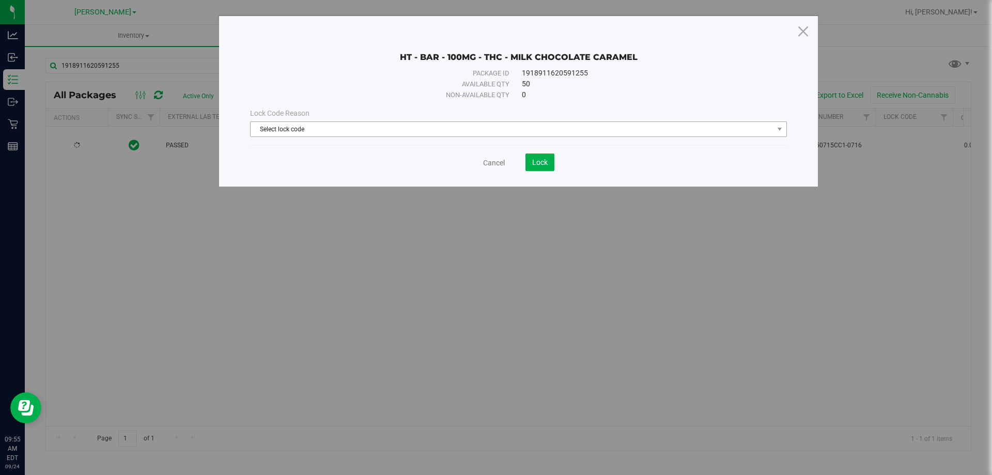
click at [290, 130] on span "Select lock code" at bounding box center [512, 129] width 523 height 14
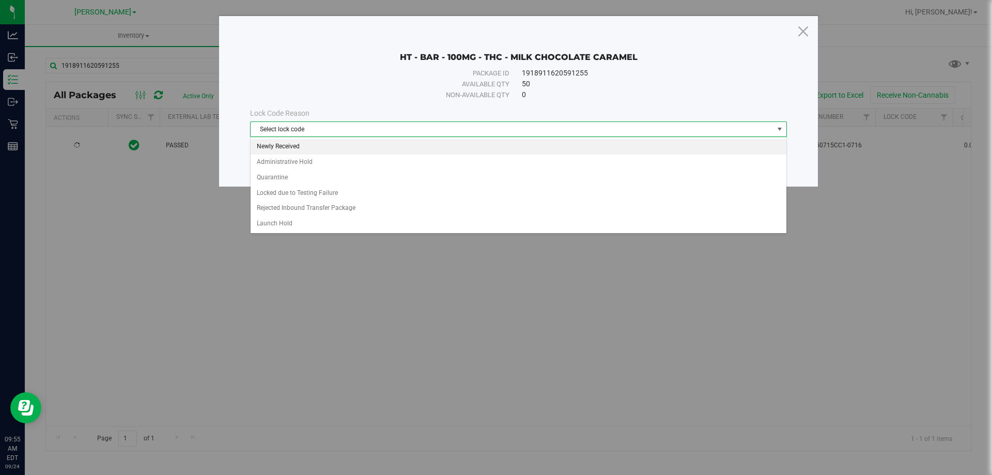
click at [270, 144] on li "Newly Received" at bounding box center [519, 147] width 536 height 16
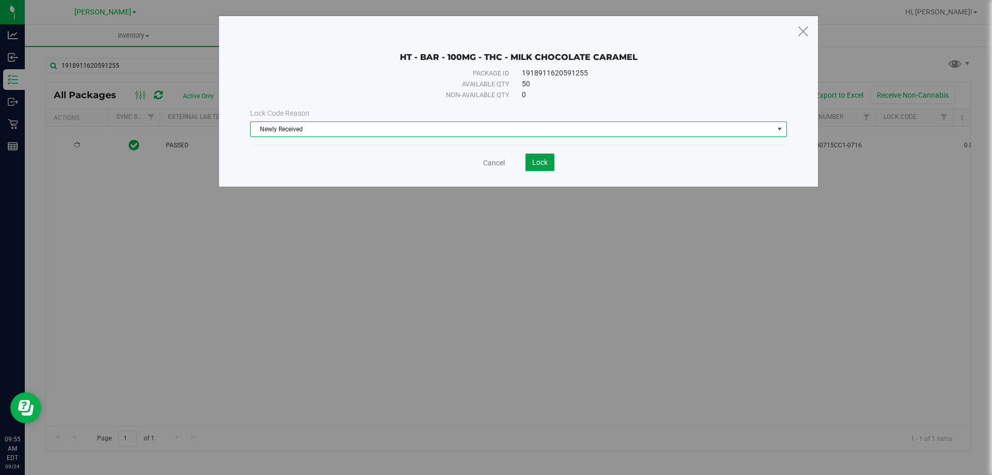
click at [548, 163] on button "Lock" at bounding box center [540, 163] width 29 height 18
